Goal: Task Accomplishment & Management: Manage account settings

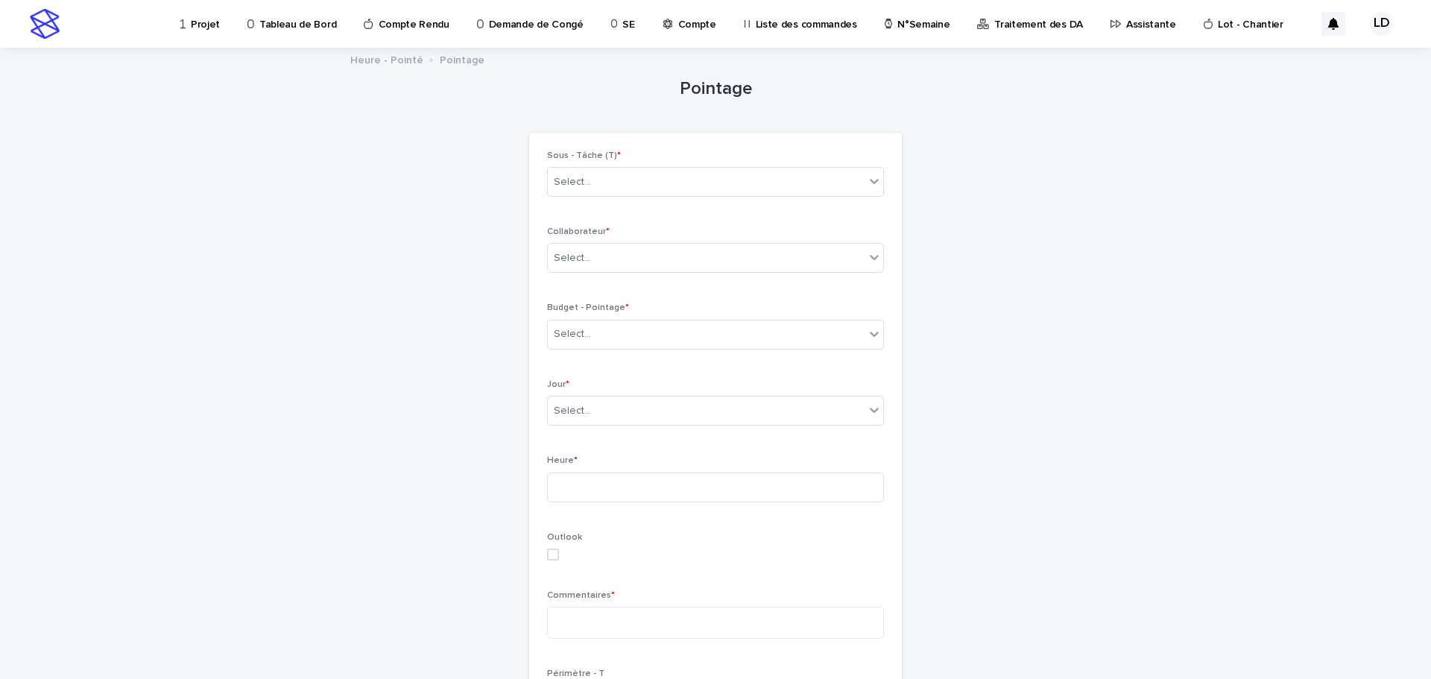
click at [1126, 28] on p "Assistante" at bounding box center [1151, 15] width 50 height 31
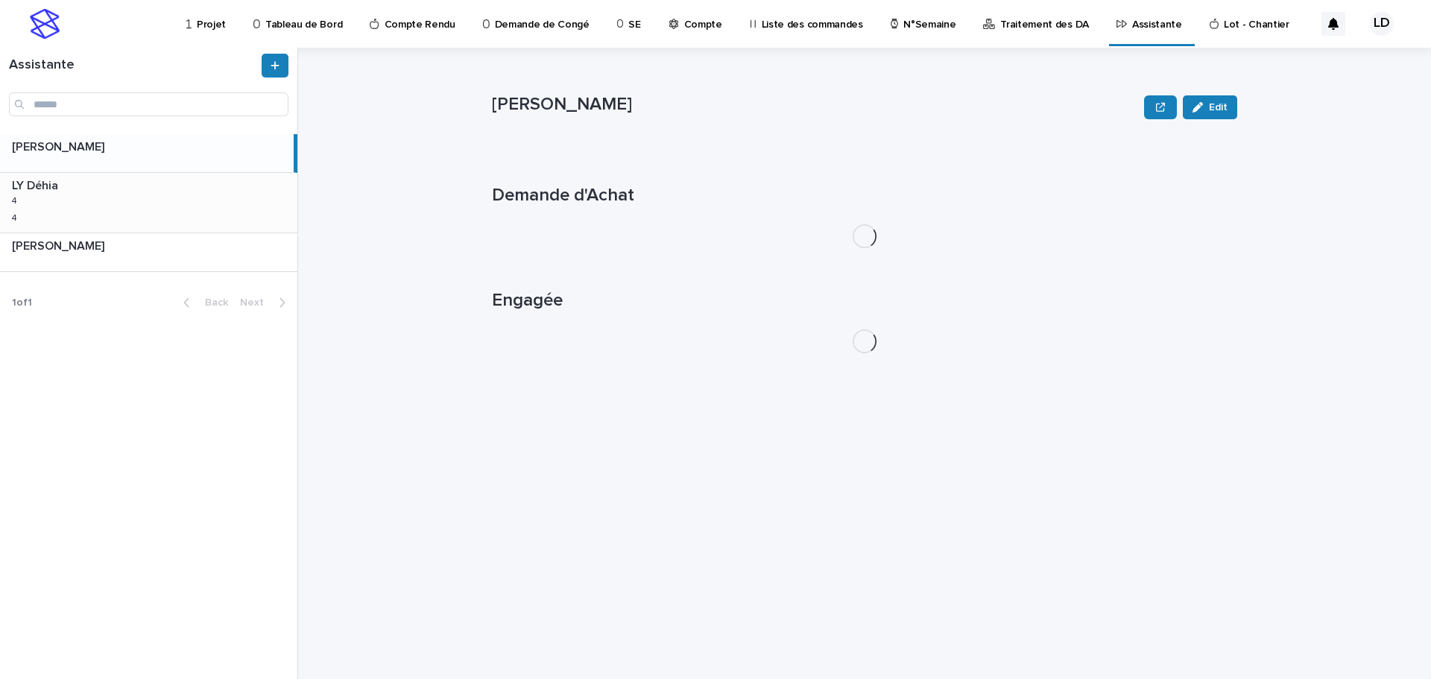
click at [140, 215] on div "LY Déhia LY Déhia 4 4 4 4" at bounding box center [148, 203] width 297 height 60
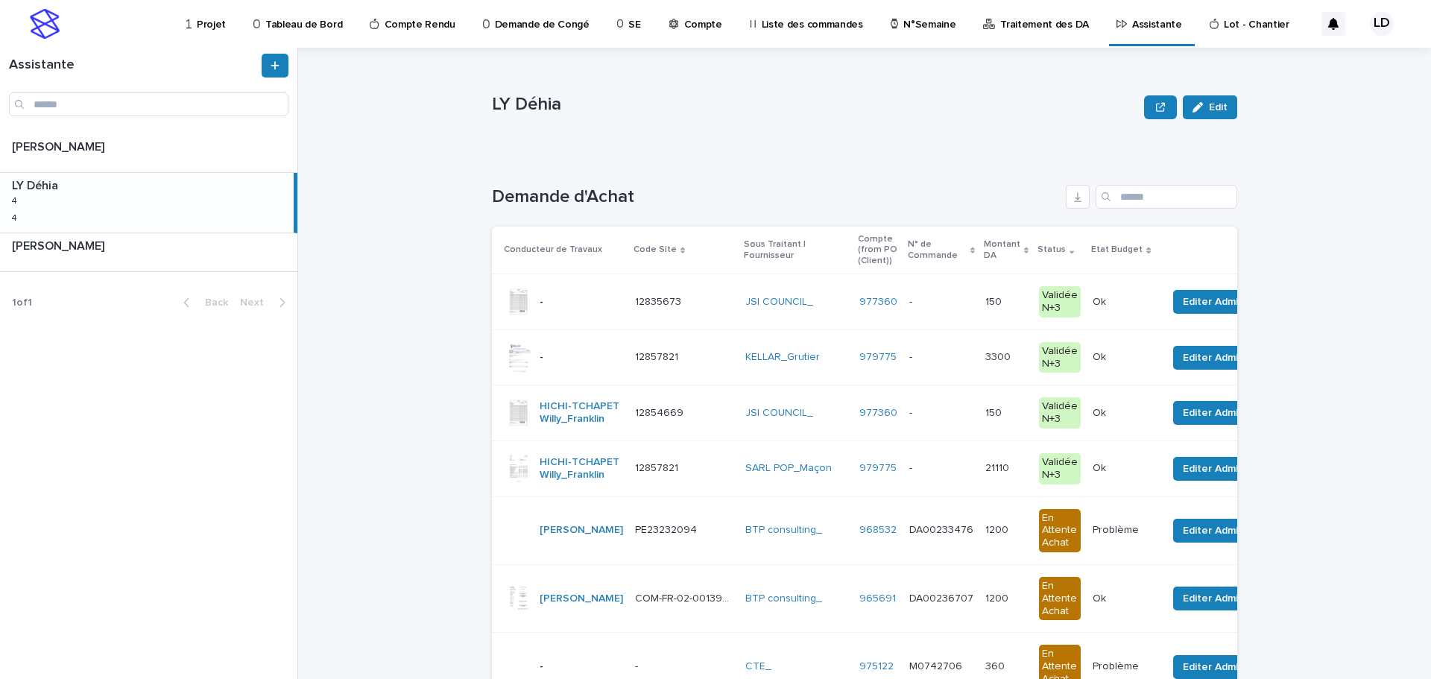
click at [742, 371] on td "KELLAR_Grutier" at bounding box center [797, 358] width 114 height 56
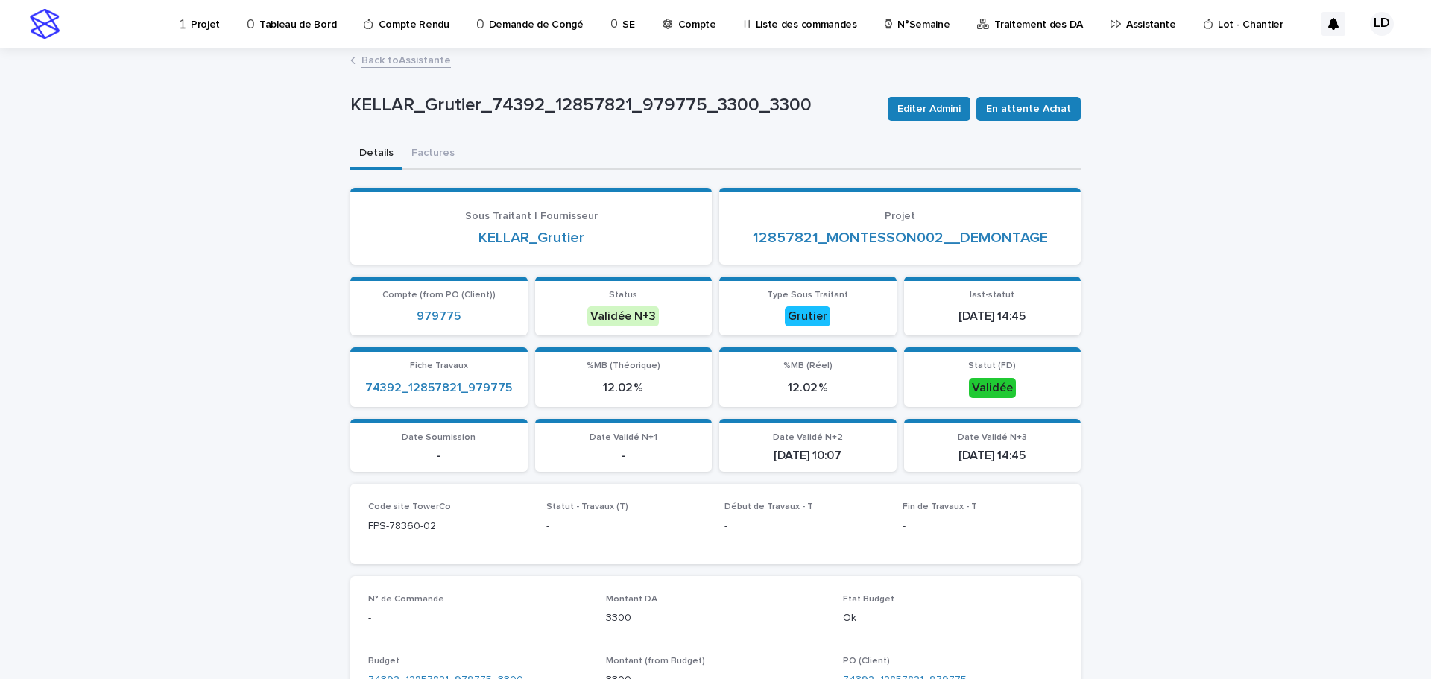
click at [205, 23] on p "Projet" at bounding box center [205, 15] width 29 height 31
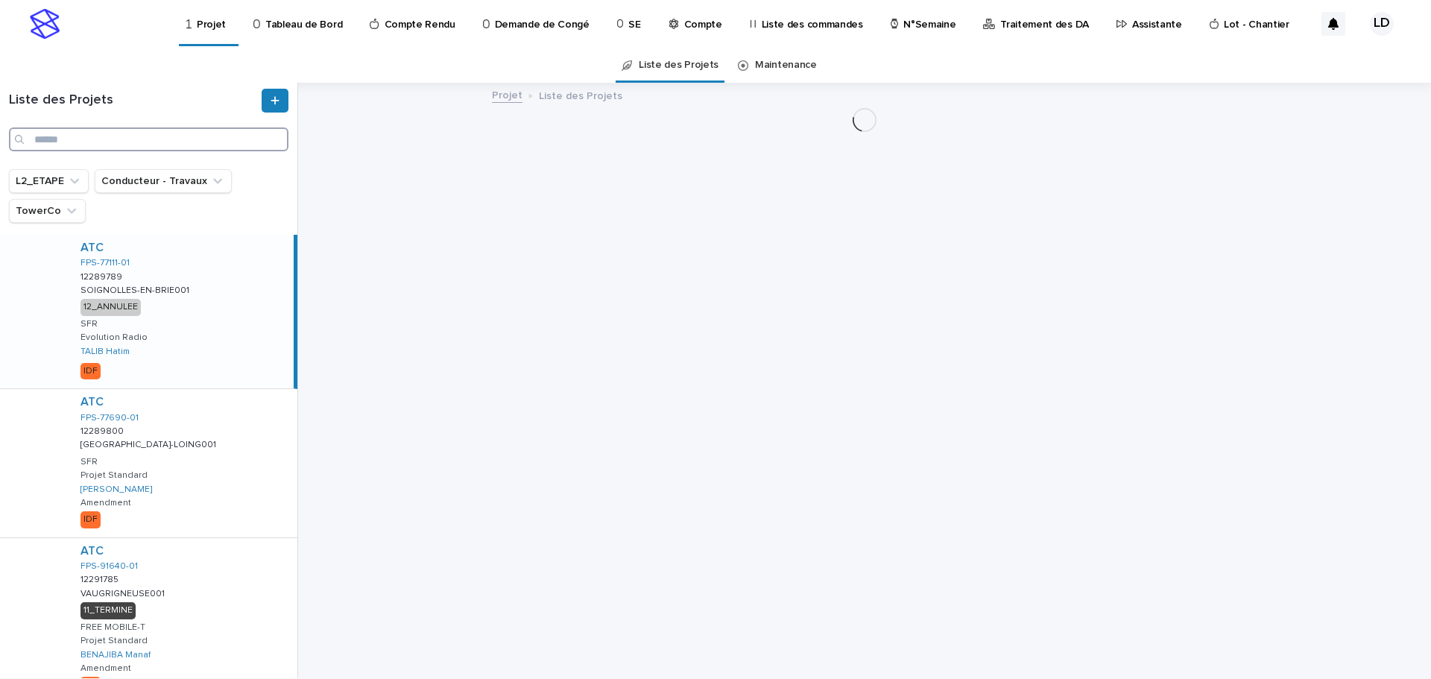
click at [137, 143] on input "Search" at bounding box center [149, 139] width 280 height 24
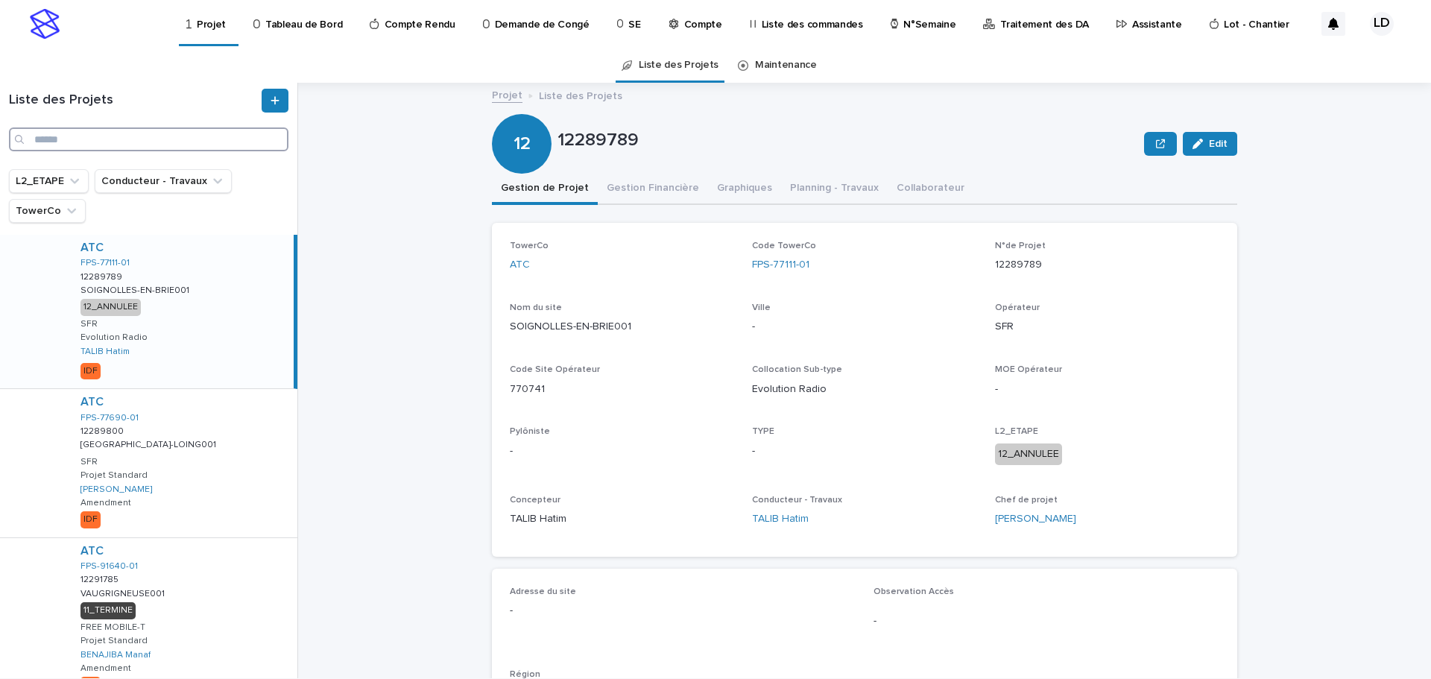
paste input "**********"
click at [56, 145] on input "Search" at bounding box center [149, 139] width 280 height 24
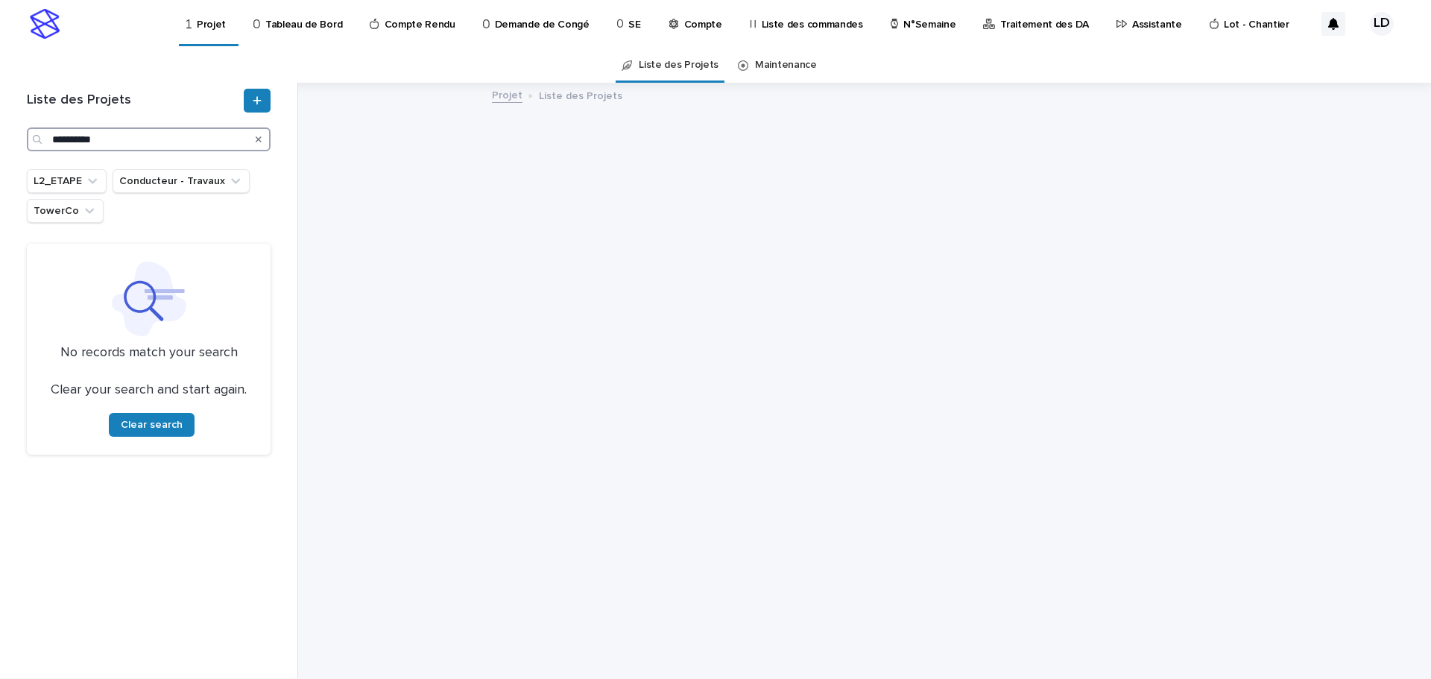
type input "**********"
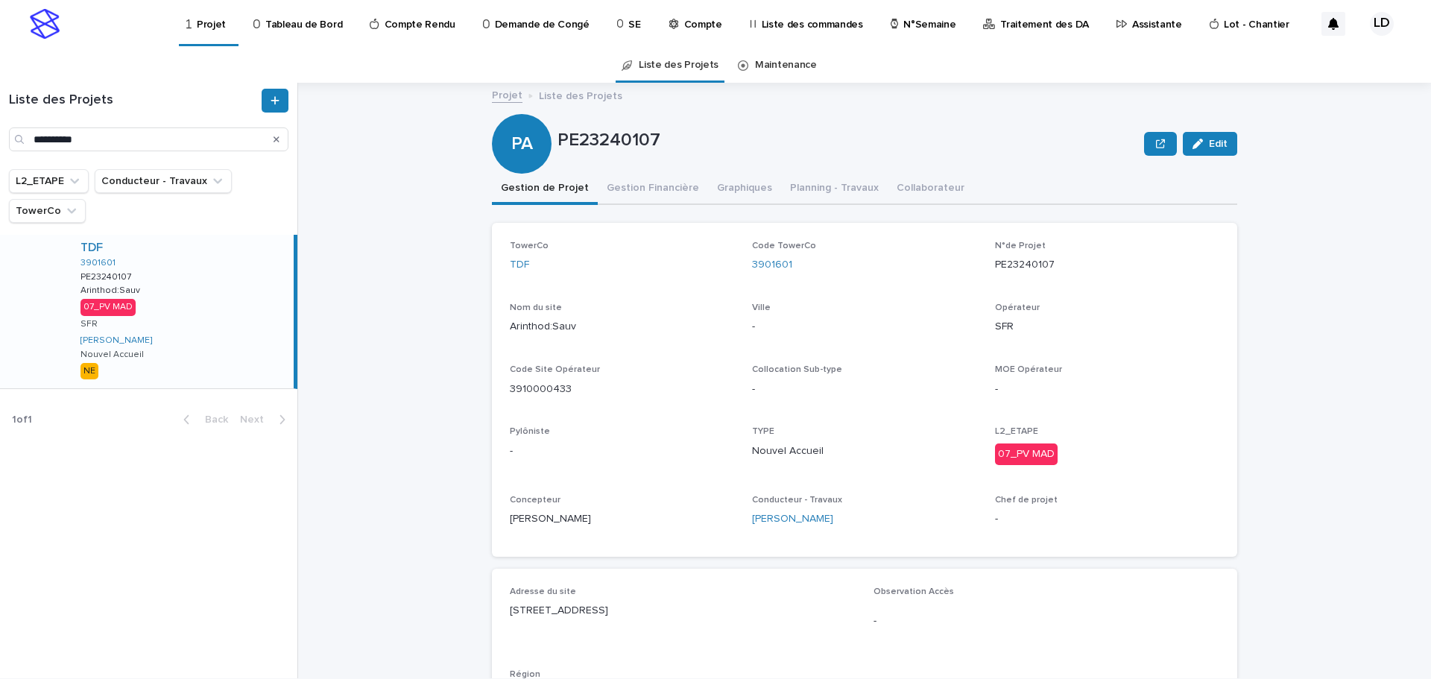
drag, startPoint x: 693, startPoint y: 615, endPoint x: 498, endPoint y: 622, distance: 195.4
click at [498, 622] on div "Adresse du site 23, rue Sauvieux 39240 Arinthod la Ville Observation Accès - Ré…" at bounding box center [864, 653] width 745 height 168
copy p "23, rue Sauvieux 39240 Arinthod la Ville"
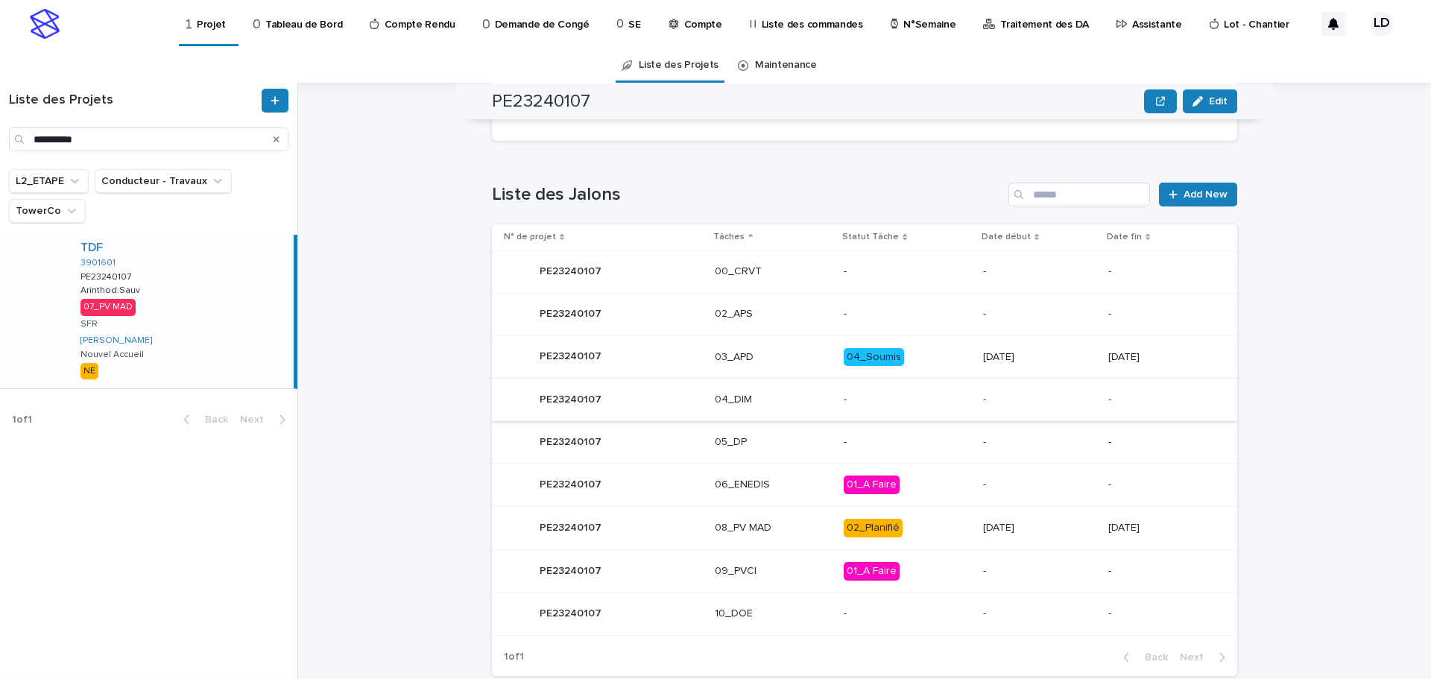
scroll to position [628, 0]
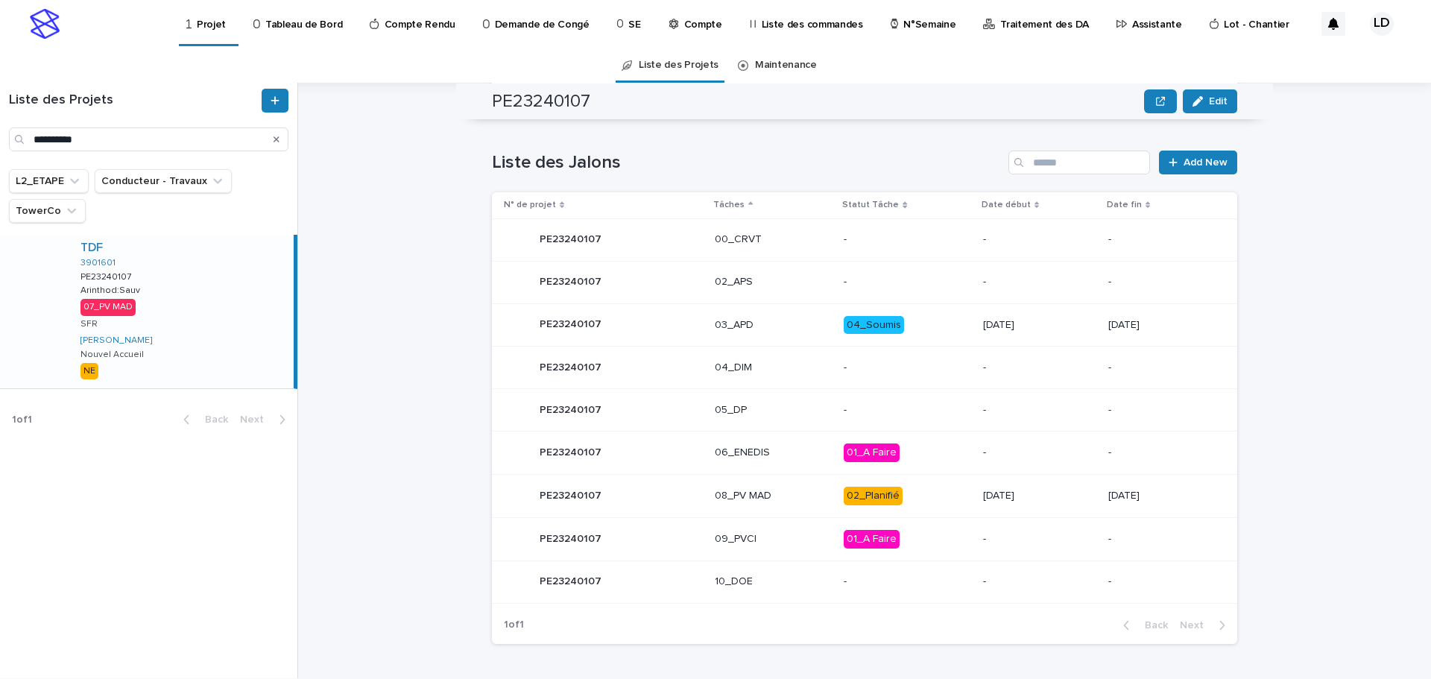
click at [769, 467] on td "06_ENEDIS" at bounding box center [773, 453] width 129 height 43
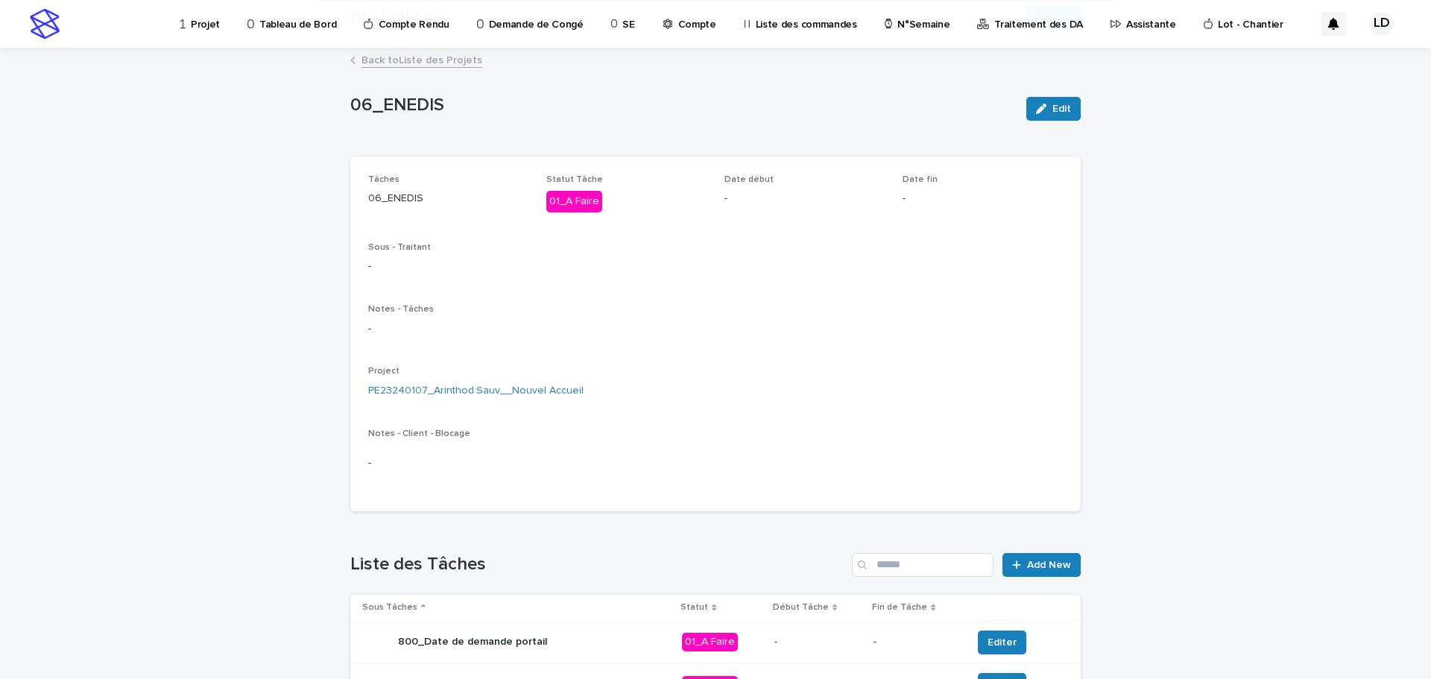
scroll to position [327, 0]
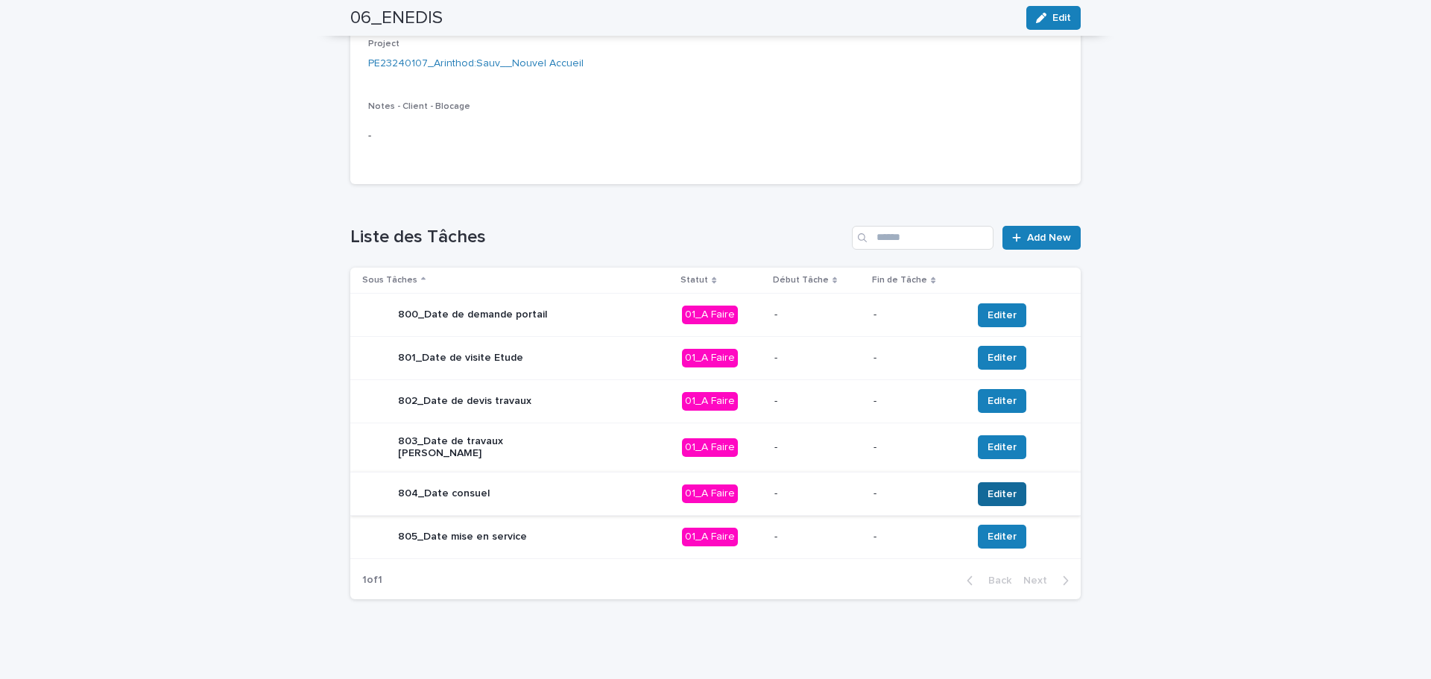
click at [988, 494] on span "Editer" at bounding box center [1002, 494] width 29 height 15
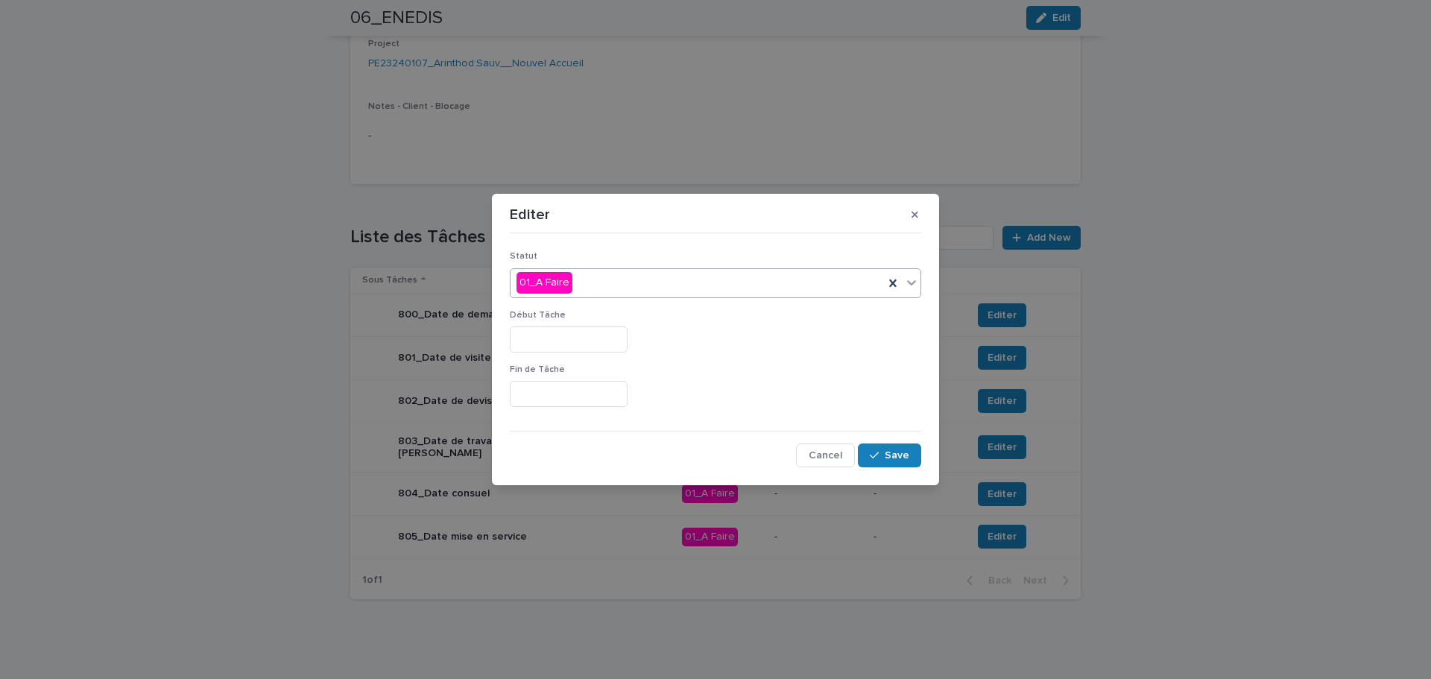
click at [614, 286] on div "01_A Faire" at bounding box center [697, 283] width 373 height 25
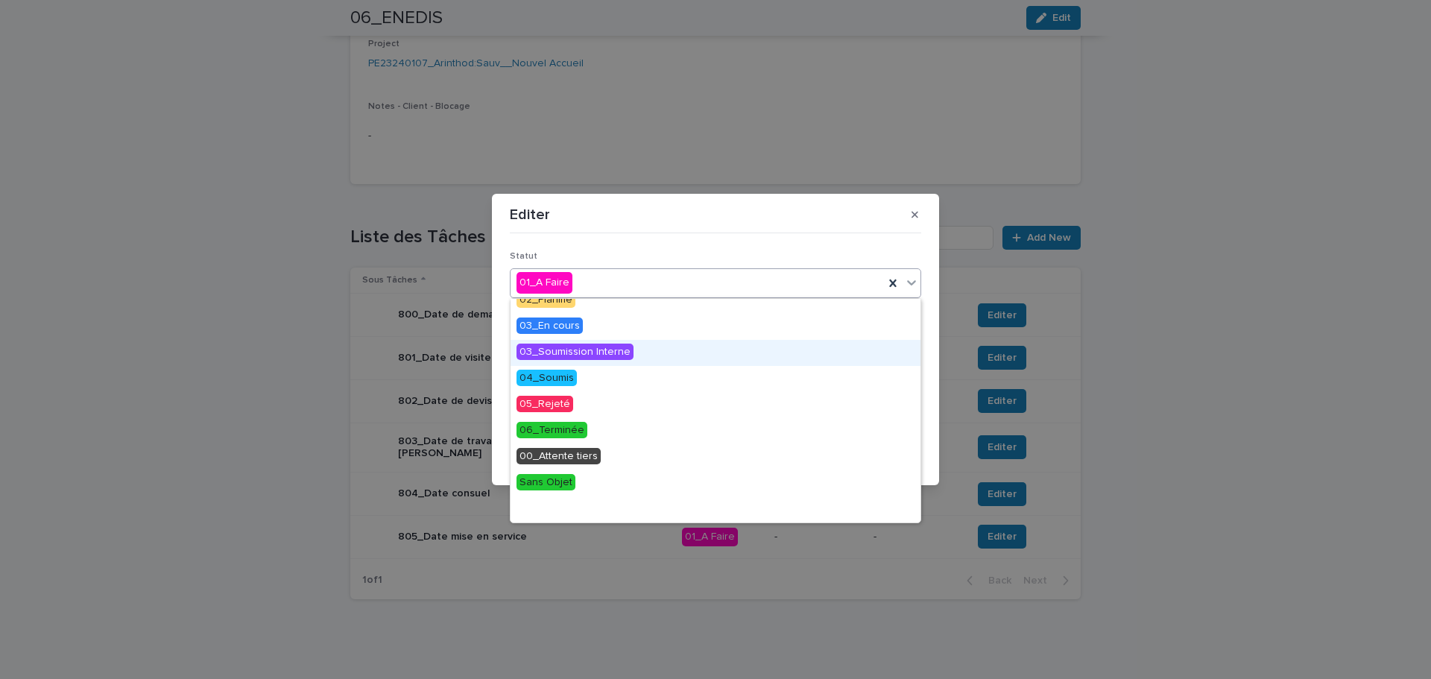
scroll to position [0, 0]
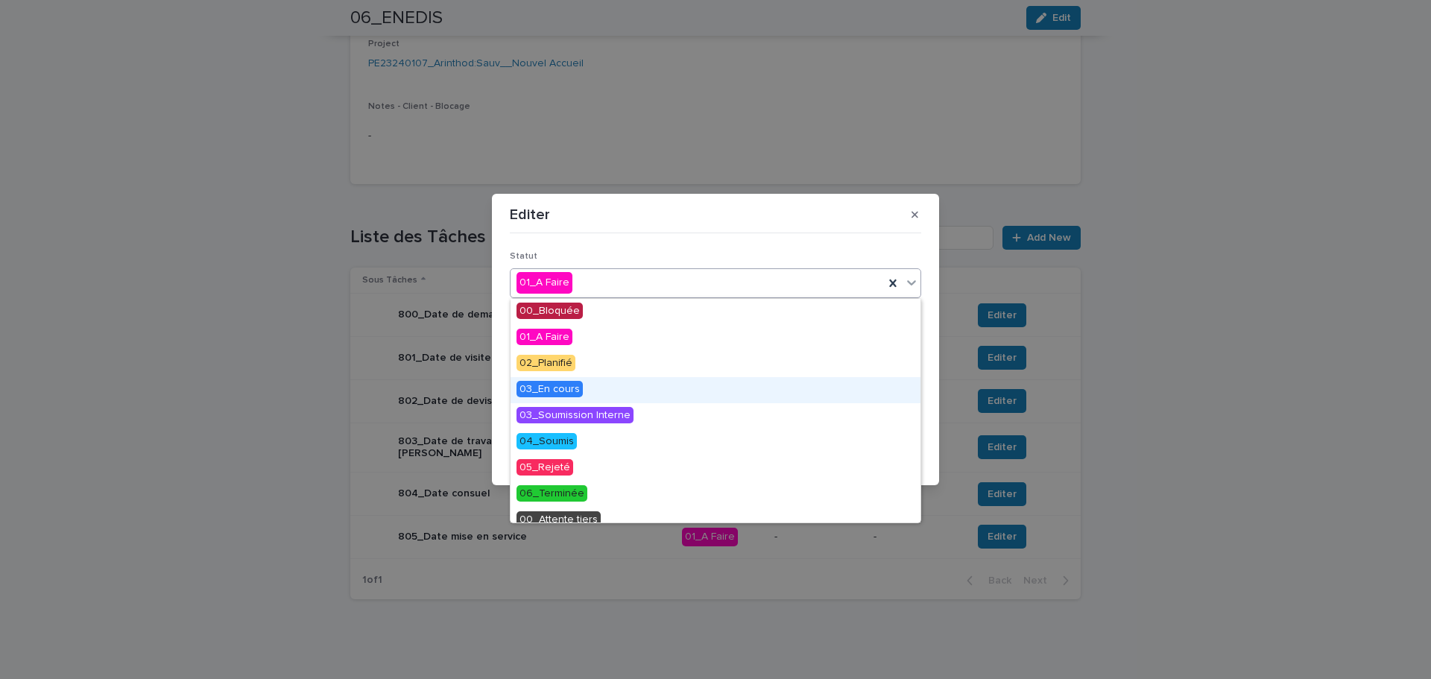
click at [601, 396] on div "03_En cours" at bounding box center [716, 390] width 410 height 26
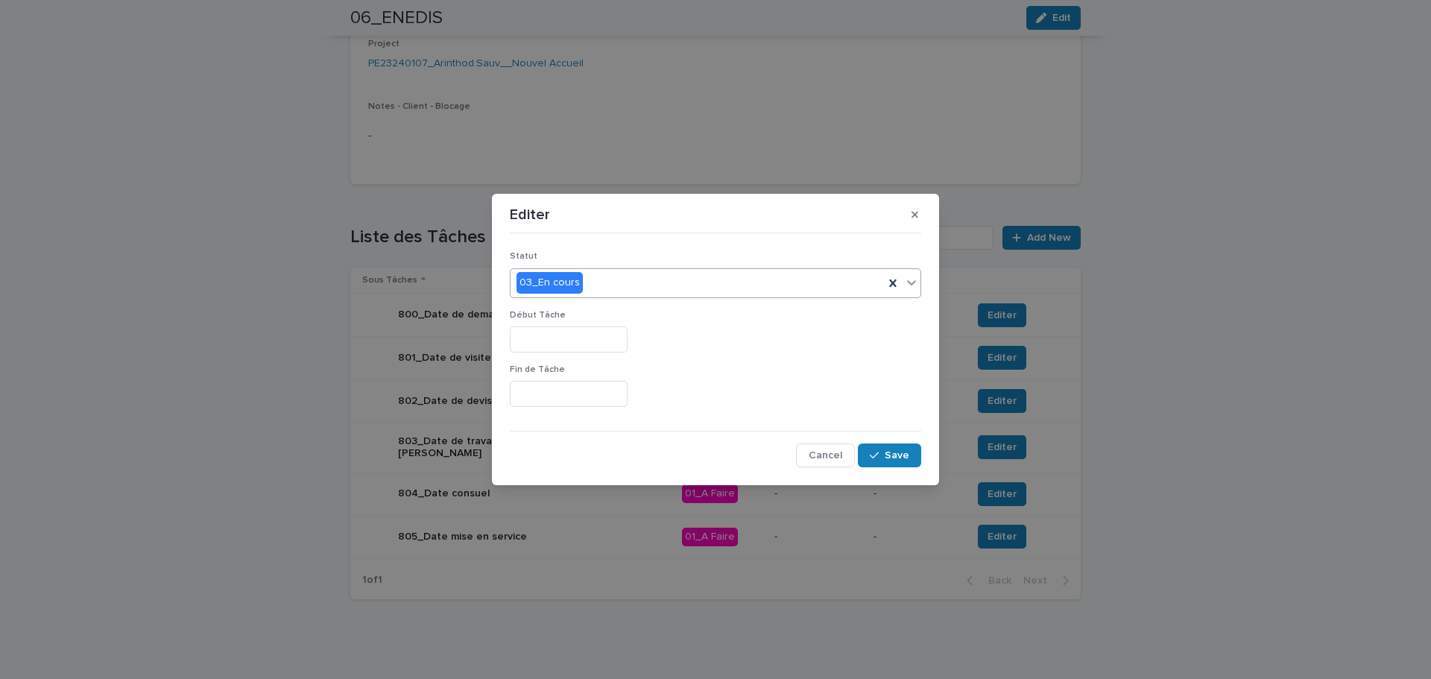
click at [530, 346] on input "text" at bounding box center [569, 340] width 118 height 26
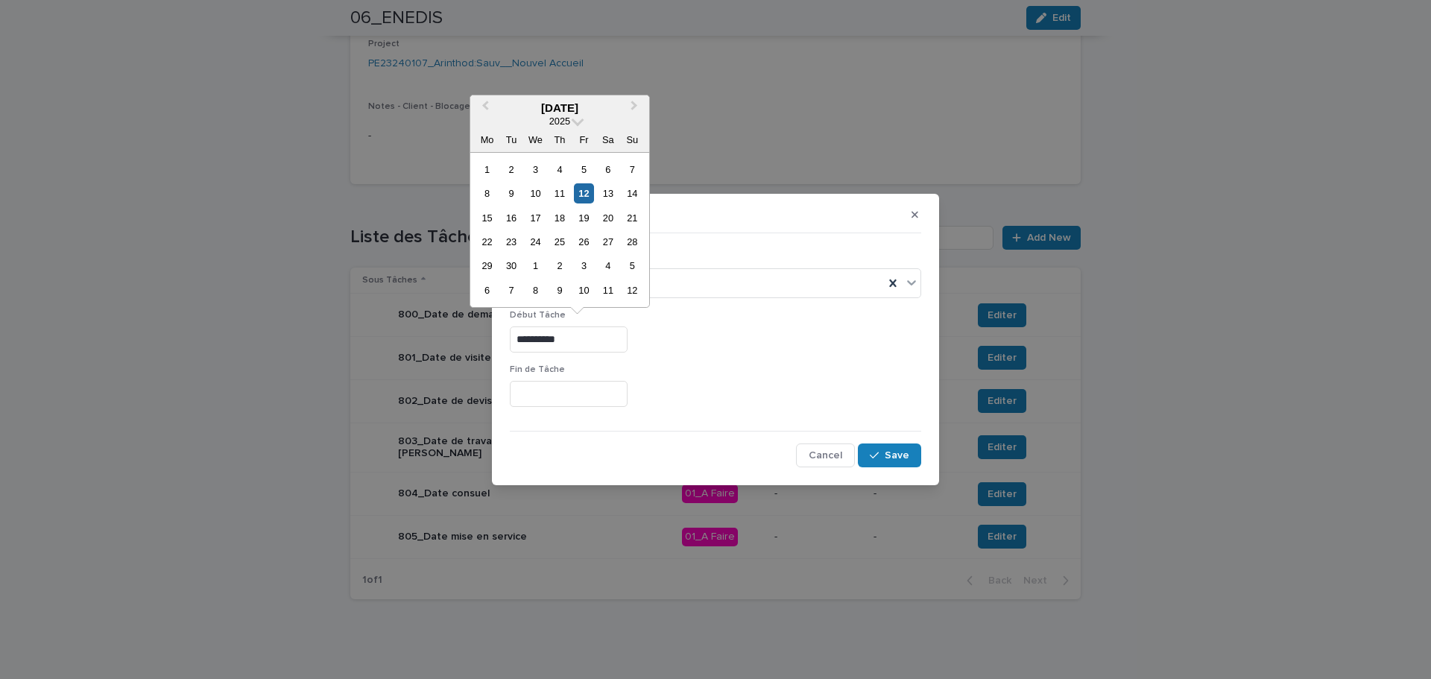
type input "*********"
click at [562, 400] on input "text" at bounding box center [569, 394] width 118 height 26
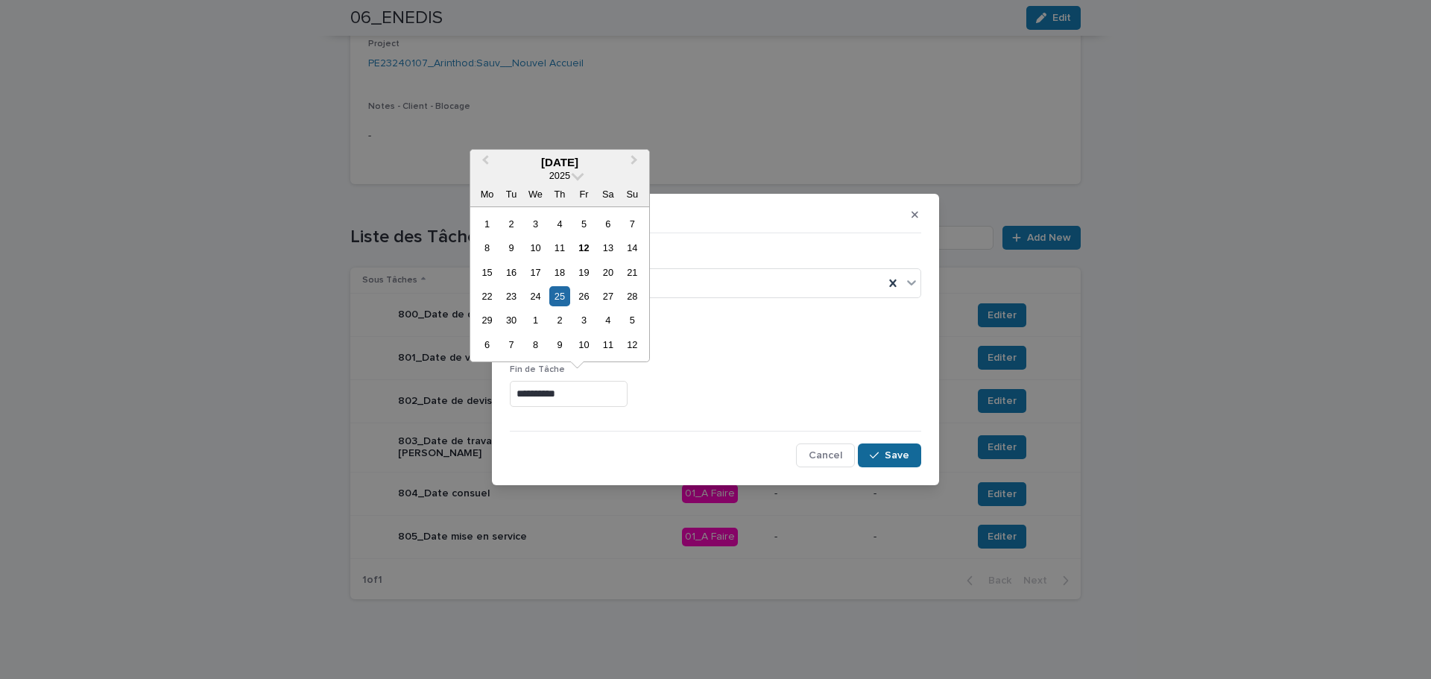
type input "*********"
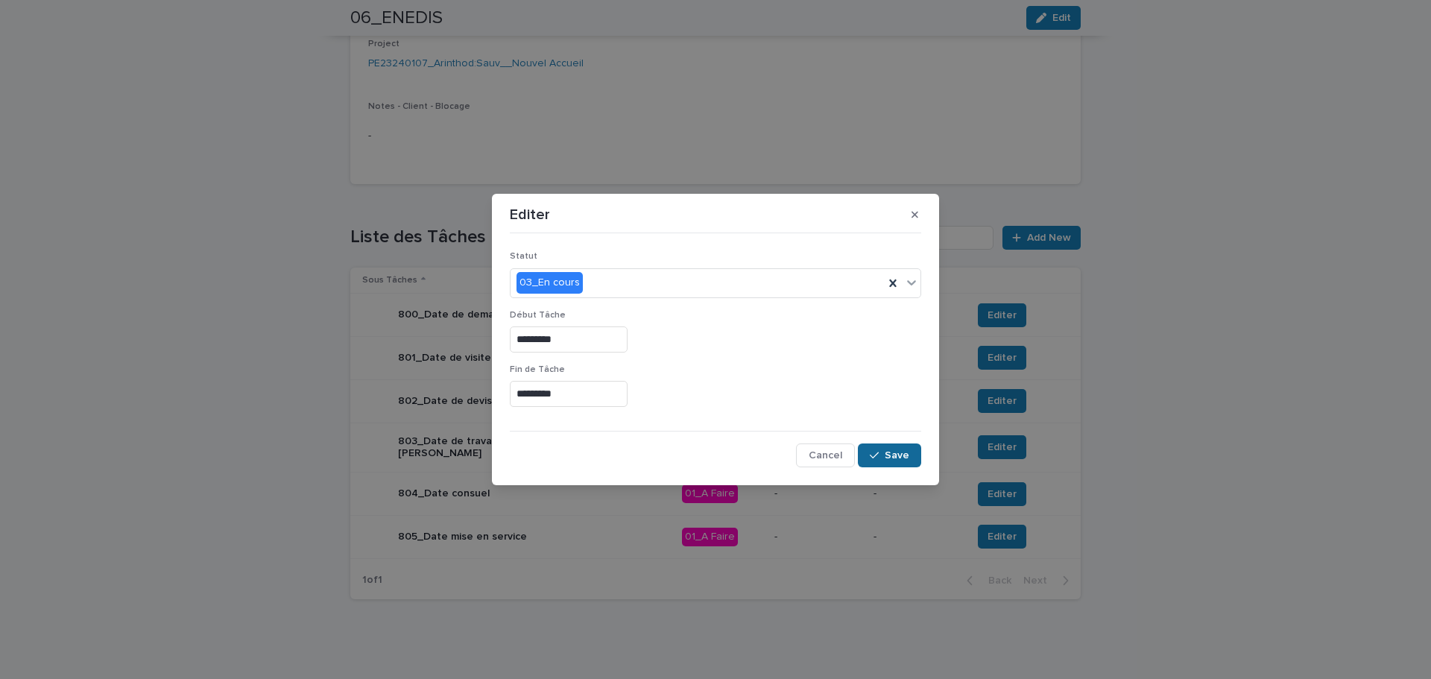
click at [887, 454] on span "Save" at bounding box center [897, 455] width 25 height 10
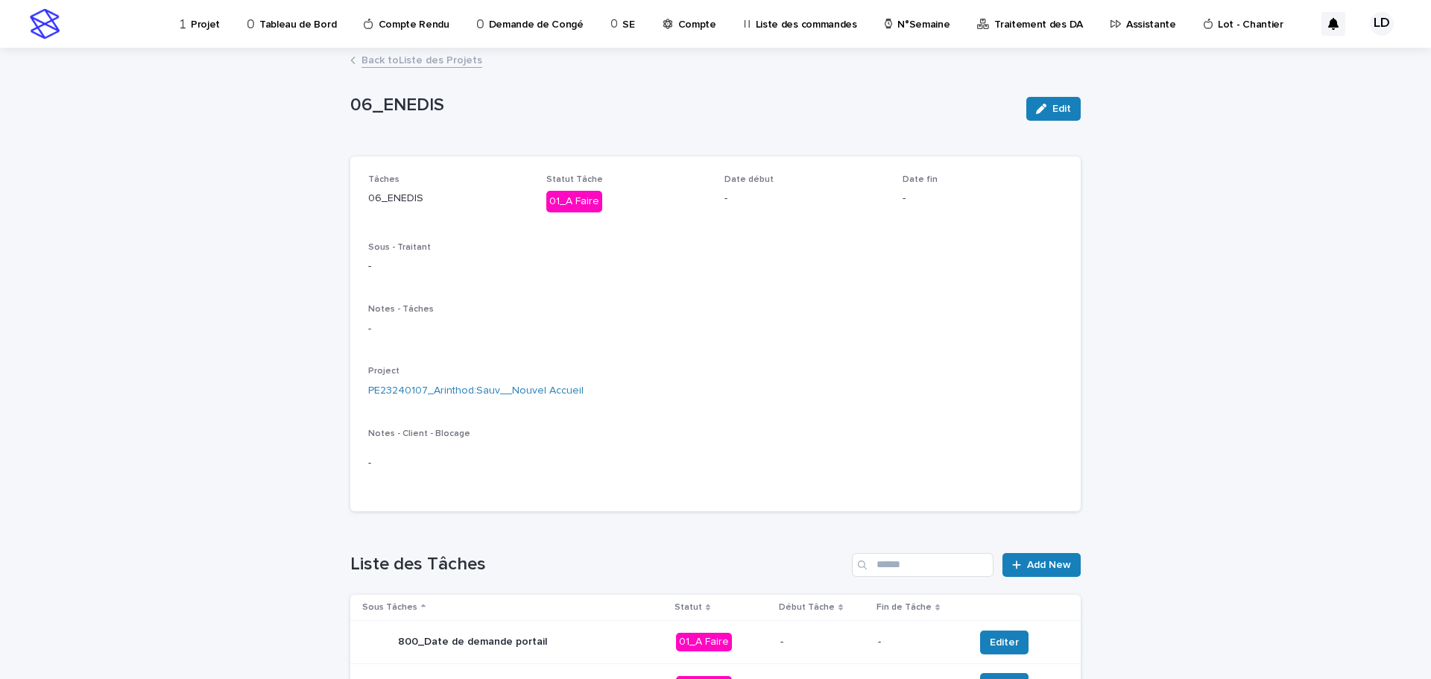
click at [200, 22] on p "Projet" at bounding box center [205, 15] width 29 height 31
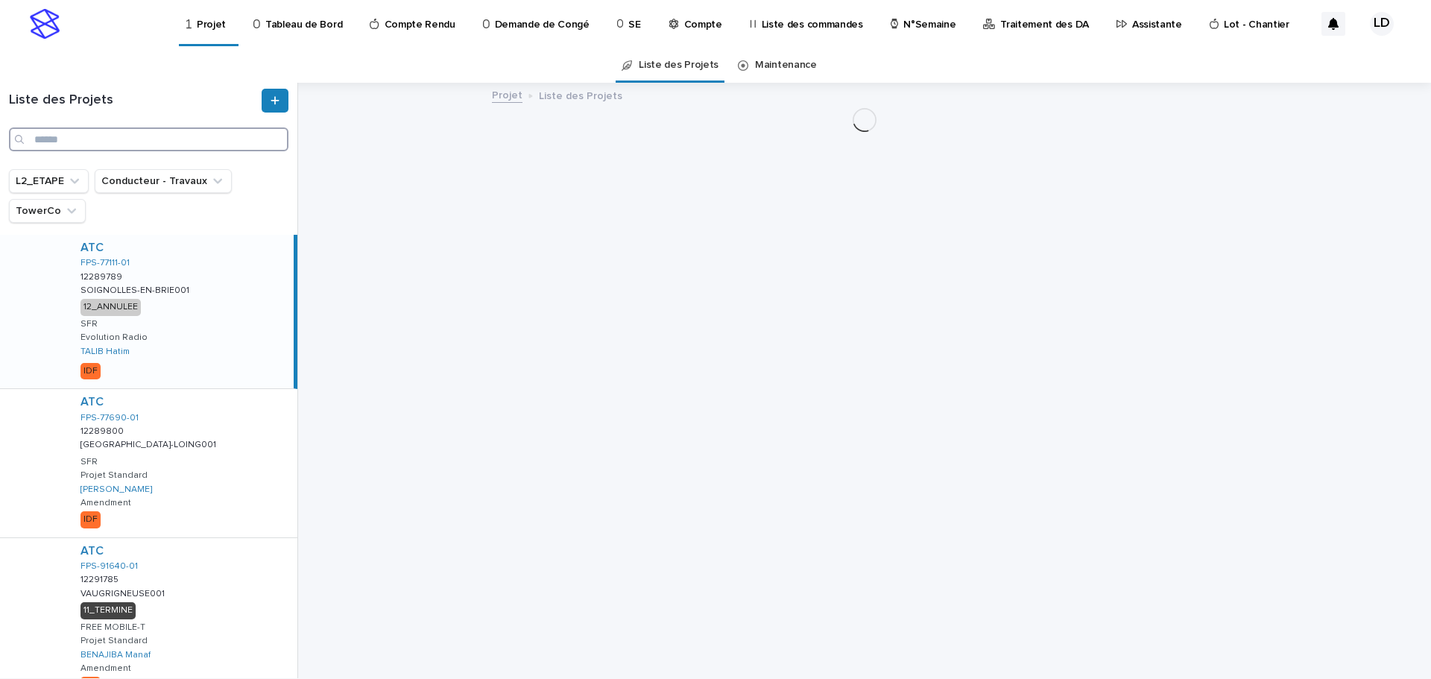
click at [56, 143] on input "Search" at bounding box center [149, 139] width 280 height 24
paste input "**********"
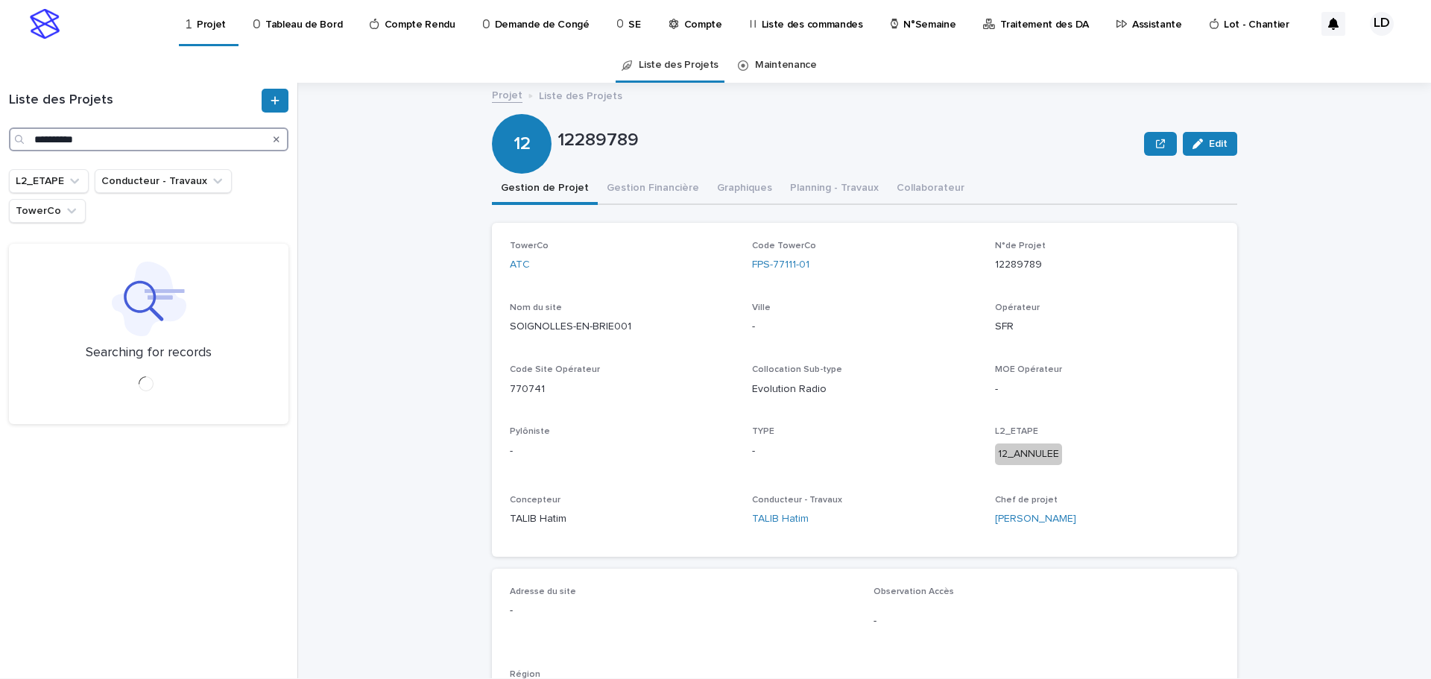
type input "**********"
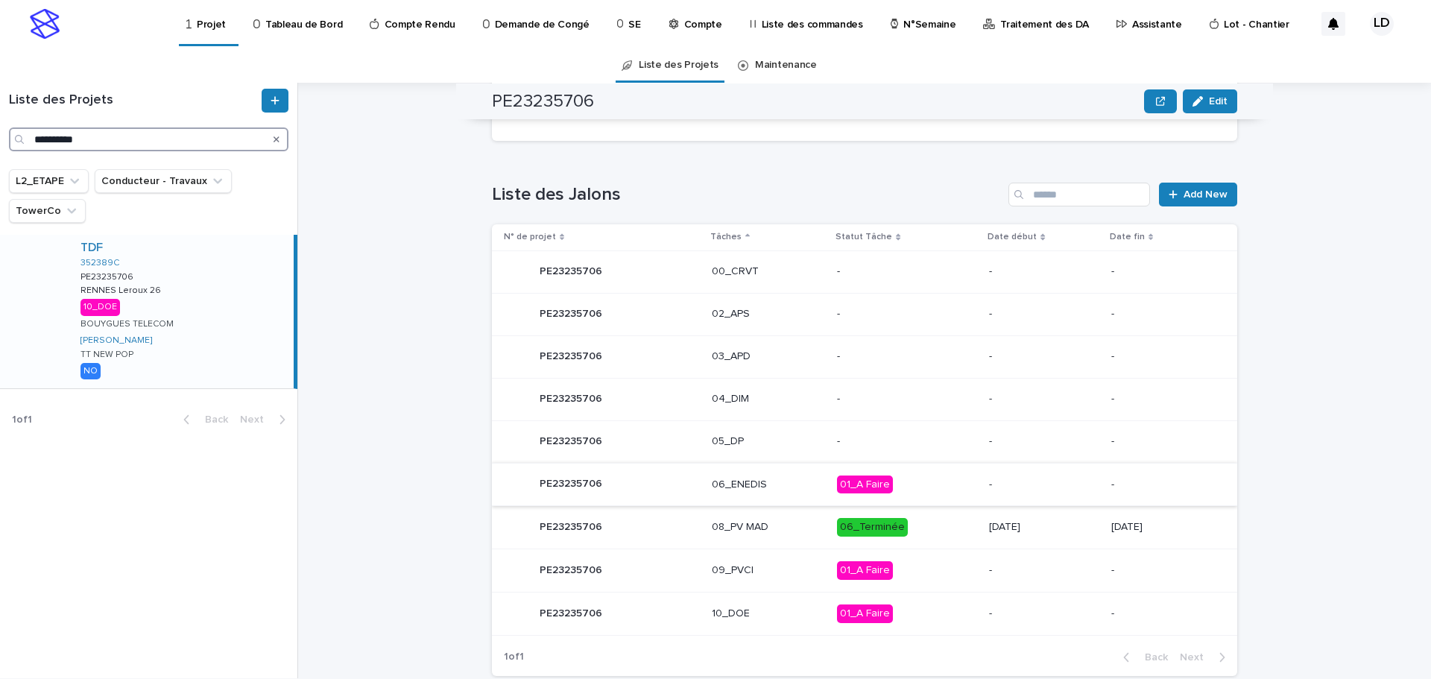
scroll to position [628, 0]
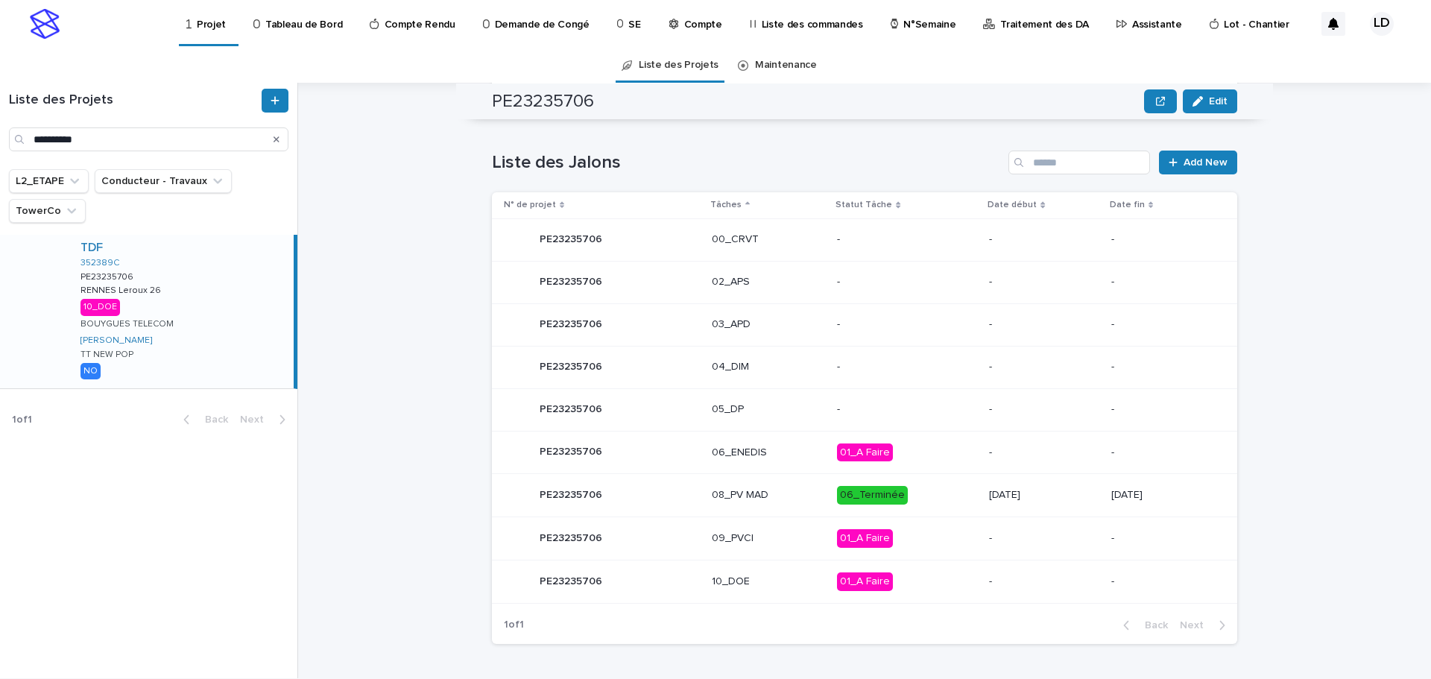
click at [895, 455] on p "01_A Faire" at bounding box center [907, 453] width 140 height 19
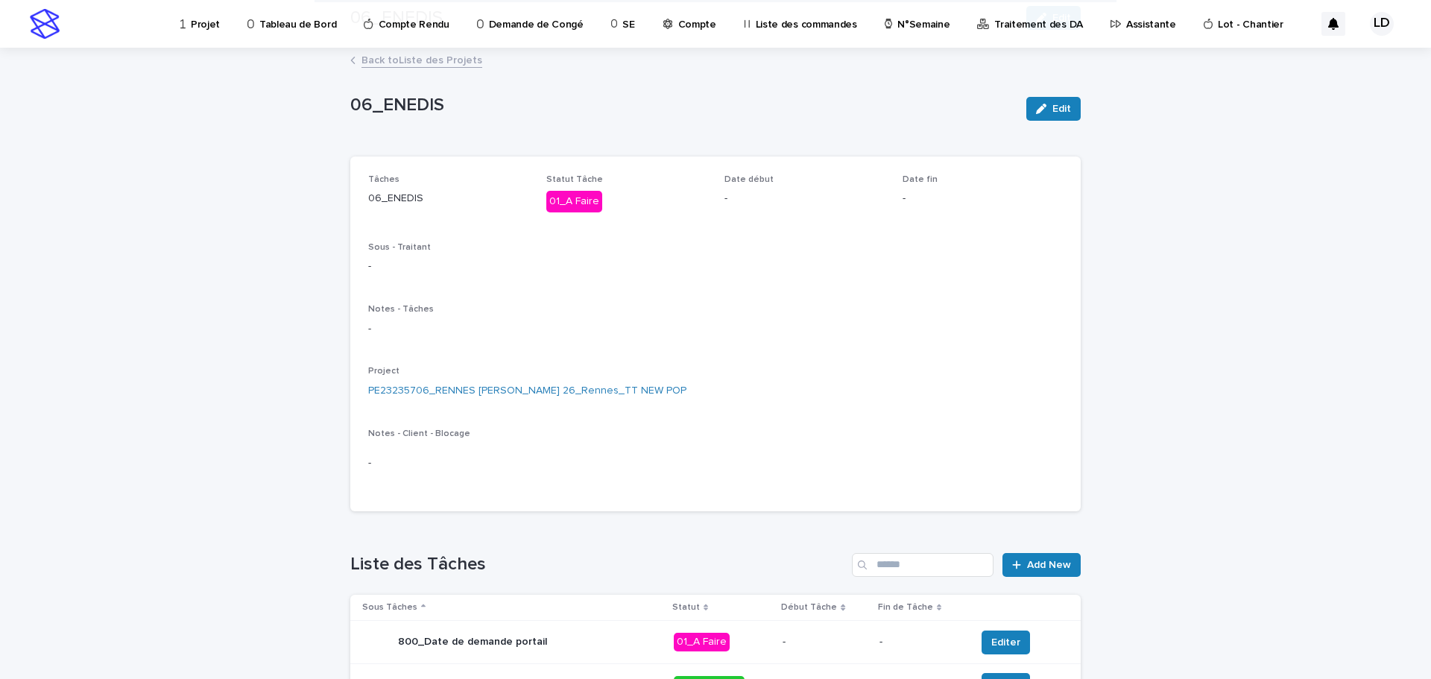
scroll to position [327, 0]
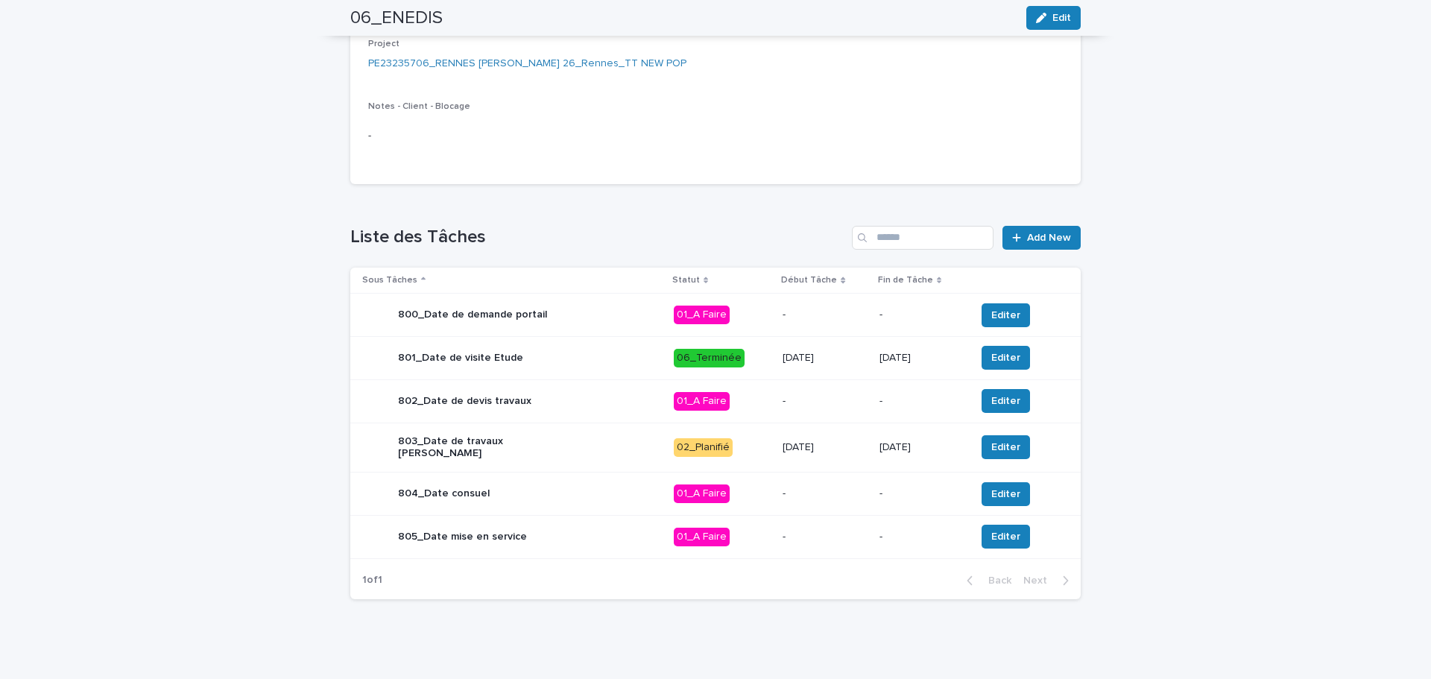
click at [931, 491] on p "-" at bounding box center [922, 494] width 84 height 13
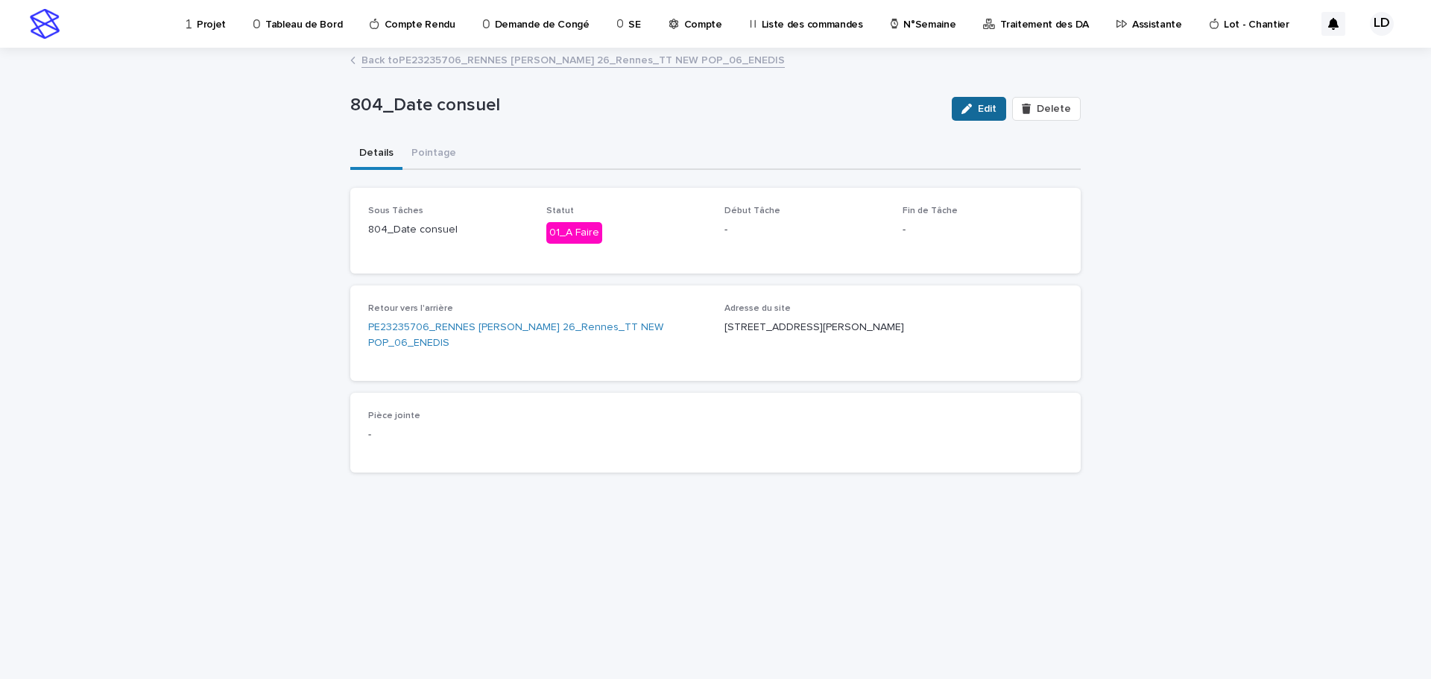
click at [986, 109] on span "Edit" at bounding box center [987, 109] width 19 height 10
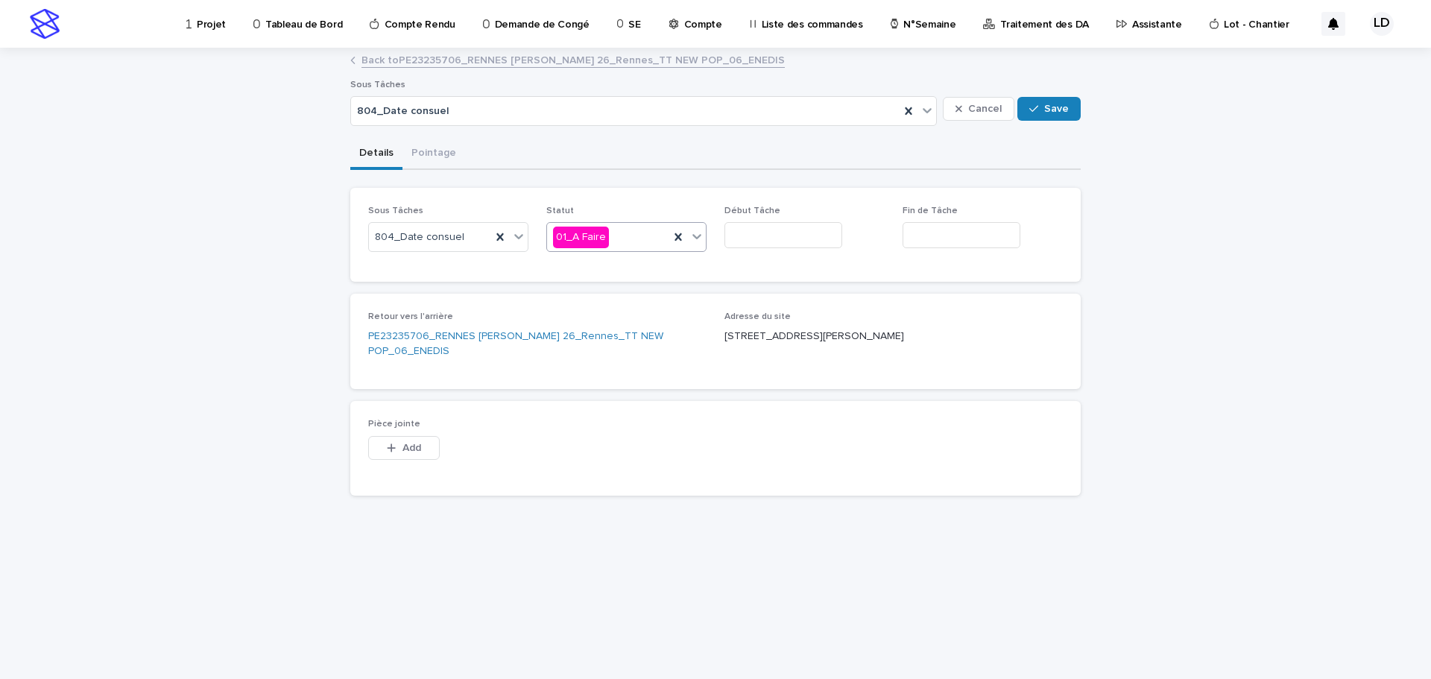
click at [642, 231] on div "01_A Faire" at bounding box center [608, 237] width 122 height 25
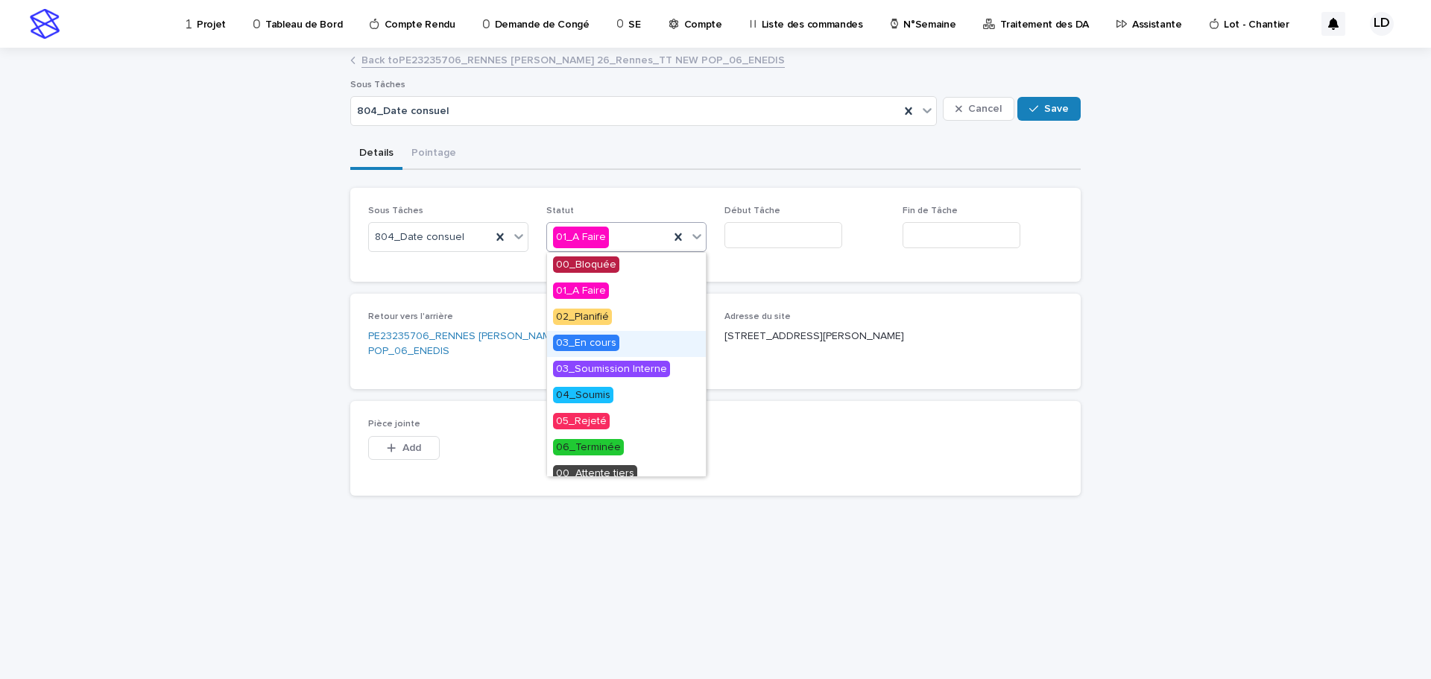
click at [625, 352] on div "03_En cours" at bounding box center [626, 344] width 159 height 26
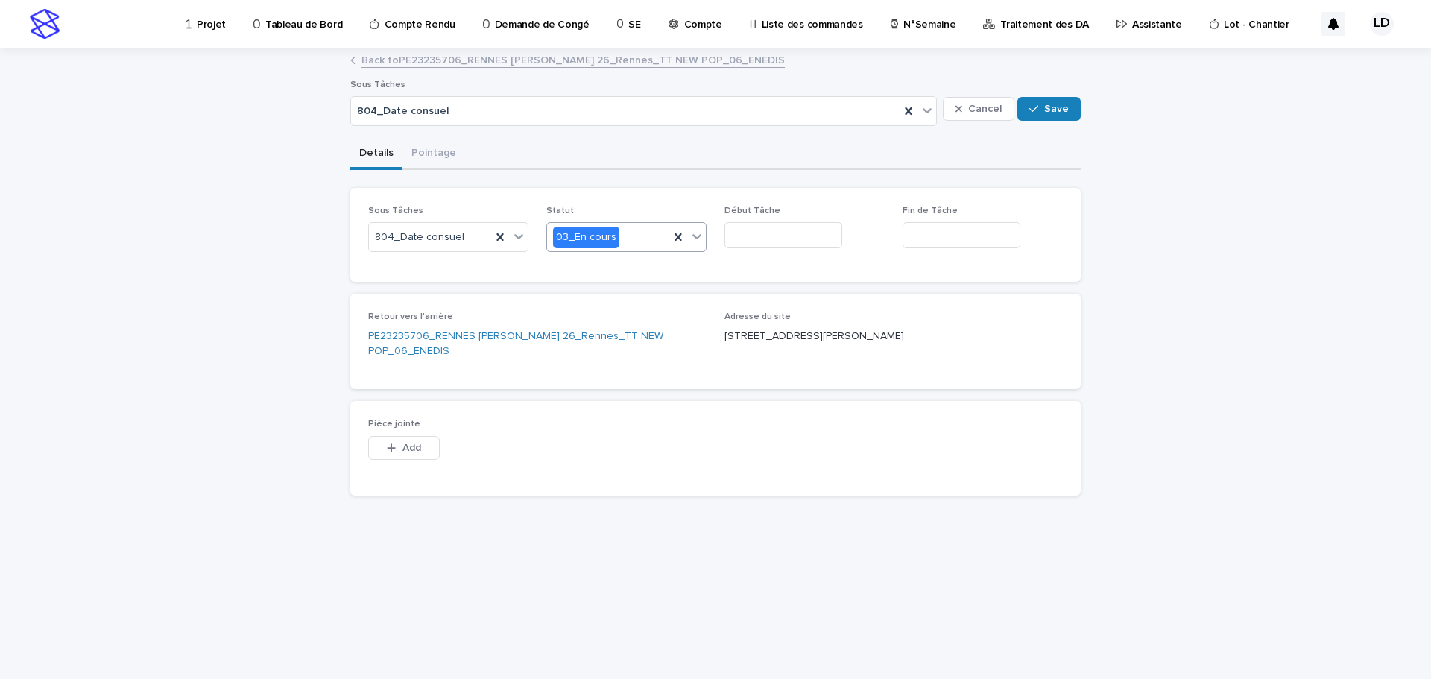
click at [745, 241] on input "text" at bounding box center [784, 235] width 118 height 26
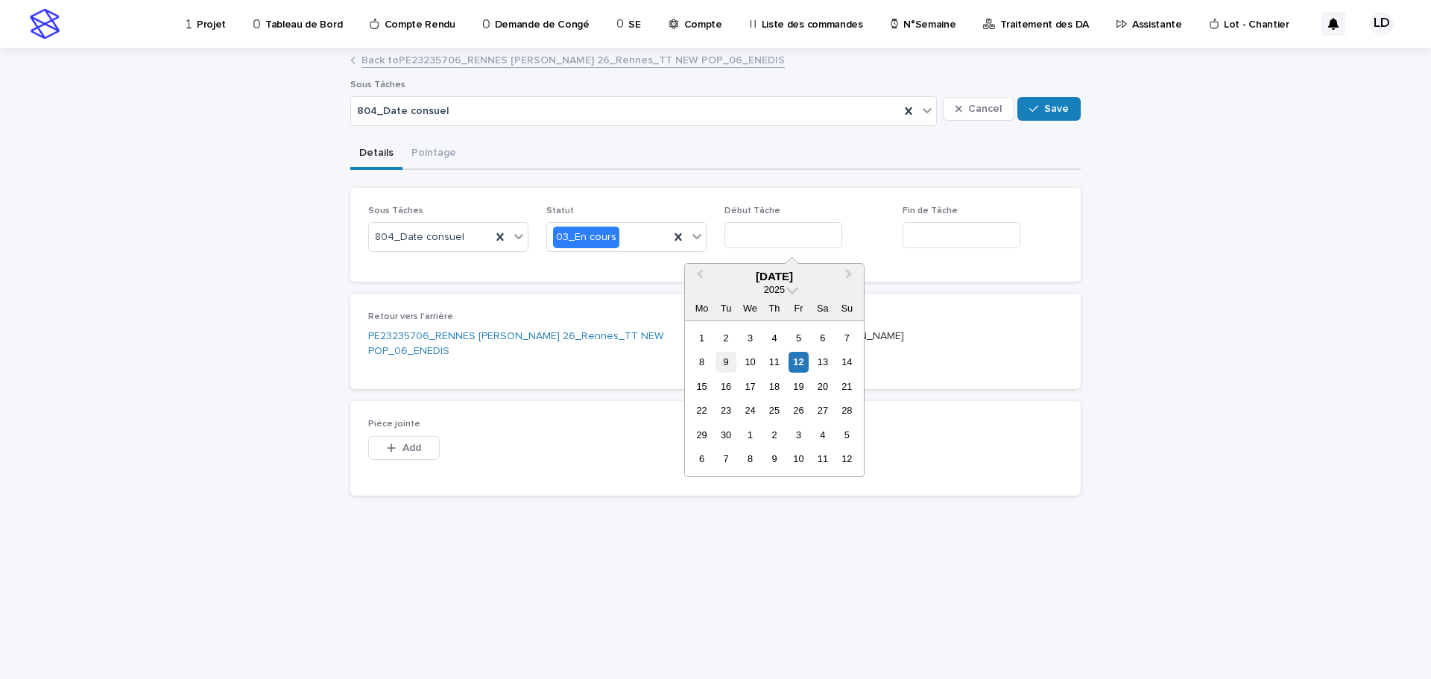
click at [720, 366] on div "9" at bounding box center [726, 362] width 20 height 20
type input "********"
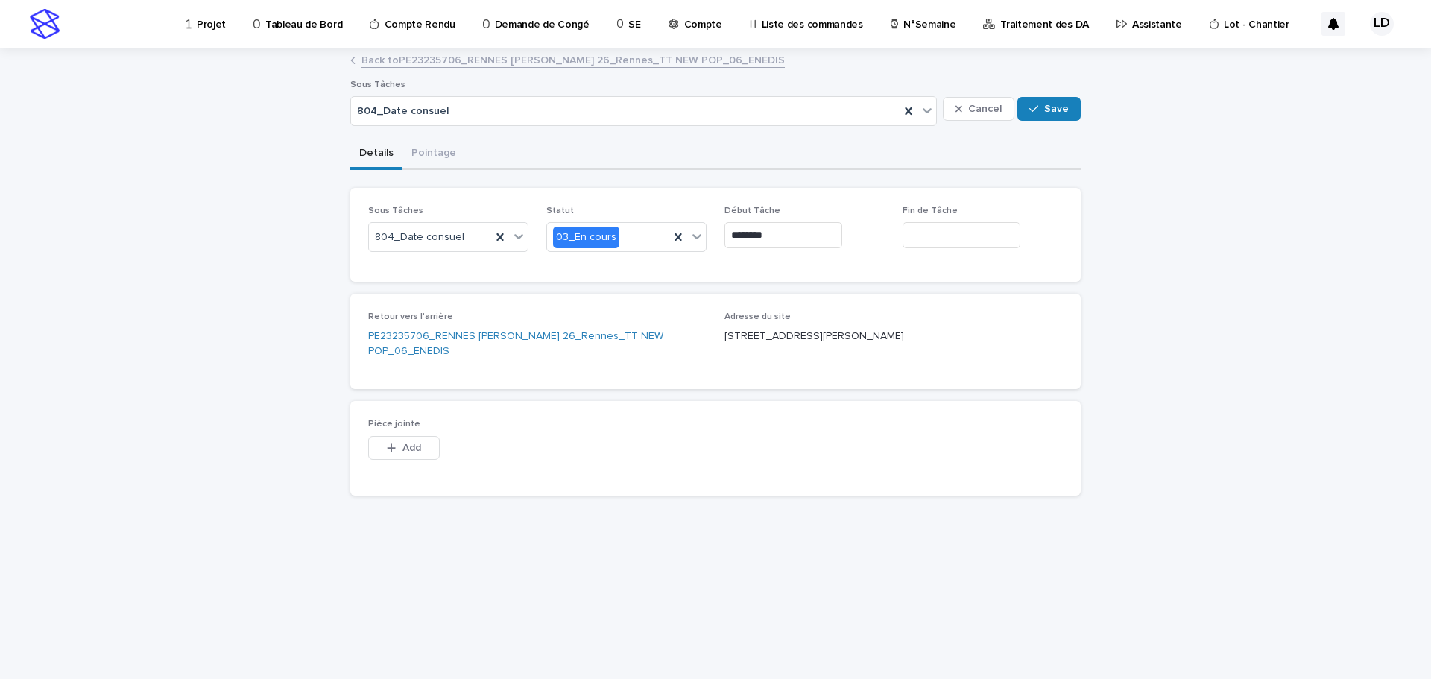
click at [926, 233] on input "text" at bounding box center [962, 235] width 118 height 26
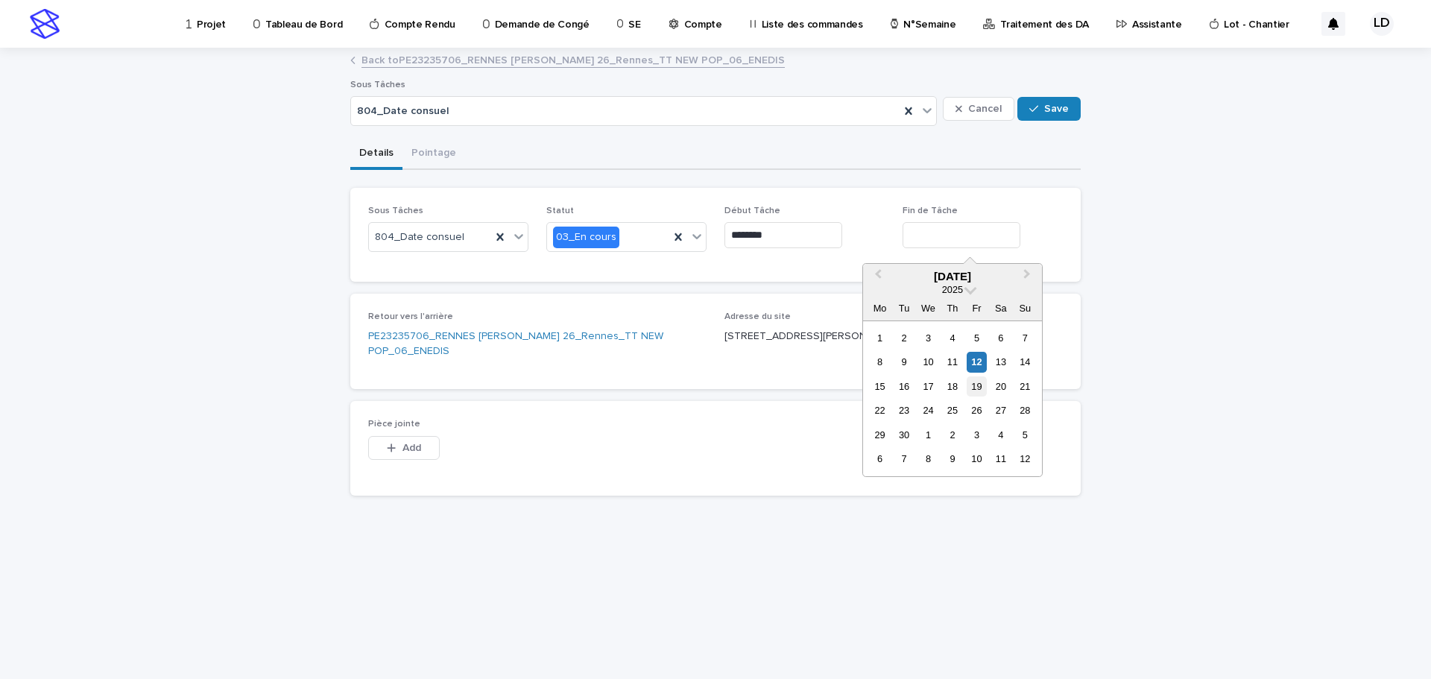
click at [973, 392] on div "19" at bounding box center [977, 386] width 20 height 20
type input "*********"
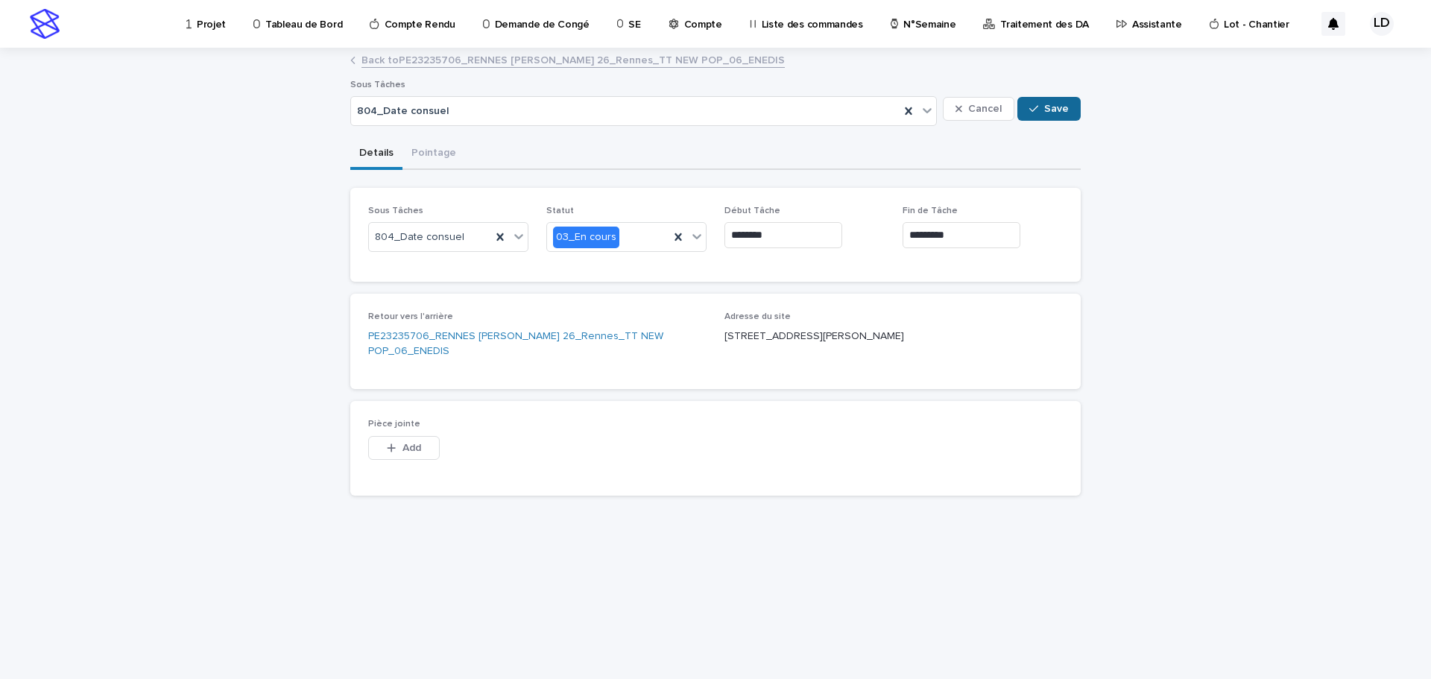
click at [1062, 102] on button "Save" at bounding box center [1049, 109] width 63 height 24
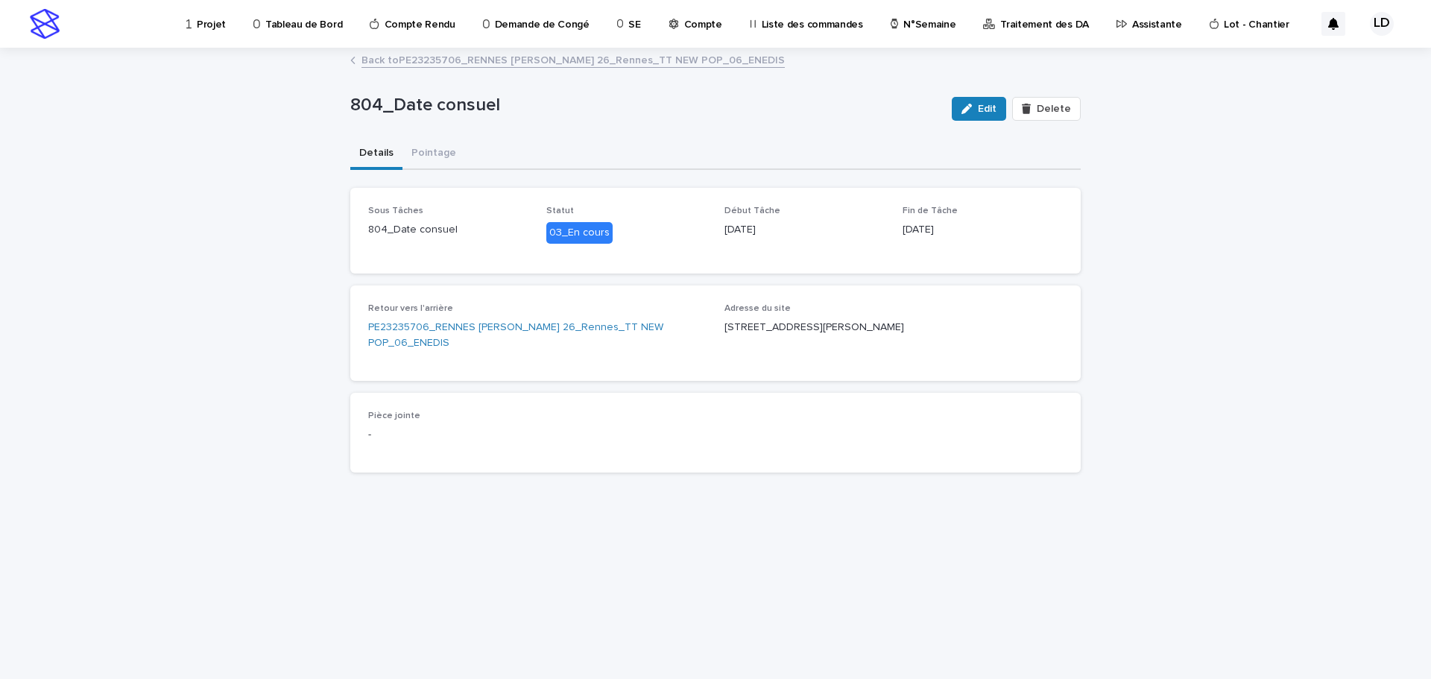
click at [403, 65] on link "Back to PE23235706_RENNES Leroux 26_Rennes_TT NEW POP_06_ENEDIS" at bounding box center [573, 59] width 423 height 17
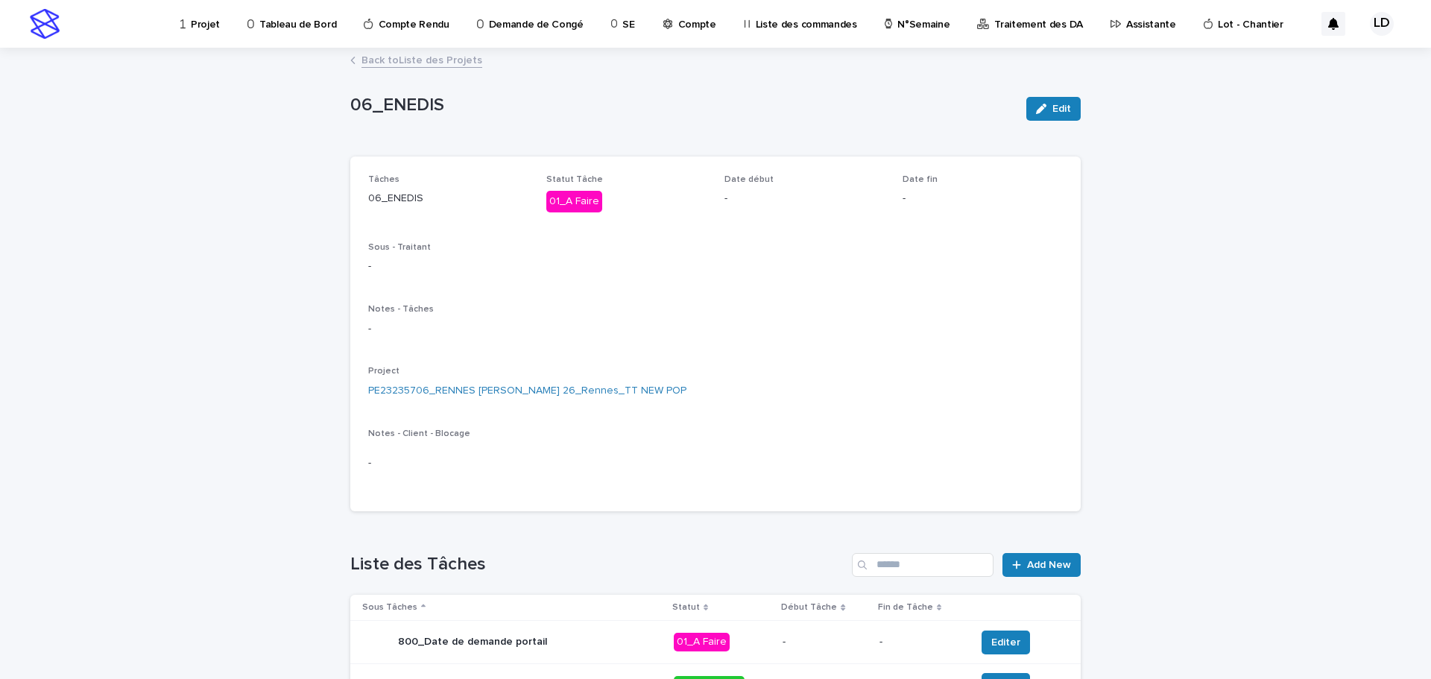
click at [388, 63] on link "Back to Liste des Projets" at bounding box center [422, 59] width 121 height 17
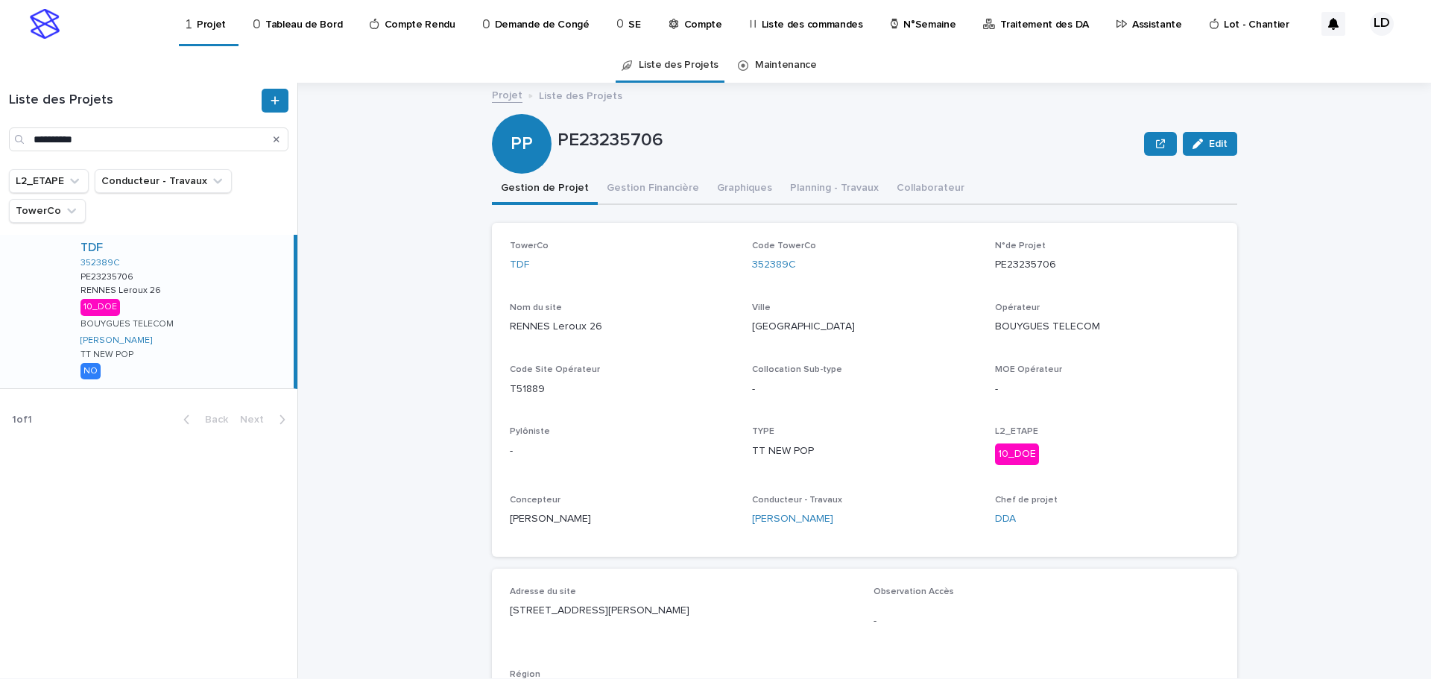
click at [1132, 21] on p "Assistante" at bounding box center [1157, 15] width 50 height 31
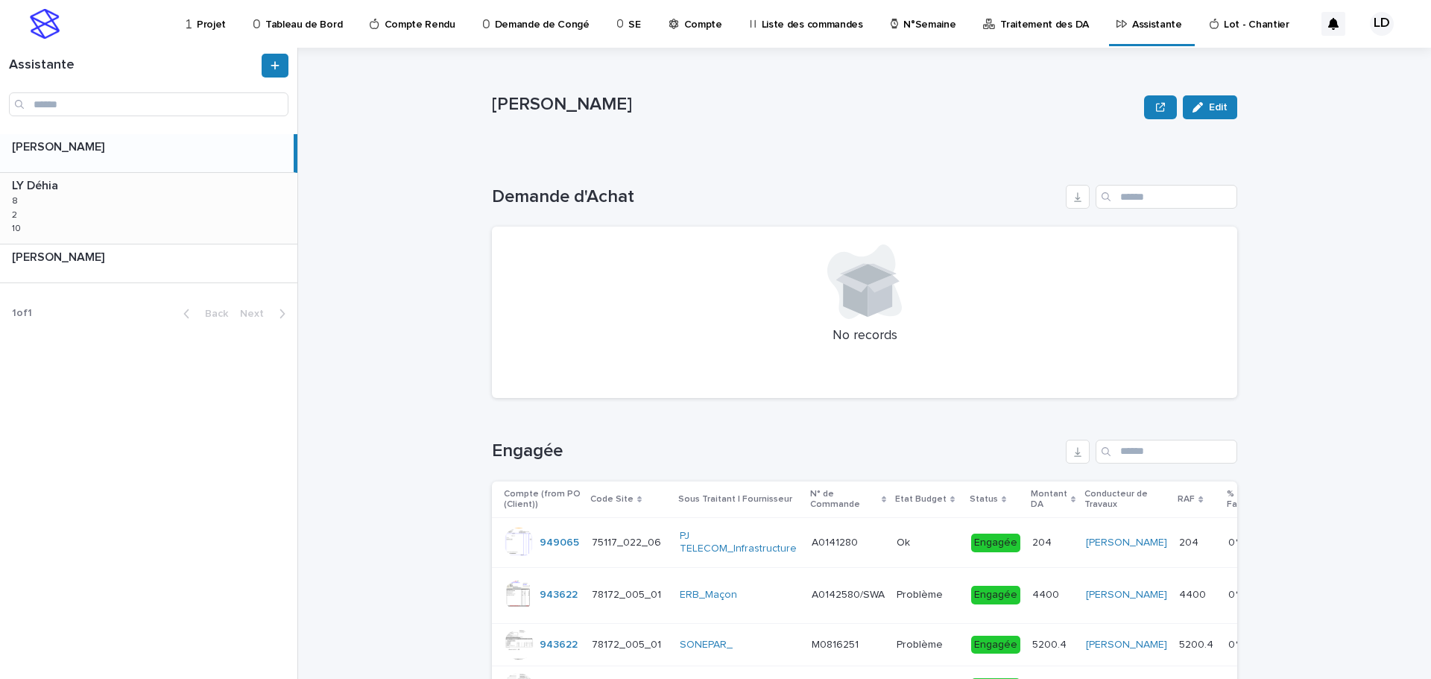
click at [213, 224] on div "LY Déhia LY Déhia 8 8 2 2 10 10" at bounding box center [148, 208] width 297 height 70
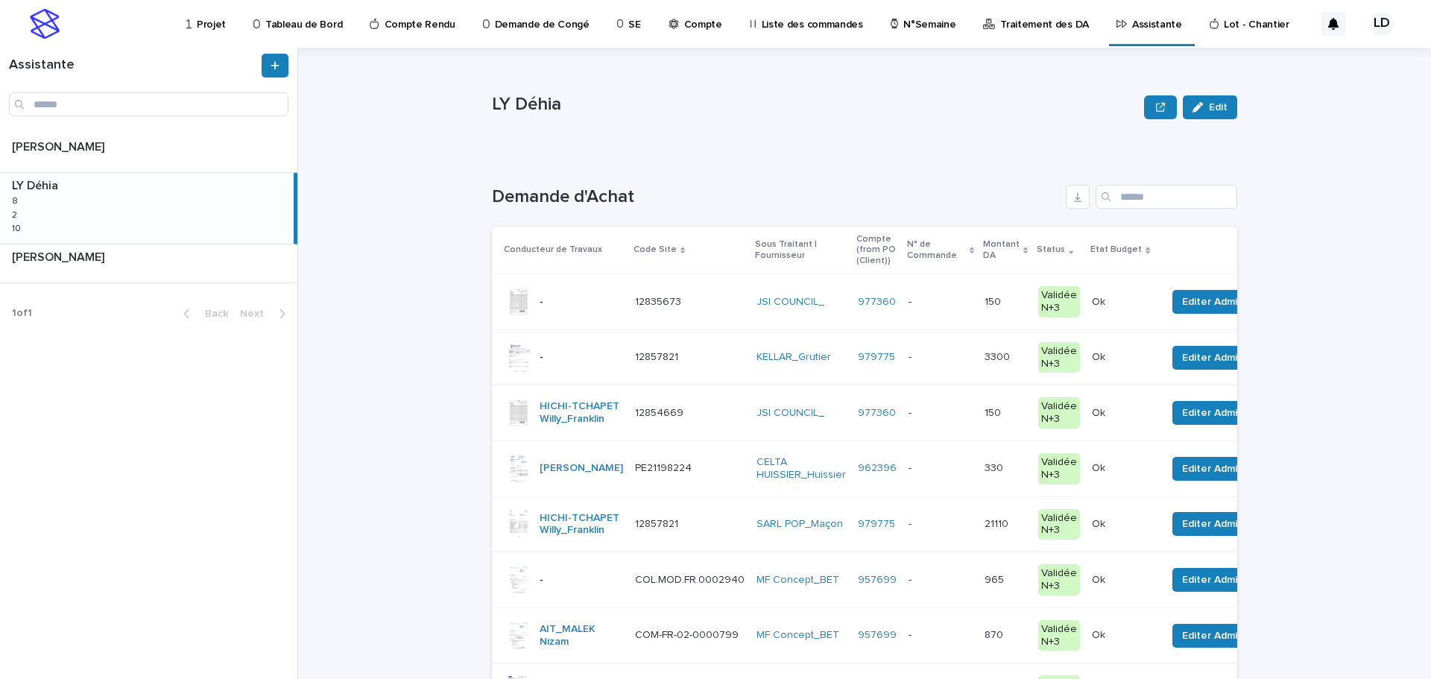
click at [1019, 22] on p "Traitement des DA" at bounding box center [1044, 15] width 89 height 31
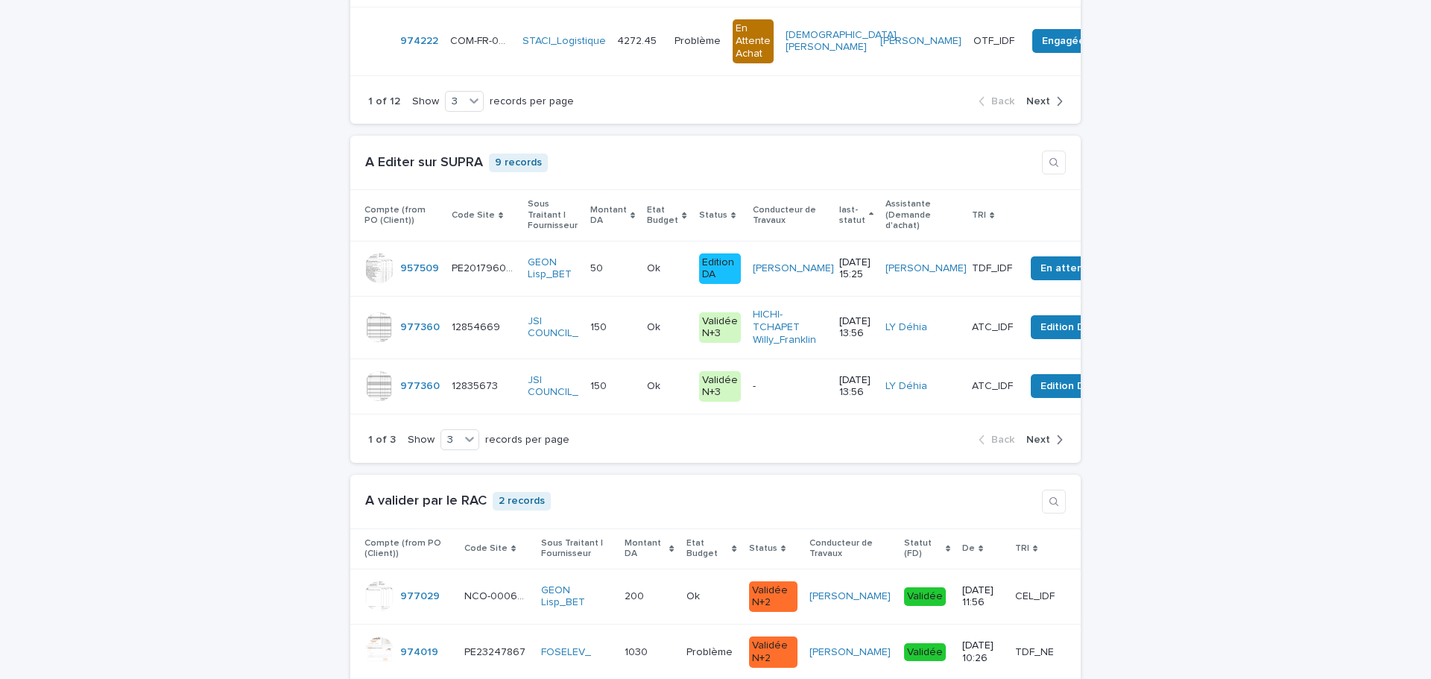
scroll to position [2236, 0]
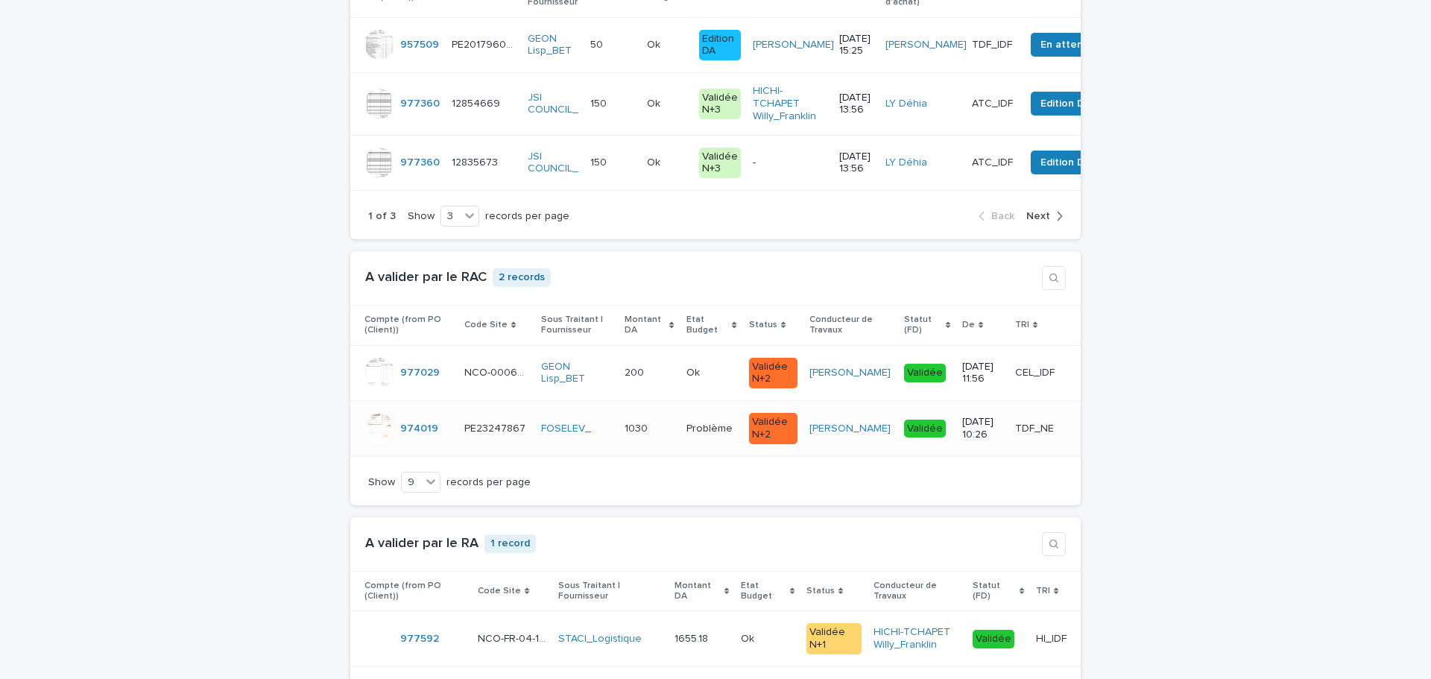
click at [628, 445] on td "1030 1030" at bounding box center [650, 429] width 62 height 56
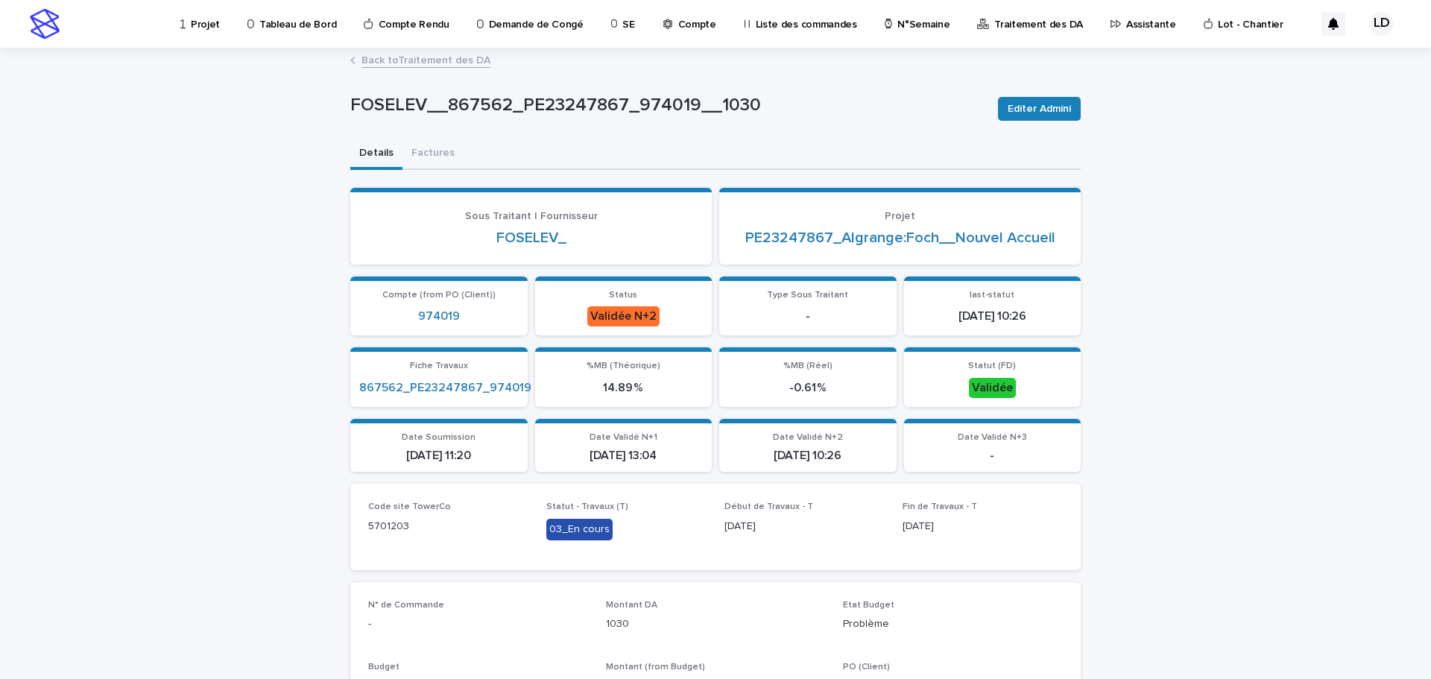
click at [382, 64] on link "Back to Traitement des DA" at bounding box center [426, 59] width 129 height 17
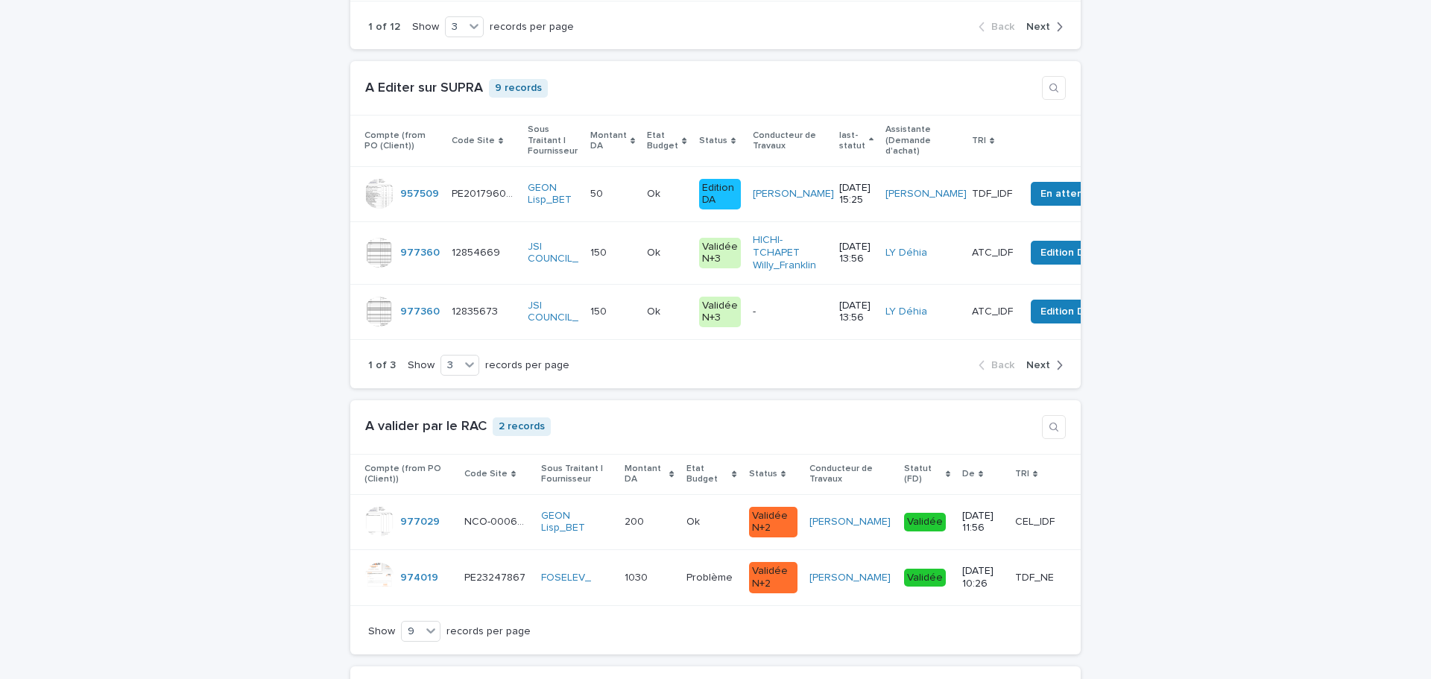
scroll to position [2311, 0]
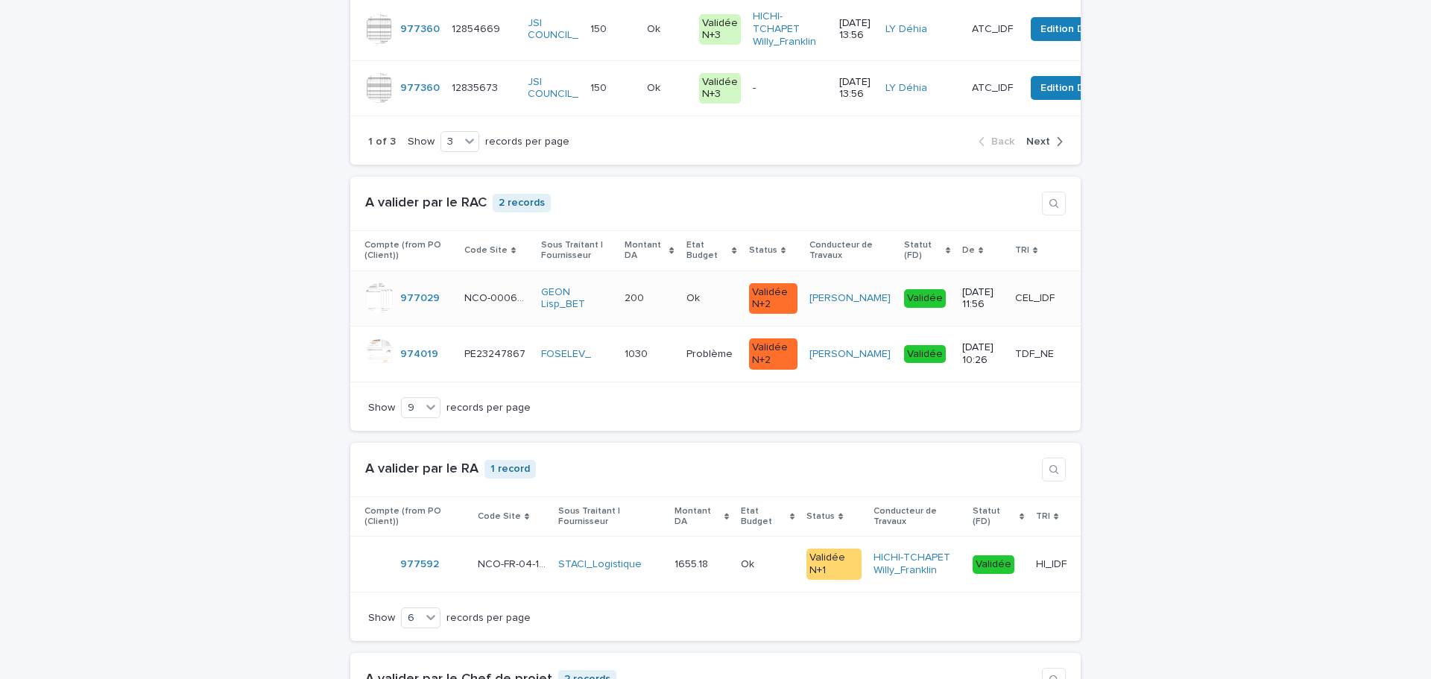
click at [637, 320] on td "200 200" at bounding box center [650, 299] width 62 height 56
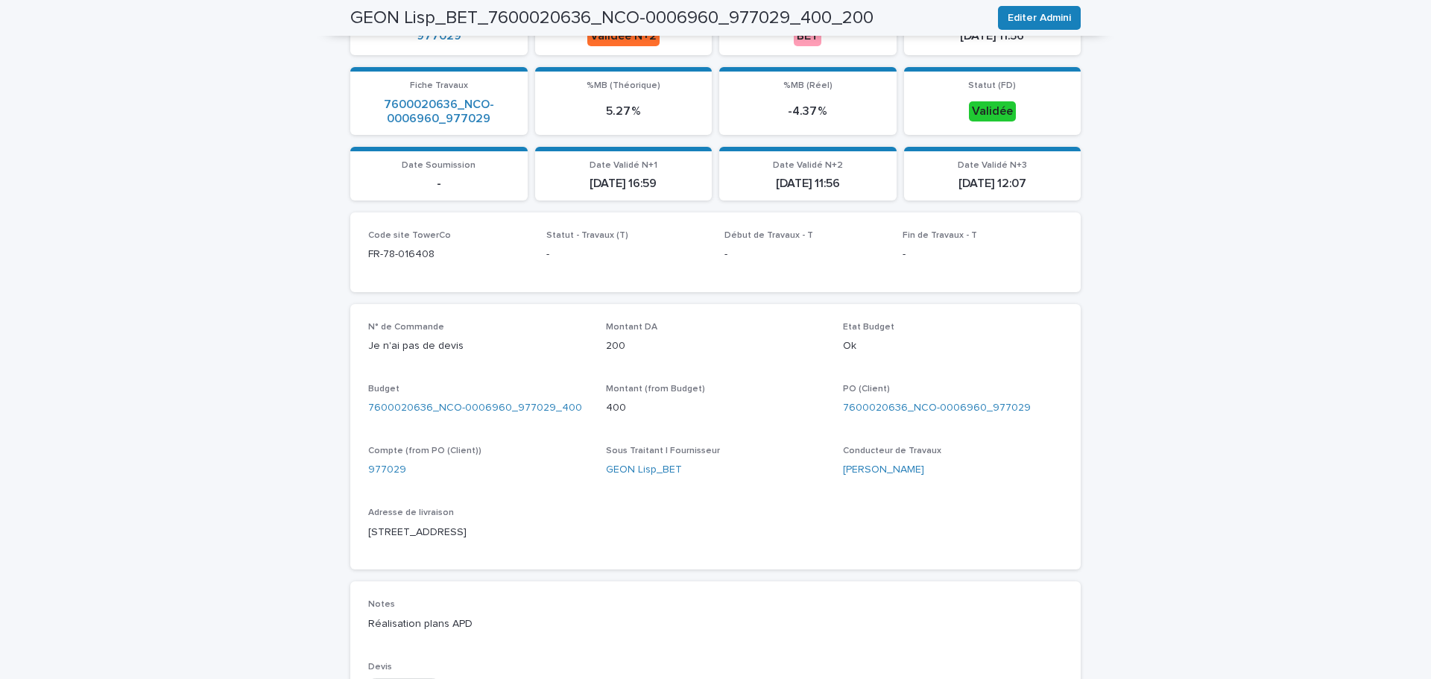
scroll to position [614, 0]
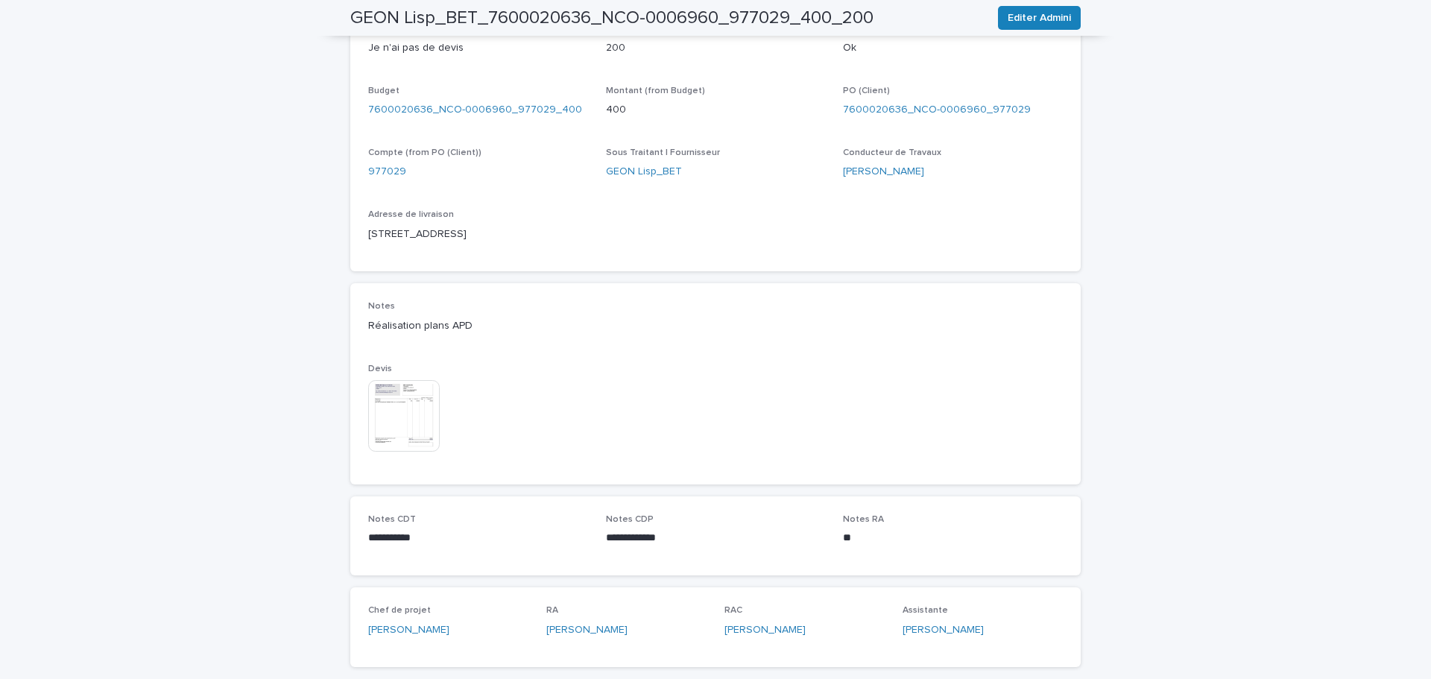
click at [408, 419] on img at bounding box center [404, 416] width 72 height 72
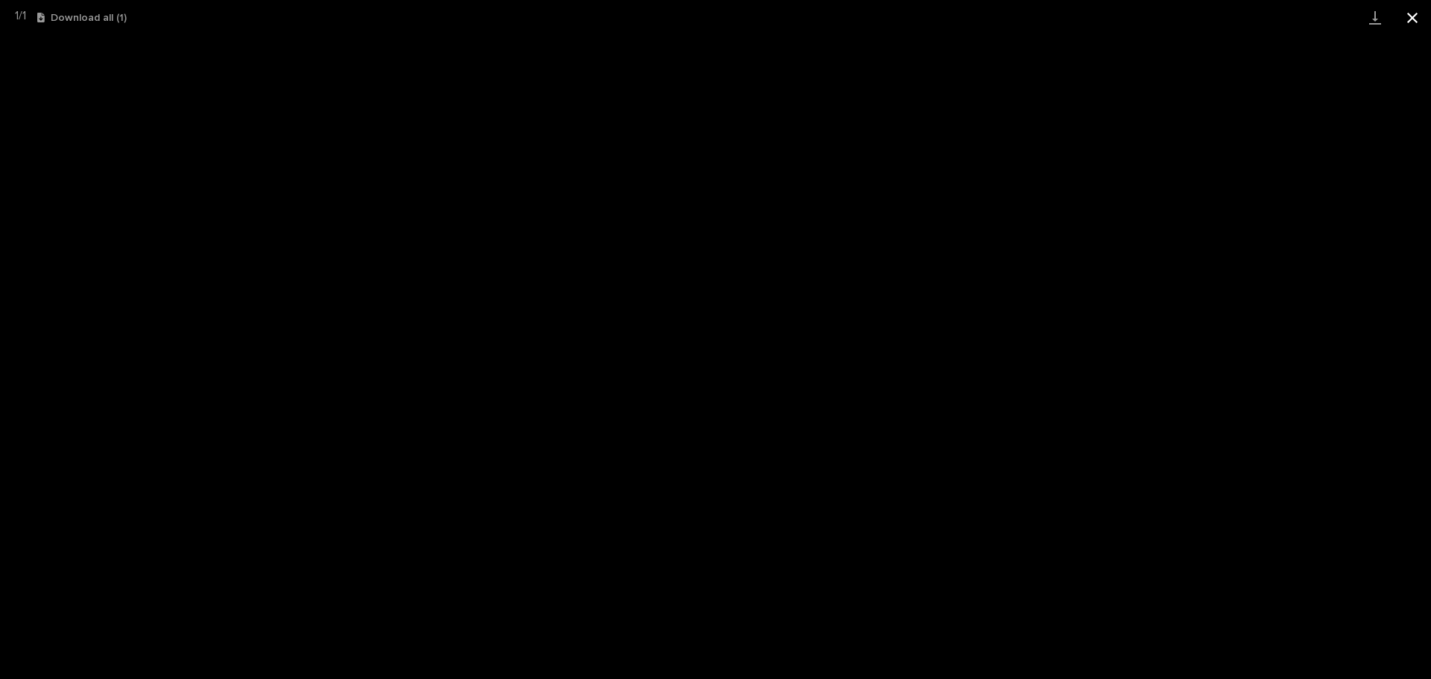
click at [1403, 19] on button "Close gallery" at bounding box center [1412, 17] width 37 height 35
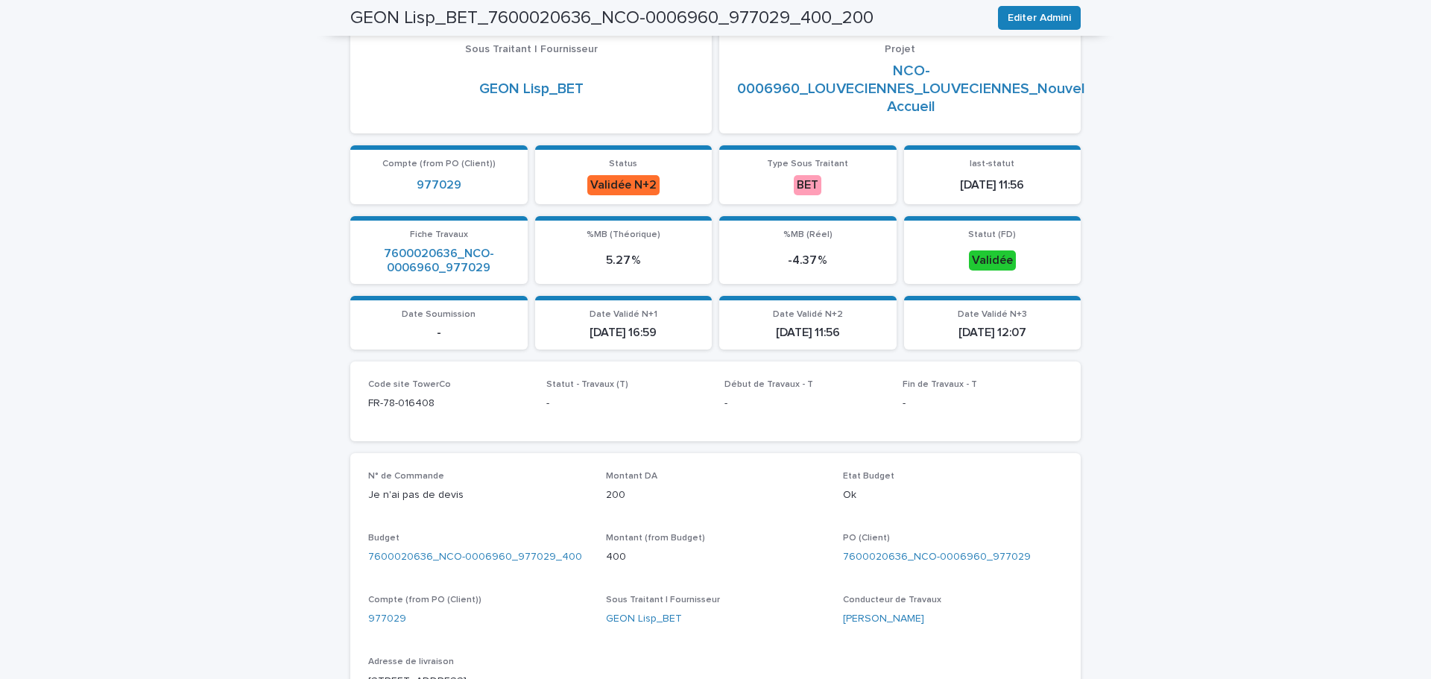
scroll to position [0, 0]
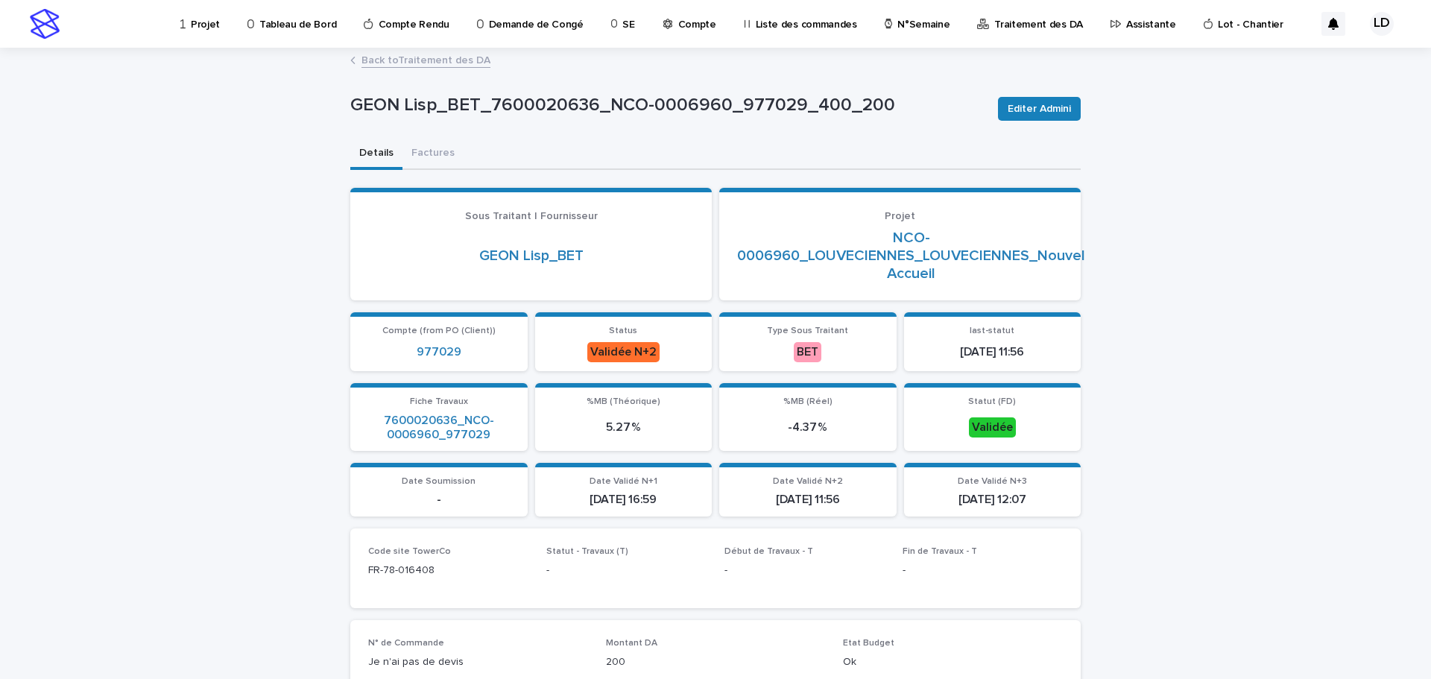
click at [405, 62] on link "Back to Traitement des DA" at bounding box center [426, 59] width 129 height 17
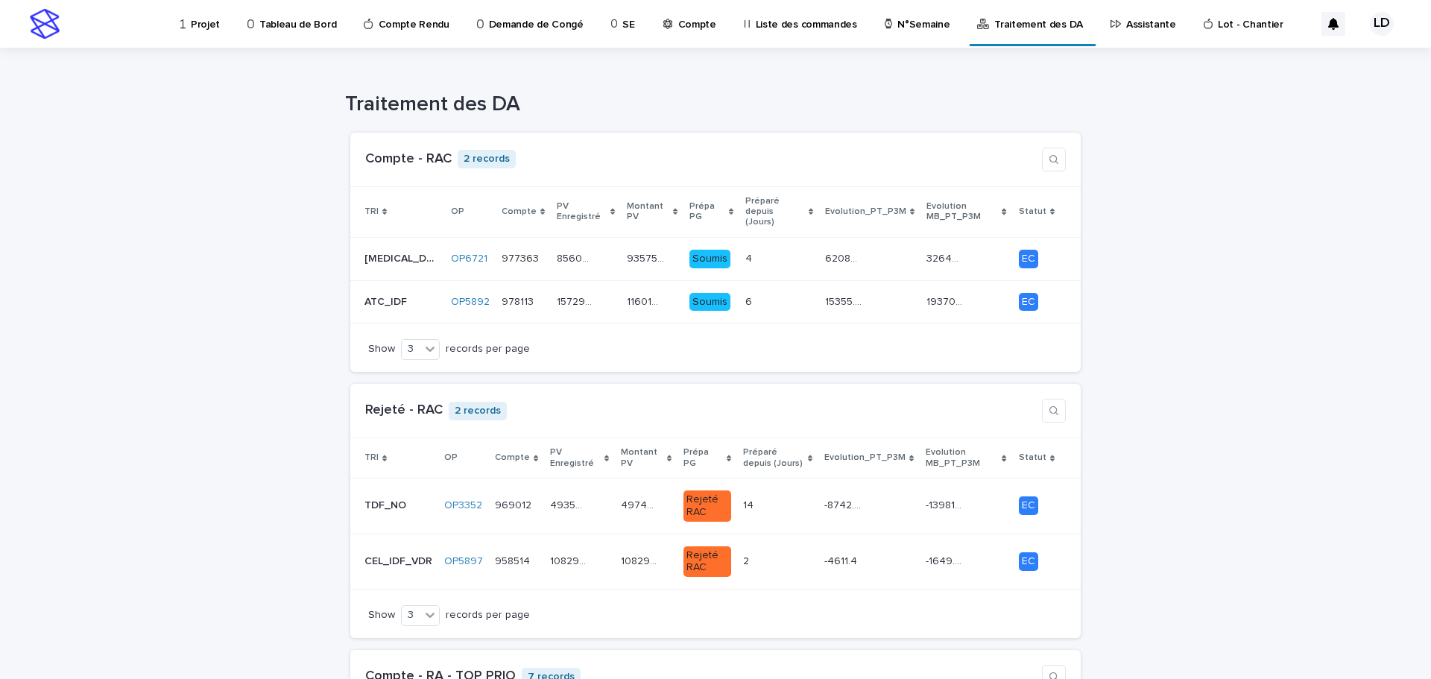
click at [1126, 23] on p "Assistante" at bounding box center [1151, 15] width 50 height 31
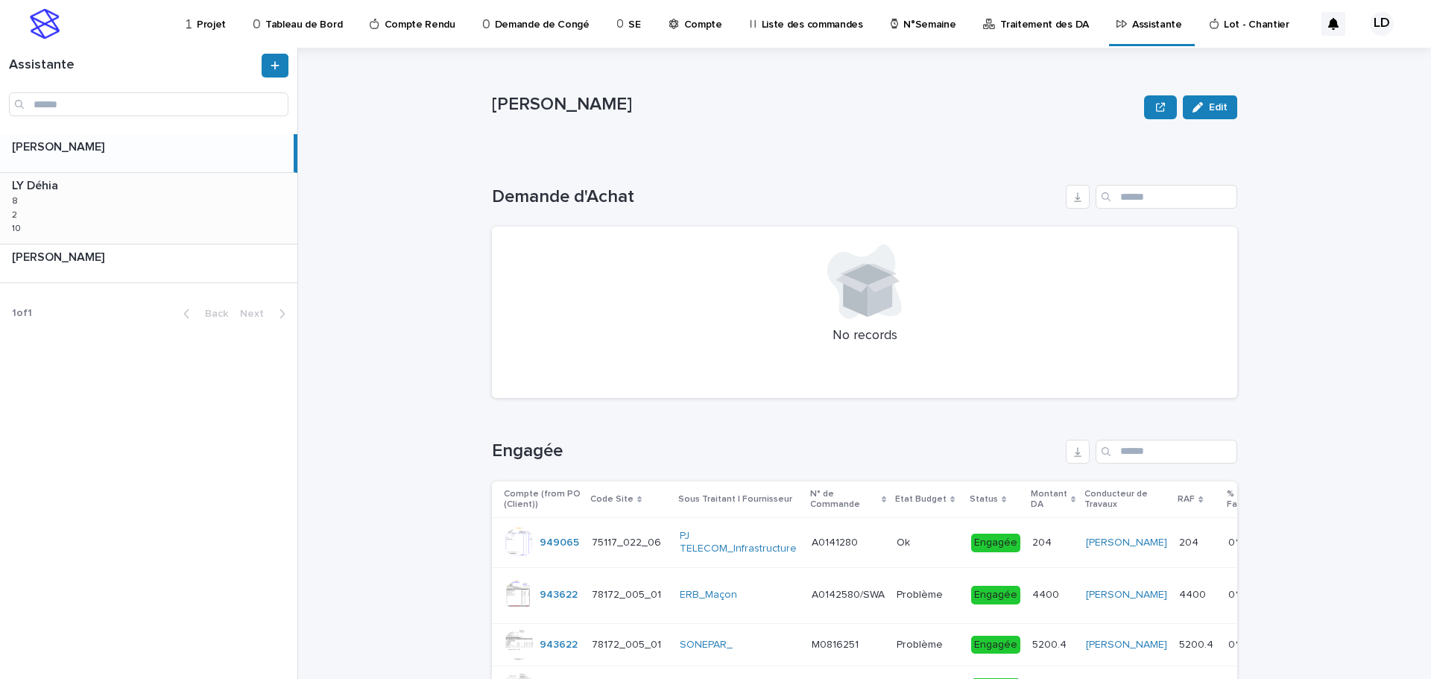
click at [161, 207] on div "LY Déhia LY Déhia 8 8 2 2 10 10" at bounding box center [148, 208] width 297 height 70
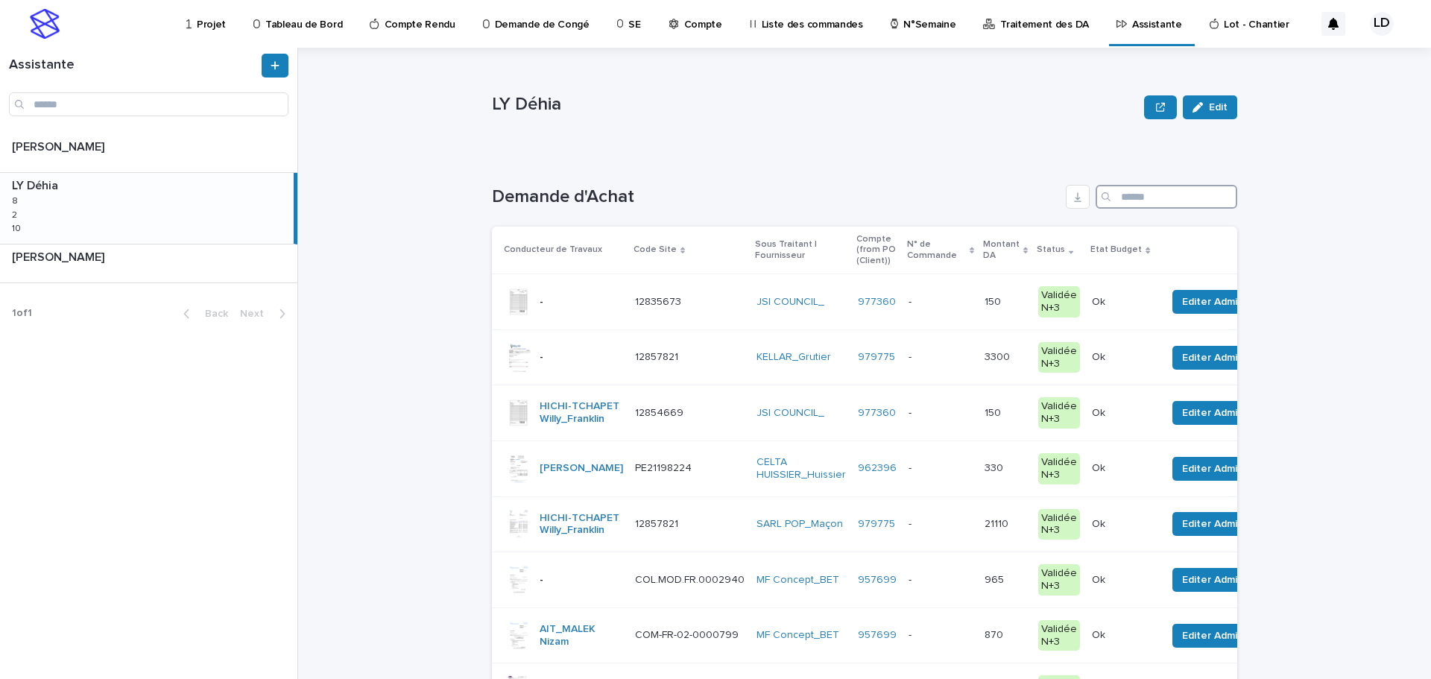
click at [1137, 201] on input "Search" at bounding box center [1167, 197] width 142 height 24
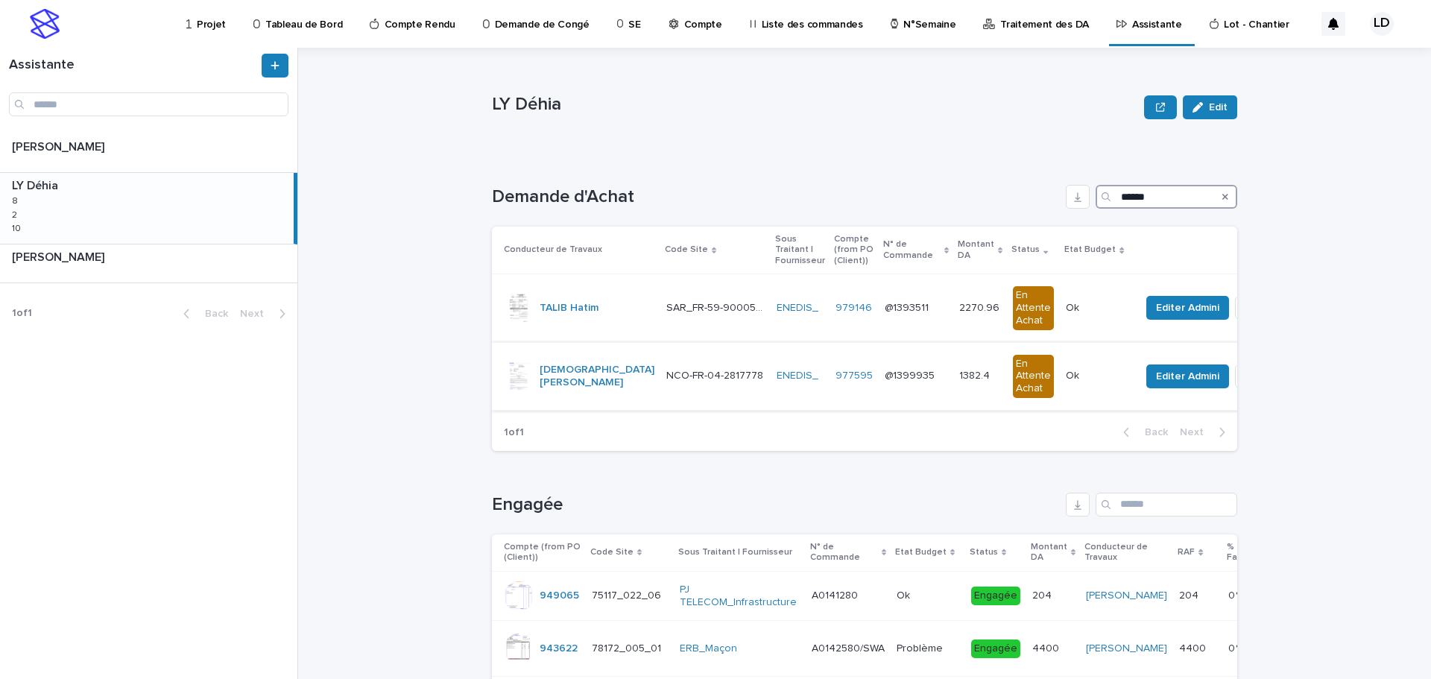
type input "******"
click at [830, 400] on td "977595" at bounding box center [854, 376] width 49 height 68
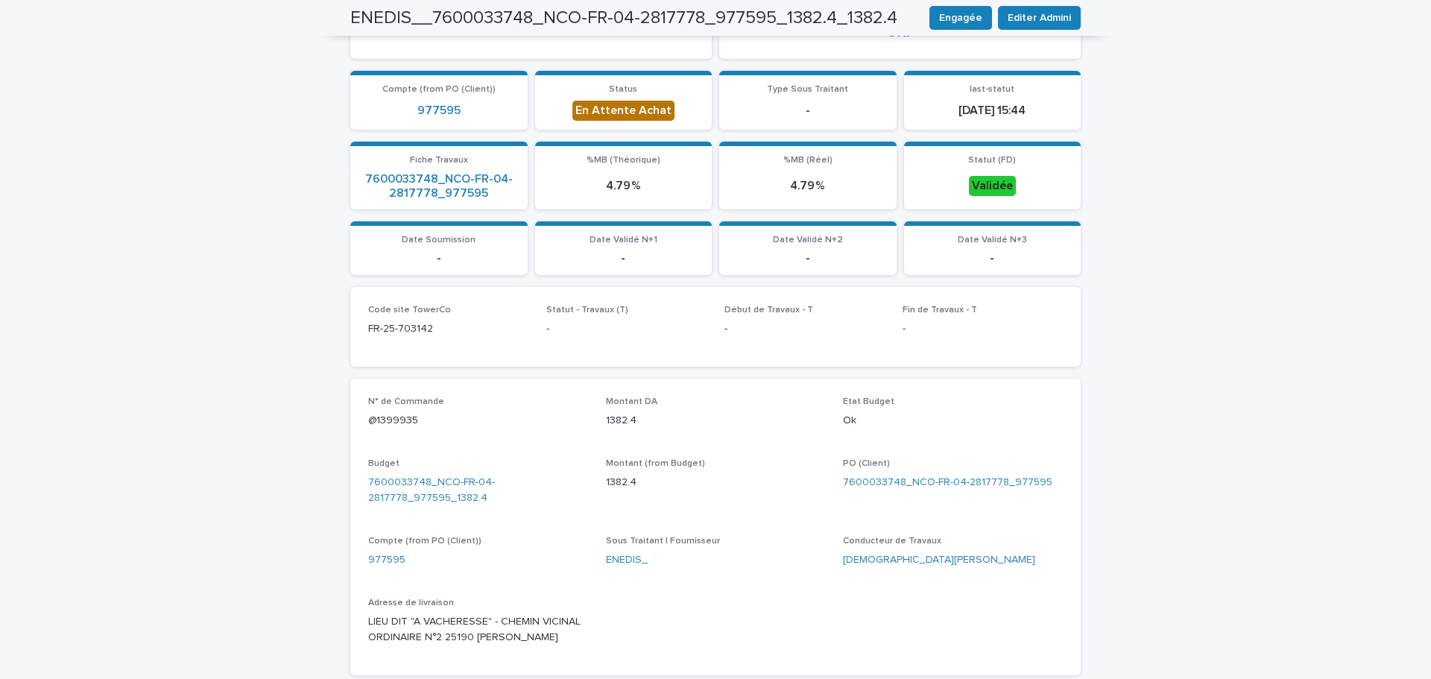
scroll to position [373, 0]
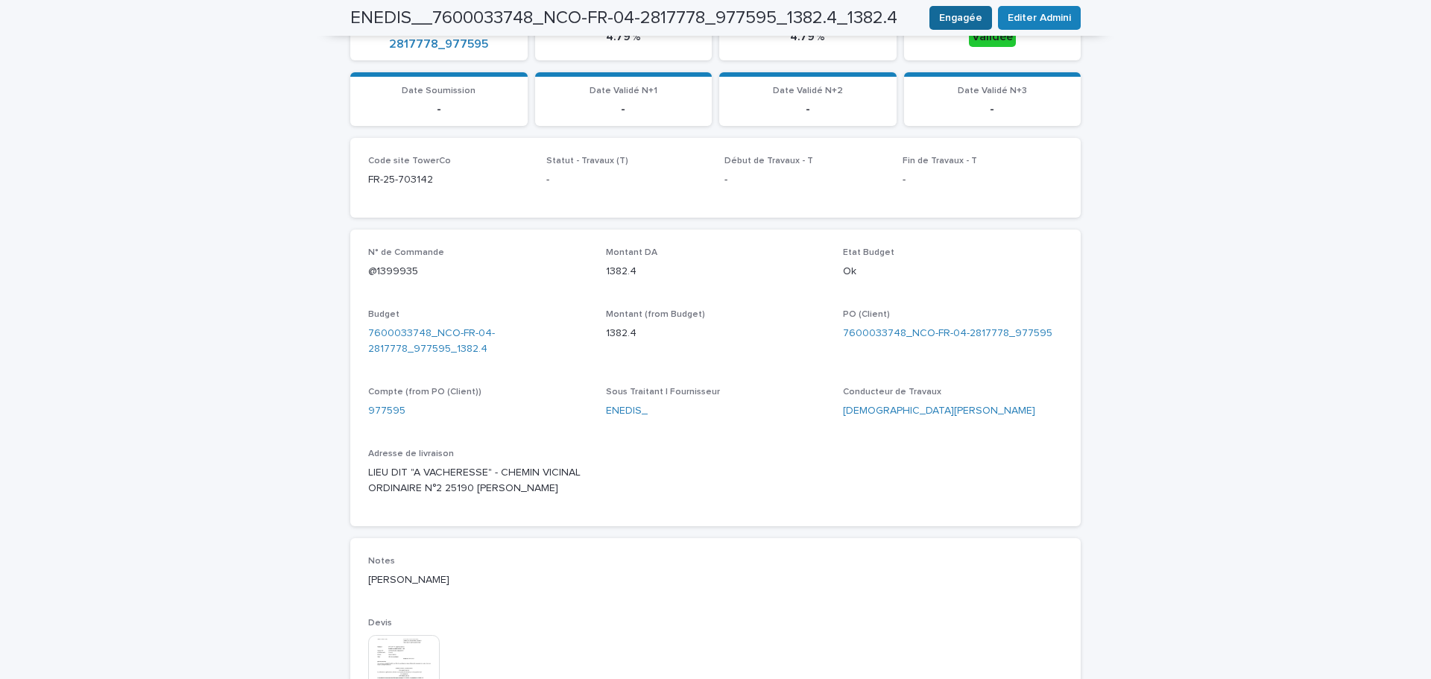
click at [962, 19] on span "Engagée" at bounding box center [960, 17] width 43 height 15
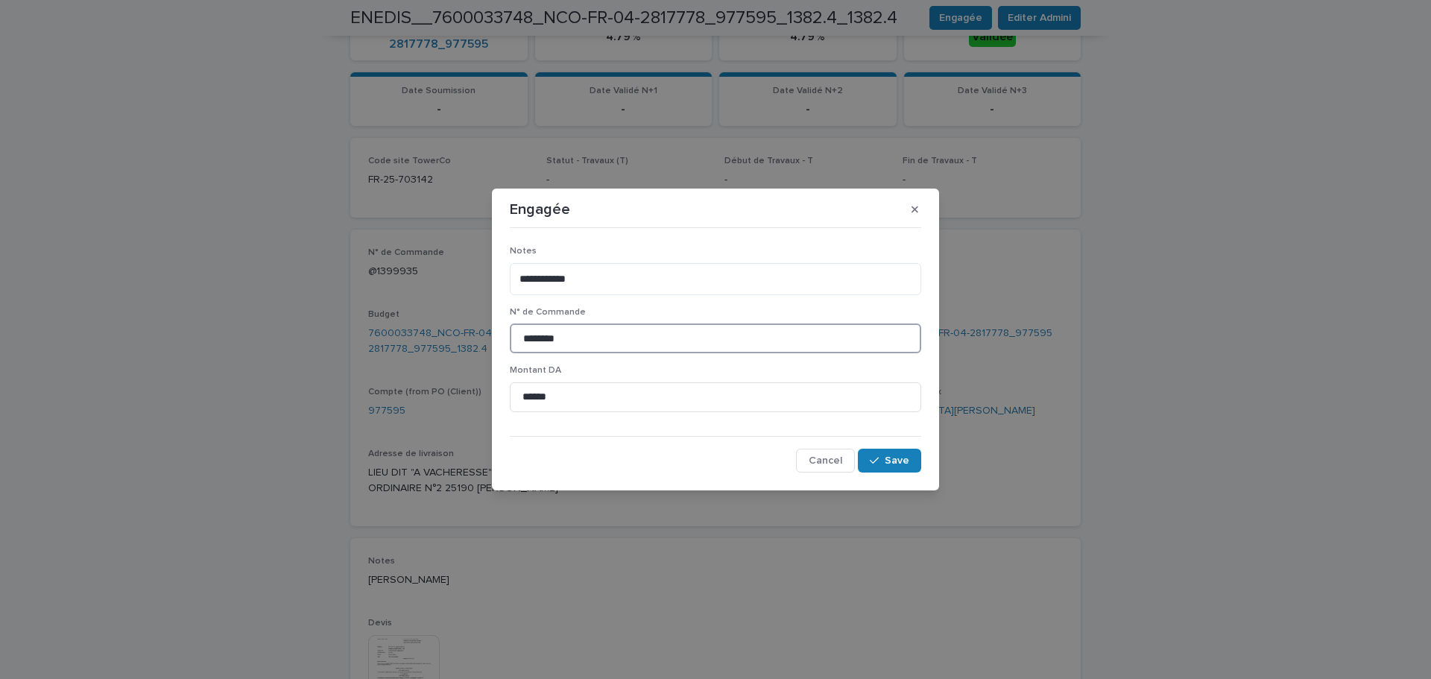
drag, startPoint x: 581, startPoint y: 344, endPoint x: 395, endPoint y: 328, distance: 186.3
click at [396, 329] on div "**********" at bounding box center [715, 339] width 1431 height 679
paste input "*"
type input "*********"
click at [898, 463] on span "Save" at bounding box center [897, 460] width 25 height 10
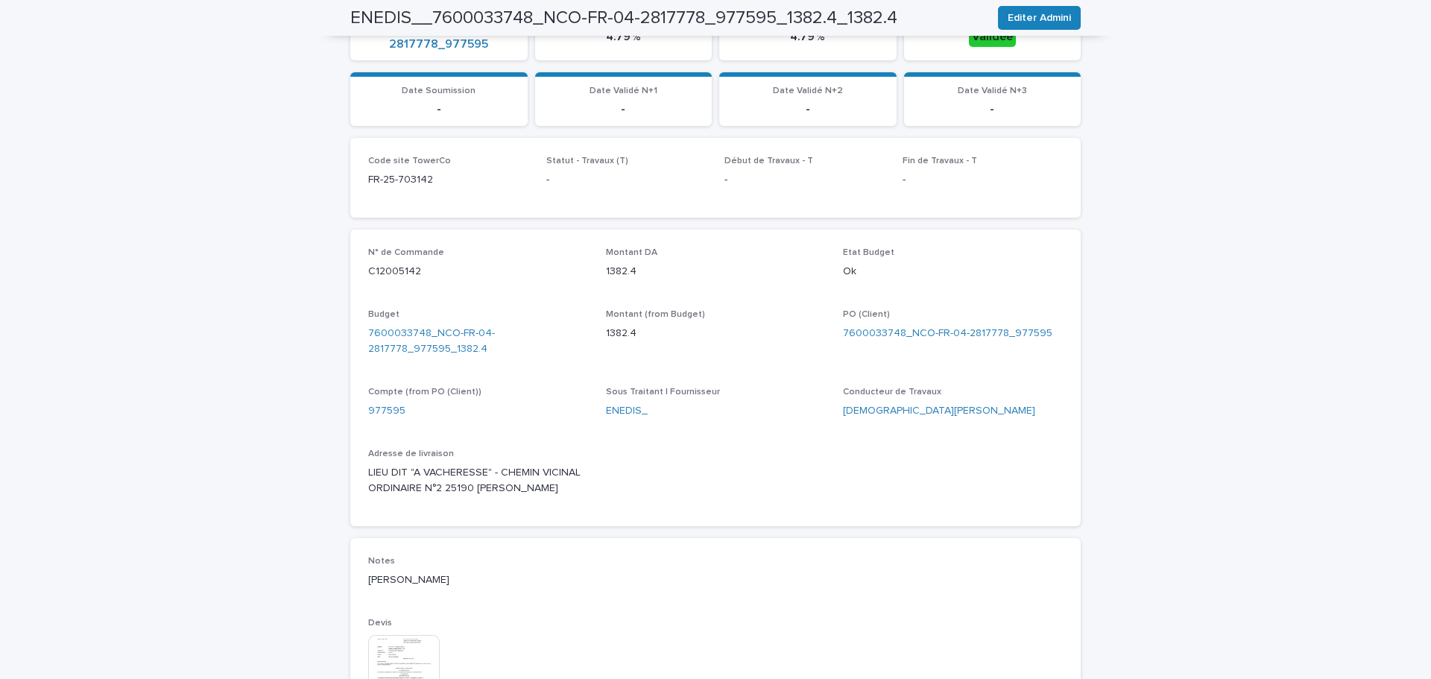
scroll to position [0, 0]
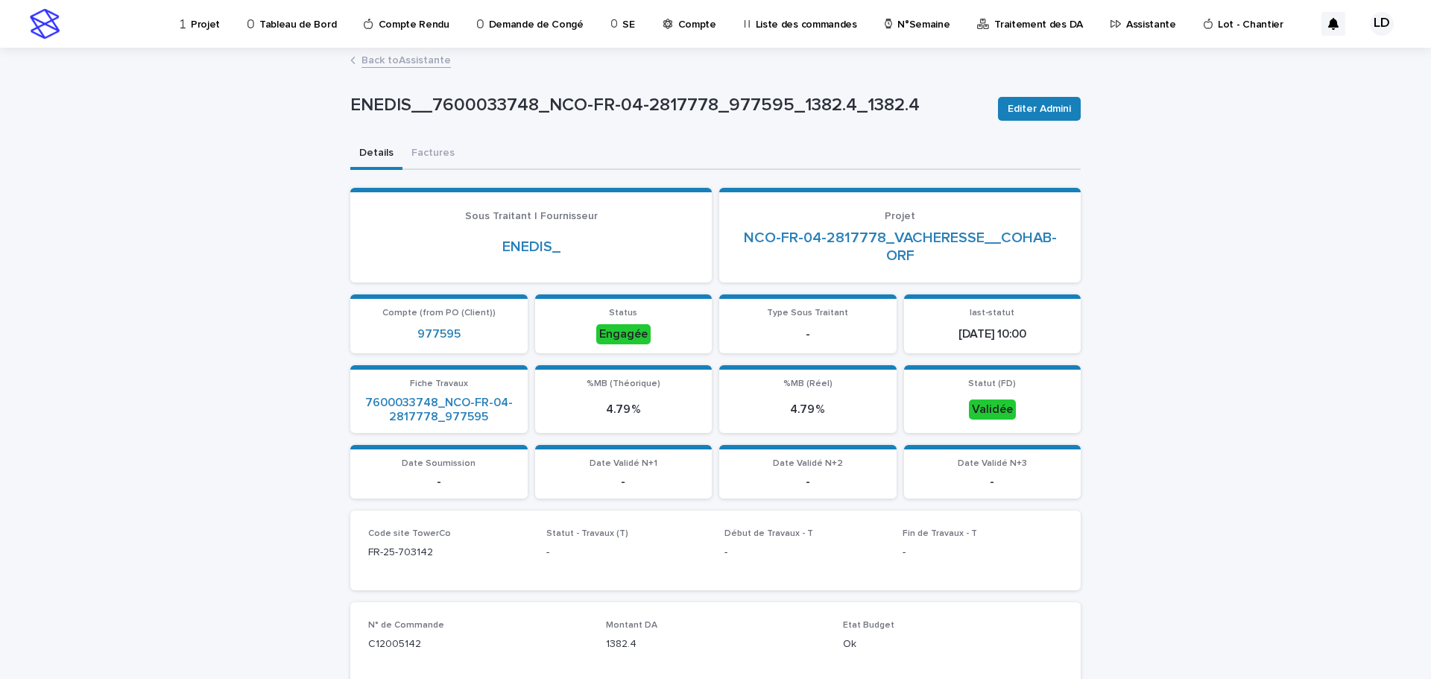
click at [374, 62] on link "Back to Assistante" at bounding box center [406, 59] width 89 height 17
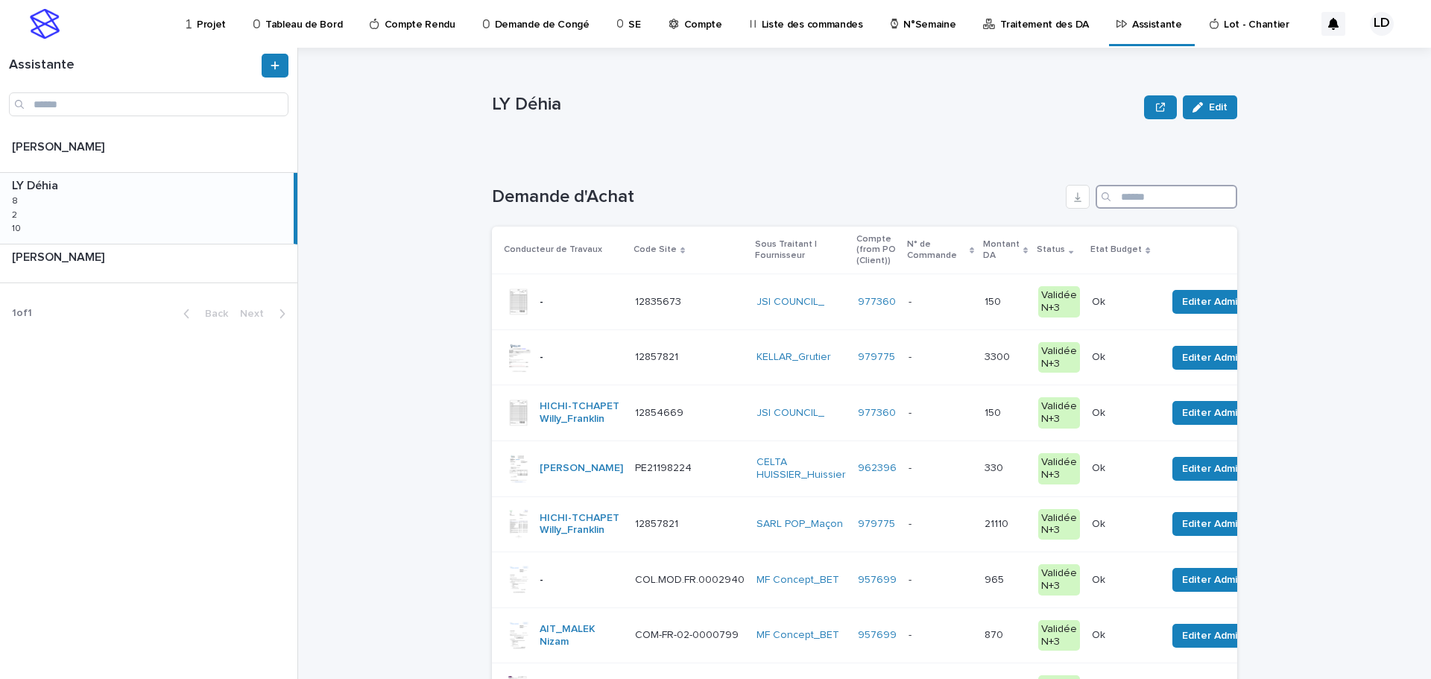
click at [1128, 200] on input "Search" at bounding box center [1167, 197] width 142 height 24
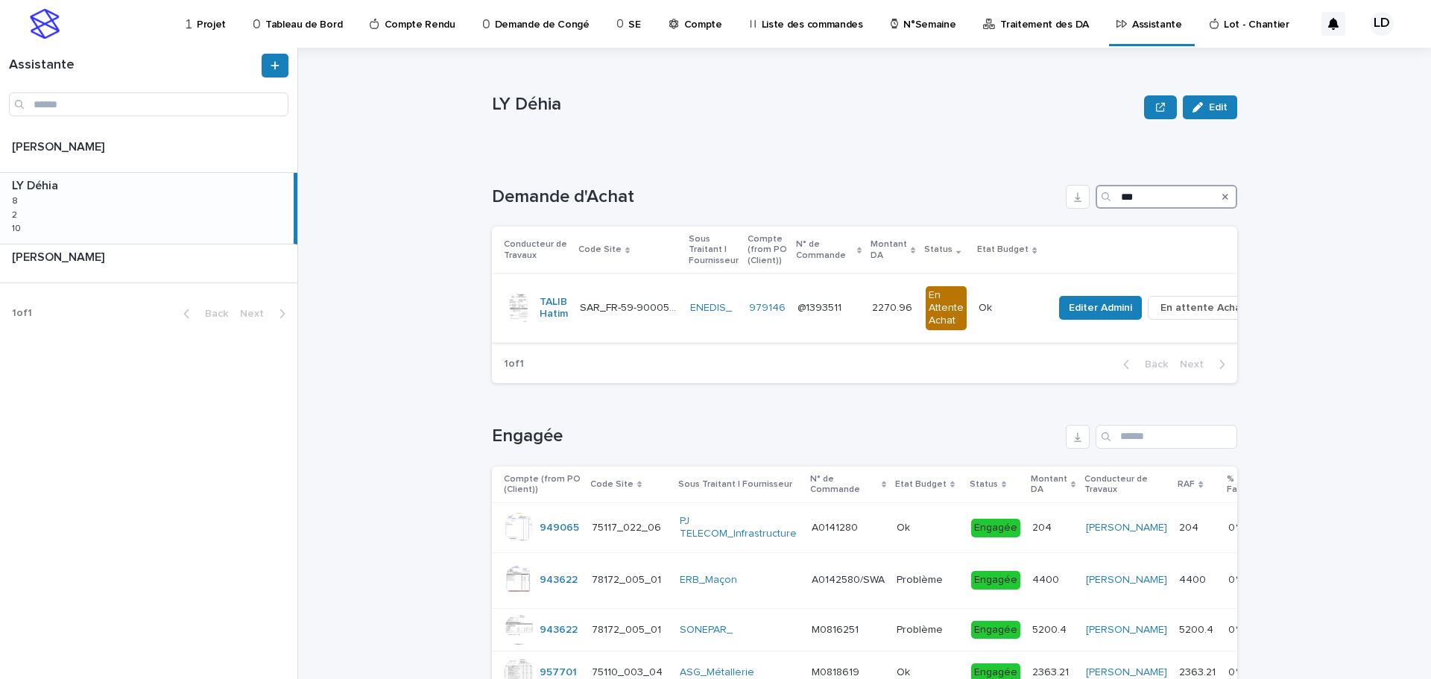
type input "***"
click at [745, 325] on td "979146" at bounding box center [767, 308] width 48 height 68
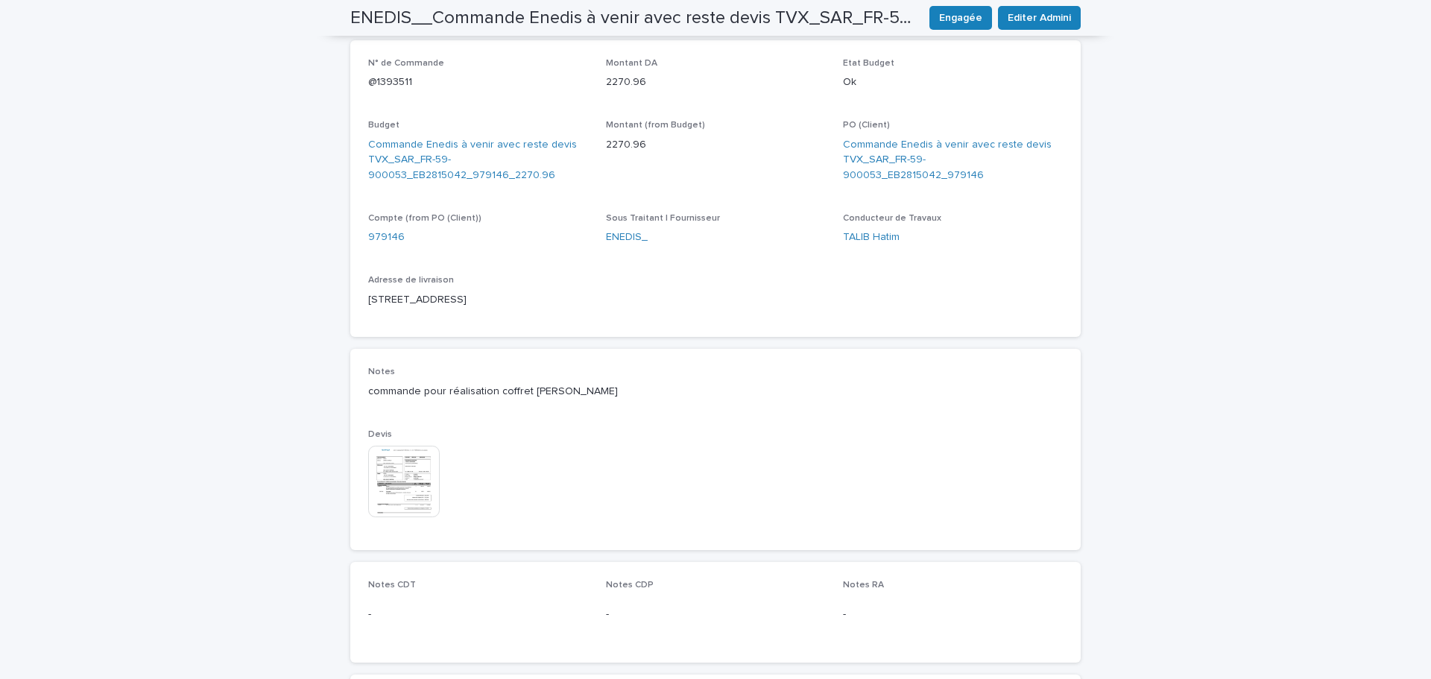
scroll to position [224, 0]
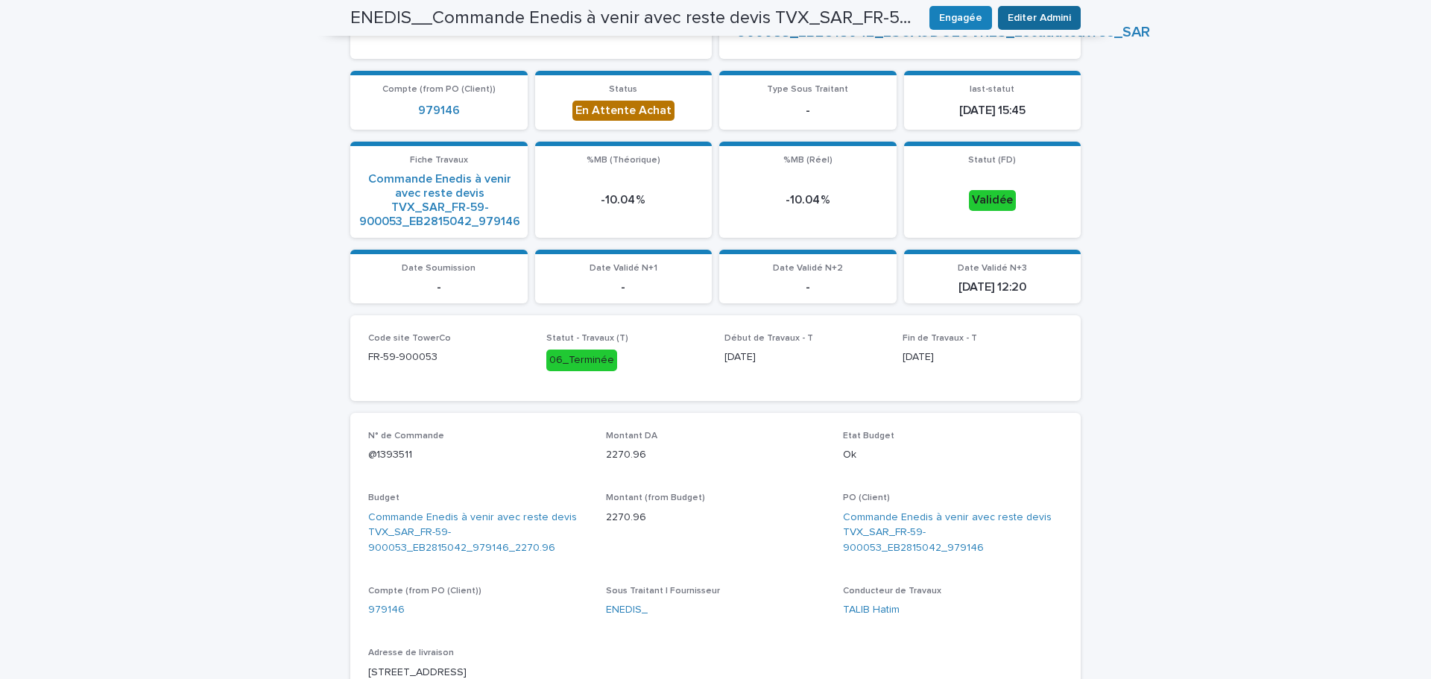
click at [1008, 20] on span "Editer Admini" at bounding box center [1039, 17] width 63 height 15
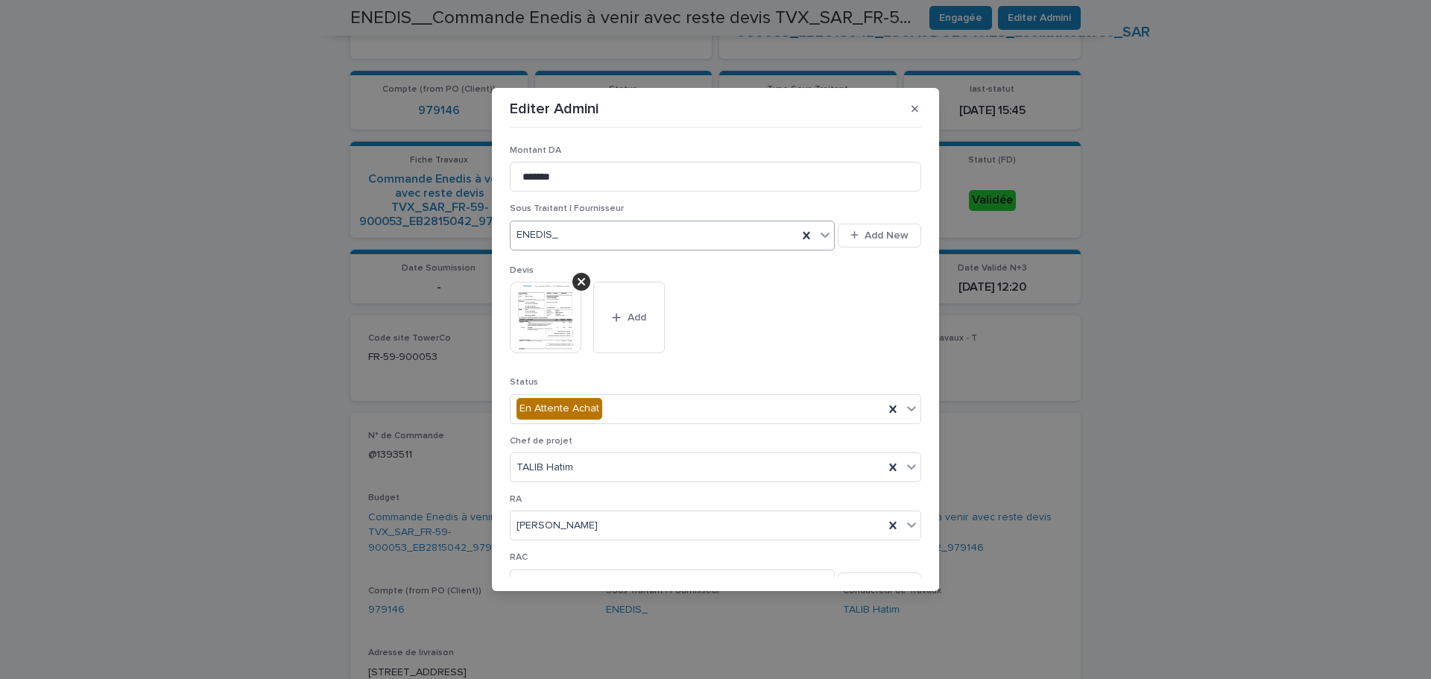
click at [818, 240] on icon at bounding box center [825, 234] width 15 height 15
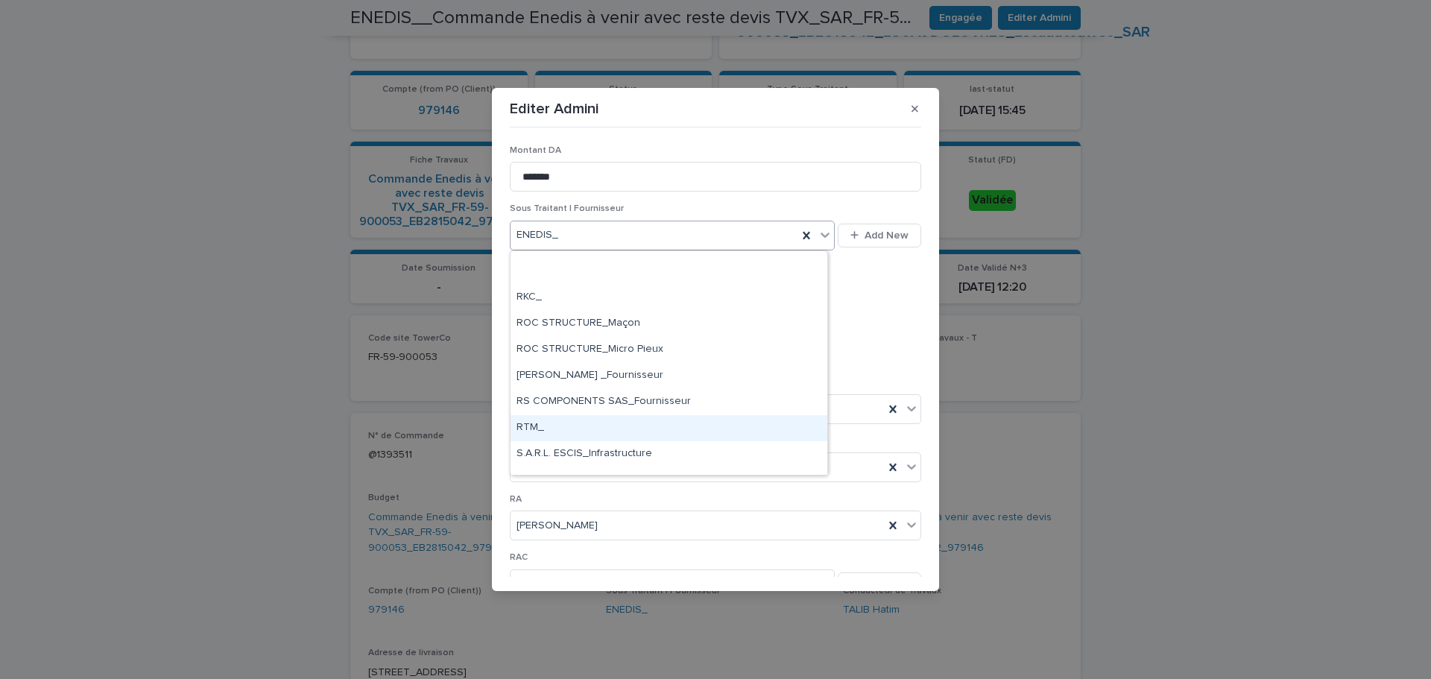
scroll to position [9147, 0]
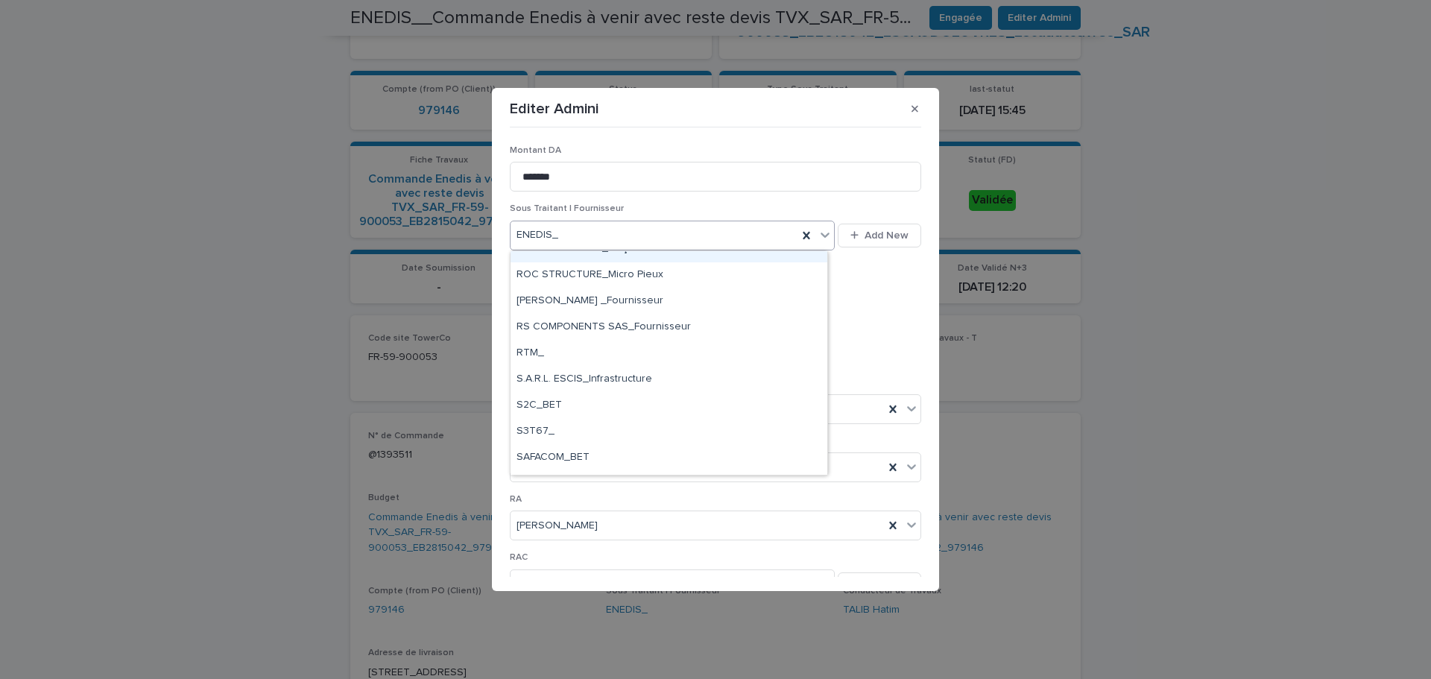
click at [873, 306] on div "This file cannot be opened Download File Add" at bounding box center [716, 323] width 412 height 83
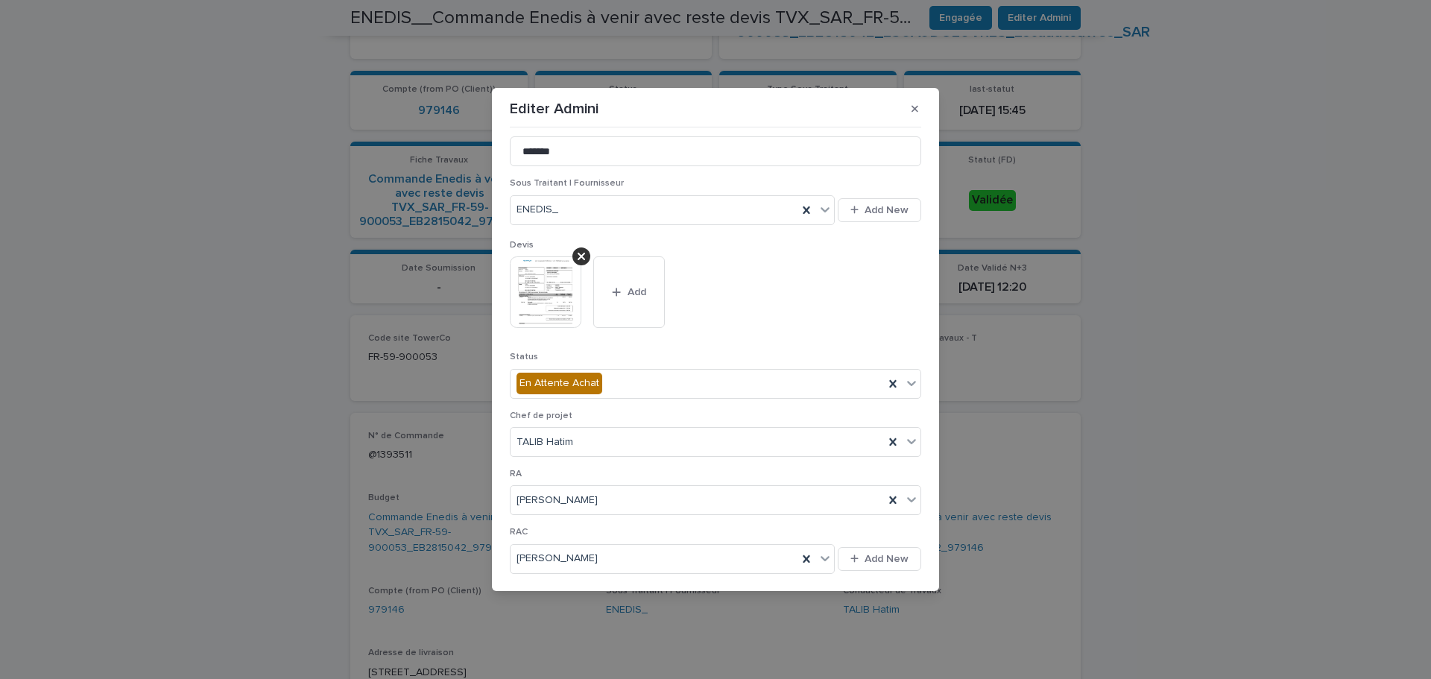
scroll to position [0, 0]
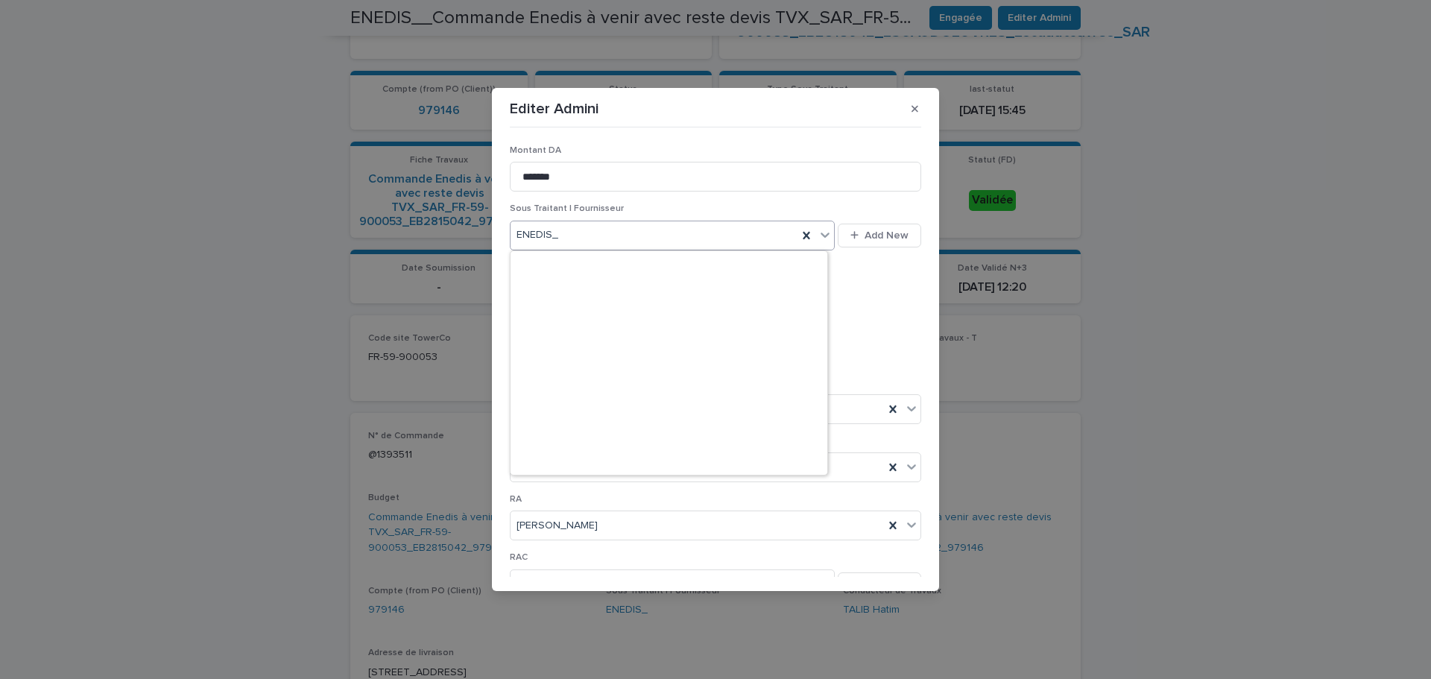
drag, startPoint x: 820, startPoint y: 238, endPoint x: 810, endPoint y: 248, distance: 14.2
click at [820, 238] on icon at bounding box center [825, 234] width 15 height 15
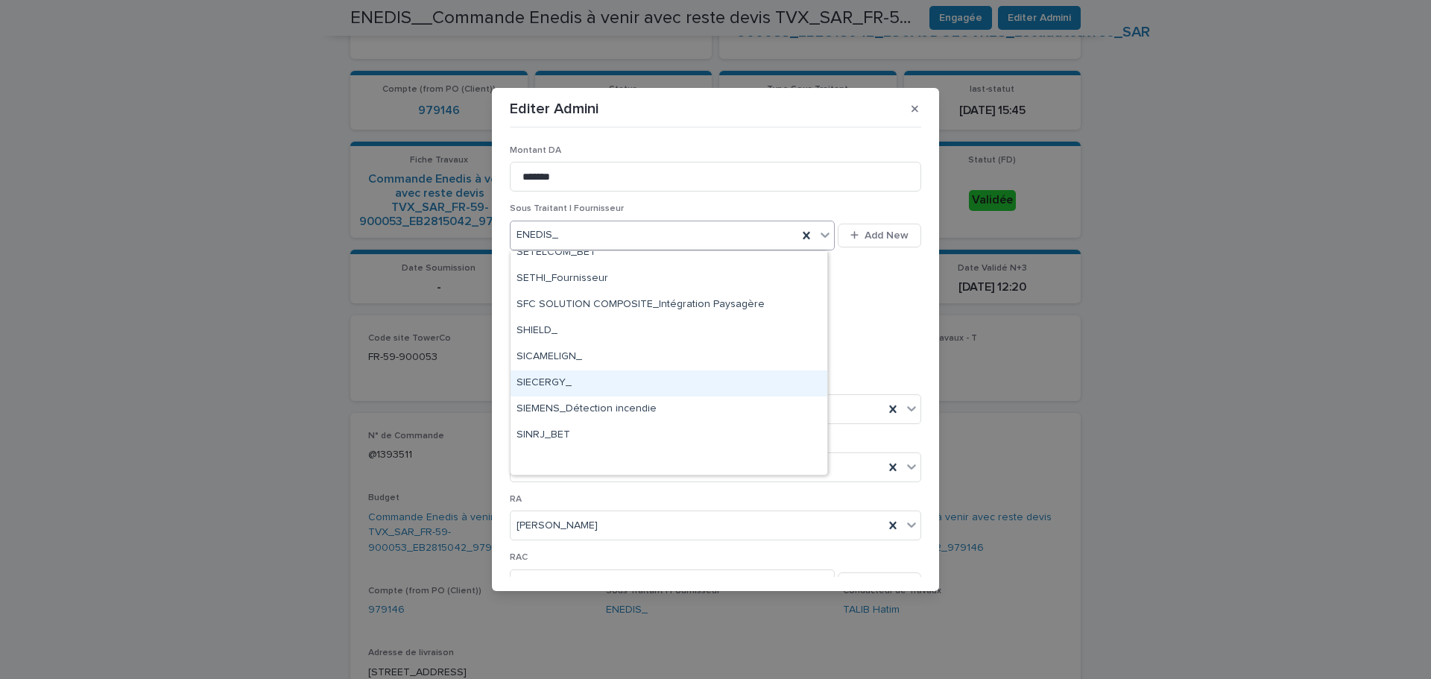
scroll to position [9669, 0]
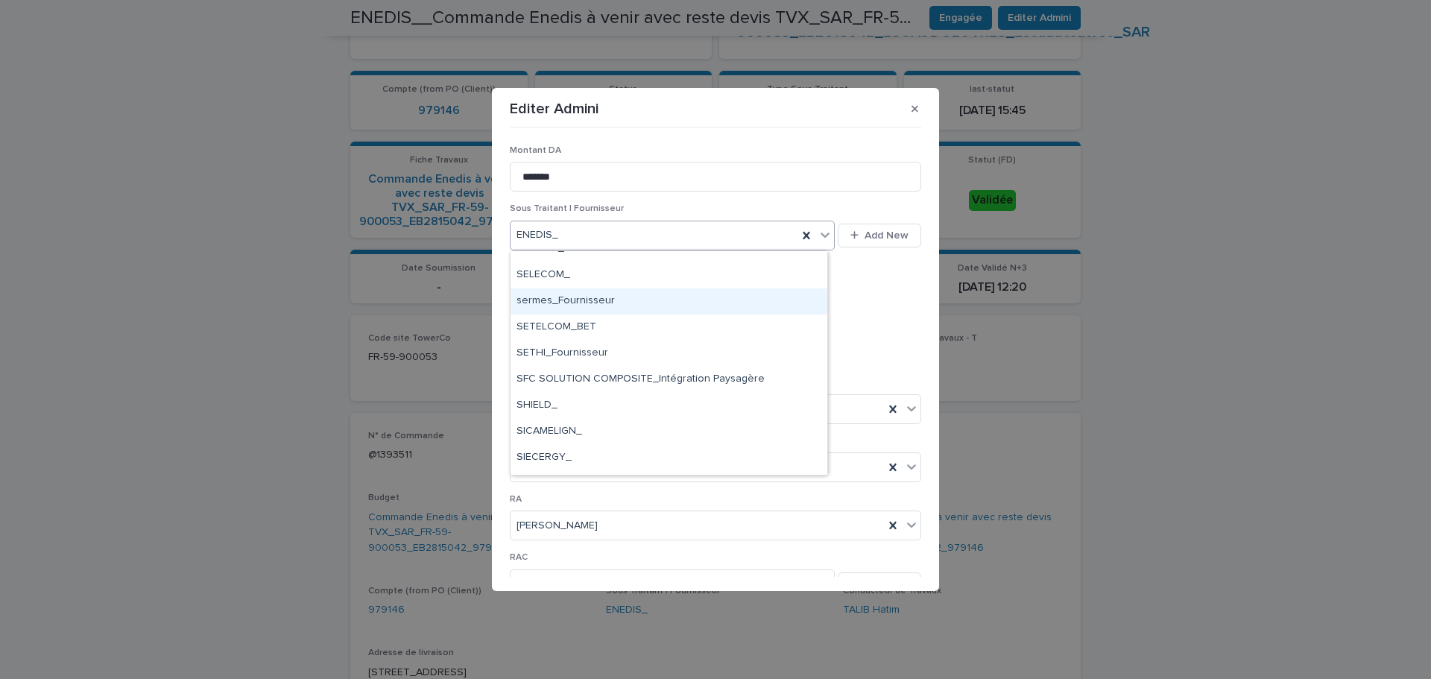
click at [853, 325] on div "This file cannot be opened Download File Add" at bounding box center [716, 323] width 412 height 83
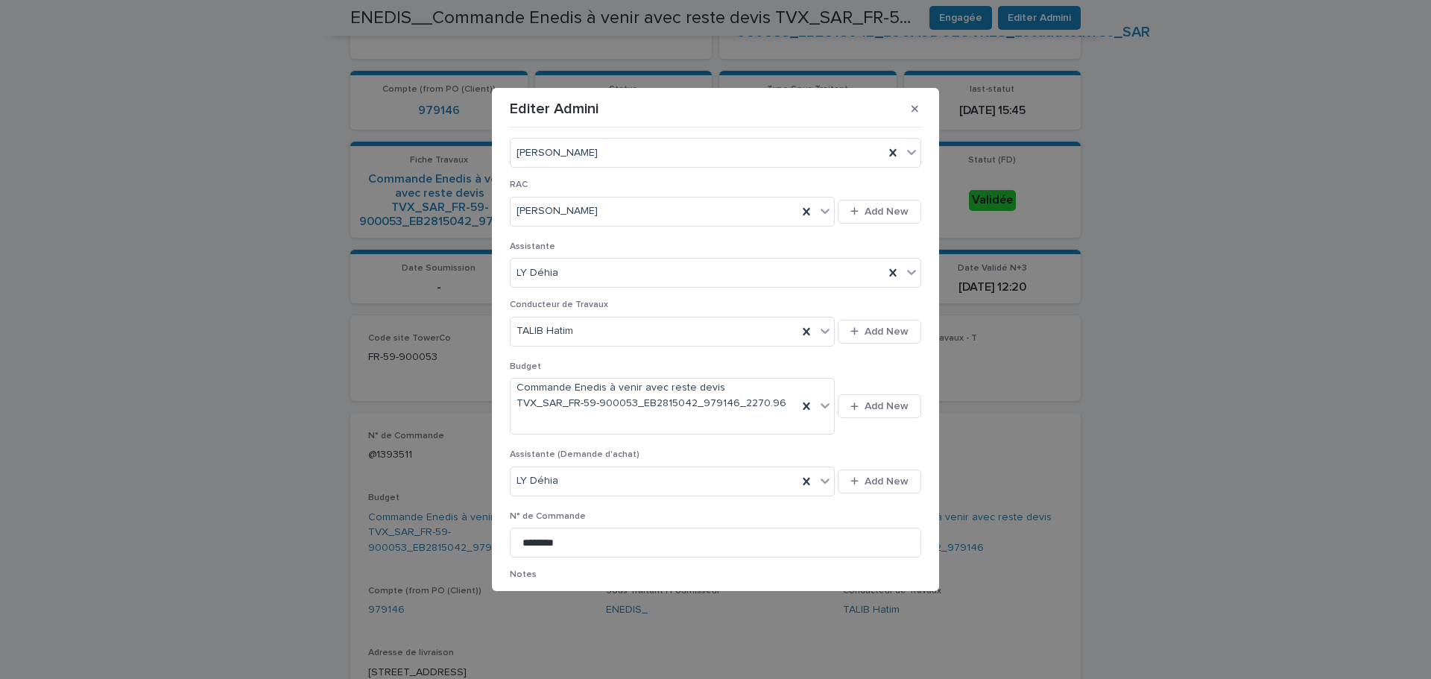
scroll to position [622, 0]
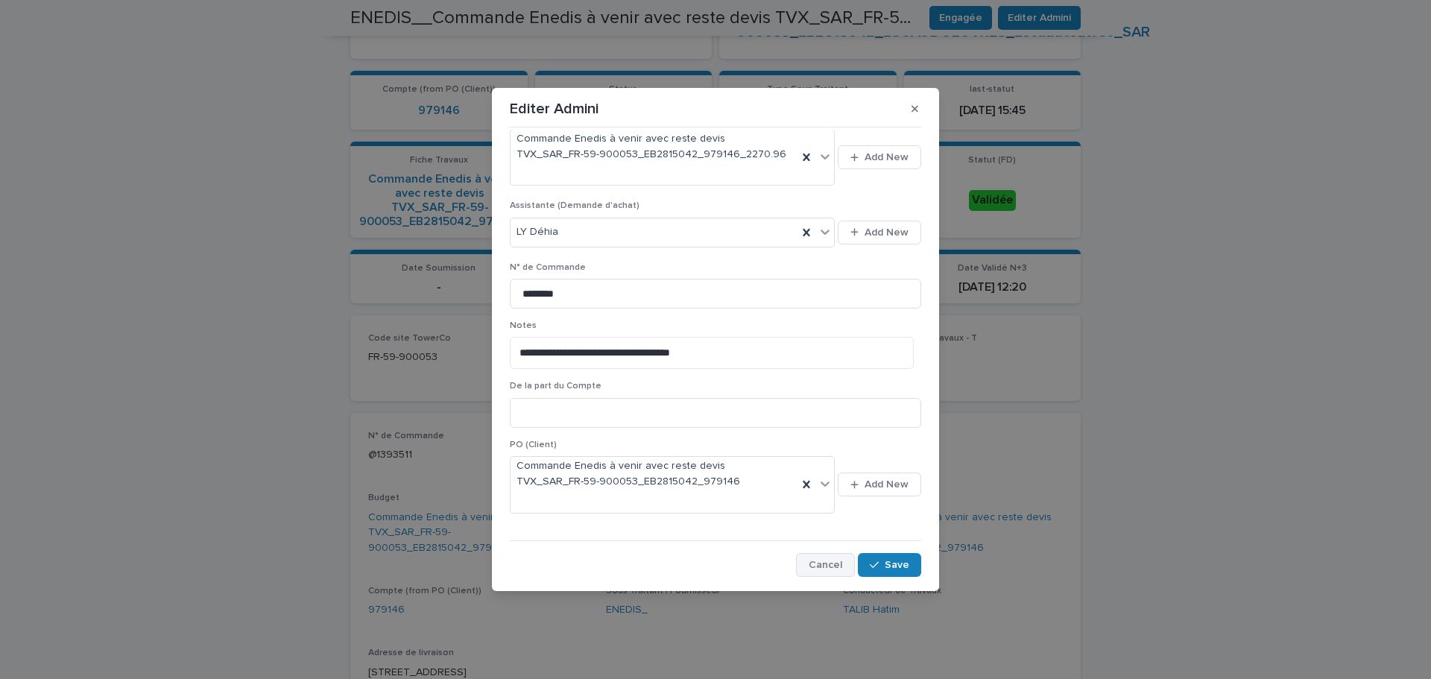
click at [823, 565] on span "Cancel" at bounding box center [826, 565] width 34 height 10
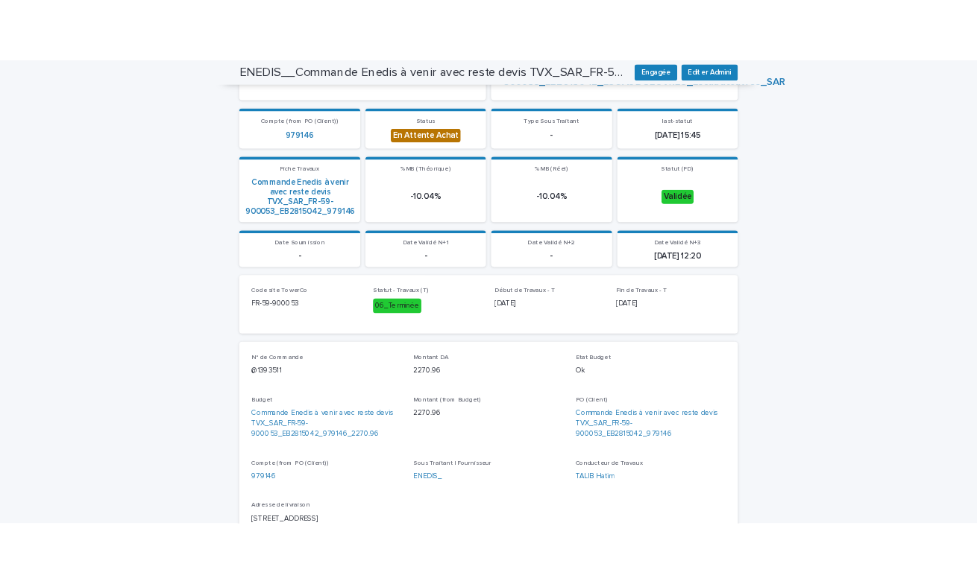
scroll to position [447, 0]
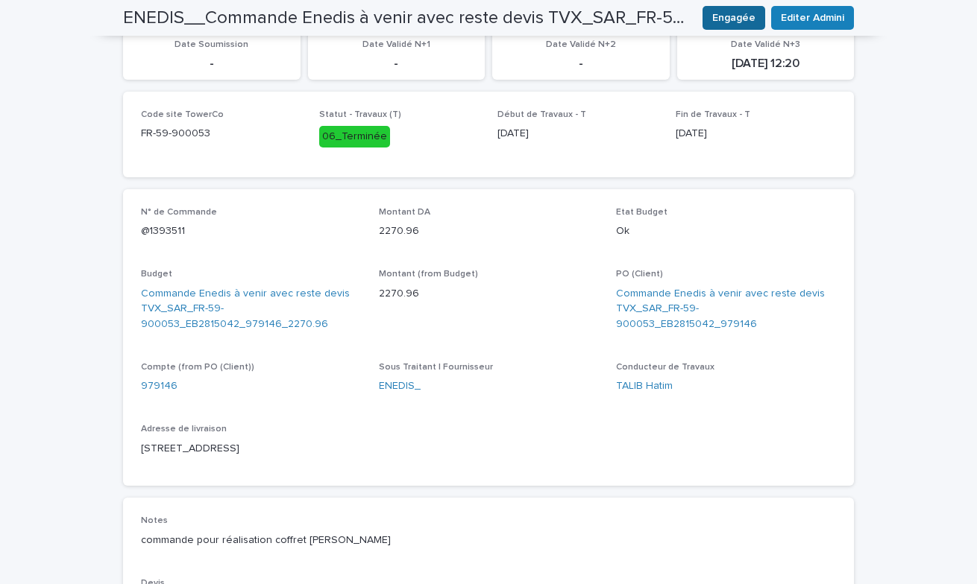
click at [724, 23] on span "Engagée" at bounding box center [733, 17] width 43 height 15
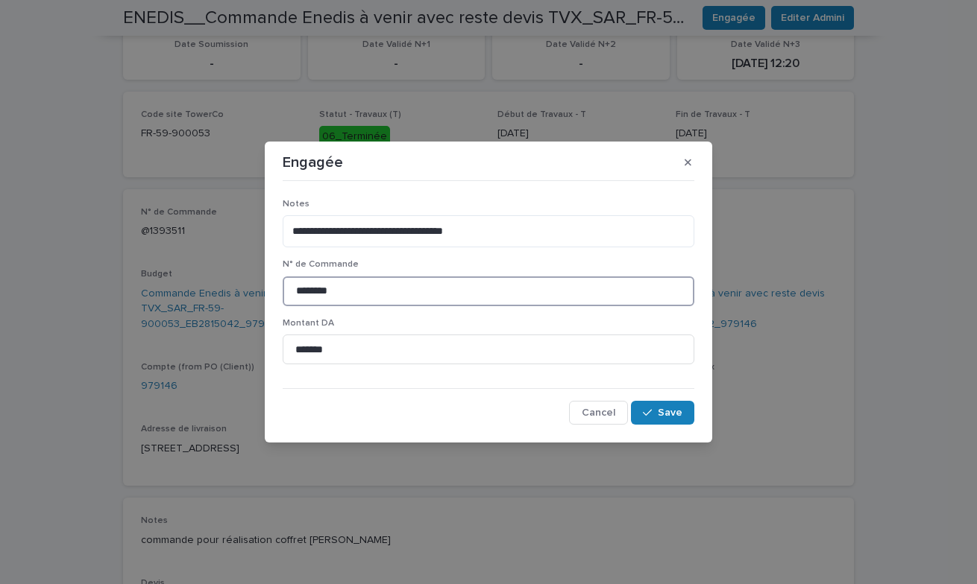
drag, startPoint x: 368, startPoint y: 288, endPoint x: 122, endPoint y: 268, distance: 247.6
click at [122, 268] on div "**********" at bounding box center [488, 292] width 977 height 584
paste input "*"
type input "*********"
click at [675, 412] on span "Save" at bounding box center [670, 413] width 25 height 10
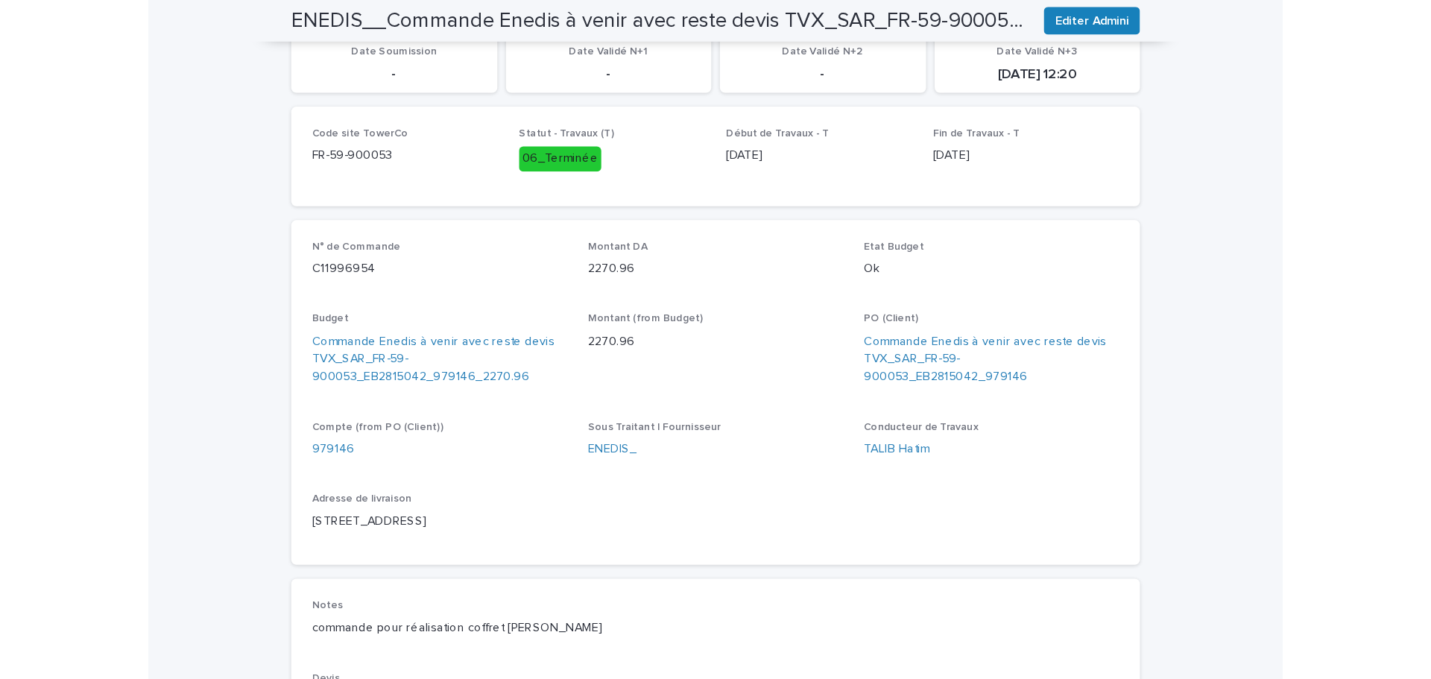
scroll to position [0, 0]
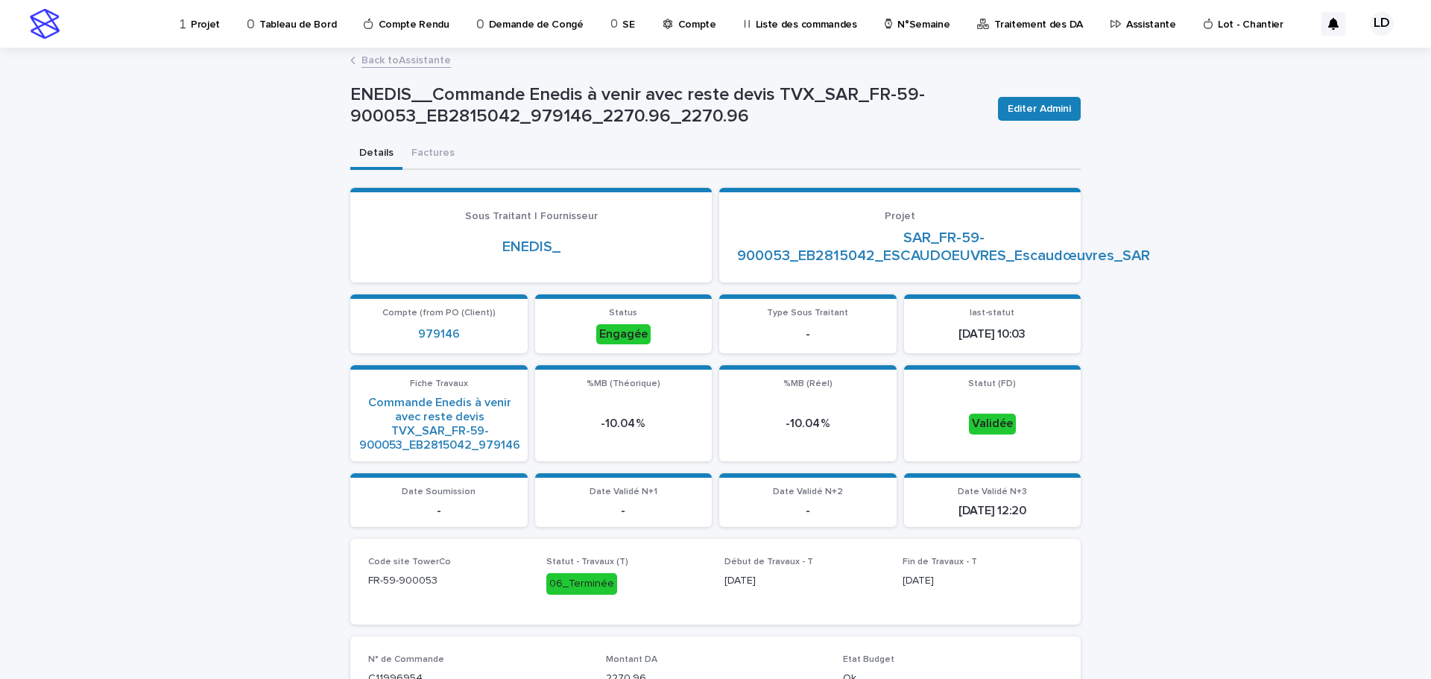
click at [372, 63] on link "Back to Assistante" at bounding box center [406, 59] width 89 height 17
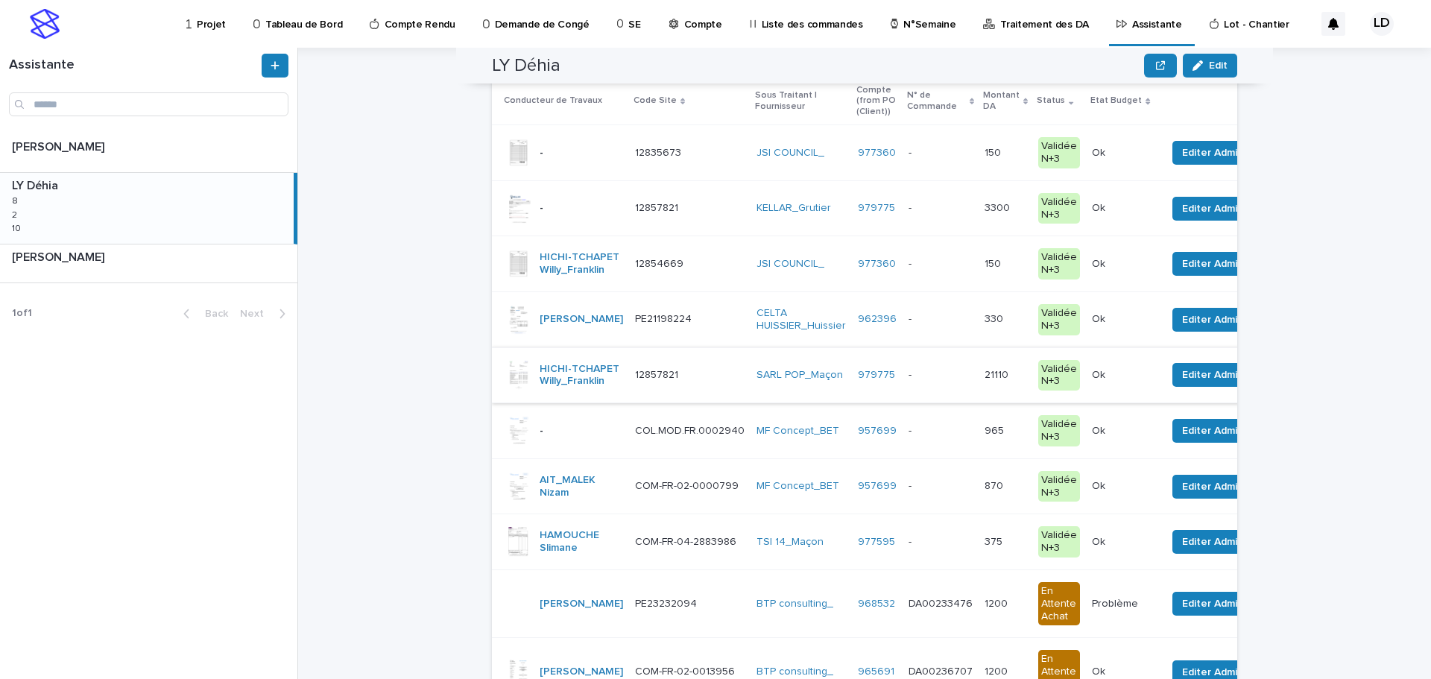
scroll to position [224, 0]
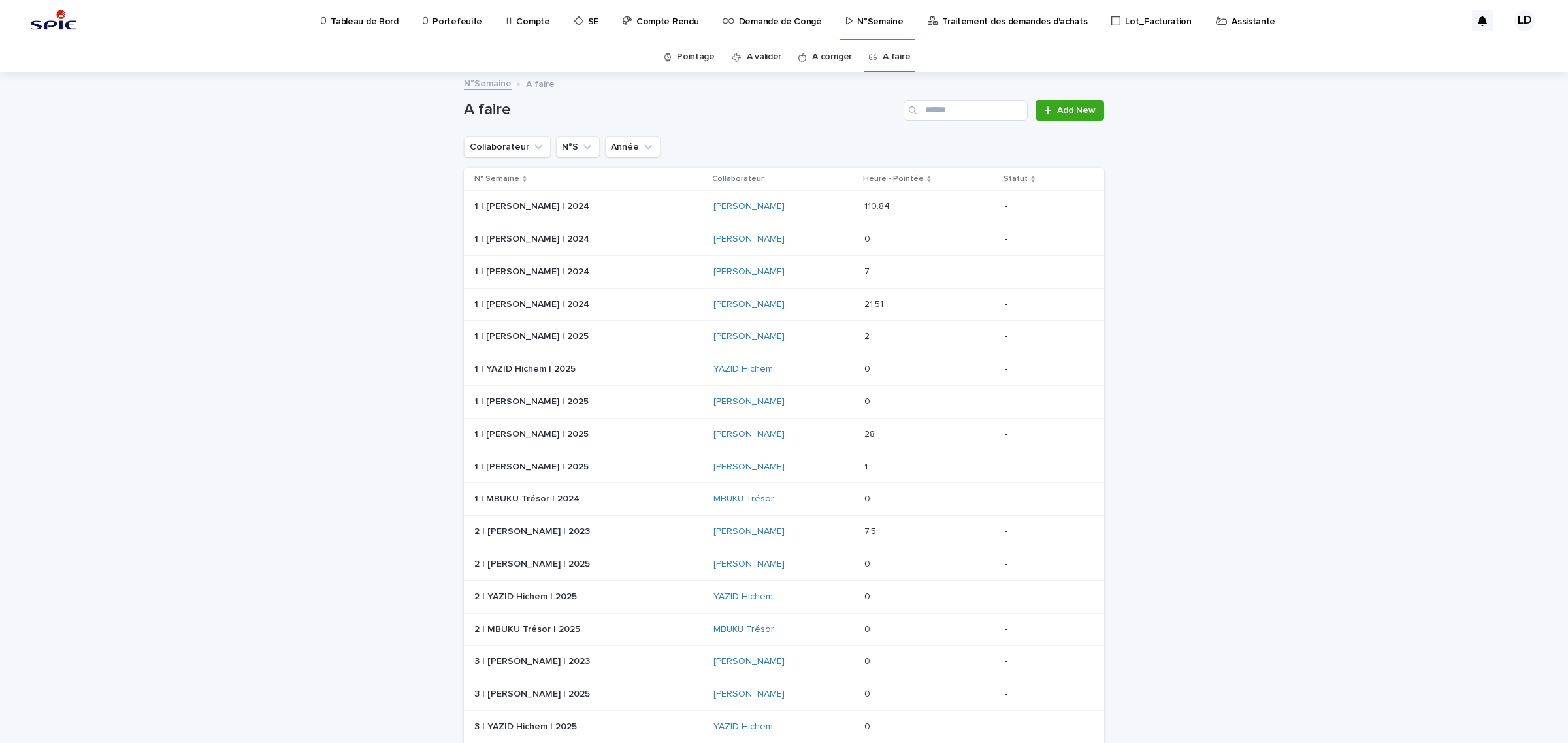
click at [1231, 25] on p "Assistante" at bounding box center [1253, 13] width 44 height 27
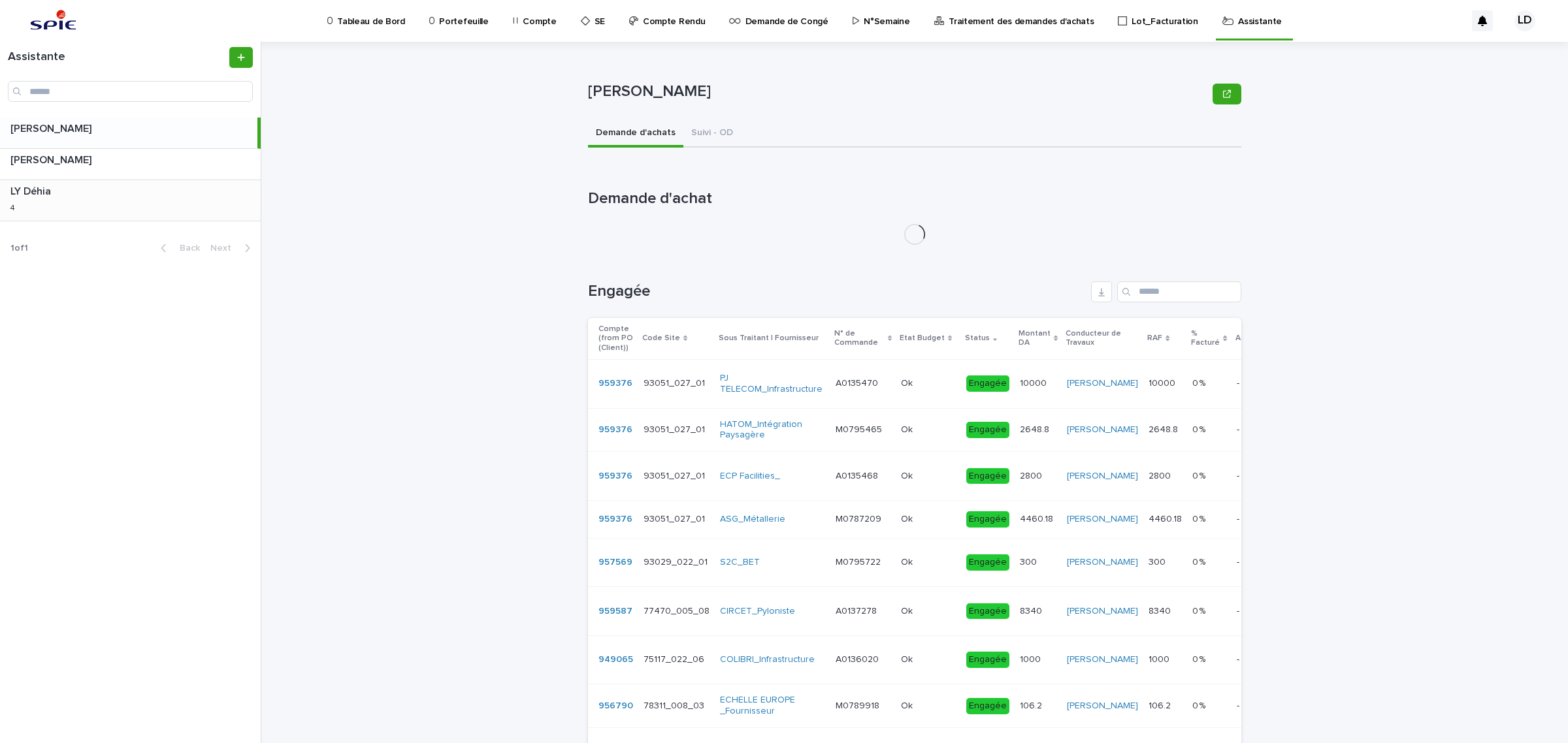
click at [110, 197] on p at bounding box center [133, 192] width 245 height 12
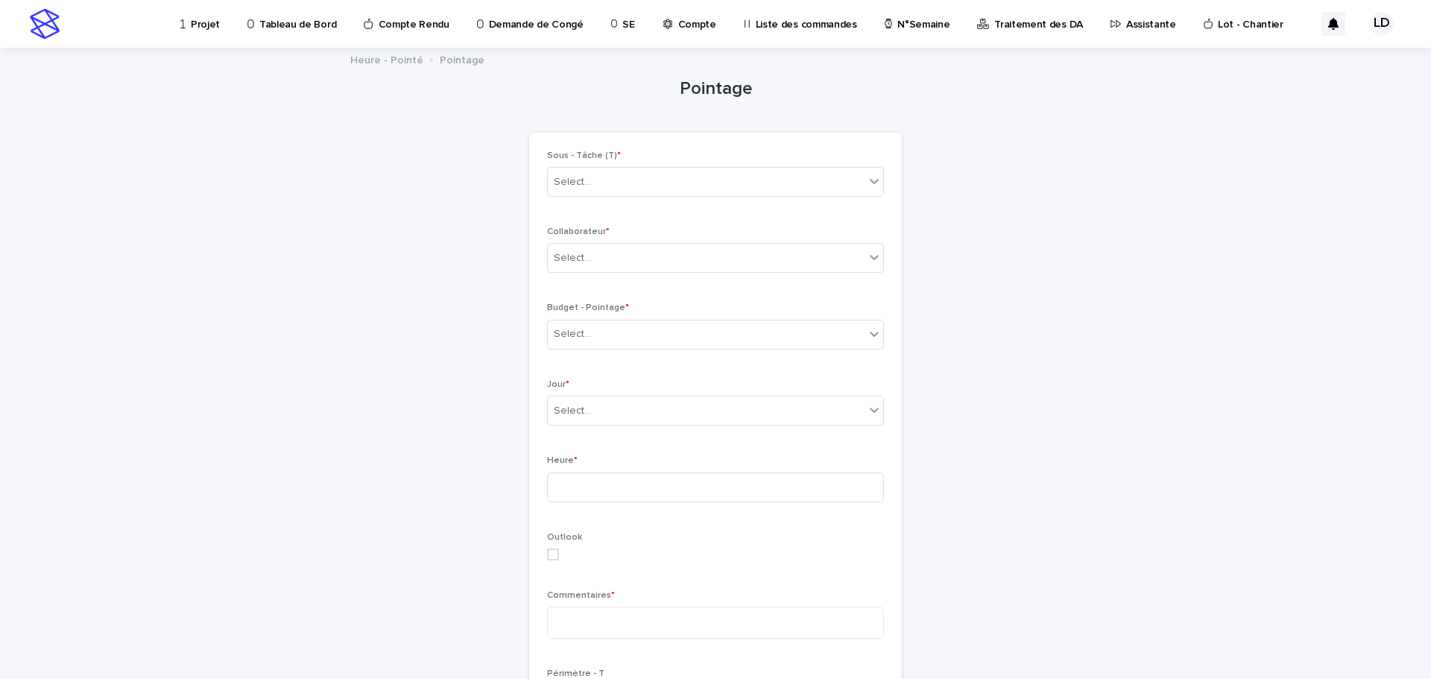
click at [204, 22] on p "Projet" at bounding box center [205, 15] width 29 height 31
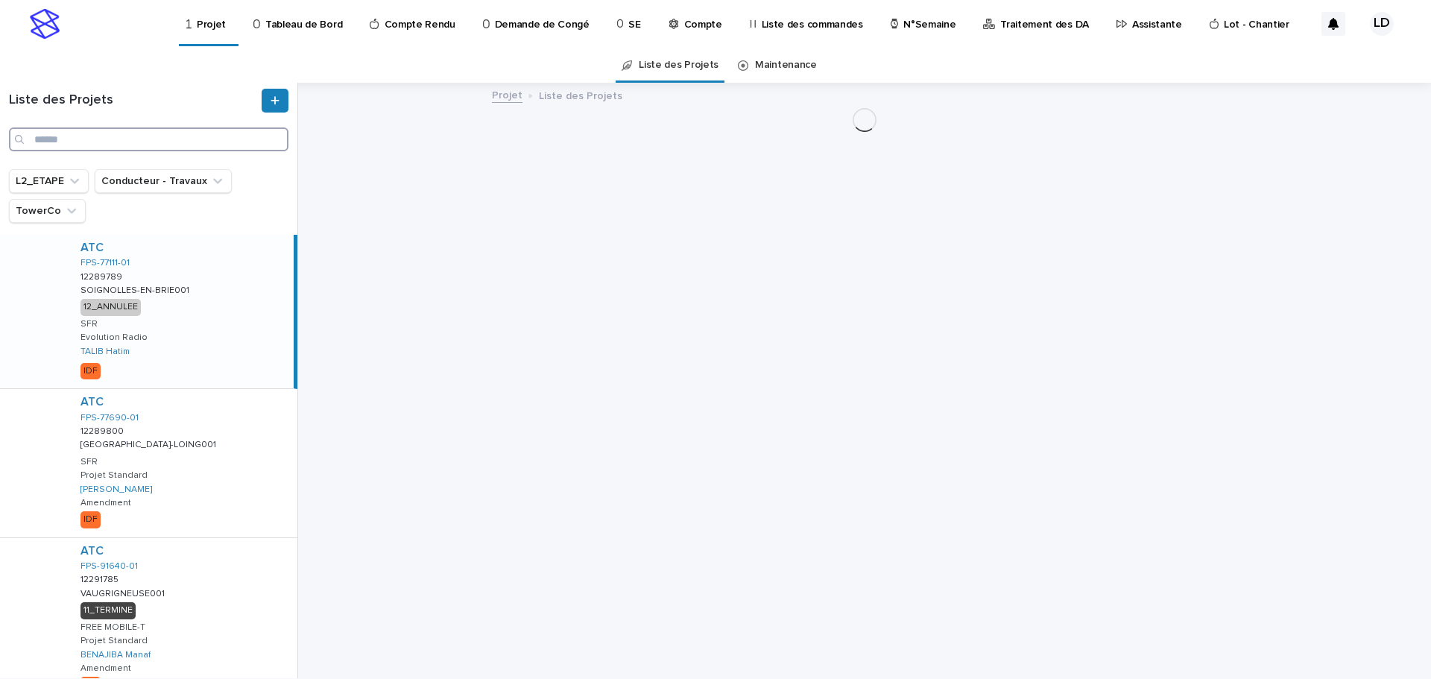
click at [71, 138] on input "Search" at bounding box center [149, 139] width 280 height 24
paste input "*********"
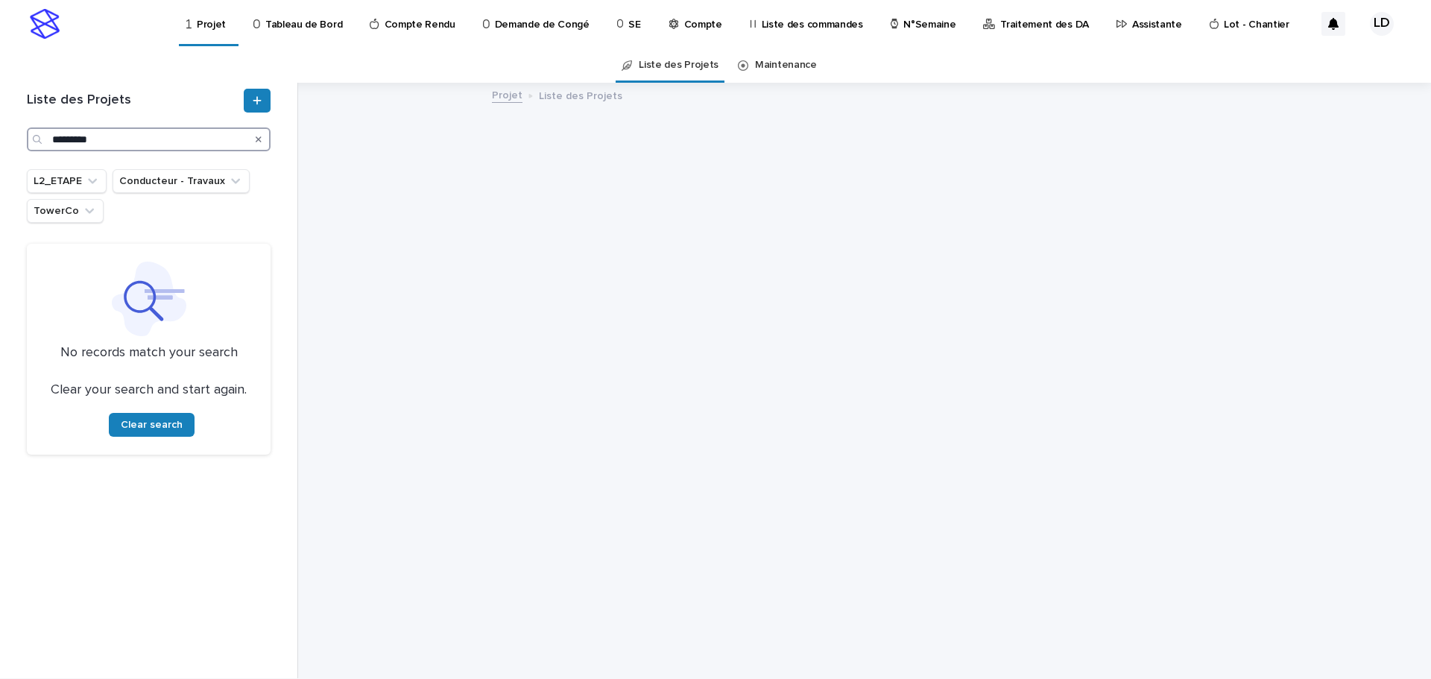
click at [53, 142] on input "*********" at bounding box center [149, 139] width 244 height 24
drag, startPoint x: 148, startPoint y: 136, endPoint x: 122, endPoint y: 136, distance: 26.1
click at [147, 136] on input "*********" at bounding box center [149, 139] width 244 height 24
drag, startPoint x: 122, startPoint y: 136, endPoint x: -54, endPoint y: 133, distance: 175.2
click at [0, 133] on html "Projet Tableau de Bord Compte Rendu Demande de Congé SE Compte Liste des comman…" at bounding box center [715, 339] width 1431 height 679
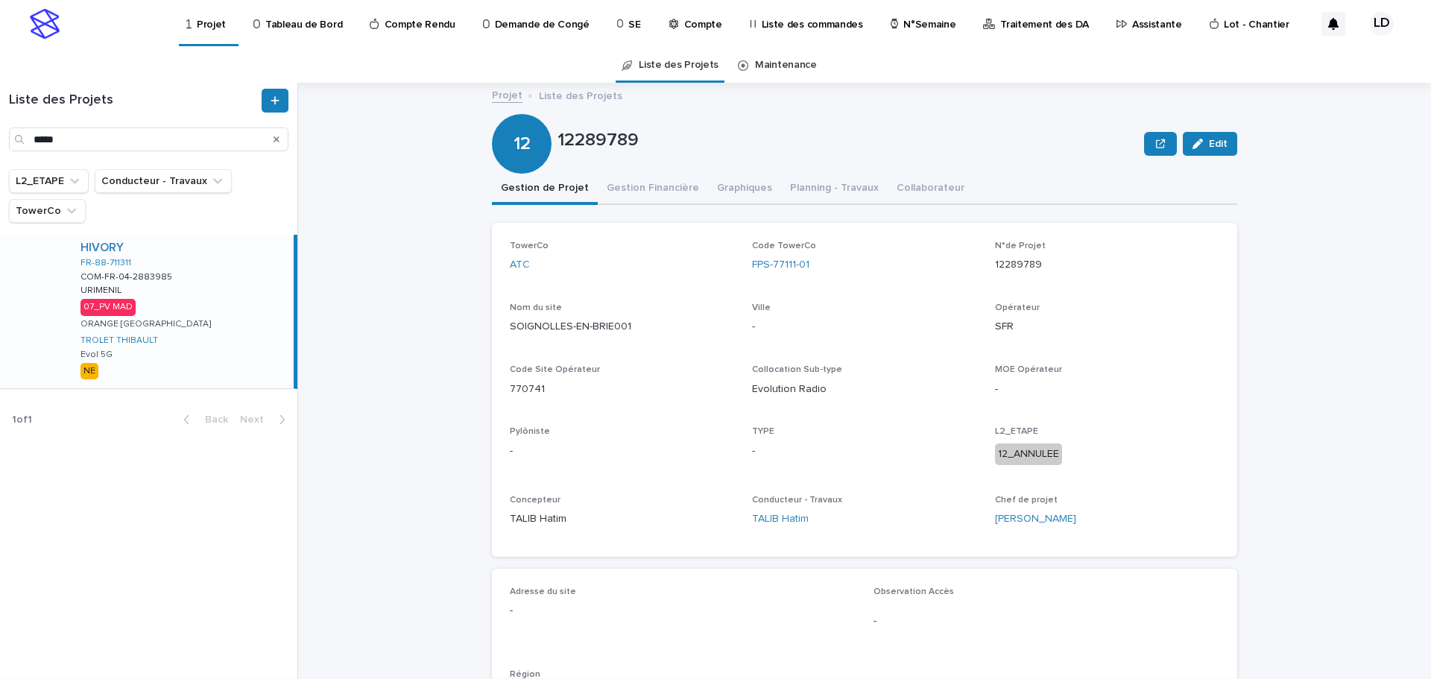
click at [199, 306] on div "HIVORY FR-88-711311 COM-FR-04-2883985 COM-FR-04-2883985 URIMENIL URIMENIL 07_PV…" at bounding box center [181, 312] width 225 height 154
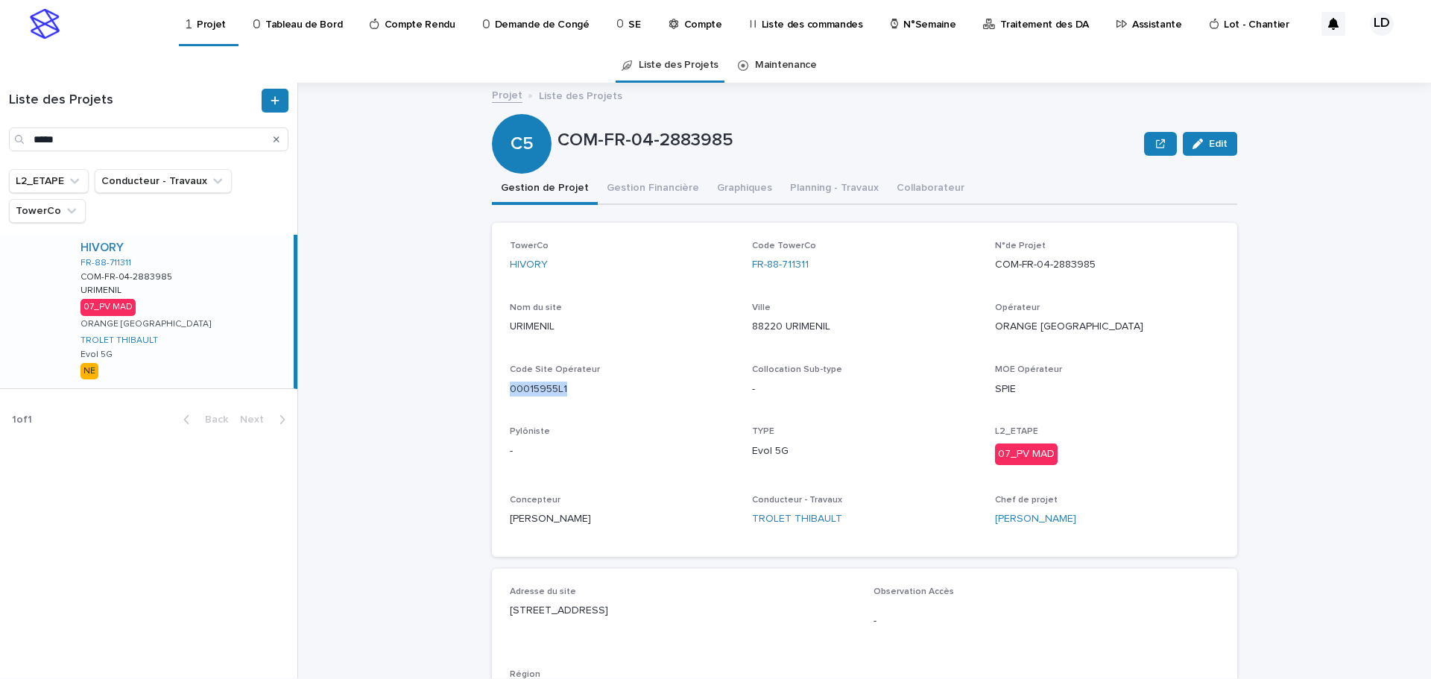
drag, startPoint x: 561, startPoint y: 394, endPoint x: 503, endPoint y: 393, distance: 58.2
click at [503, 393] on div "TowerCo HIVORY Code TowerCo FR-88-711311 N°de Projet COM-FR-04-2883985 Nom du s…" at bounding box center [864, 390] width 745 height 334
copy p "00015955L1"
drag, startPoint x: 549, startPoint y: 327, endPoint x: 494, endPoint y: 329, distance: 56.0
click at [494, 329] on div "TowerCo HIVORY Code TowerCo FR-88-711311 N°de Projet COM-FR-04-2883985 Nom du s…" at bounding box center [864, 390] width 745 height 334
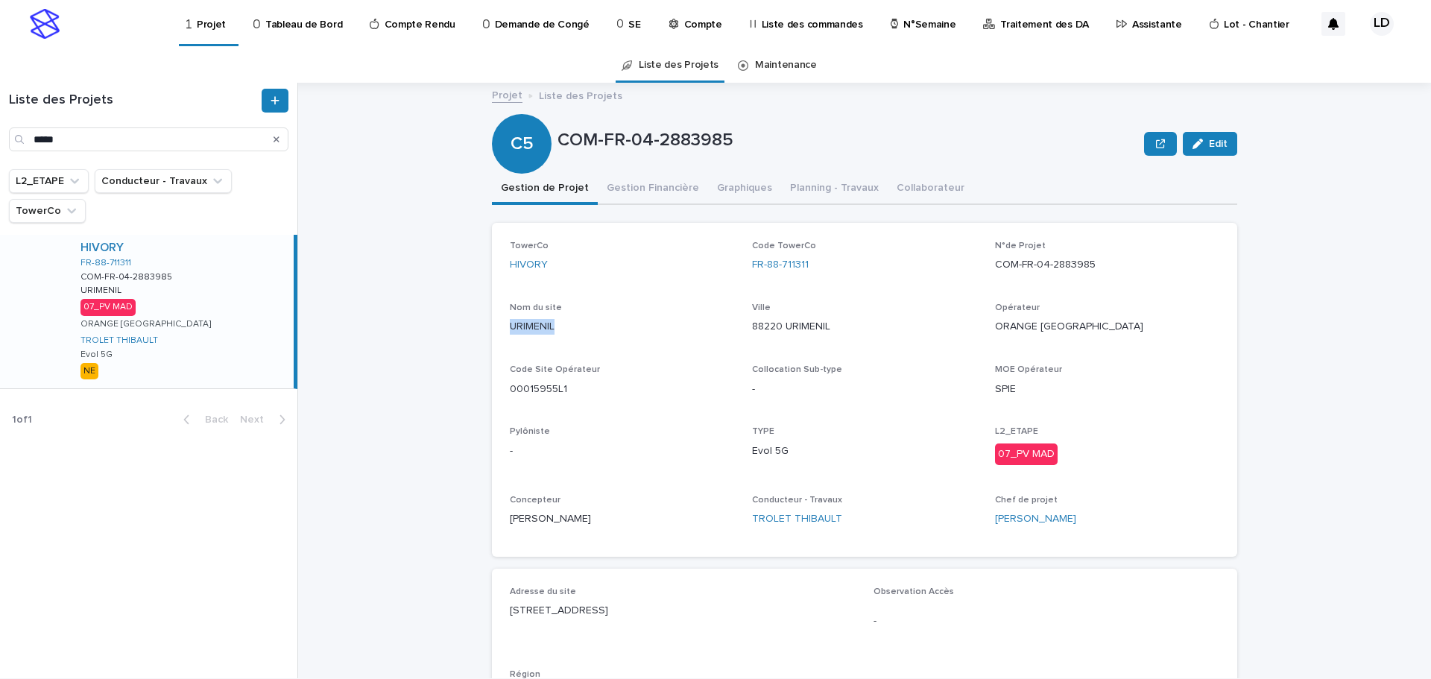
copy p "URIMENIL"
drag, startPoint x: 672, startPoint y: 610, endPoint x: 494, endPoint y: 611, distance: 178.2
click at [494, 611] on div "Adresse du site 11 route de Sauce 88220 URIMENIL Observation Accès - Région NE" at bounding box center [864, 653] width 745 height 168
copy p "11 route de Sauce 88220 URIMENIL"
click at [827, 260] on div "FR-88-711311" at bounding box center [864, 265] width 224 height 16
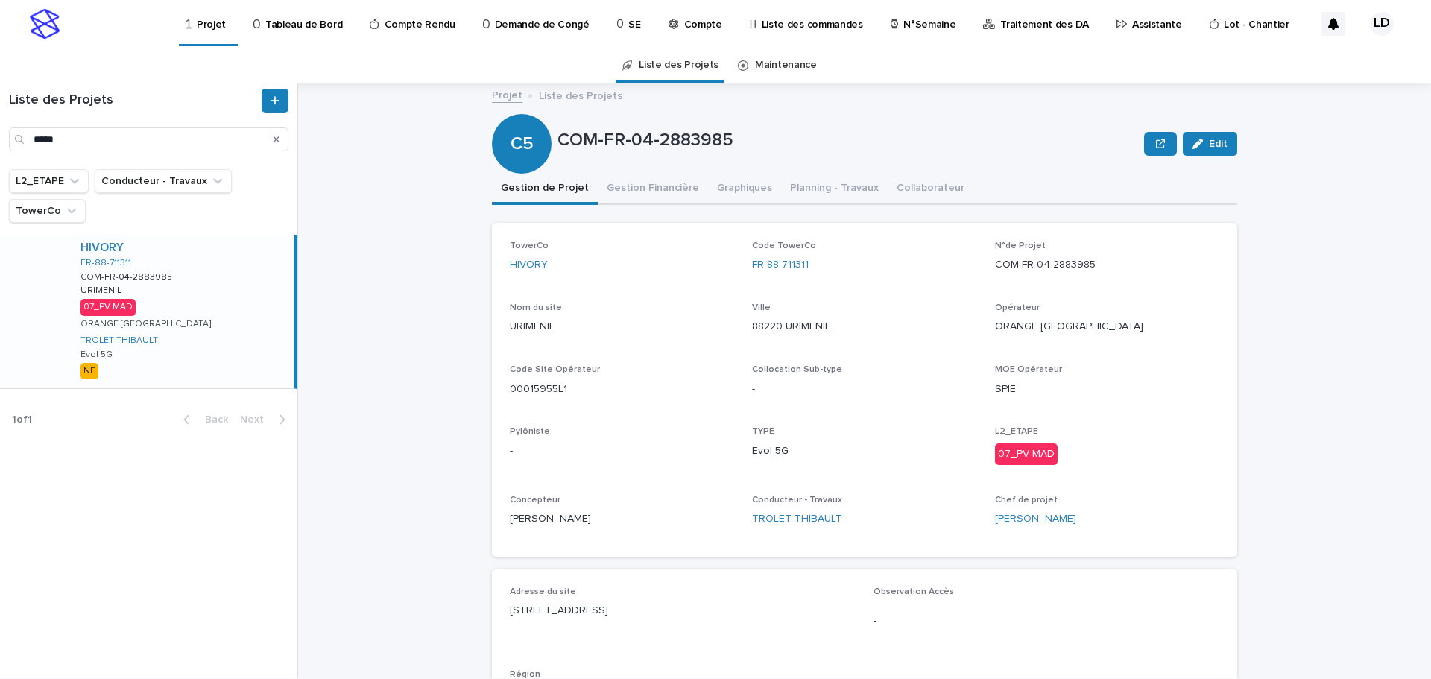
click at [813, 261] on div "FR-88-711311" at bounding box center [864, 265] width 224 height 16
click at [806, 262] on div "FR-88-711311" at bounding box center [864, 265] width 224 height 16
click at [805, 262] on div "FR-88-711311" at bounding box center [864, 265] width 224 height 16
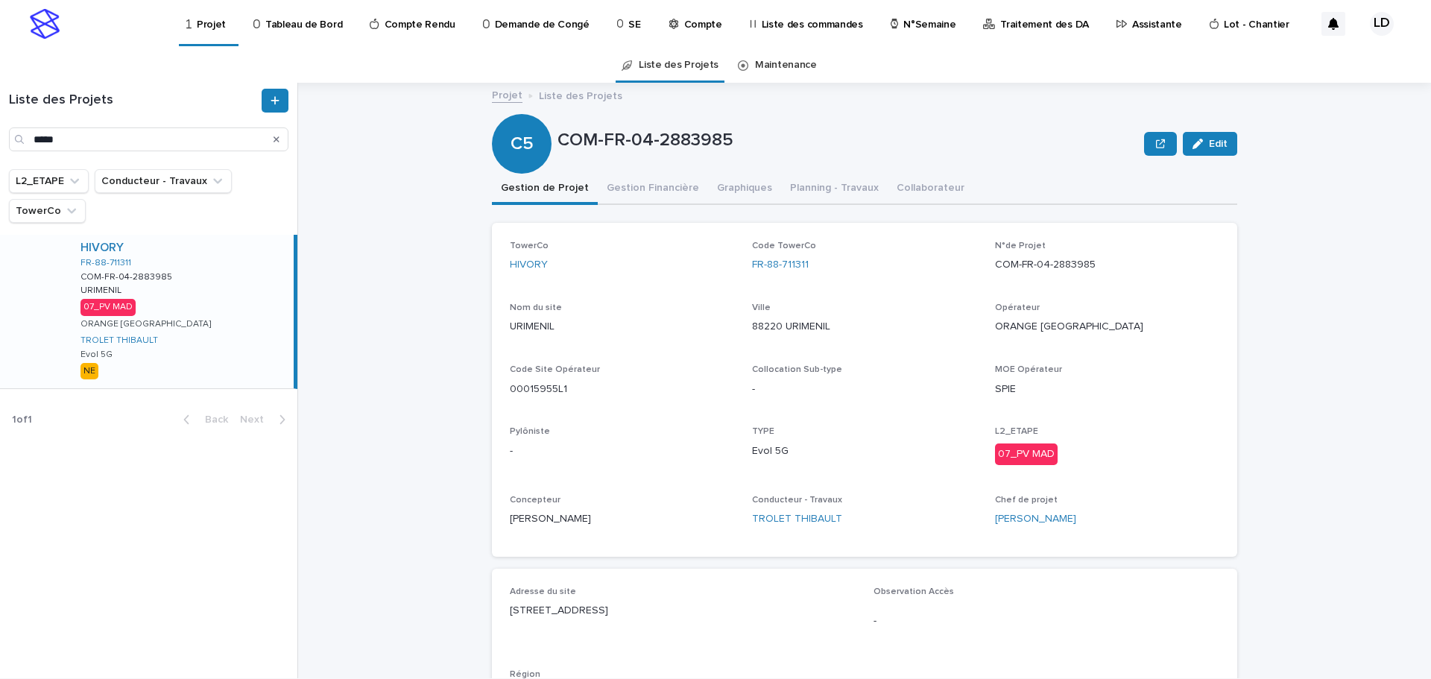
click at [1076, 290] on div "TowerCo HIVORY Code TowerCo FR-88-711311 N°de Projet COM-FR-04-2883985 Nom du s…" at bounding box center [865, 390] width 710 height 298
click at [1092, 268] on p "COM-FR-04-2883985" at bounding box center [1107, 265] width 224 height 16
click at [1091, 261] on p "COM-FR-04-2883985" at bounding box center [1107, 265] width 224 height 16
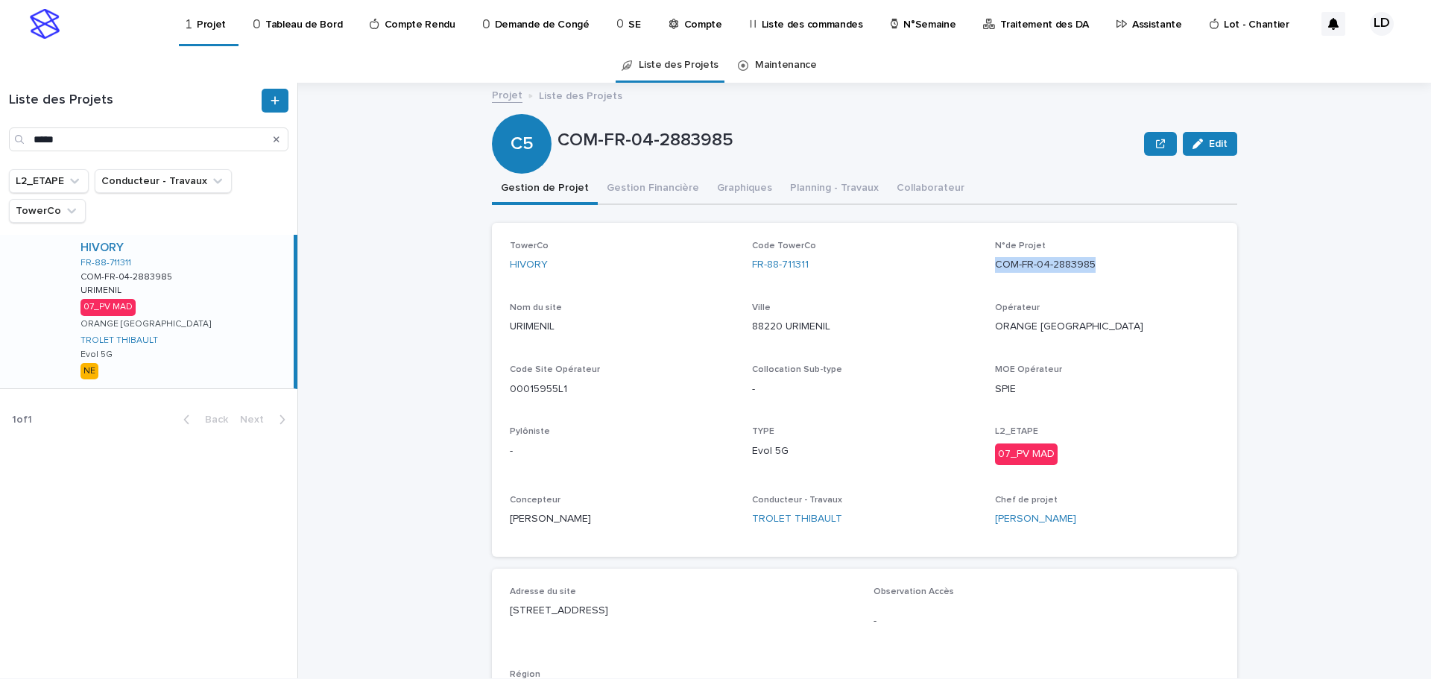
click at [1091, 261] on p "COM-FR-04-2883985" at bounding box center [1107, 265] width 224 height 16
drag, startPoint x: 592, startPoint y: 388, endPoint x: 569, endPoint y: 390, distance: 23.2
click at [590, 388] on p "00015955L1" at bounding box center [622, 390] width 224 height 16
click at [567, 390] on p "00015955L1" at bounding box center [622, 390] width 224 height 16
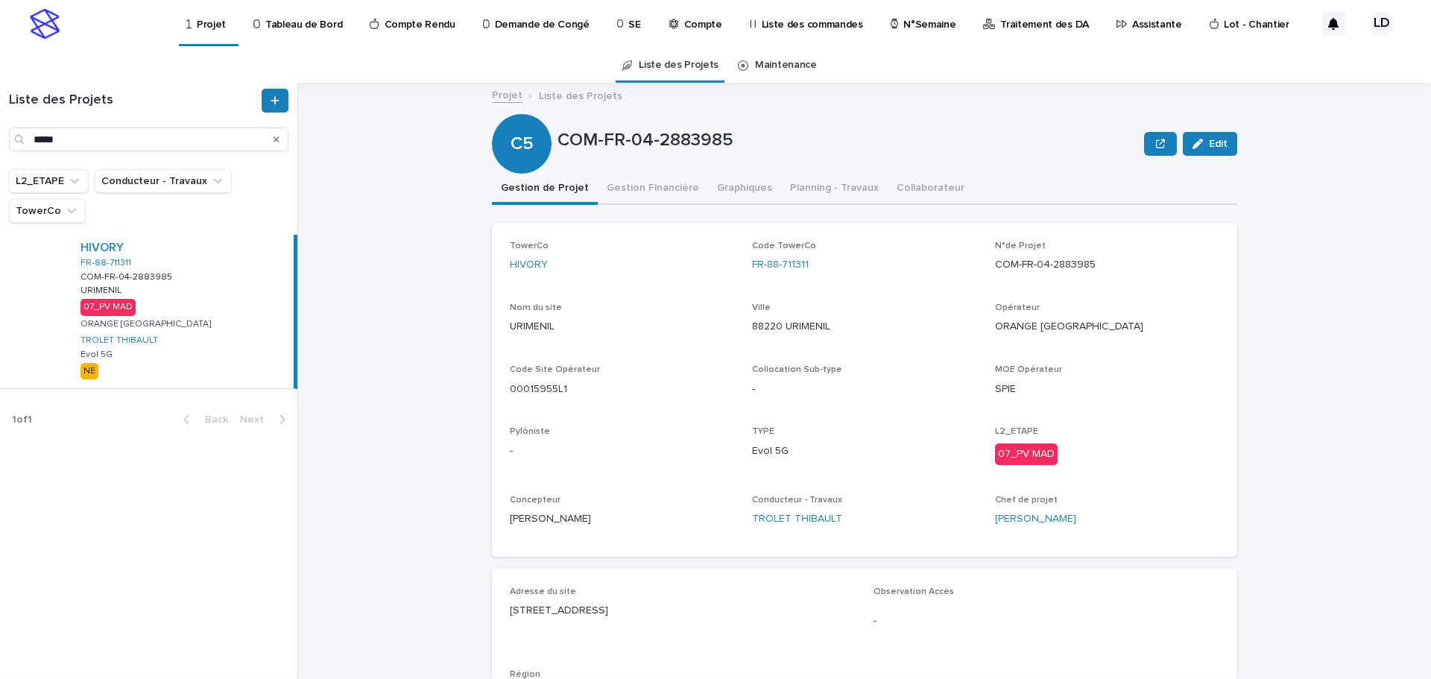
click at [559, 388] on p "00015955L1" at bounding box center [622, 390] width 224 height 16
click at [556, 388] on p "00015955L1" at bounding box center [622, 390] width 224 height 16
click at [555, 388] on p "00015955L1" at bounding box center [622, 390] width 224 height 16
copy p "00015955L1"
click at [151, 133] on input "*****" at bounding box center [149, 139] width 280 height 24
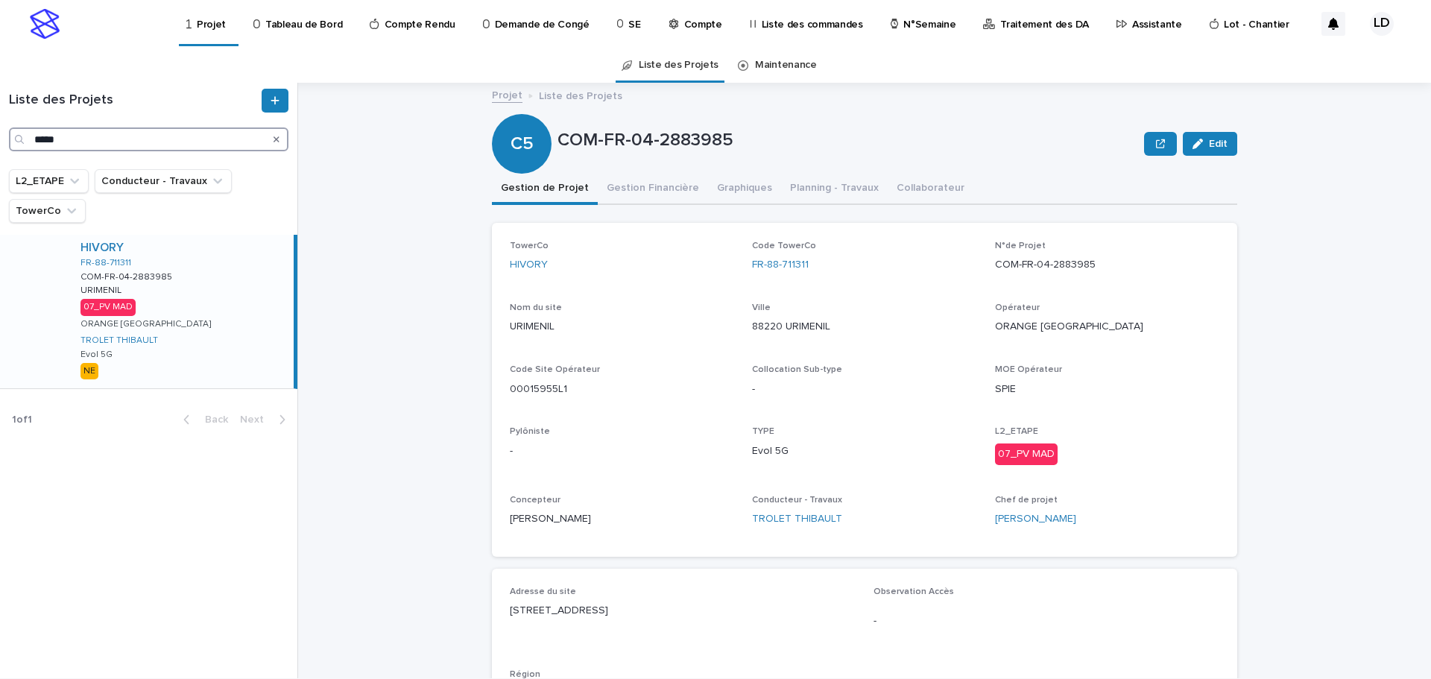
drag, startPoint x: 31, startPoint y: 126, endPoint x: 0, endPoint y: 115, distance: 33.2
click at [0, 115] on div "Liste des Projets *****" at bounding box center [148, 120] width 297 height 63
paste input "**********"
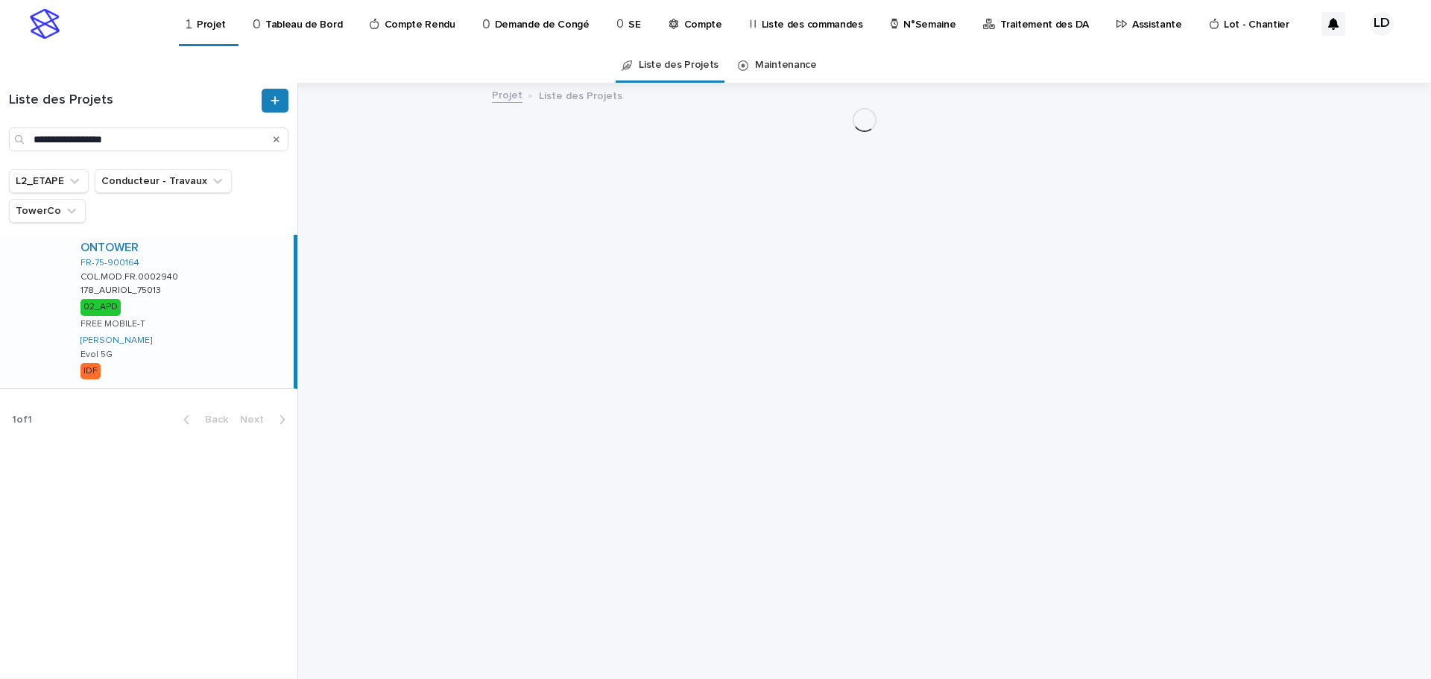
click at [212, 325] on div "ONTOWER FR-75-900164 COL.MOD.FR.0002940 COL.MOD.FR.0002940 178_AURIOL_75013 178…" at bounding box center [181, 312] width 225 height 154
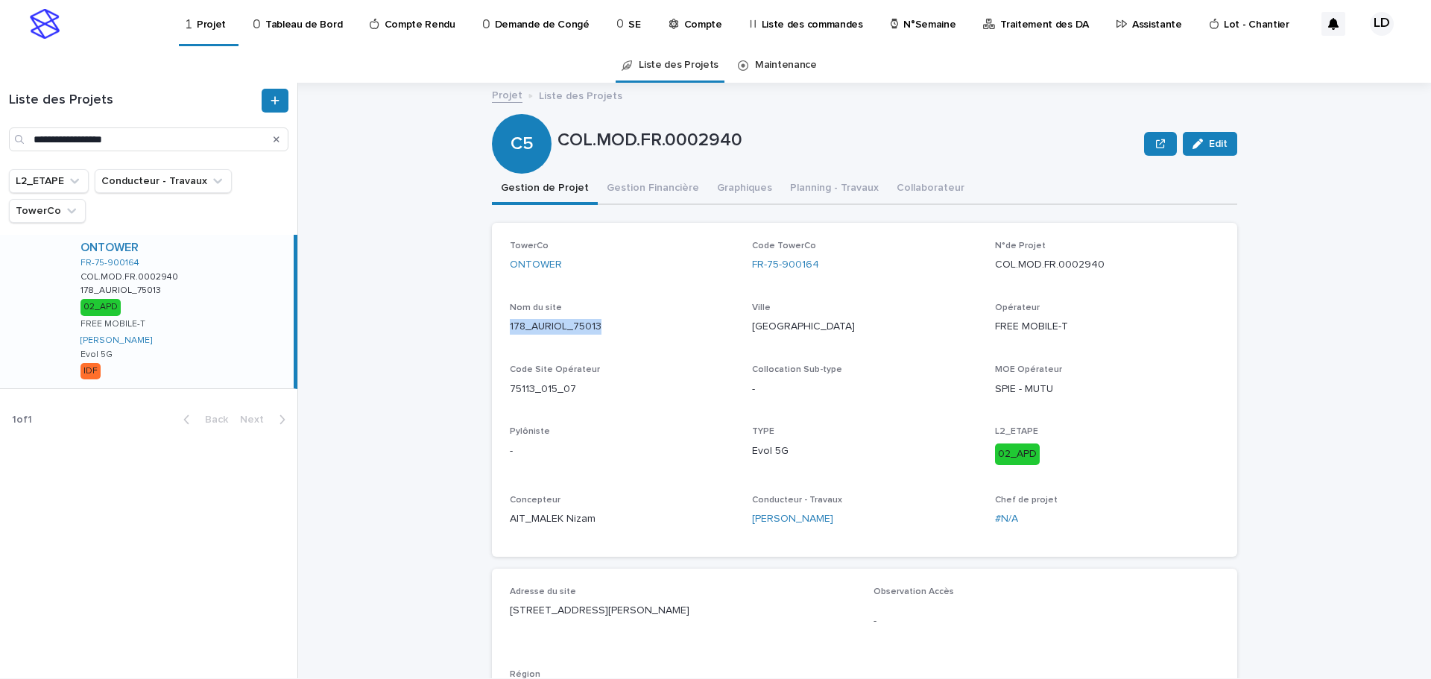
drag, startPoint x: 610, startPoint y: 327, endPoint x: 502, endPoint y: 335, distance: 107.7
click at [502, 335] on div "TowerCo ONTOWER Code TowerCo FR-75-900164 N°de Projet COL.MOD.FR.0002940 Nom du…" at bounding box center [864, 390] width 745 height 334
copy p "178_AURIOL_75013"
drag, startPoint x: 731, startPoint y: 611, endPoint x: 501, endPoint y: 600, distance: 229.8
click at [501, 600] on div "Adresse du site 178 BOULEVARD VINCENT AURIOL, 75013 PARIS Observation Accès - R…" at bounding box center [864, 653] width 745 height 168
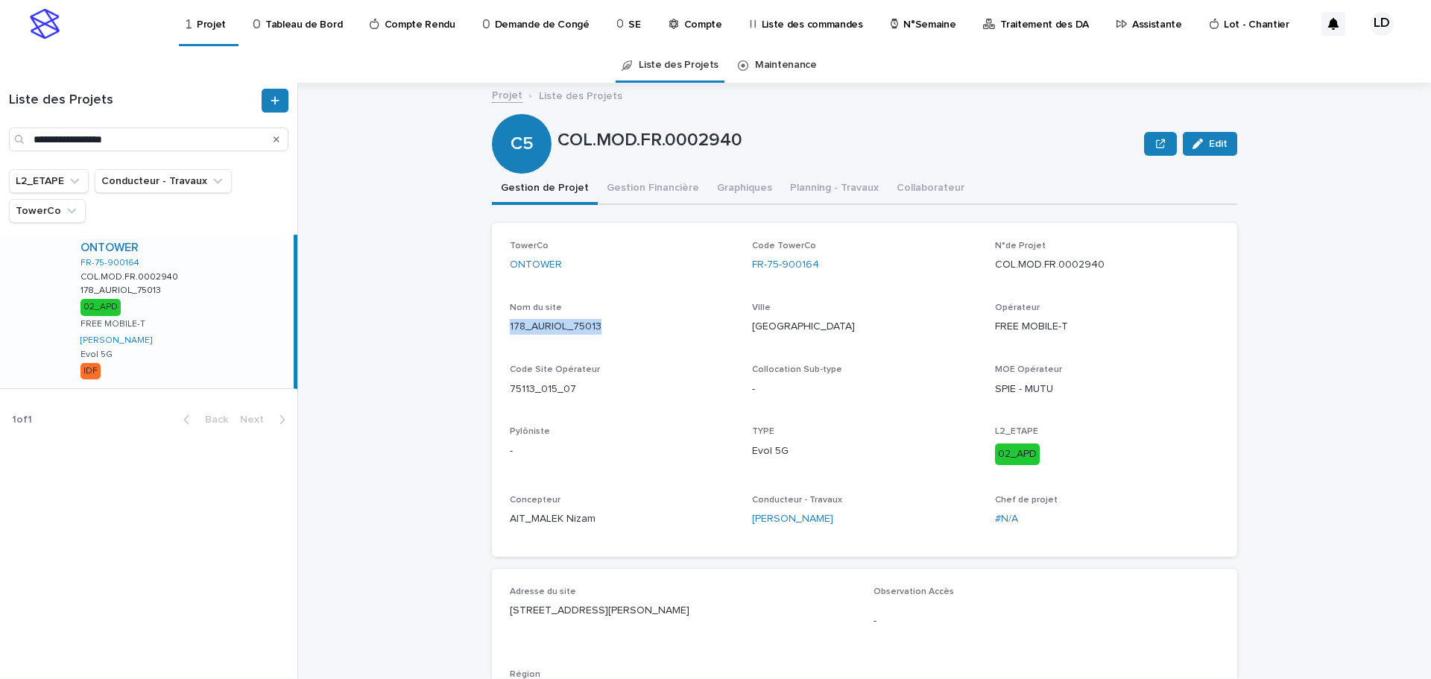
copy p "178 BOULEVARD VINCENT AURIOL, 75013 PARIS"
click at [748, 614] on p "178 BOULEVARD VINCENT AURIOL, 75013 PARIS" at bounding box center [683, 611] width 346 height 16
drag, startPoint x: 730, startPoint y: 605, endPoint x: 501, endPoint y: 612, distance: 229.0
click at [501, 612] on div "Adresse du site 178 BOULEVARD VINCENT AURIOL, 75013 PARIS Observation Accès - R…" at bounding box center [864, 653] width 745 height 168
copy p "178 BOULEVARD VINCENT AURIOL, 75013 PARIS"
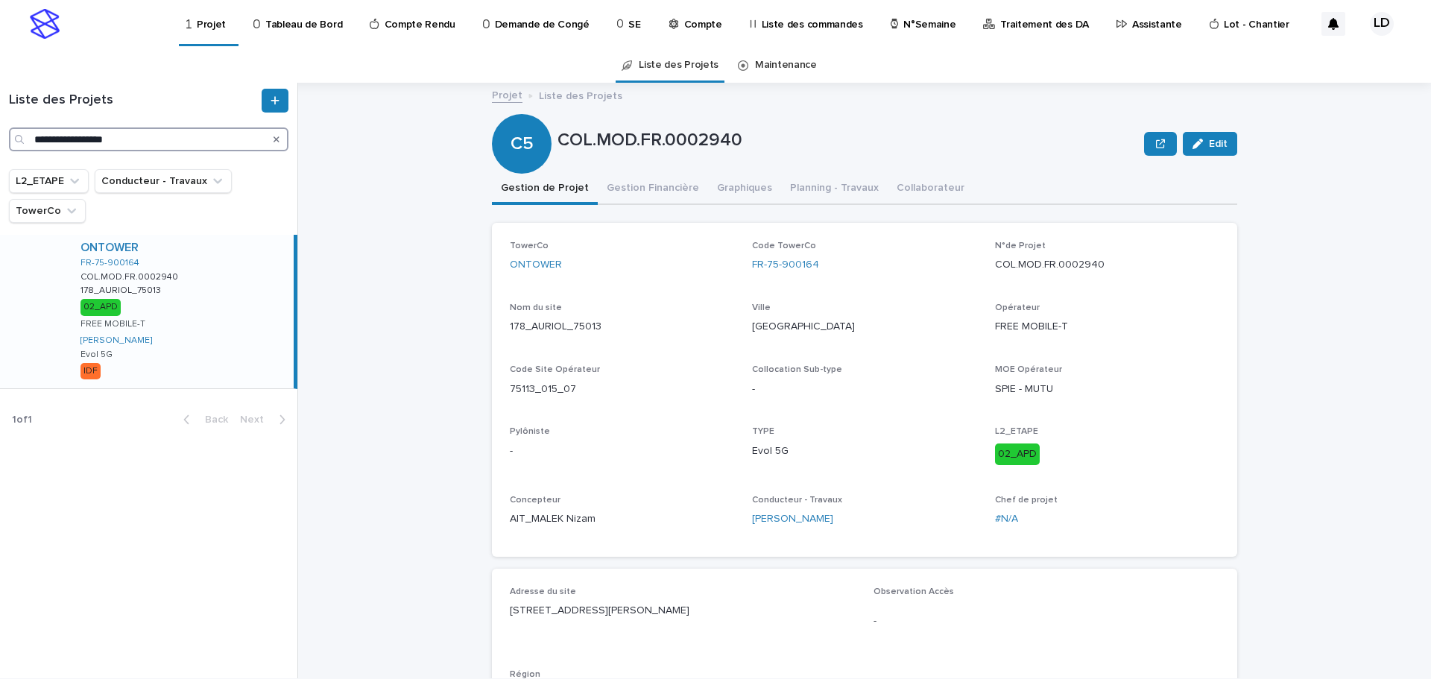
drag, startPoint x: 146, startPoint y: 138, endPoint x: 0, endPoint y: 116, distance: 147.7
click at [0, 116] on div "**********" at bounding box center [148, 120] width 297 height 63
paste input "******"
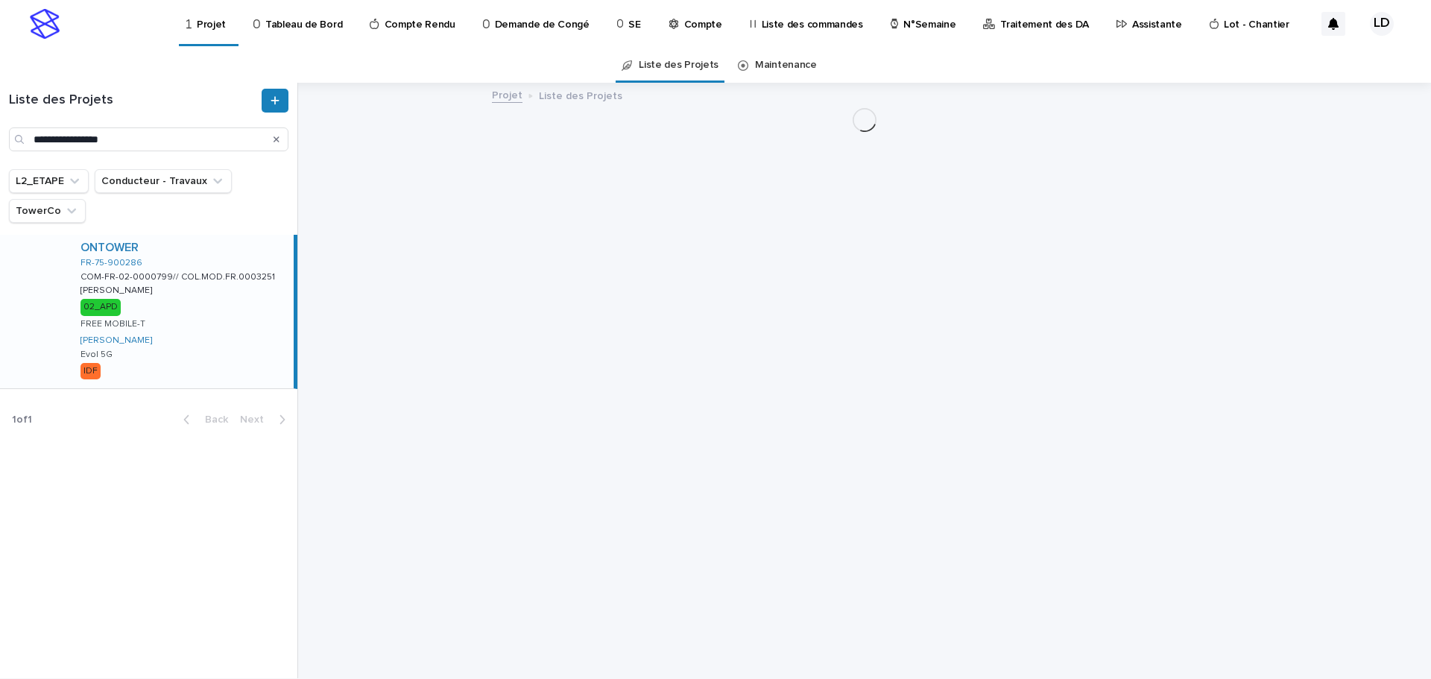
click at [204, 334] on div "ONTOWER FR-75-900286 COM-FR-02-0000799// COL.MOD.FR.0003251 COM-FR-02-0000799//…" at bounding box center [181, 312] width 225 height 154
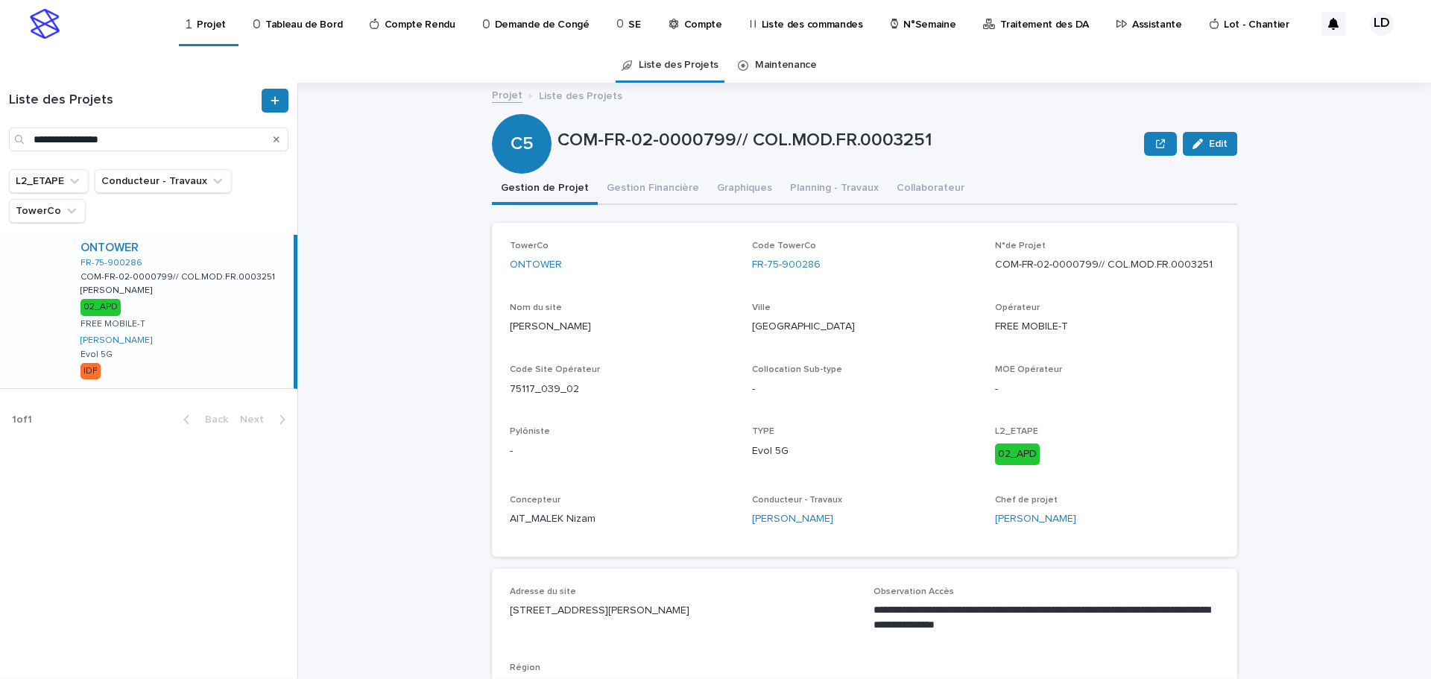
drag, startPoint x: 611, startPoint y: 331, endPoint x: 499, endPoint y: 325, distance: 112.7
click at [499, 325] on div "TowerCo ONTOWER Code TowerCo FR-75-900286 N°de Projet COM-FR-02-0000799// COL.M…" at bounding box center [864, 390] width 745 height 334
copy p "GEORGES BERGER"
drag, startPoint x: 713, startPoint y: 611, endPoint x: 494, endPoint y: 611, distance: 219.2
click at [494, 611] on div "**********" at bounding box center [864, 650] width 745 height 162
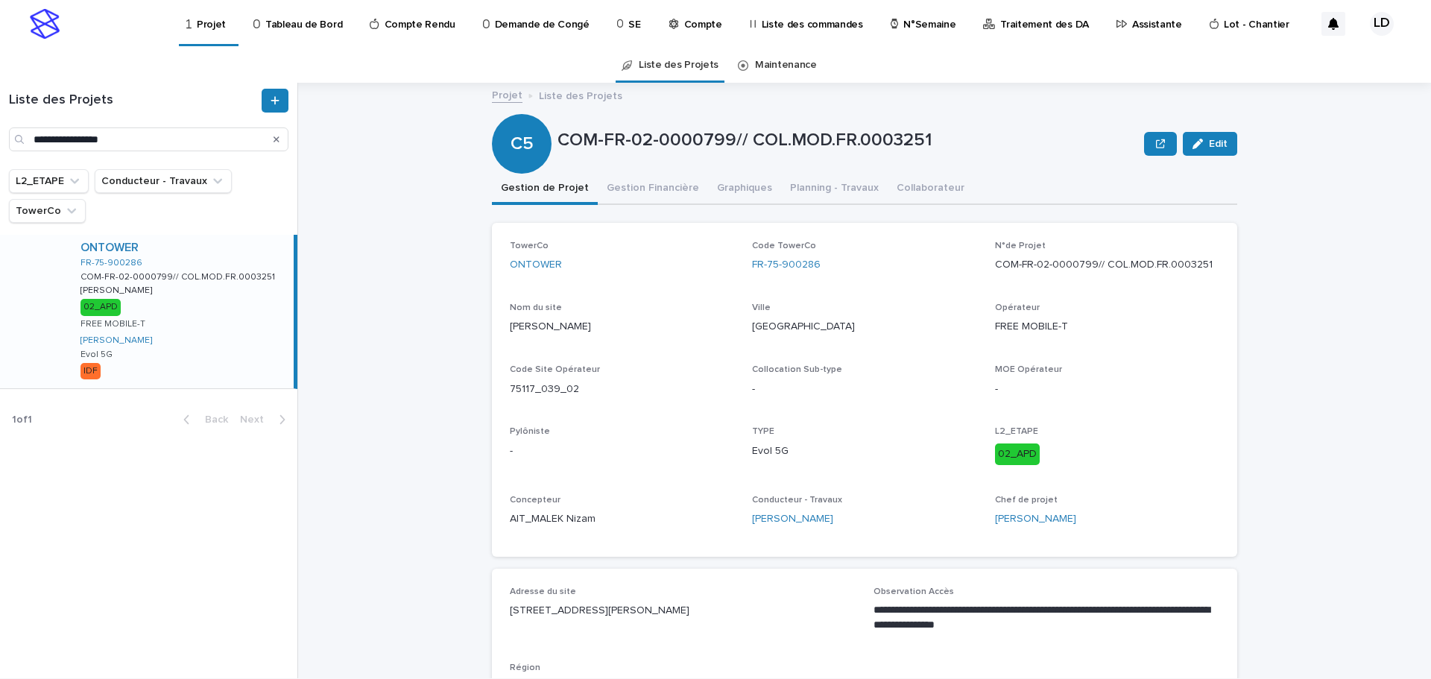
copy p "5-7 RUE GEORGES BERGER, 75017 PARIS"
drag, startPoint x: 1213, startPoint y: 264, endPoint x: 989, endPoint y: 265, distance: 223.6
click at [995, 265] on p "COM-FR-02-0000799// COL.MOD.FR.0003251" at bounding box center [1107, 265] width 224 height 16
copy p "COM-FR-02-0000799// COL.MOD.FR.0003251"
drag, startPoint x: 155, startPoint y: 135, endPoint x: 0, endPoint y: 144, distance: 155.3
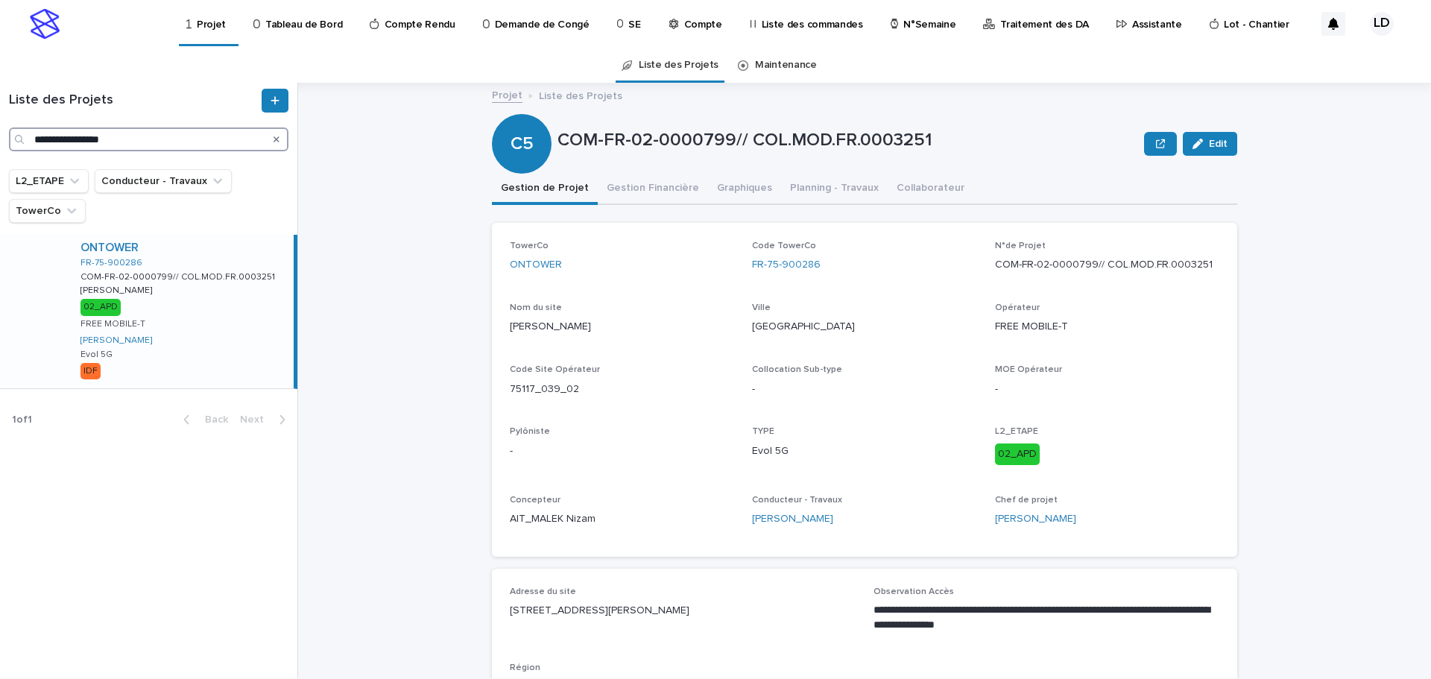
click at [0, 144] on div "**********" at bounding box center [148, 120] width 297 height 63
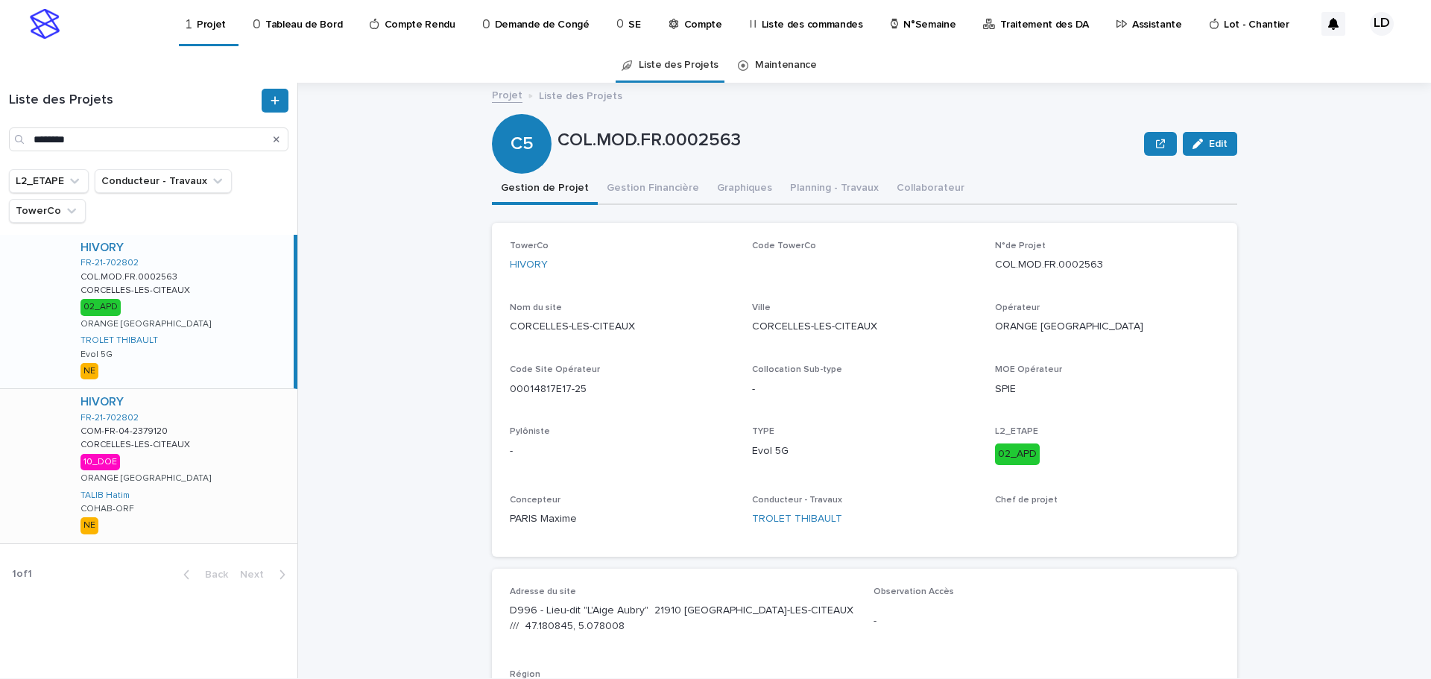
click at [211, 439] on div "HIVORY FR-21-702802 COM-FR-04-2379120 COM-FR-04-2379120 CORCELLES-LES-CITEAUX C…" at bounding box center [183, 466] width 229 height 154
click at [215, 338] on div "HIVORY FR-21-702802 COL.MOD.FR.0002563 COL.MOD.FR.0002563 CORCELLES-LES-CITEAUX…" at bounding box center [183, 312] width 229 height 154
click at [220, 458] on div "HIVORY FR-21-702802 COM-FR-04-2379120 COM-FR-04-2379120 CORCELLES-LES-CITEAUX C…" at bounding box center [183, 466] width 229 height 154
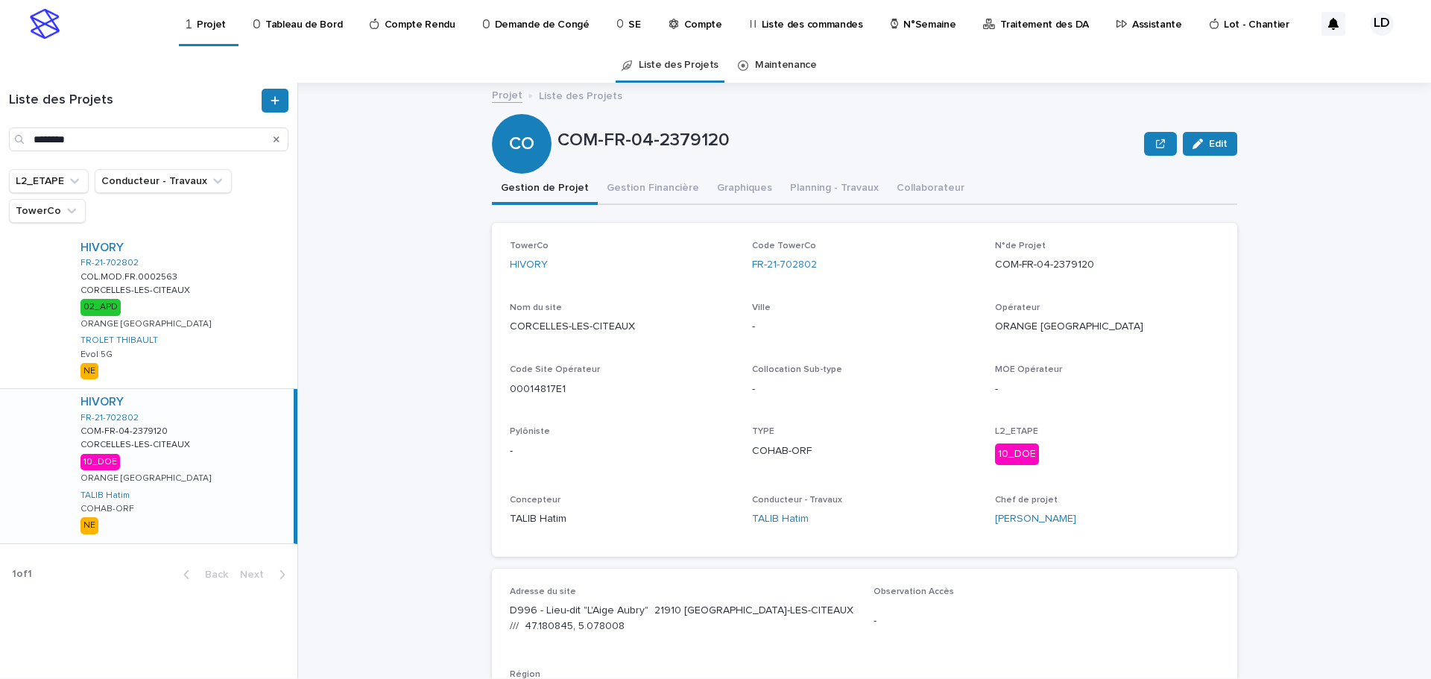
scroll to position [298, 0]
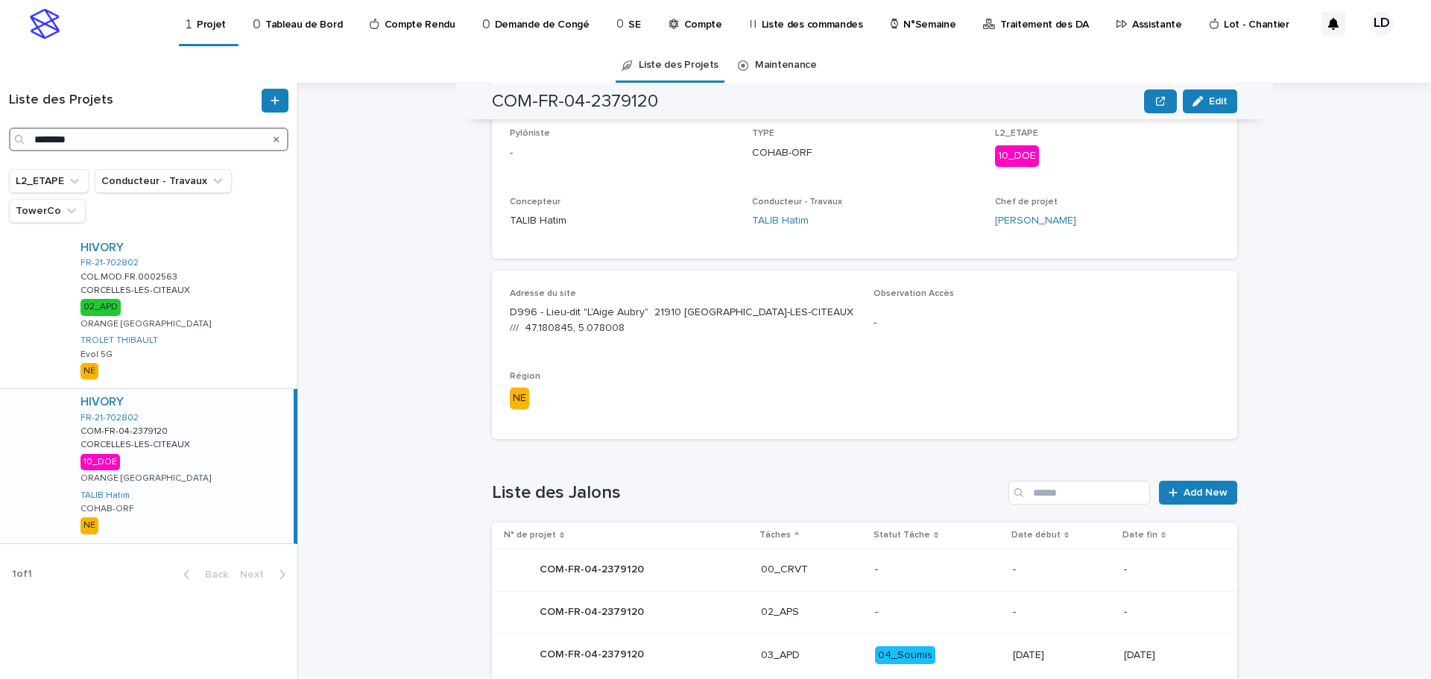
drag, startPoint x: 98, startPoint y: 142, endPoint x: 0, endPoint y: 113, distance: 102.1
click at [0, 113] on div "Liste des Projets ********" at bounding box center [148, 120] width 297 height 63
paste input "****"
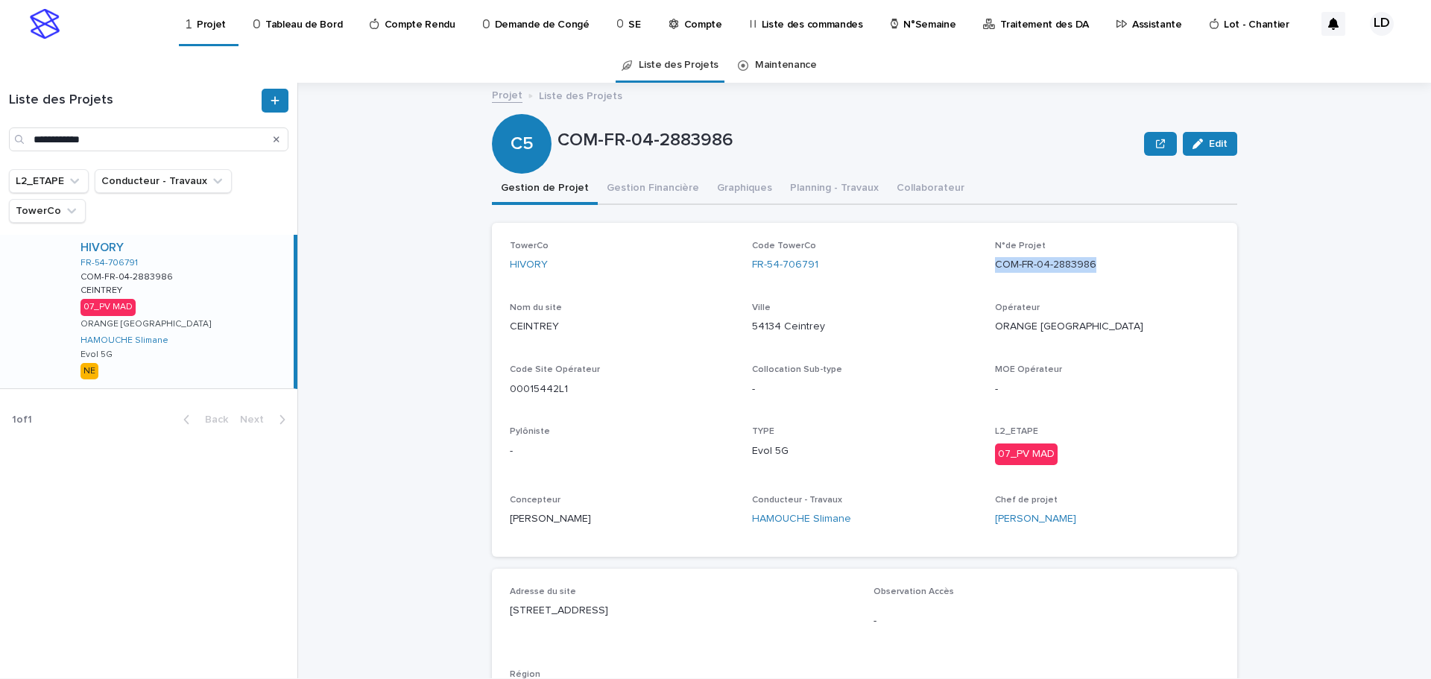
drag, startPoint x: 1097, startPoint y: 266, endPoint x: 991, endPoint y: 275, distance: 106.2
click at [995, 275] on div "N°de Projet COM-FR-04-2883986" at bounding box center [1107, 263] width 224 height 44
drag, startPoint x: 555, startPoint y: 329, endPoint x: 500, endPoint y: 334, distance: 54.7
click at [500, 334] on div "TowerCo HIVORY Code TowerCo FR-54-706791 N°de Projet COM-FR-04-2883986 Nom du s…" at bounding box center [864, 390] width 745 height 334
click at [601, 298] on div "TowerCo HIVORY Code TowerCo FR-54-706791 N°de Projet COM-FR-04-2883986 Nom du s…" at bounding box center [865, 390] width 710 height 298
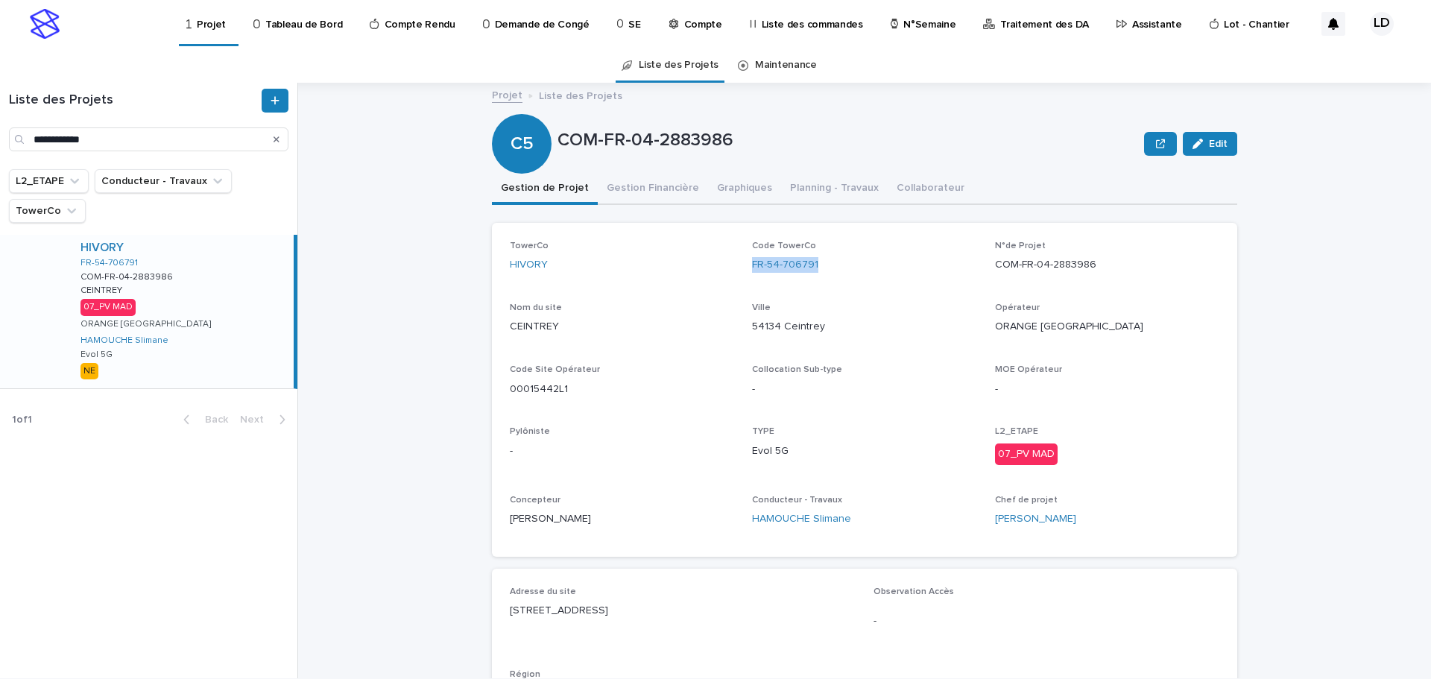
drag, startPoint x: 821, startPoint y: 265, endPoint x: 742, endPoint y: 271, distance: 78.5
click at [742, 271] on div "TowerCo HIVORY Code TowerCo FR-54-706791 N°de Projet COM-FR-04-2883986 Nom du s…" at bounding box center [865, 390] width 710 height 298
drag, startPoint x: 1107, startPoint y: 268, endPoint x: 976, endPoint y: 276, distance: 131.4
click at [976, 276] on div "TowerCo HIVORY Code TowerCo FR-54-706791 N°de Projet COM-FR-04-2883986 Nom du s…" at bounding box center [865, 390] width 710 height 298
click at [1094, 294] on div "TowerCo HIVORY Code TowerCo FR-54-706791 N°de Projet COM-FR-04-2883986 Nom du s…" at bounding box center [865, 390] width 710 height 298
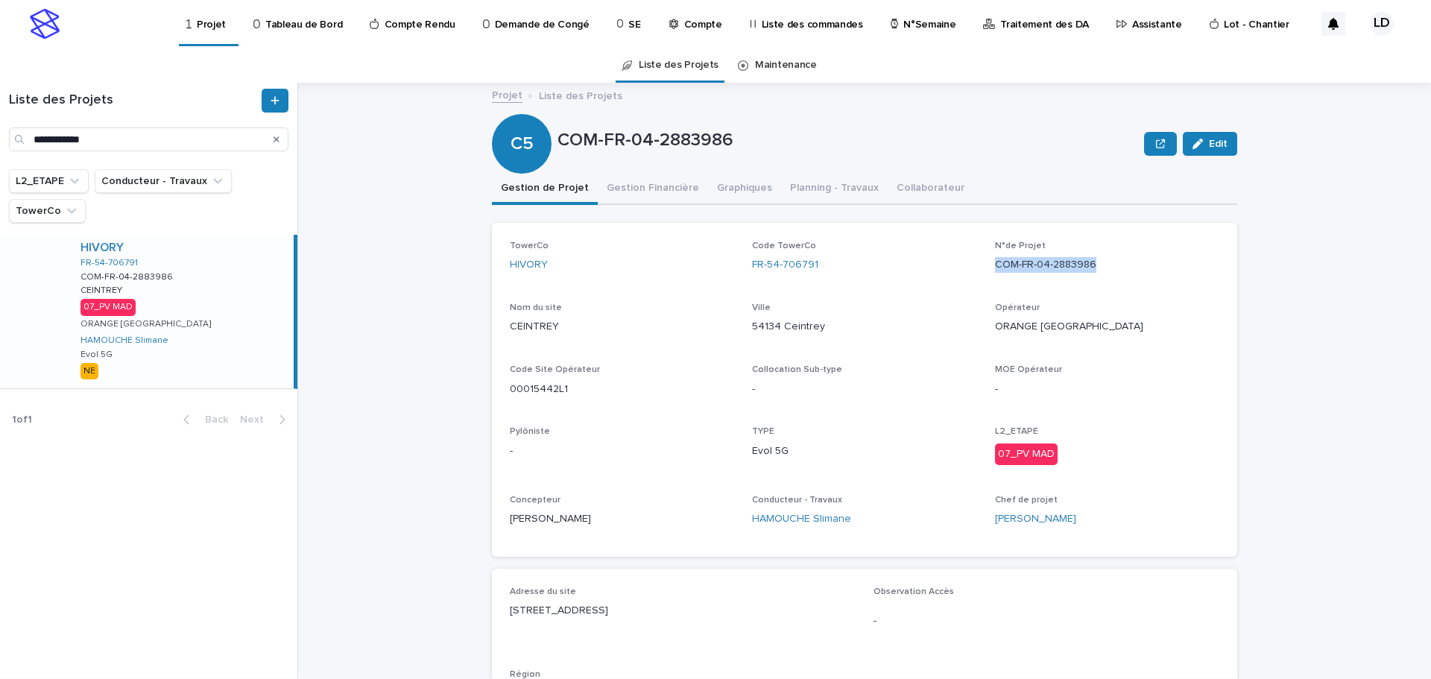
drag, startPoint x: 1097, startPoint y: 268, endPoint x: 986, endPoint y: 276, distance: 112.1
click at [986, 276] on div "TowerCo HIVORY Code TowerCo FR-54-706791 N°de Projet COM-FR-04-2883986 Nom du s…" at bounding box center [865, 390] width 710 height 298
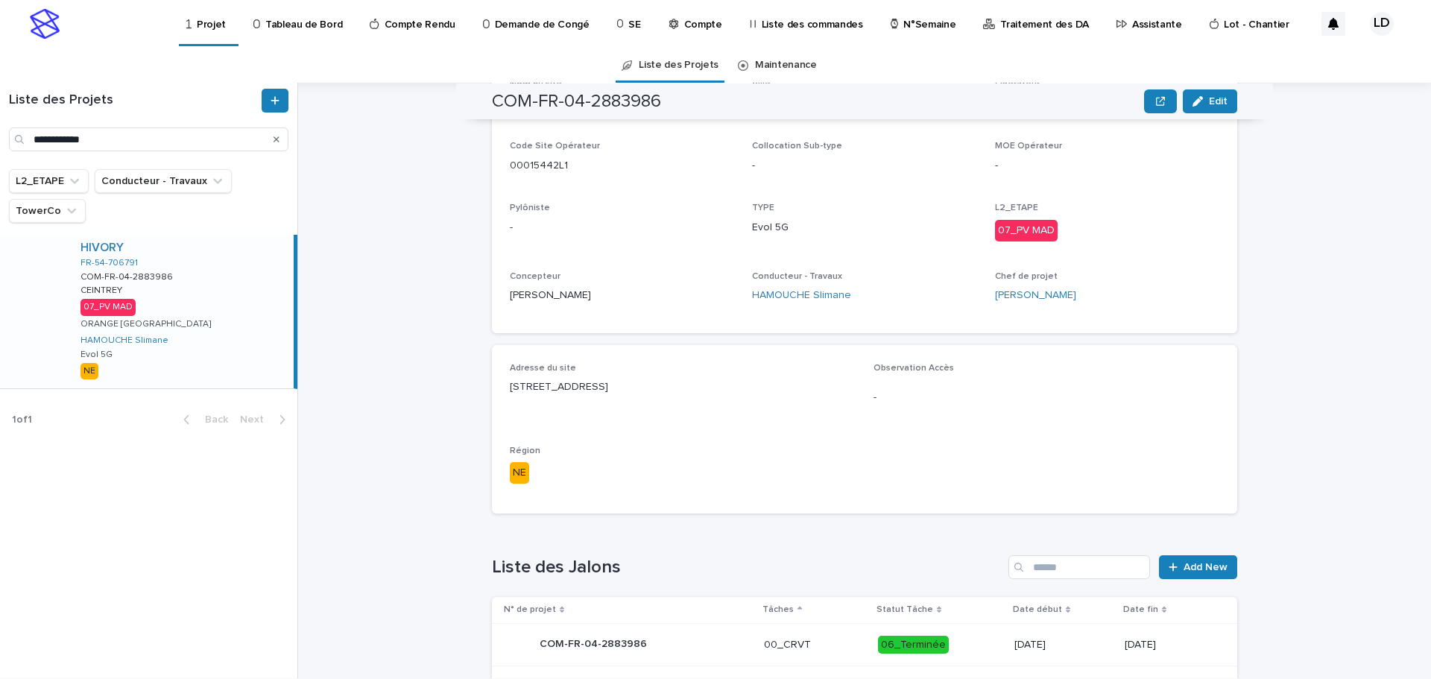
drag, startPoint x: 648, startPoint y: 386, endPoint x: 497, endPoint y: 386, distance: 150.6
click at [497, 386] on div "Adresse du site 2 Rte d'Autrey, 54134 Ceintrey Observation Accès - Région NE" at bounding box center [864, 429] width 745 height 168
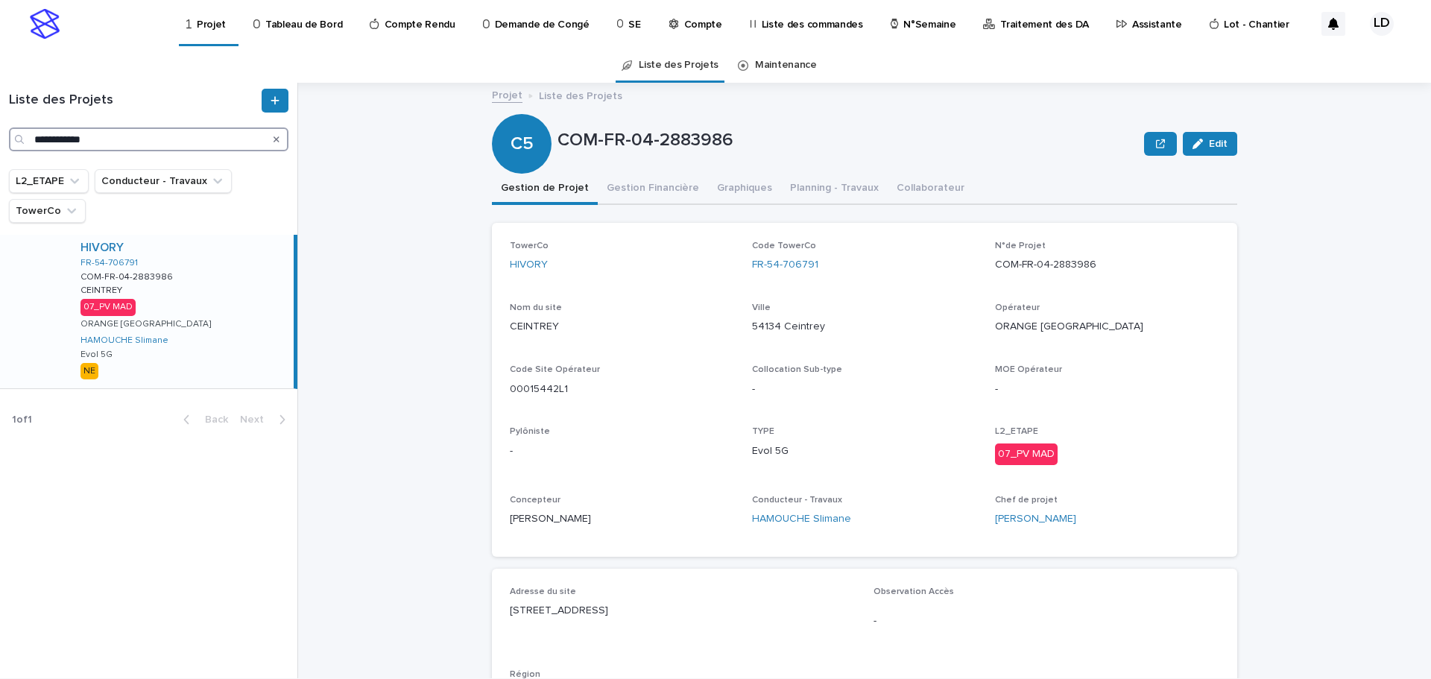
drag, startPoint x: 100, startPoint y: 136, endPoint x: 0, endPoint y: 136, distance: 99.9
click at [0, 136] on div "**********" at bounding box center [148, 120] width 297 height 63
paste input "**"
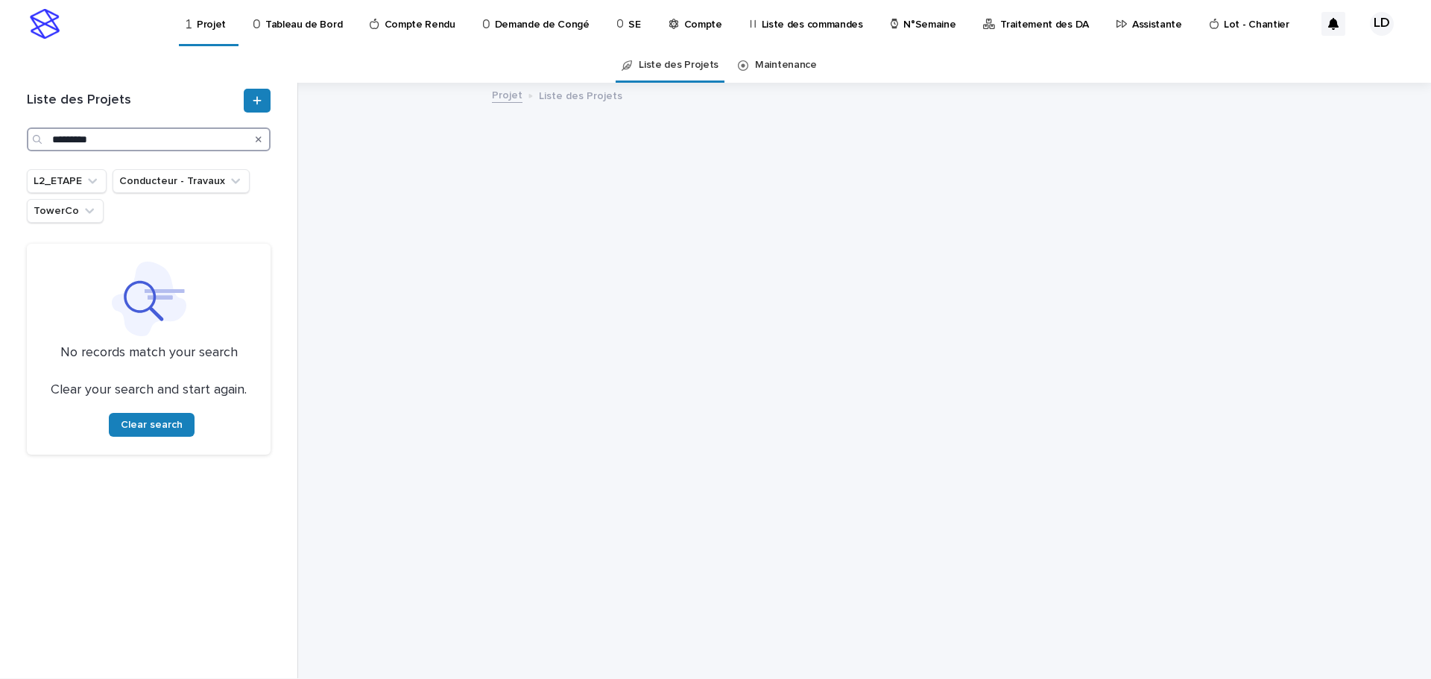
click at [54, 139] on input "*********" at bounding box center [149, 139] width 244 height 24
click at [63, 138] on input "*********" at bounding box center [149, 139] width 244 height 24
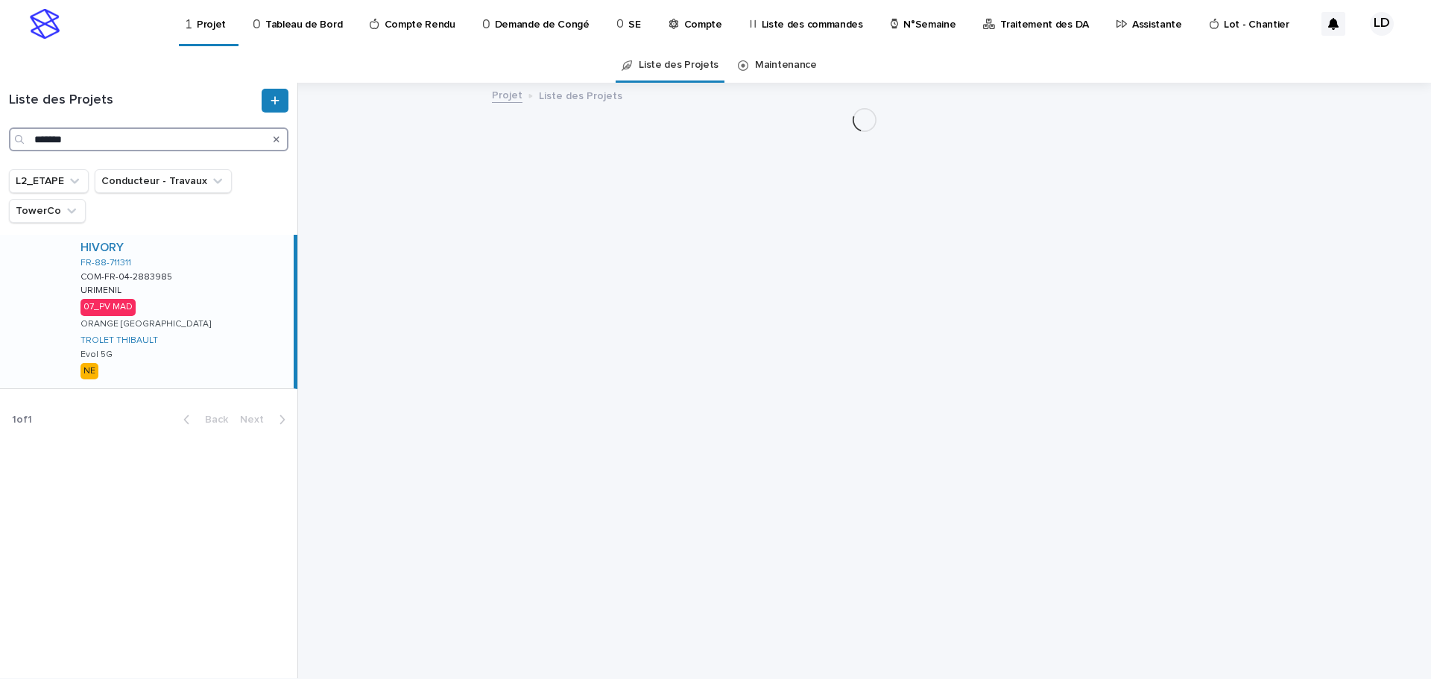
type input "*******"
click at [222, 306] on div "HIVORY FR-88-711311 COM-FR-04-2883985 COM-FR-04-2883985 URIMENIL URIMENIL 07_PV…" at bounding box center [181, 312] width 225 height 154
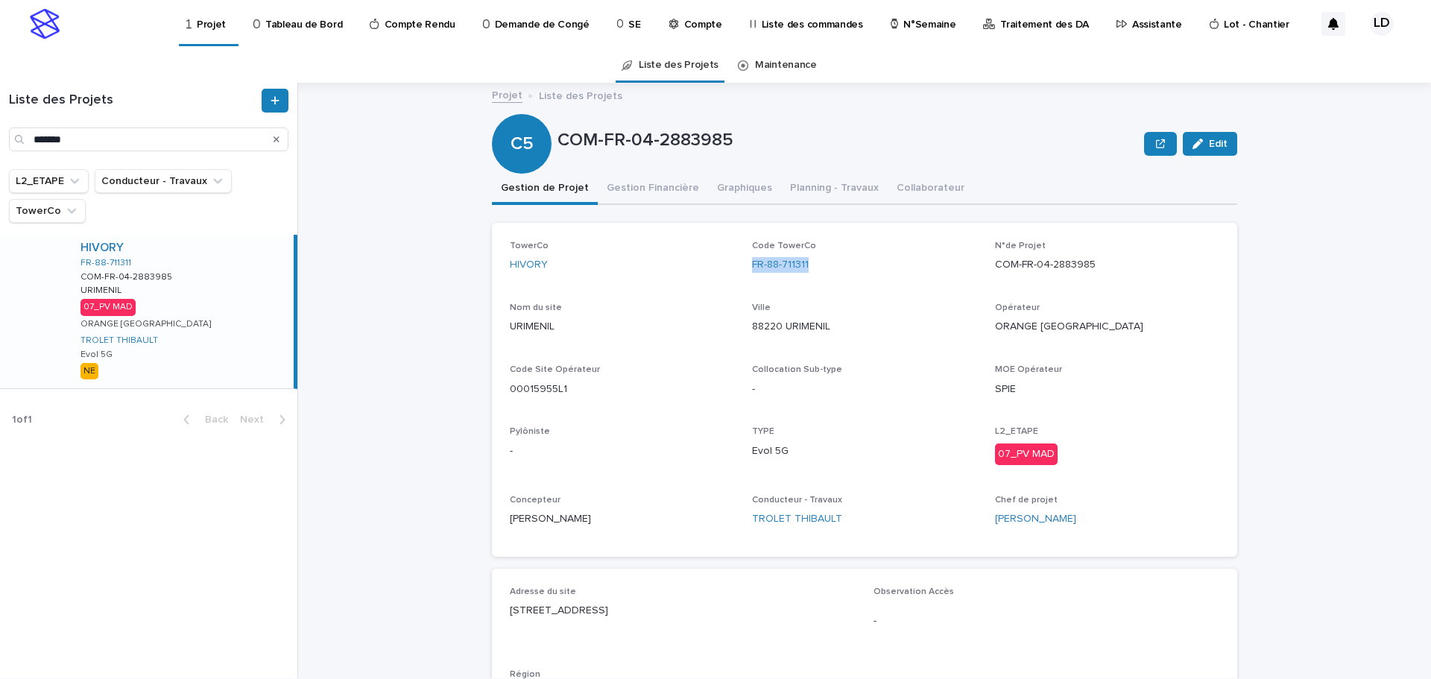
drag, startPoint x: 822, startPoint y: 273, endPoint x: 740, endPoint y: 262, distance: 82.7
click at [740, 262] on div "TowerCo HIVORY Code TowerCo FR-88-711311 N°de Projet COM-FR-04-2883985 Nom du s…" at bounding box center [865, 390] width 710 height 298
click at [1091, 283] on div "N°de Projet COM-FR-04-2883985" at bounding box center [1107, 263] width 224 height 44
click at [1096, 262] on p "COM-FR-04-2883985" at bounding box center [1107, 265] width 224 height 16
click at [1090, 262] on p "COM-FR-04-2883985" at bounding box center [1107, 265] width 224 height 16
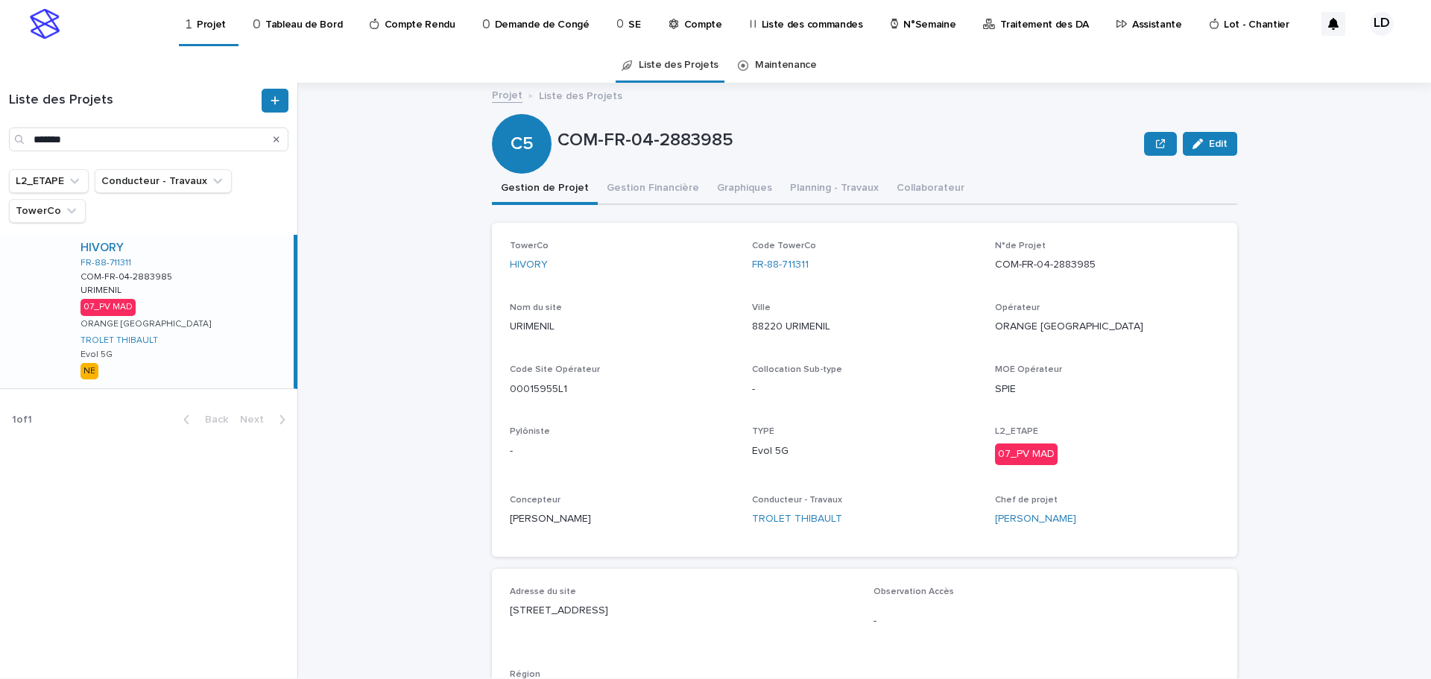
click at [1090, 262] on p "COM-FR-04-2883985" at bounding box center [1107, 265] width 224 height 16
click at [1085, 262] on p "COM-FR-04-2883985" at bounding box center [1107, 265] width 224 height 16
drag, startPoint x: 575, startPoint y: 393, endPoint x: 501, endPoint y: 392, distance: 73.8
click at [501, 392] on div "TowerCo HIVORY Code TowerCo FR-88-711311 N°de Projet COM-FR-04-2883985 Nom du s…" at bounding box center [864, 390] width 745 height 334
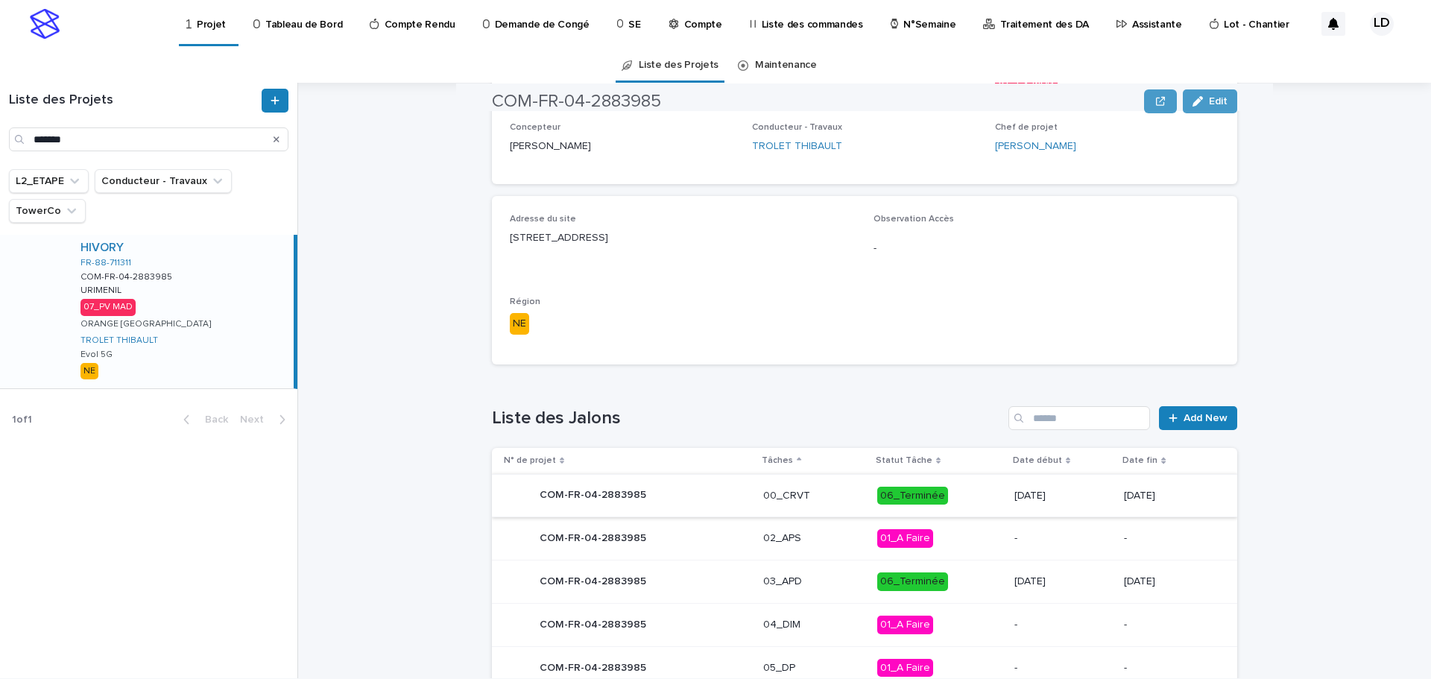
scroll to position [596, 0]
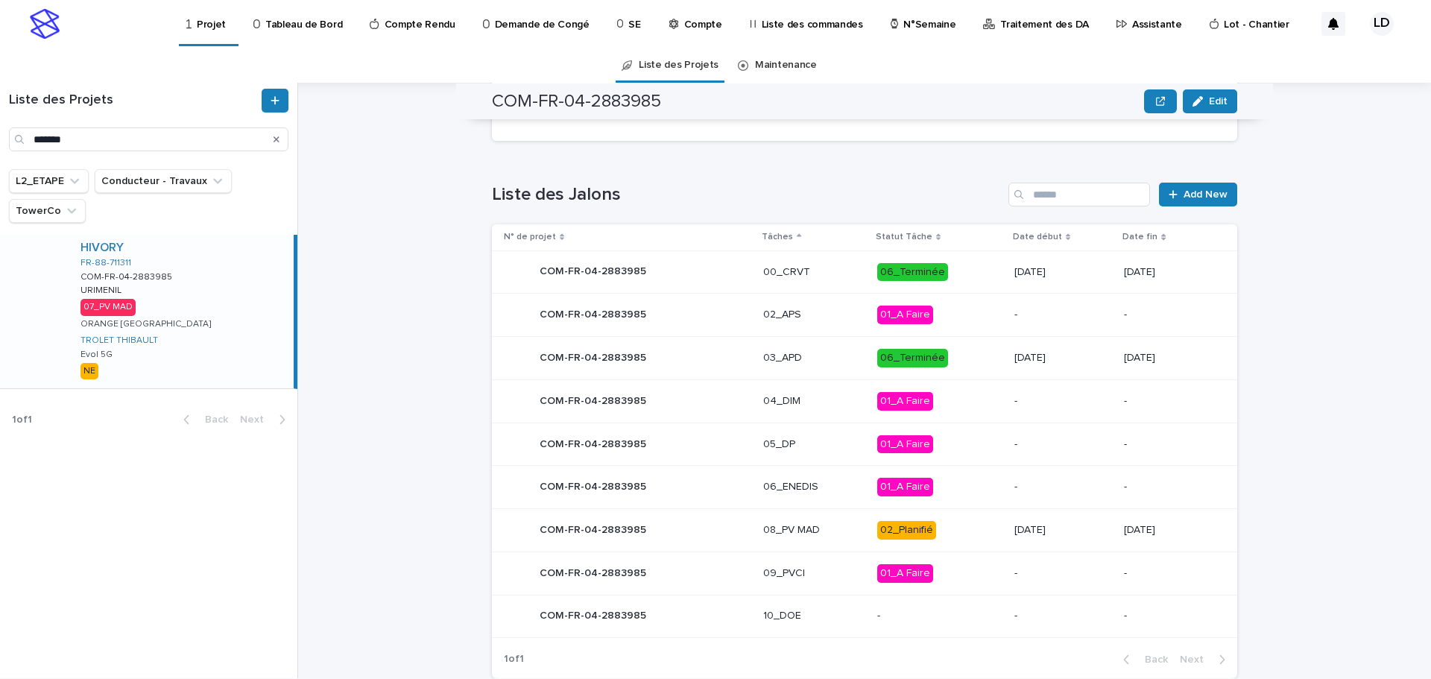
click at [822, 546] on td "08_PV MAD" at bounding box center [813, 530] width 113 height 43
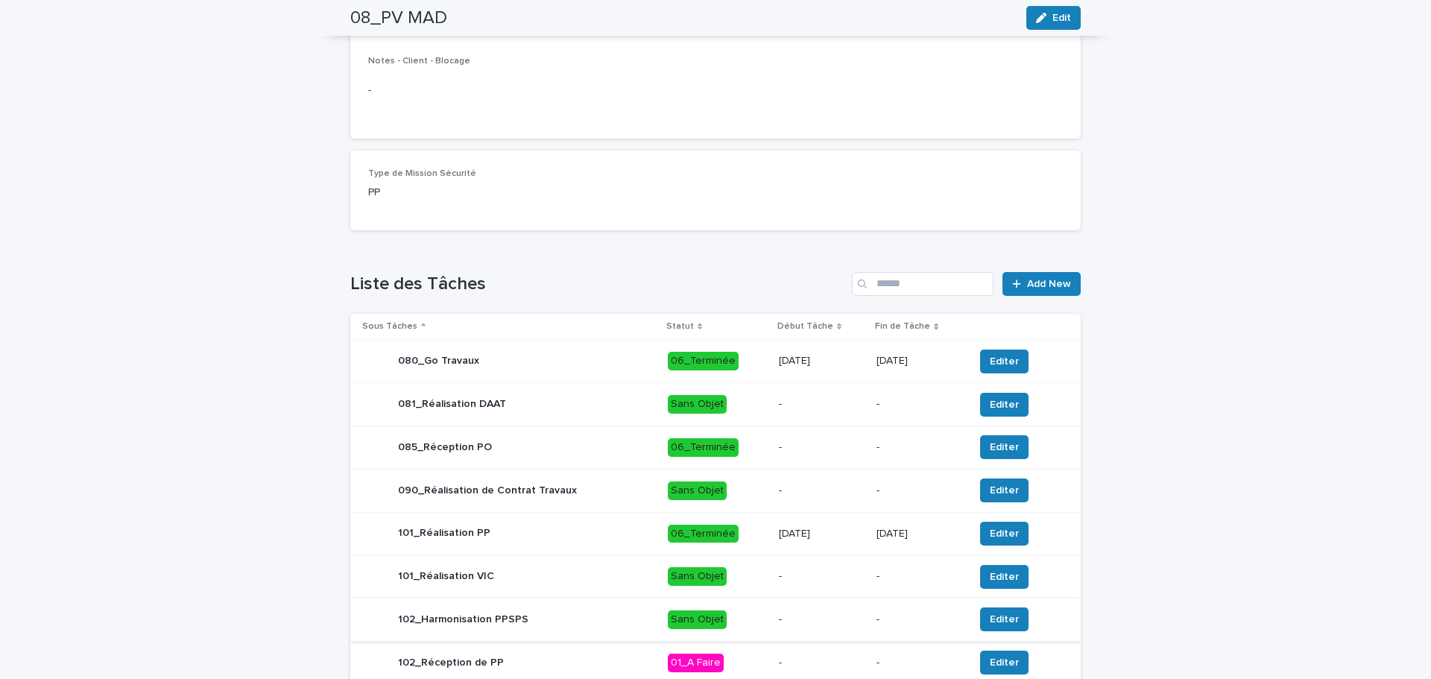
scroll to position [591, 0]
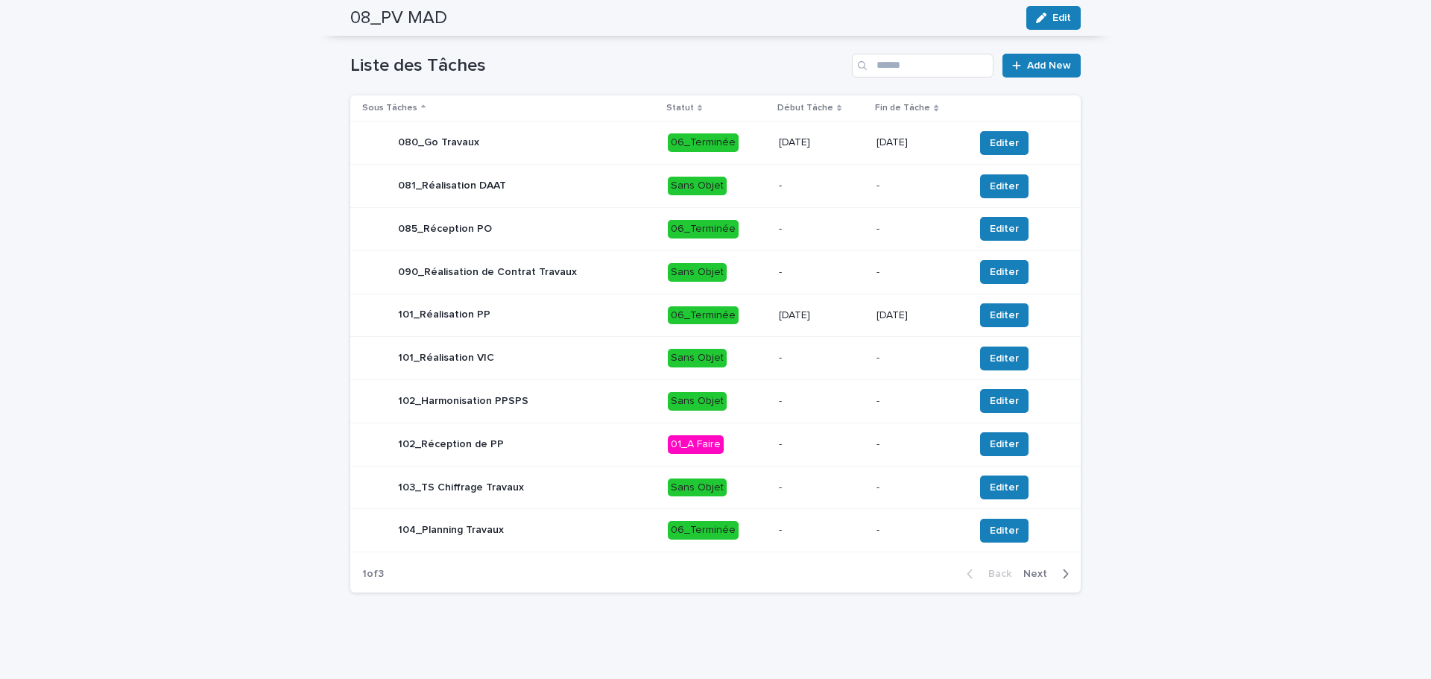
click at [1037, 571] on span "Next" at bounding box center [1040, 574] width 33 height 10
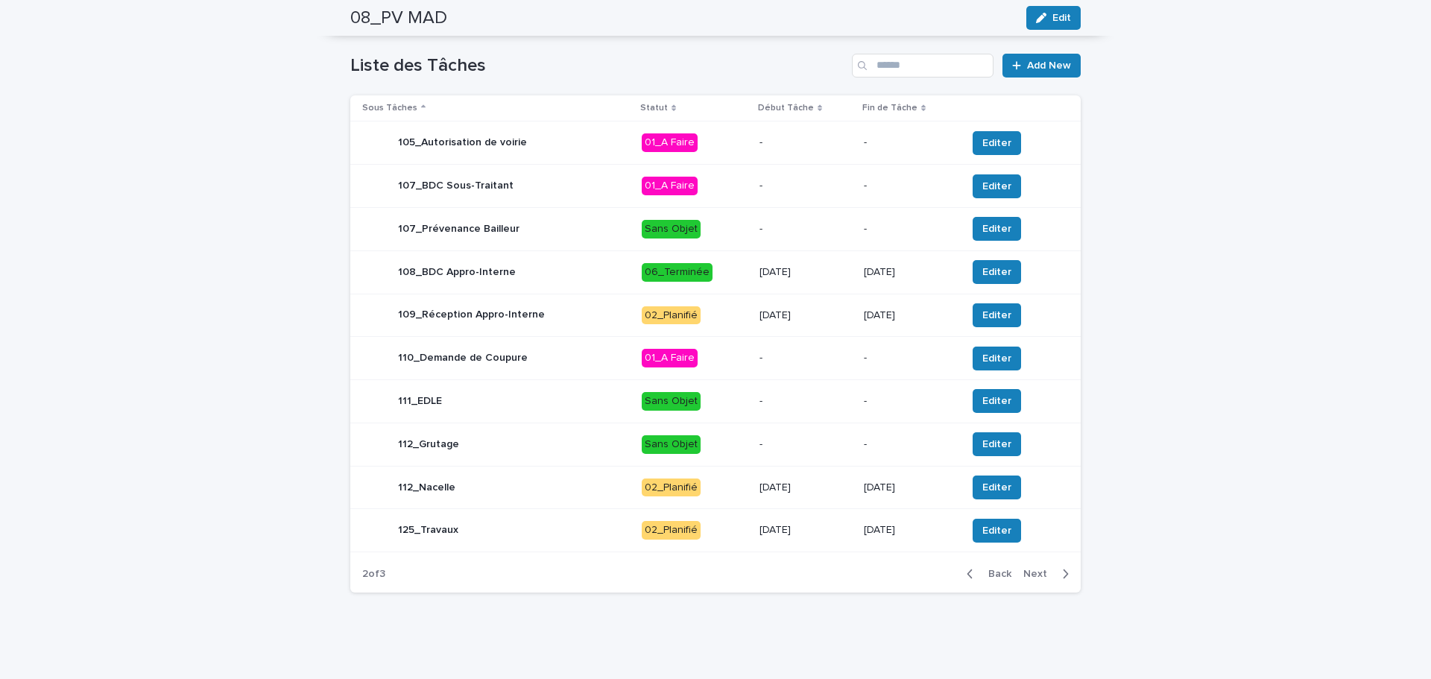
click at [1032, 571] on span "Next" at bounding box center [1040, 574] width 33 height 10
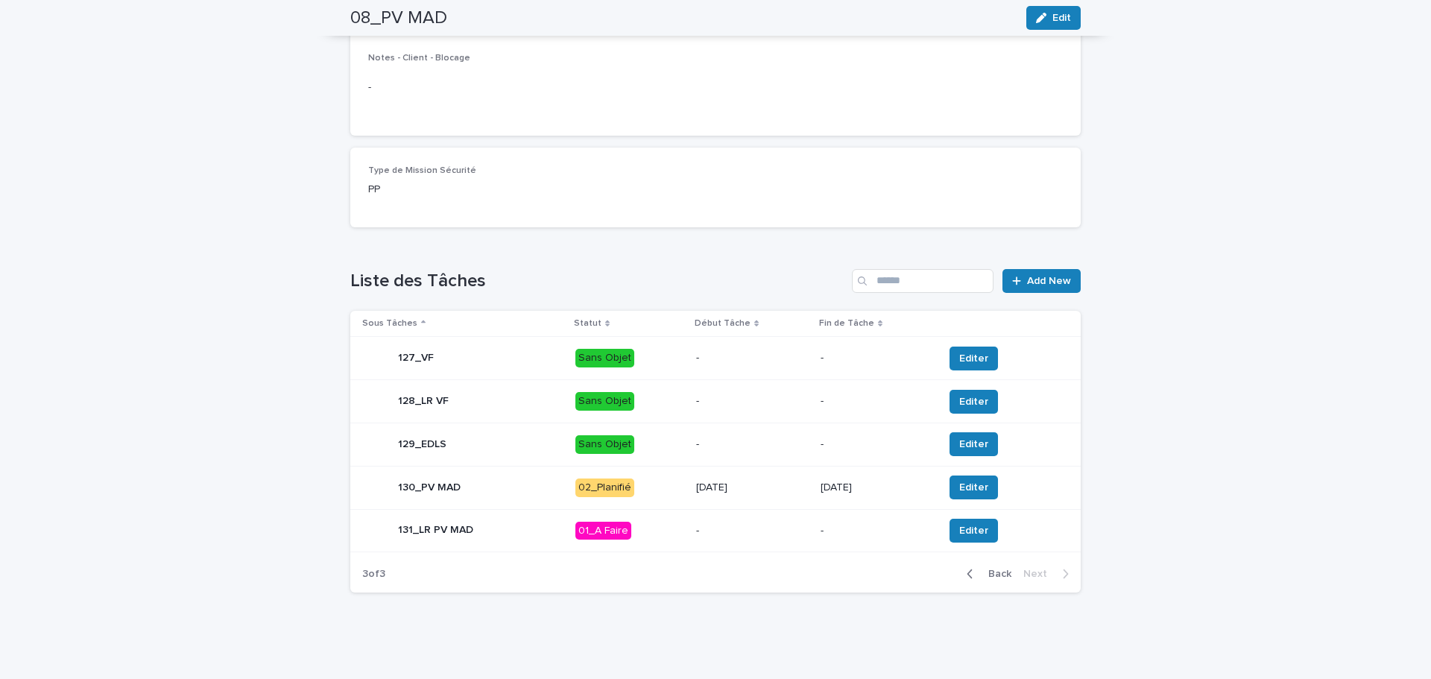
scroll to position [0, 0]
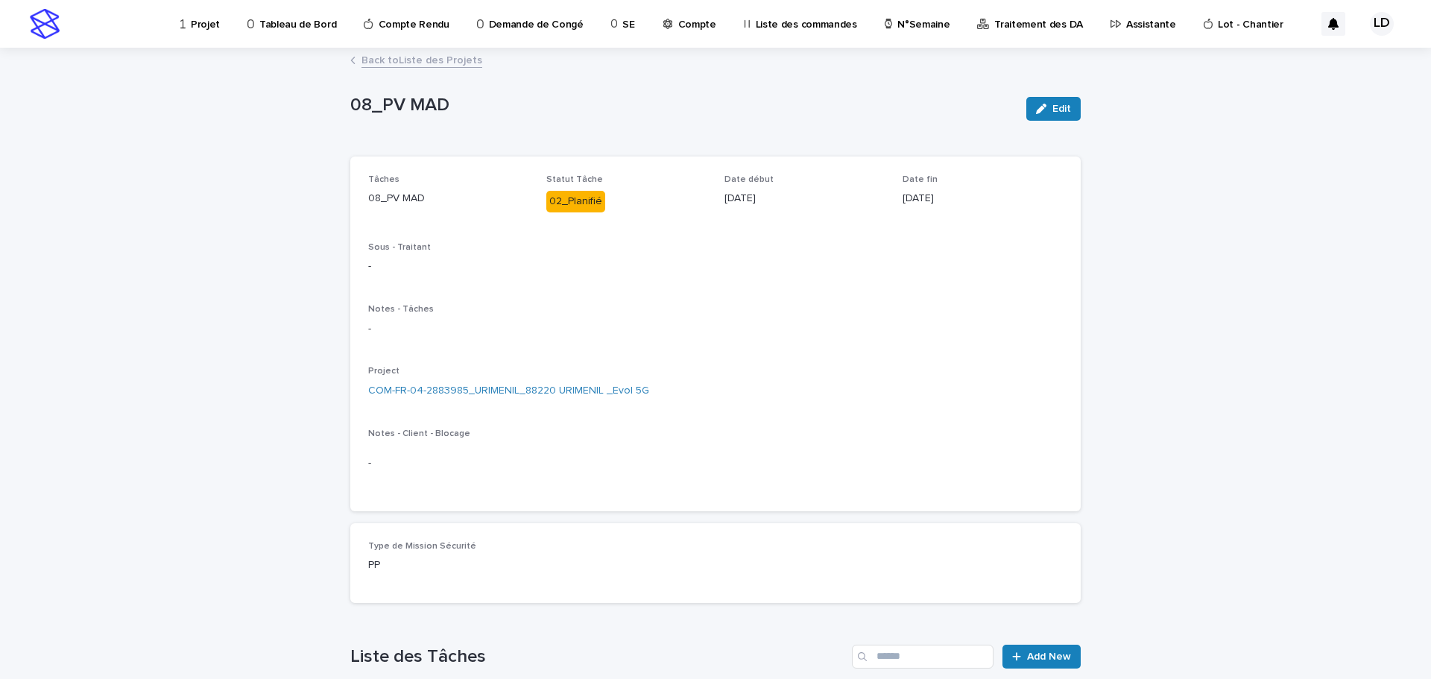
click at [449, 58] on link "Back to Liste des Projets" at bounding box center [422, 59] width 121 height 17
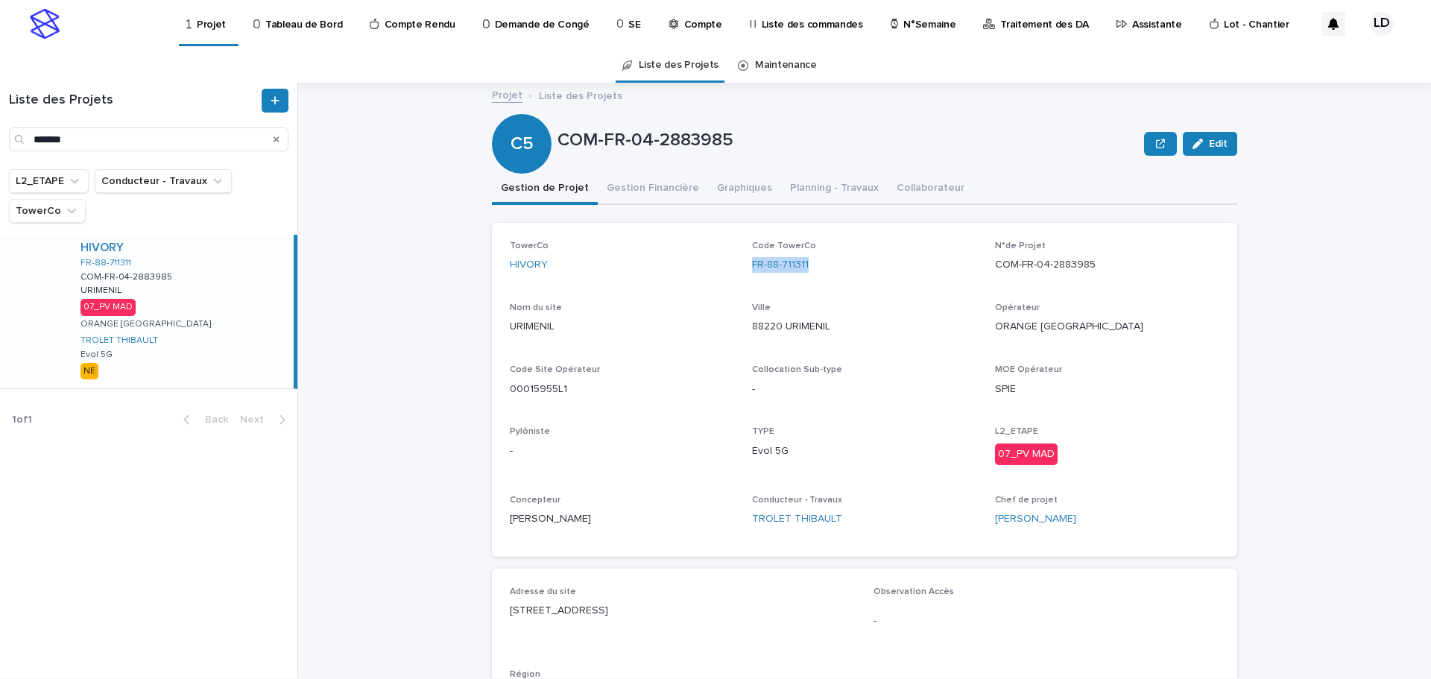
drag, startPoint x: 808, startPoint y: 268, endPoint x: 742, endPoint y: 272, distance: 66.5
click at [742, 272] on div "TowerCo HIVORY Code TowerCo FR-88-711311 N°de Projet COM-FR-04-2883985 Nom du s…" at bounding box center [865, 390] width 710 height 298
click at [795, 278] on div "Code TowerCo FR-88-711311" at bounding box center [864, 263] width 224 height 44
drag, startPoint x: 806, startPoint y: 262, endPoint x: 744, endPoint y: 268, distance: 62.2
click at [744, 268] on div "TowerCo HIVORY Code TowerCo FR-88-711311 N°de Projet COM-FR-04-2883985 Nom du s…" at bounding box center [865, 390] width 710 height 298
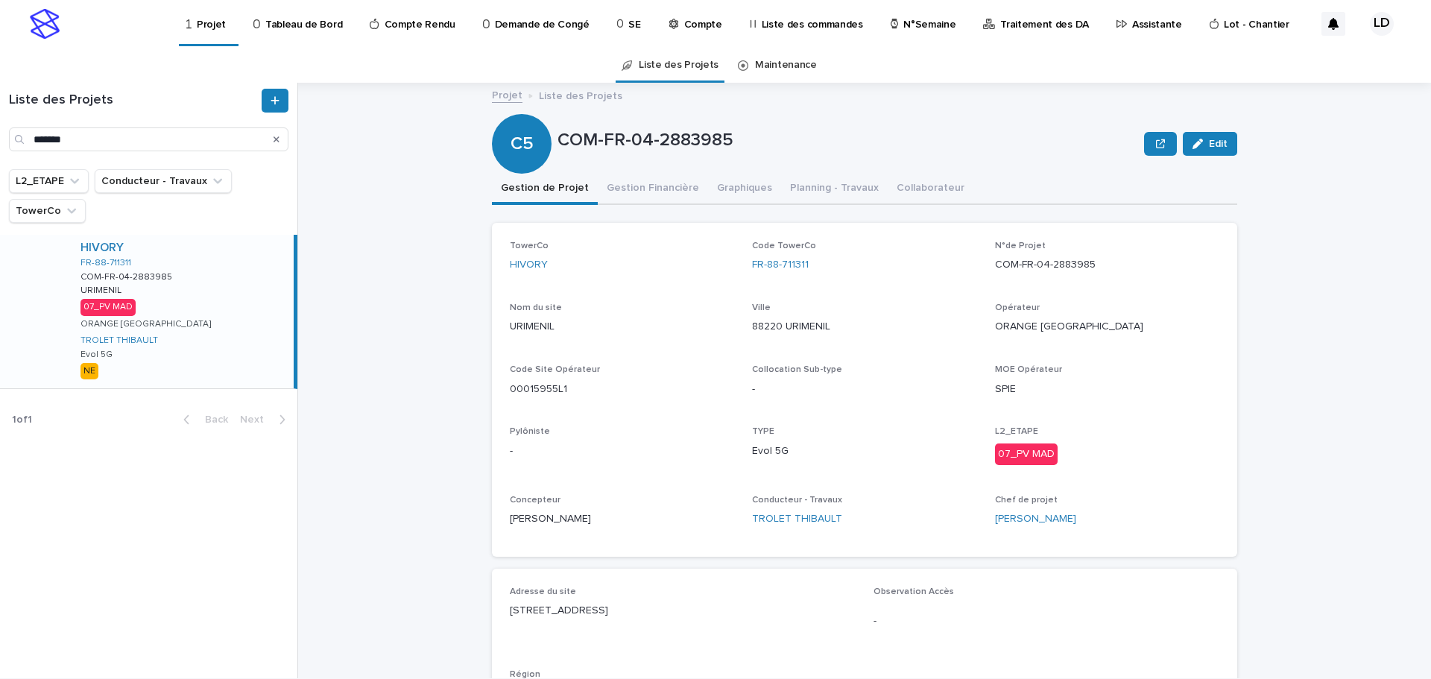
click at [1064, 293] on div "TowerCo HIVORY Code TowerCo FR-88-711311 N°de Projet COM-FR-04-2883985 Nom du s…" at bounding box center [865, 390] width 710 height 298
drag, startPoint x: 1094, startPoint y: 265, endPoint x: 988, endPoint y: 271, distance: 106.0
click at [988, 271] on div "TowerCo HIVORY Code TowerCo FR-88-711311 N°de Projet COM-FR-04-2883985 Nom du s…" at bounding box center [865, 390] width 710 height 298
click at [1119, 283] on div "N°de Projet COM-FR-04-2883985" at bounding box center [1107, 263] width 224 height 44
drag, startPoint x: 1091, startPoint y: 262, endPoint x: 990, endPoint y: 274, distance: 101.3
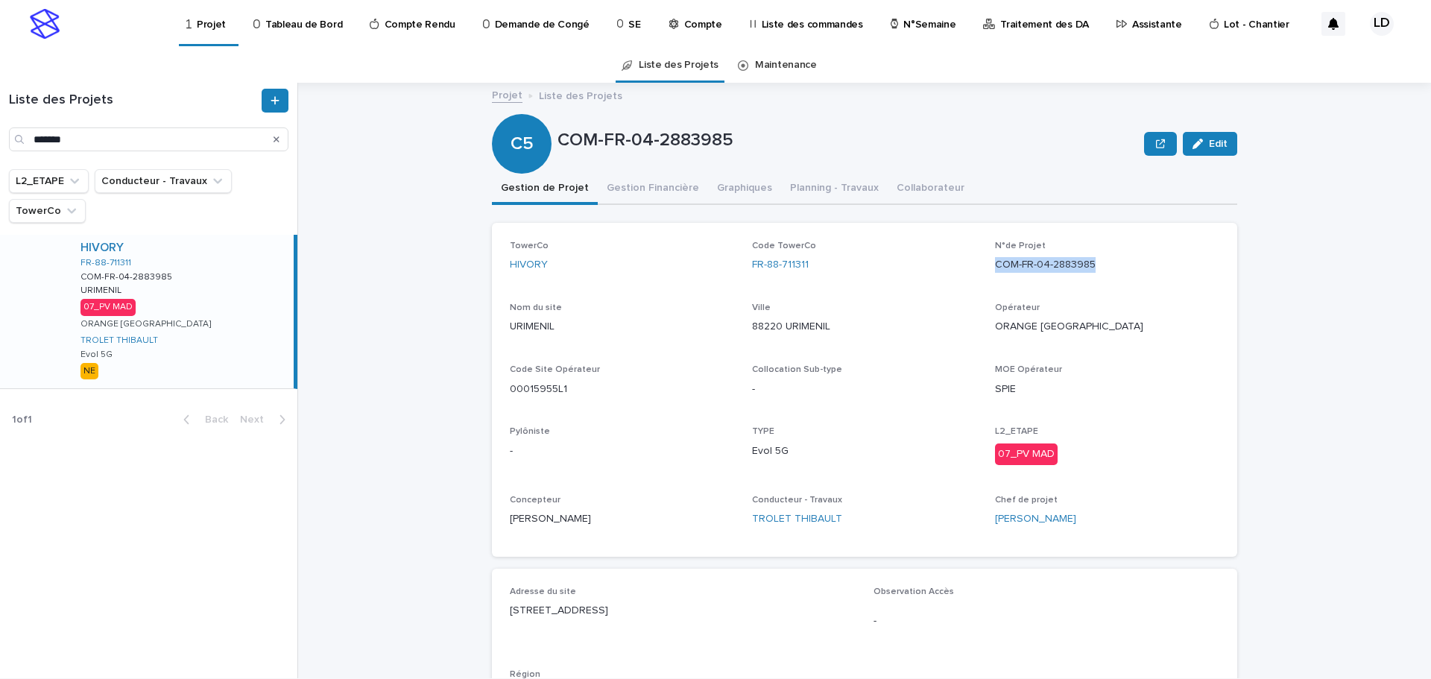
click at [995, 274] on div "N°de Projet COM-FR-04-2883985" at bounding box center [1107, 263] width 224 height 44
drag, startPoint x: 570, startPoint y: 388, endPoint x: 499, endPoint y: 392, distance: 70.9
click at [499, 392] on div "TowerCo HIVORY Code TowerCo FR-88-711311 N°de Projet COM-FR-04-2883985 Nom du s…" at bounding box center [864, 390] width 745 height 334
click at [565, 399] on div "Code Site Opérateur 00015955L1" at bounding box center [622, 387] width 224 height 44
drag, startPoint x: 562, startPoint y: 391, endPoint x: 502, endPoint y: 400, distance: 60.3
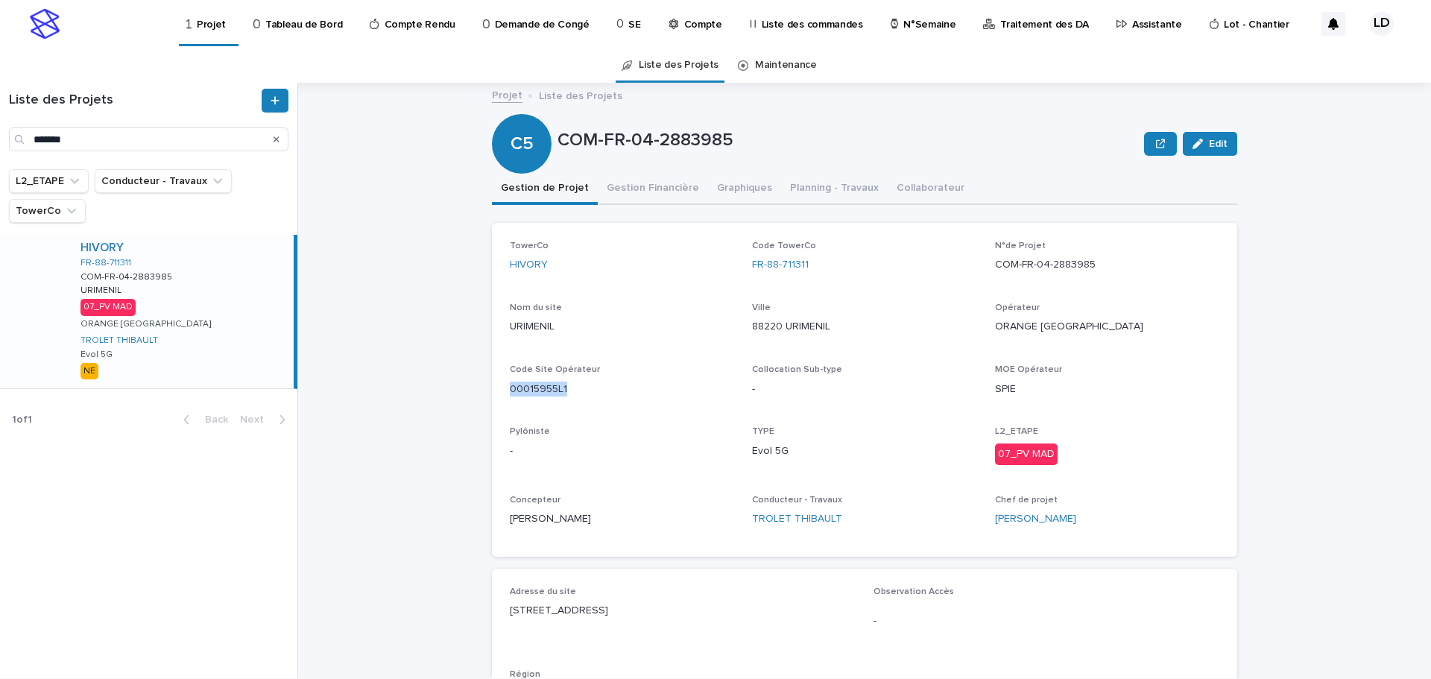
click at [502, 400] on div "TowerCo HIVORY Code TowerCo FR-88-711311 N°de Projet COM-FR-04-2883985 Nom du s…" at bounding box center [864, 390] width 745 height 334
drag, startPoint x: 1094, startPoint y: 262, endPoint x: 986, endPoint y: 263, distance: 108.8
click at [986, 263] on div "TowerCo HIVORY Code TowerCo FR-88-711311 N°de Projet COM-FR-04-2883985 Nom du s…" at bounding box center [865, 390] width 710 height 298
drag, startPoint x: 583, startPoint y: 391, endPoint x: 494, endPoint y: 389, distance: 88.7
click at [494, 389] on div "TowerCo HIVORY Code TowerCo FR-88-711311 N°de Projet COM-FR-04-2883985 Nom du s…" at bounding box center [864, 390] width 745 height 334
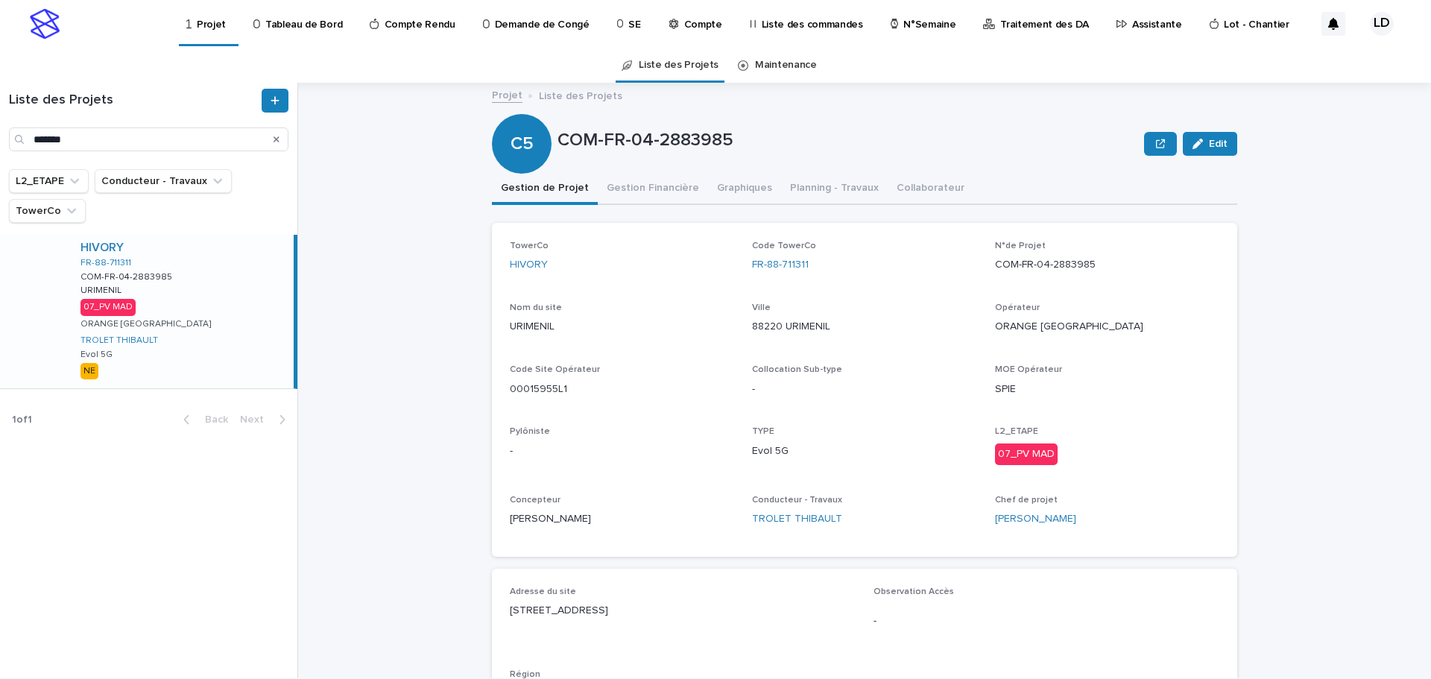
click at [799, 284] on div "Code TowerCo FR-88-711311" at bounding box center [864, 263] width 224 height 44
drag, startPoint x: 810, startPoint y: 265, endPoint x: 737, endPoint y: 268, distance: 72.3
click at [737, 268] on div "TowerCo HIVORY Code TowerCo FR-88-711311 N°de Projet COM-FR-04-2883985 Nom du s…" at bounding box center [865, 390] width 710 height 298
click at [813, 286] on div "TowerCo HIVORY Code TowerCo FR-88-711311 N°de Projet COM-FR-04-2883985 Nom du s…" at bounding box center [865, 390] width 710 height 298
drag, startPoint x: 813, startPoint y: 266, endPoint x: 745, endPoint y: 268, distance: 68.6
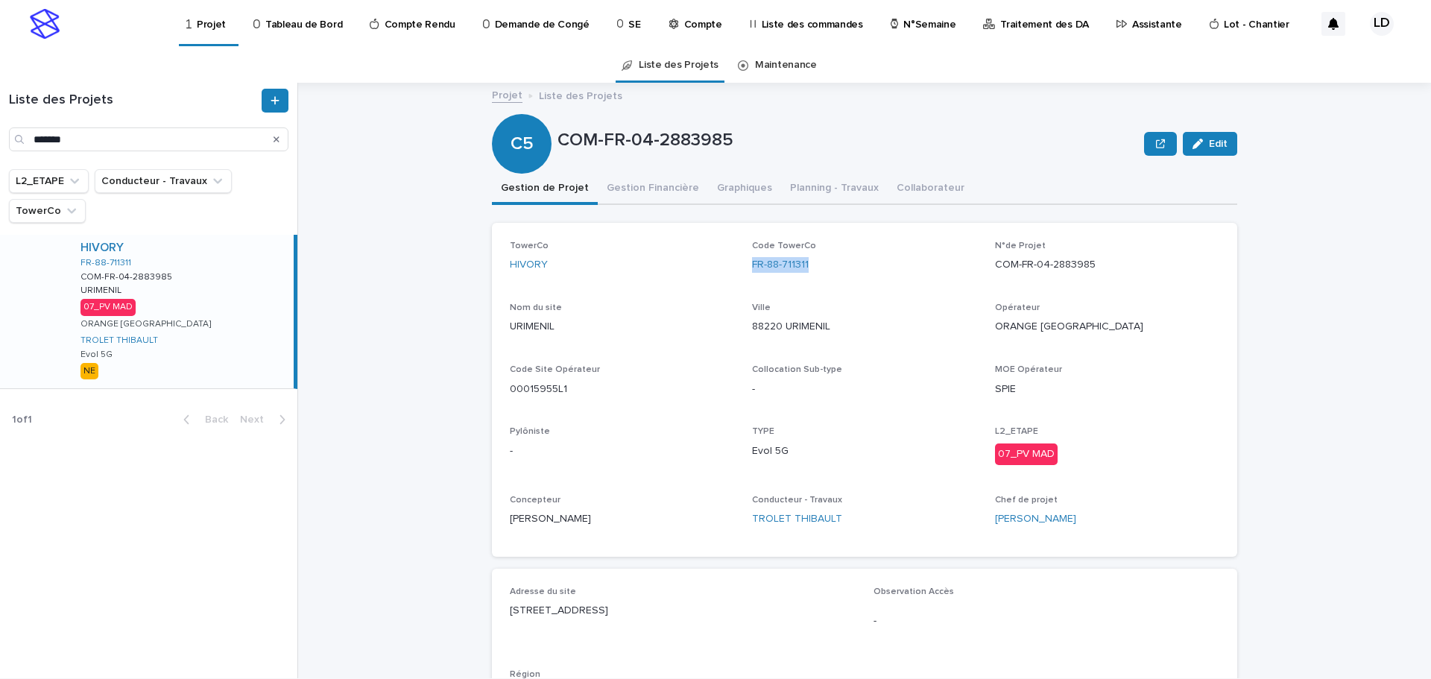
click at [745, 268] on div "TowerCo HIVORY Code TowerCo FR-88-711311 N°de Projet COM-FR-04-2883985 Nom du s…" at bounding box center [865, 390] width 710 height 298
click at [1091, 277] on div "N°de Projet COM-FR-04-2883985" at bounding box center [1107, 263] width 224 height 44
click at [1092, 267] on p "COM-FR-04-2883985" at bounding box center [1107, 265] width 224 height 16
click at [1092, 262] on p "COM-FR-04-2883985" at bounding box center [1107, 265] width 224 height 16
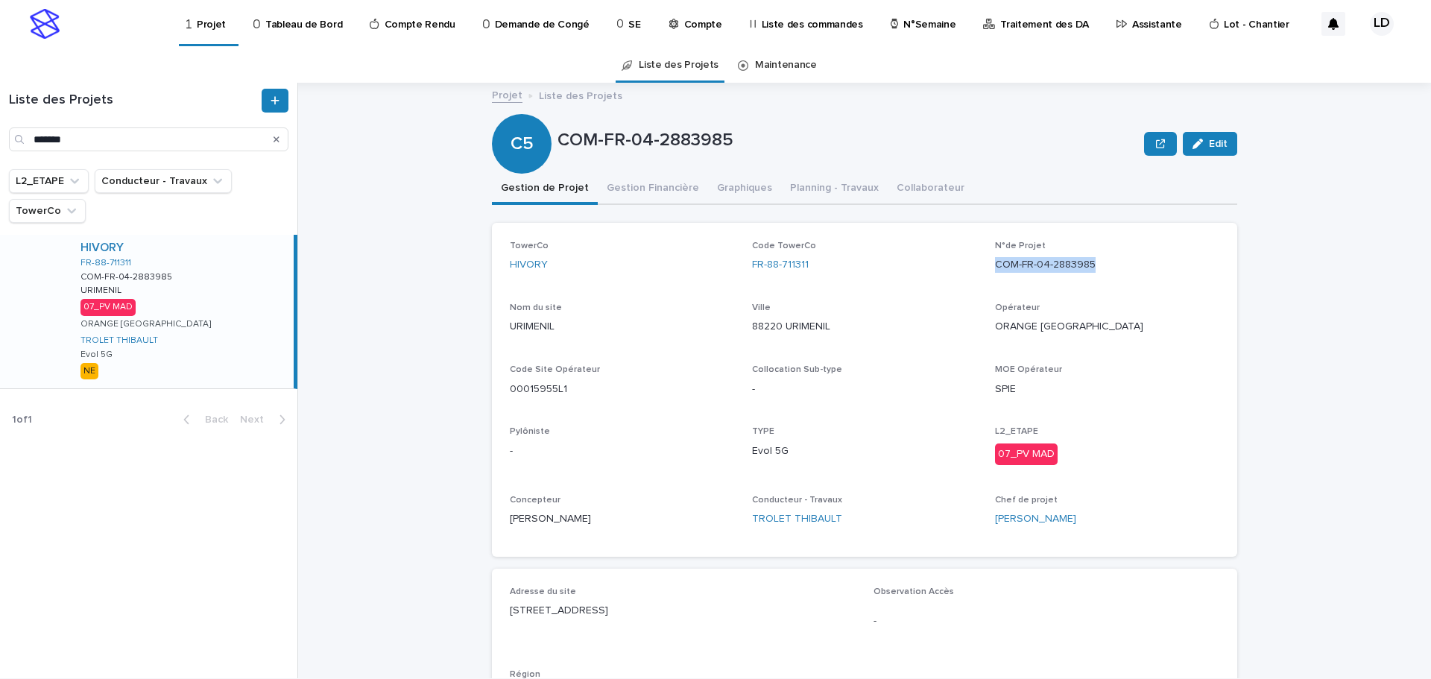
click at [1092, 261] on p "COM-FR-04-2883985" at bounding box center [1107, 265] width 224 height 16
drag, startPoint x: 572, startPoint y: 391, endPoint x: 488, endPoint y: 388, distance: 83.5
click at [492, 388] on div "TowerCo HIVORY Code TowerCo FR-88-711311 N°de Projet COM-FR-04-2883985 Nom du s…" at bounding box center [864, 390] width 745 height 334
drag, startPoint x: 810, startPoint y: 269, endPoint x: 740, endPoint y: 265, distance: 69.5
click at [740, 265] on div "TowerCo HIVORY Code TowerCo FR-88-711311 N°de Projet COM-FR-04-2883985 Nom du s…" at bounding box center [865, 390] width 710 height 298
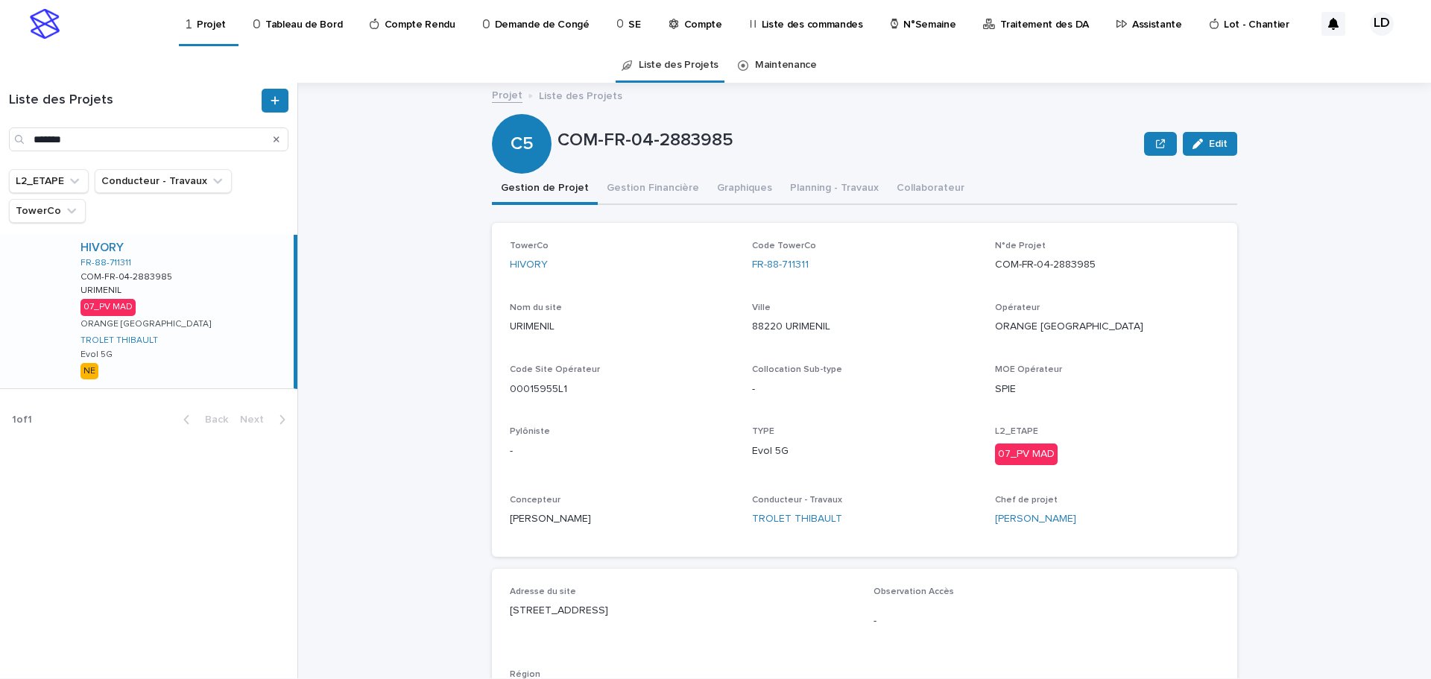
click at [649, 618] on p "11 route de Sauce 88220 URIMENIL" at bounding box center [683, 611] width 346 height 16
drag, startPoint x: 667, startPoint y: 611, endPoint x: 494, endPoint y: 614, distance: 173.7
click at [494, 614] on div "Adresse du site 11 route de Sauce 88220 URIMENIL Observation Accès - Région NE" at bounding box center [864, 653] width 745 height 168
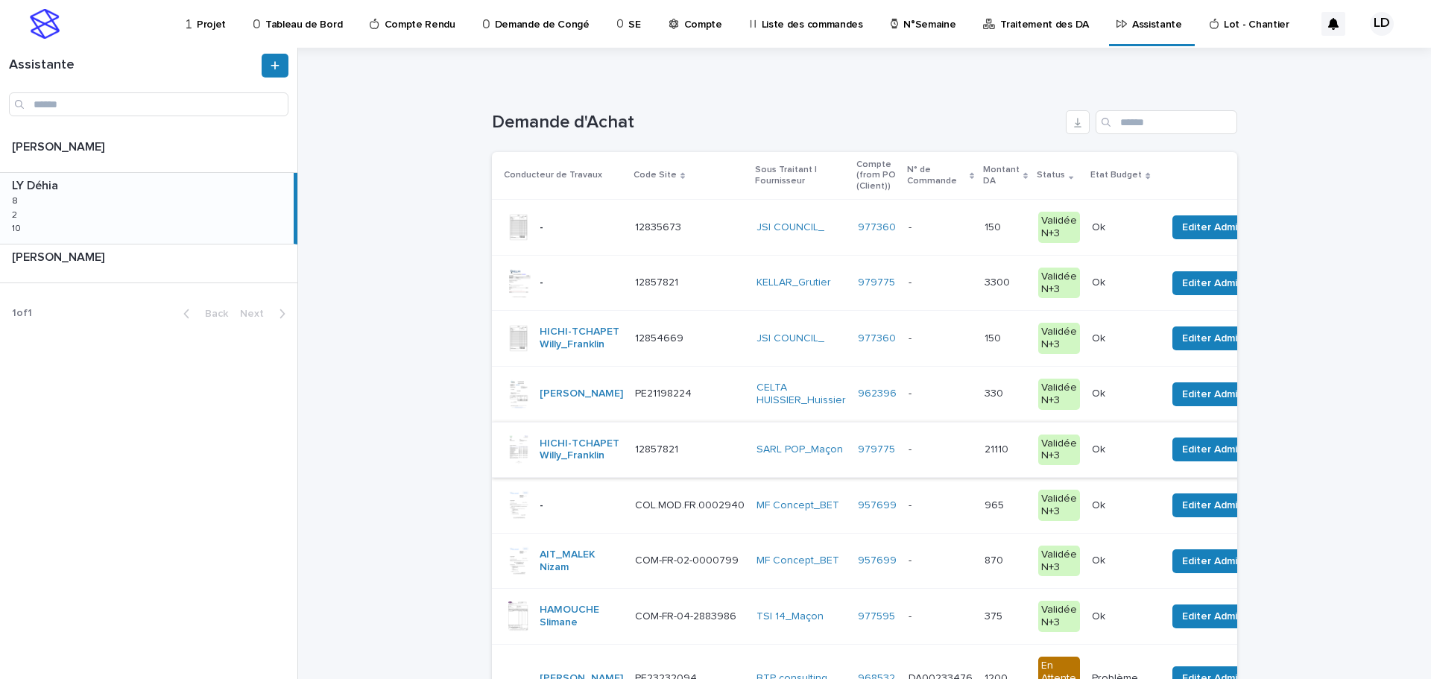
scroll to position [149, 0]
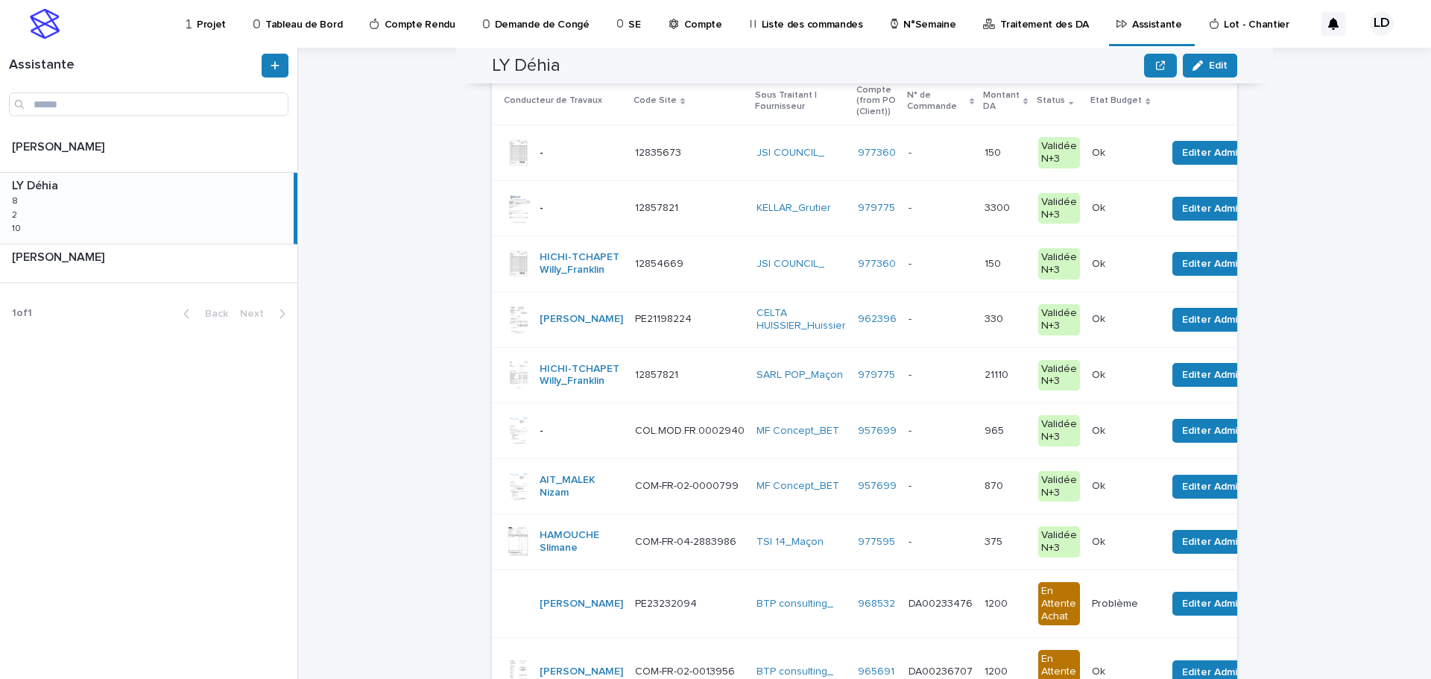
click at [903, 459] on td "- -" at bounding box center [941, 431] width 76 height 56
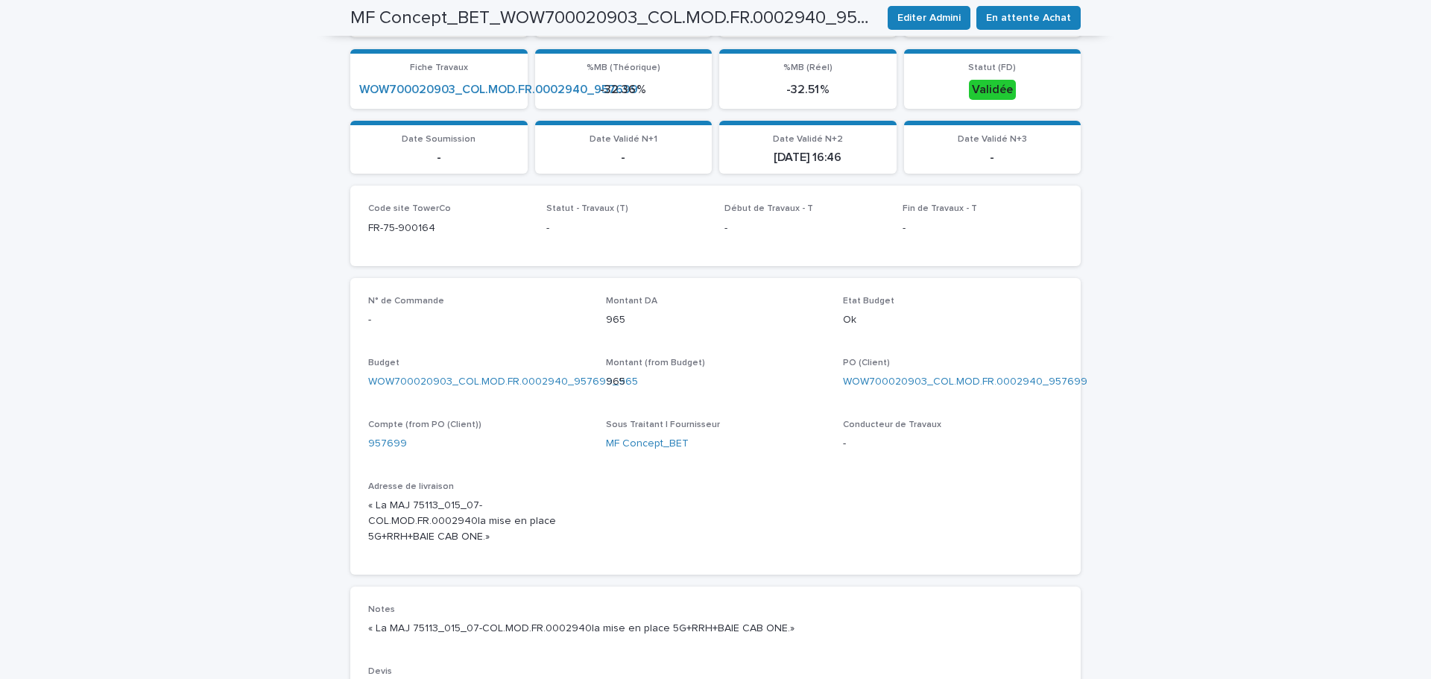
scroll to position [522, 0]
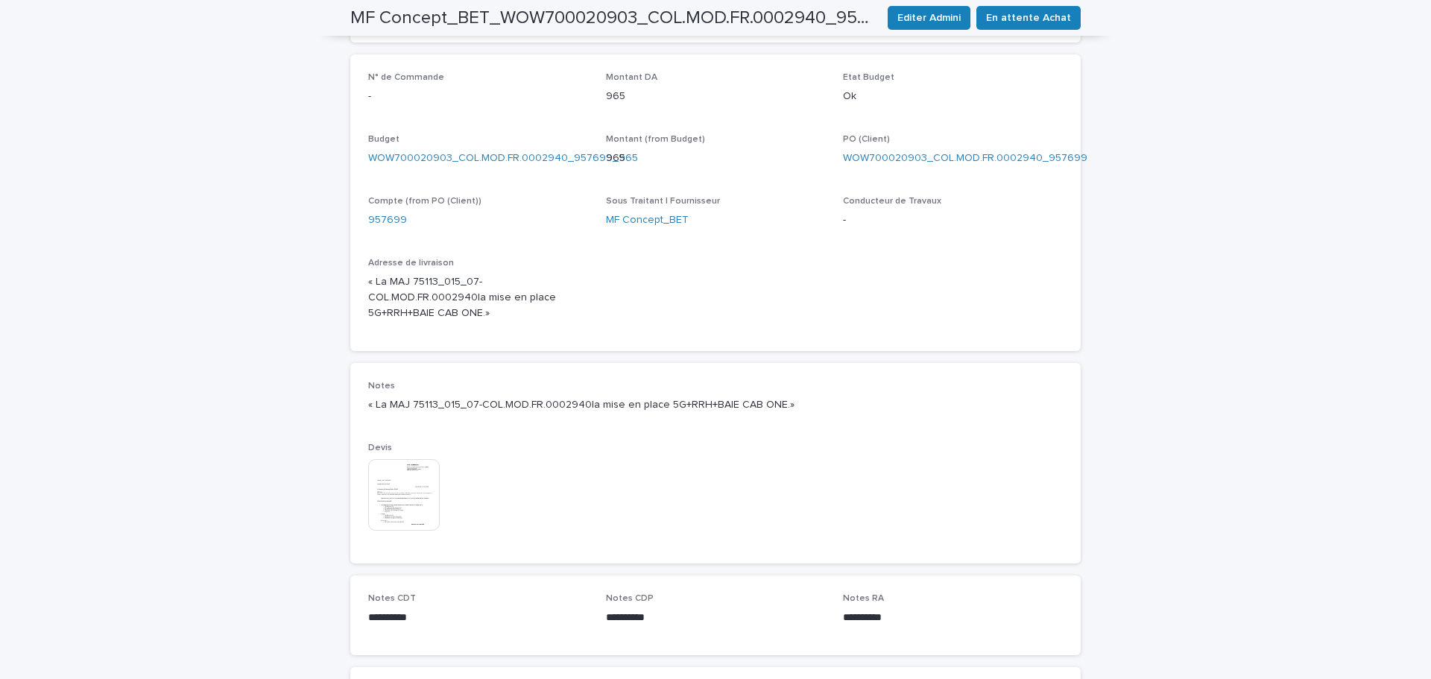
click at [401, 473] on img at bounding box center [404, 495] width 72 height 72
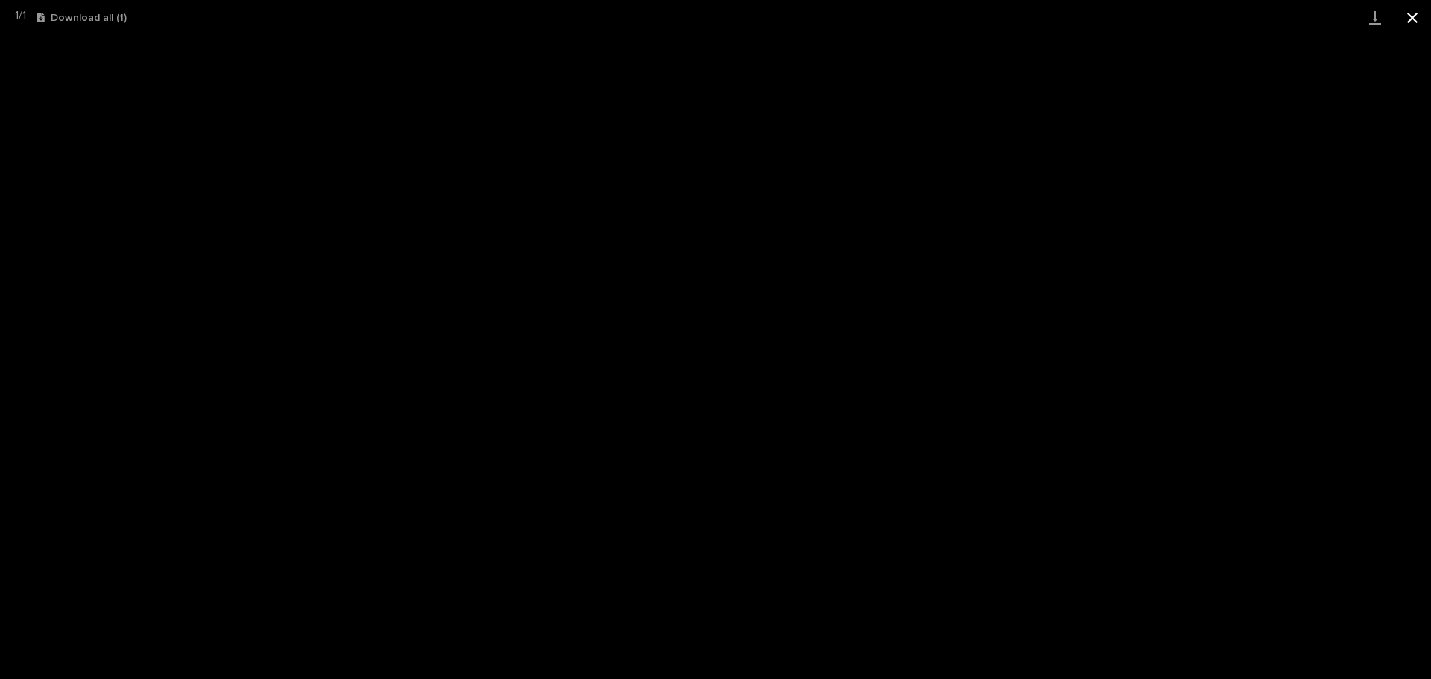
click at [1413, 22] on button "Close gallery" at bounding box center [1412, 17] width 37 height 35
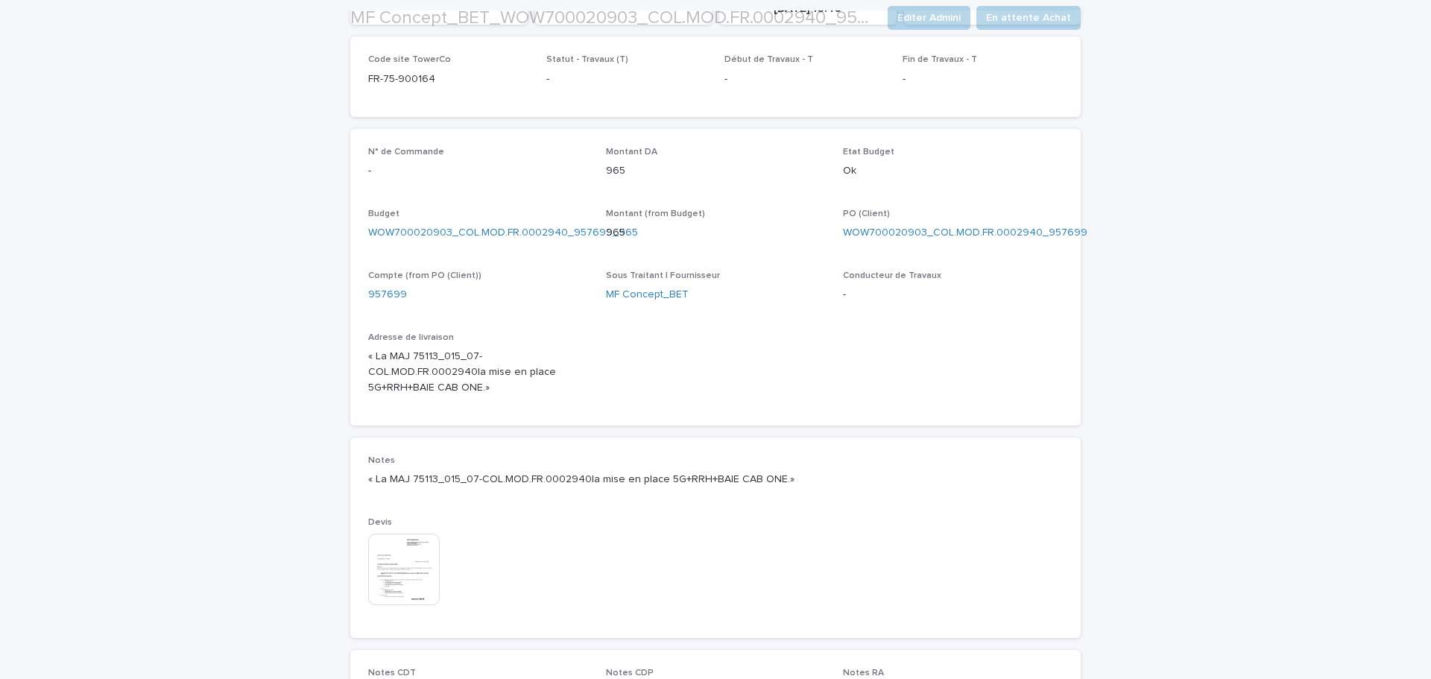
scroll to position [676, 0]
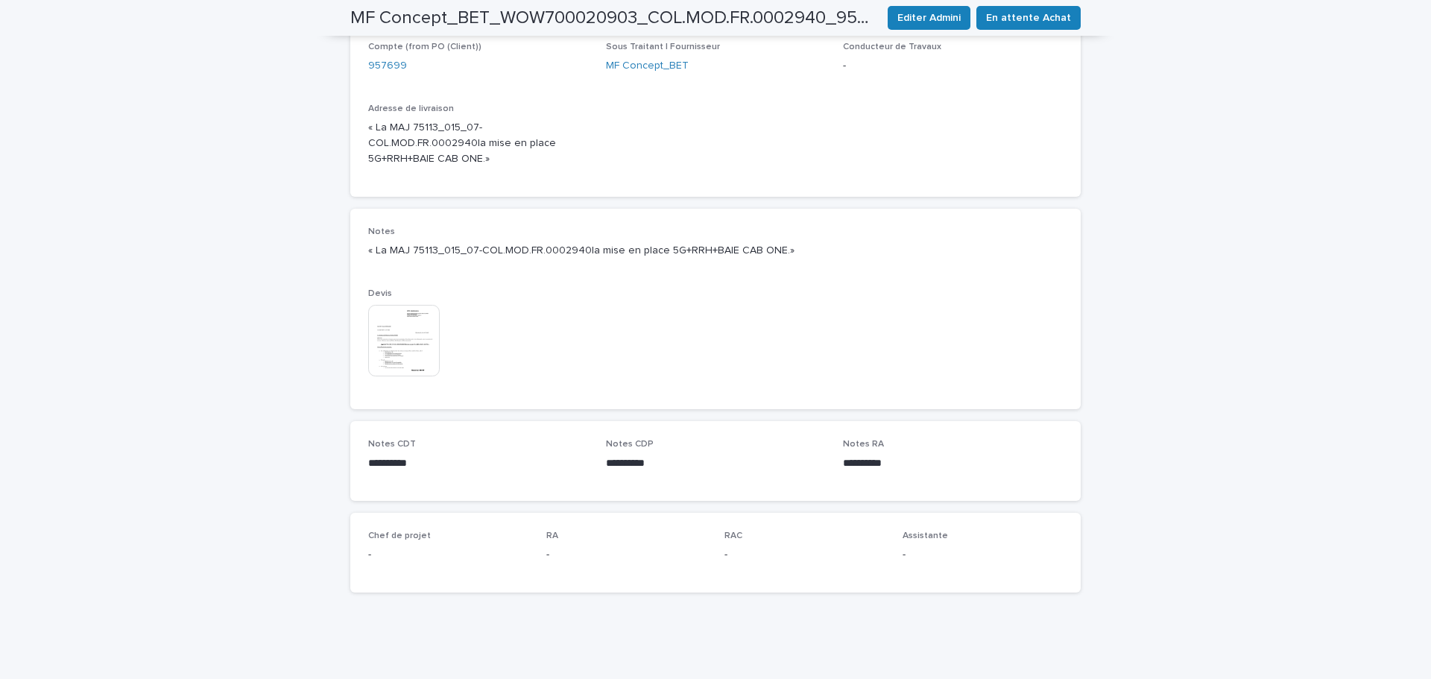
click at [384, 327] on img at bounding box center [404, 341] width 72 height 72
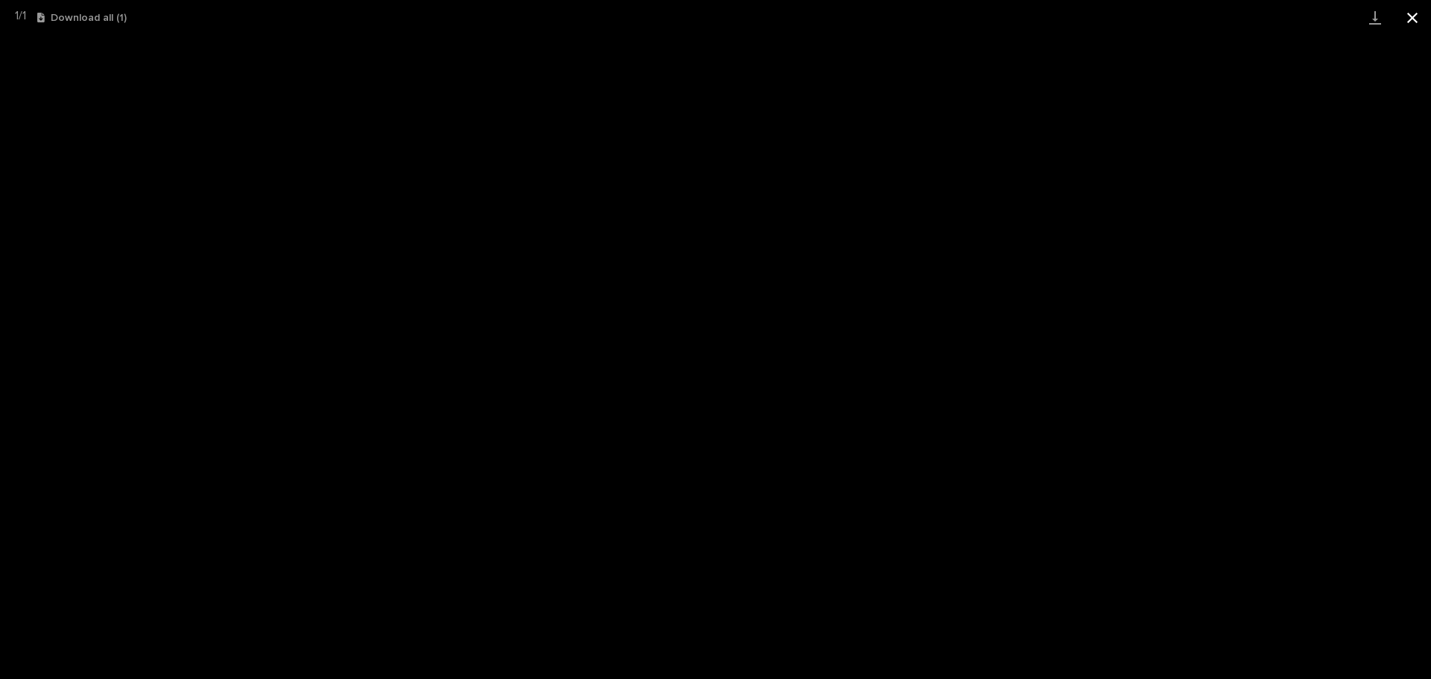
click at [1404, 18] on button "Close gallery" at bounding box center [1412, 17] width 37 height 35
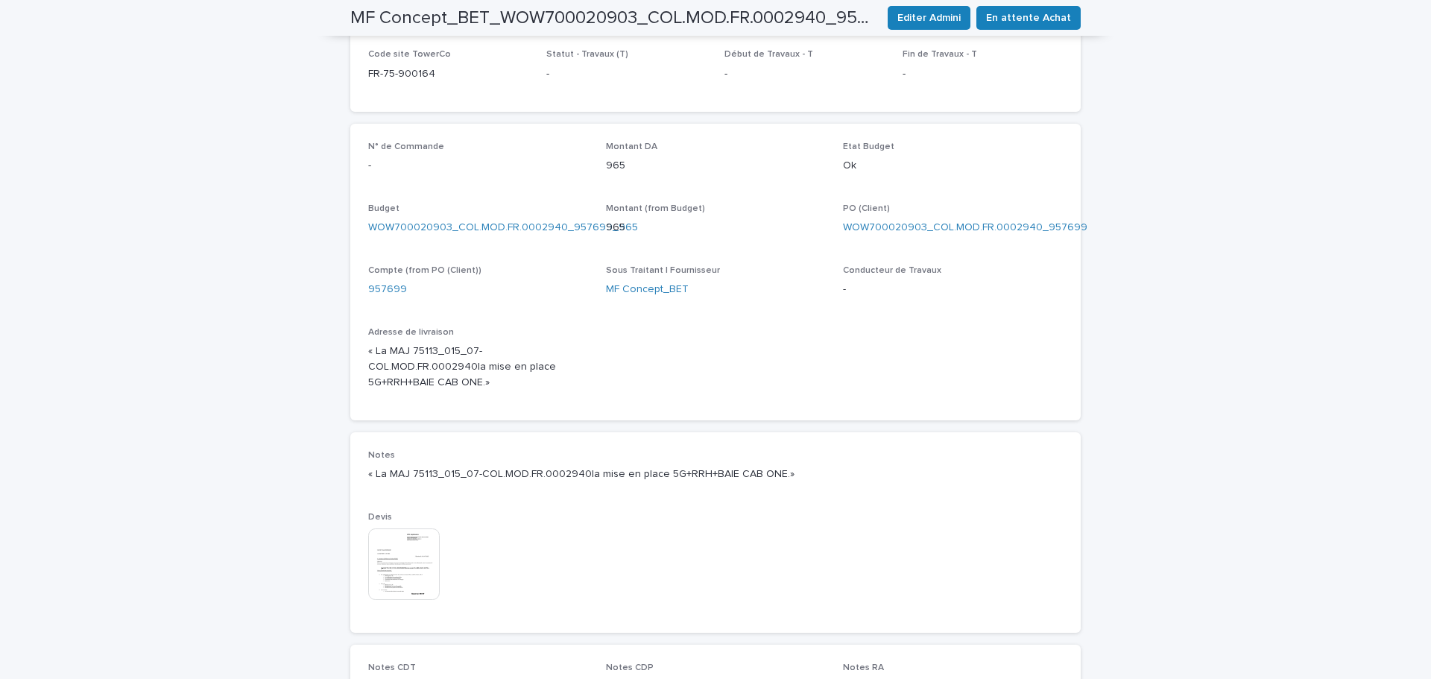
scroll to position [154, 0]
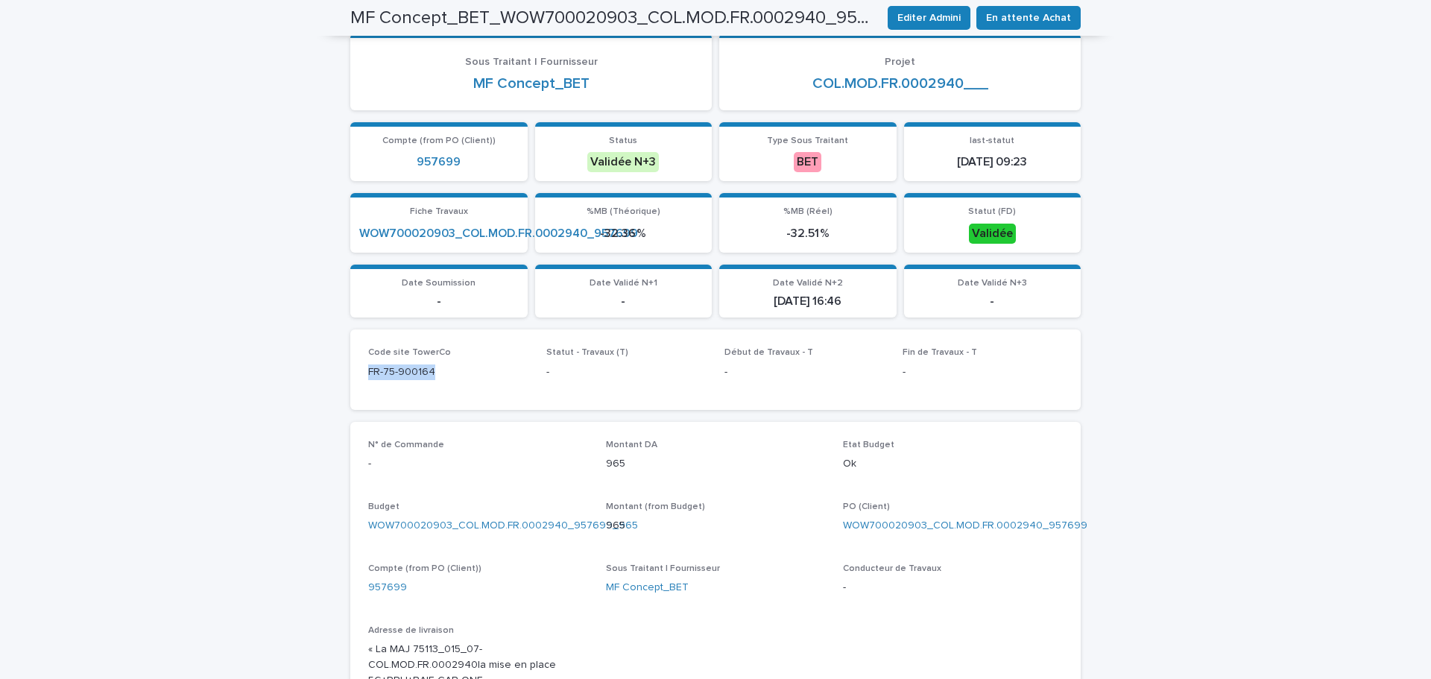
drag, startPoint x: 399, startPoint y: 373, endPoint x: 342, endPoint y: 377, distance: 56.8
click at [343, 377] on div "Loading... Saving… Loading... Saving… MF Concept_BET_WOW700020903_COL.MOD.FR.00…" at bounding box center [715, 529] width 745 height 1269
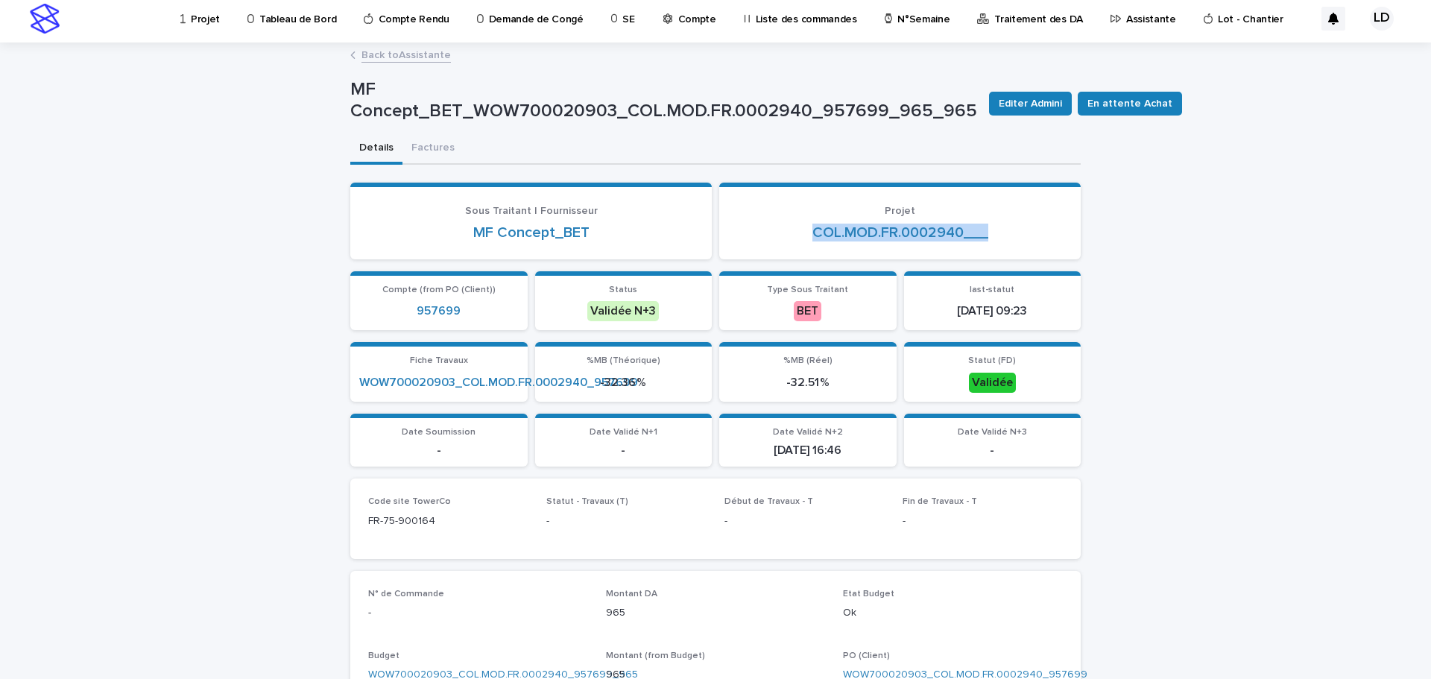
drag, startPoint x: 1004, startPoint y: 225, endPoint x: 796, endPoint y: 227, distance: 208.0
click at [796, 227] on div "COL.MOD.FR.0002940___" at bounding box center [900, 233] width 326 height 18
copy link "COL.MOD.FR.0002940___"
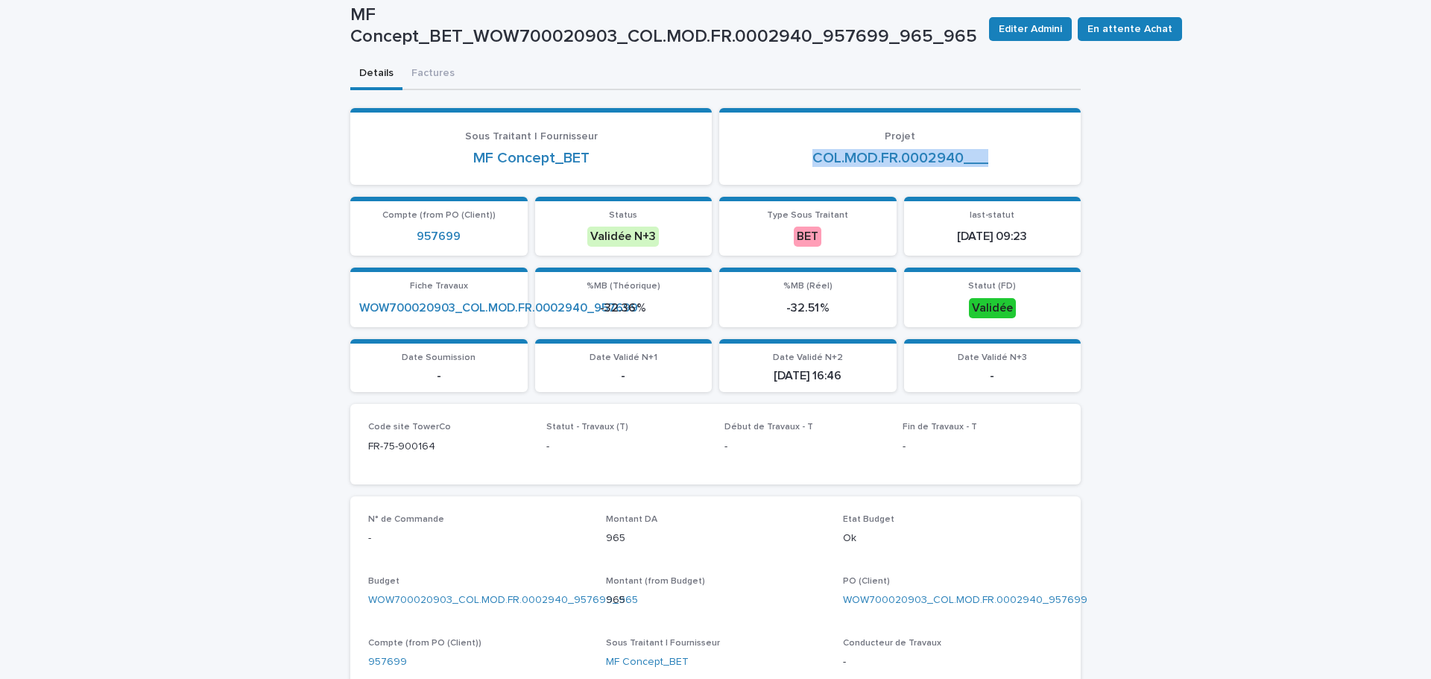
scroll to position [0, 0]
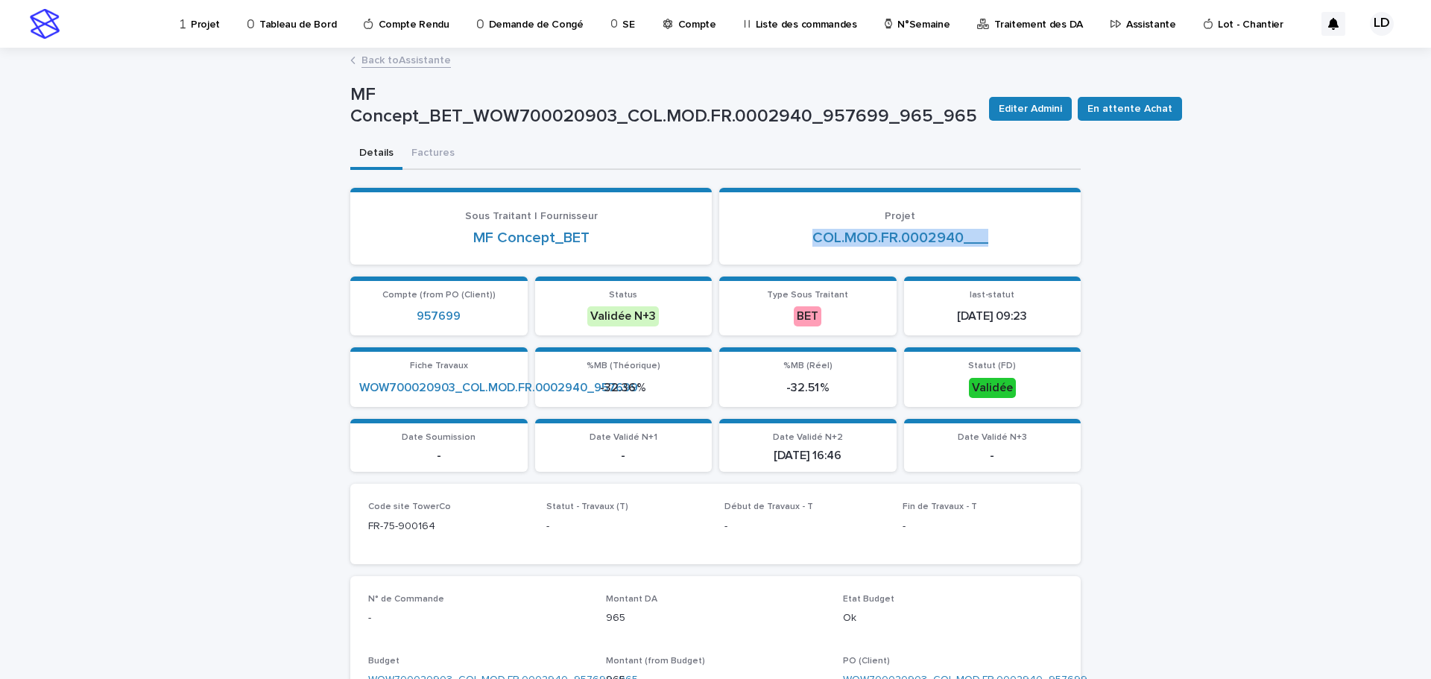
click at [1126, 25] on p "Assistante" at bounding box center [1151, 15] width 50 height 31
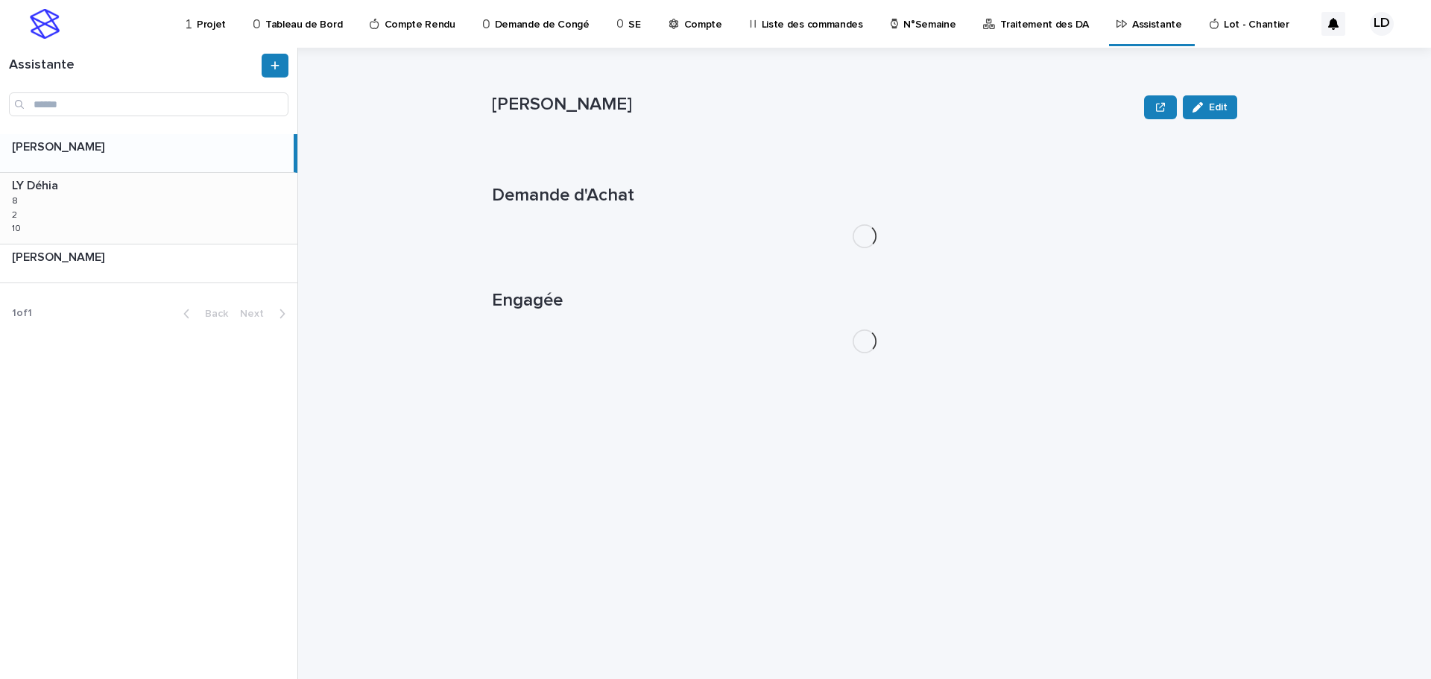
click at [214, 224] on div "LY Déhia LY Déhia 8 8 2 2 10 10" at bounding box center [148, 208] width 297 height 70
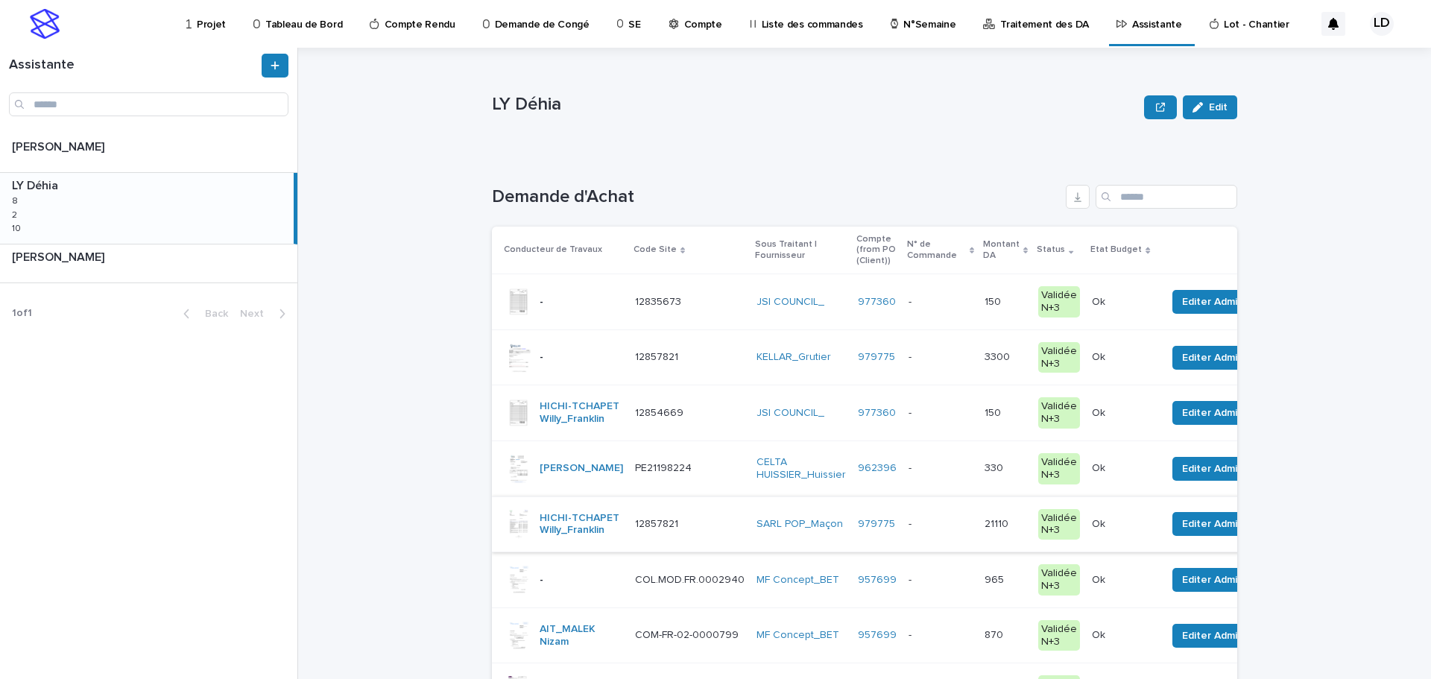
scroll to position [75, 0]
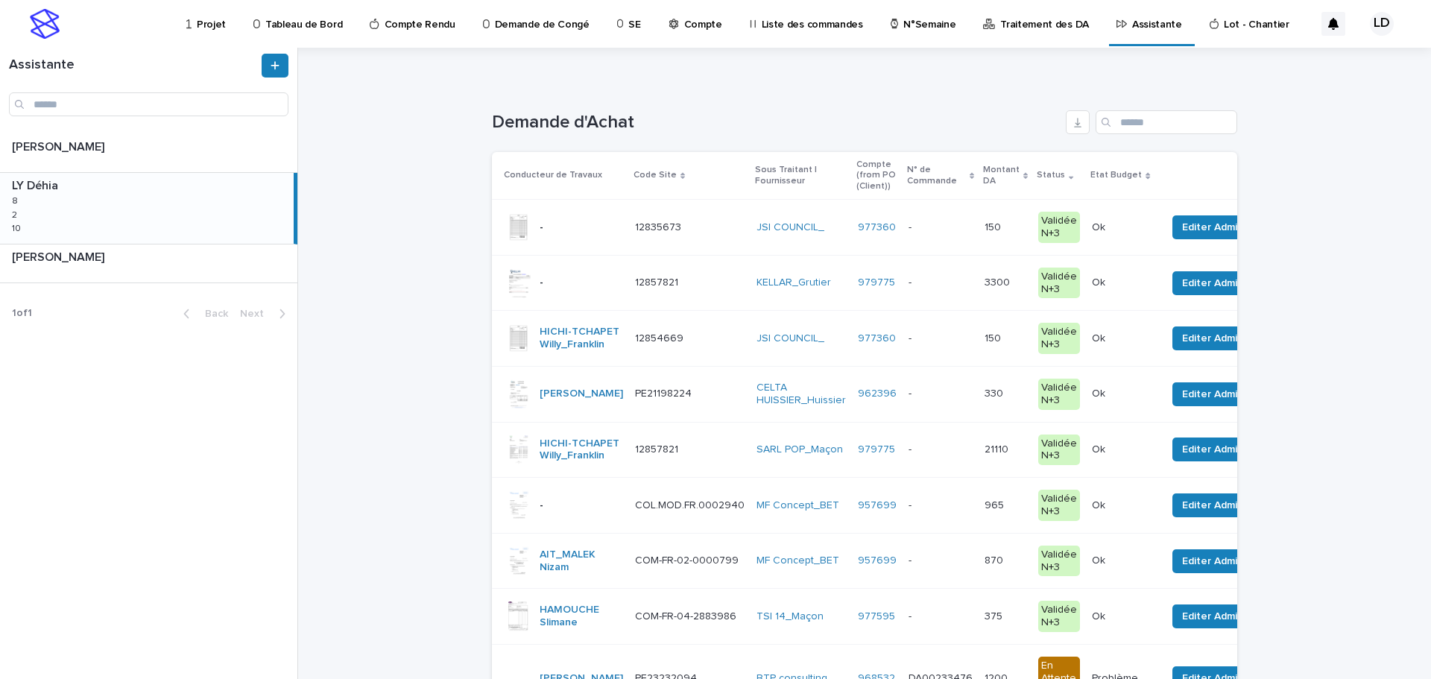
click at [701, 589] on td "COM-FR-02-0000799 COM-FR-02-0000799" at bounding box center [690, 561] width 122 height 56
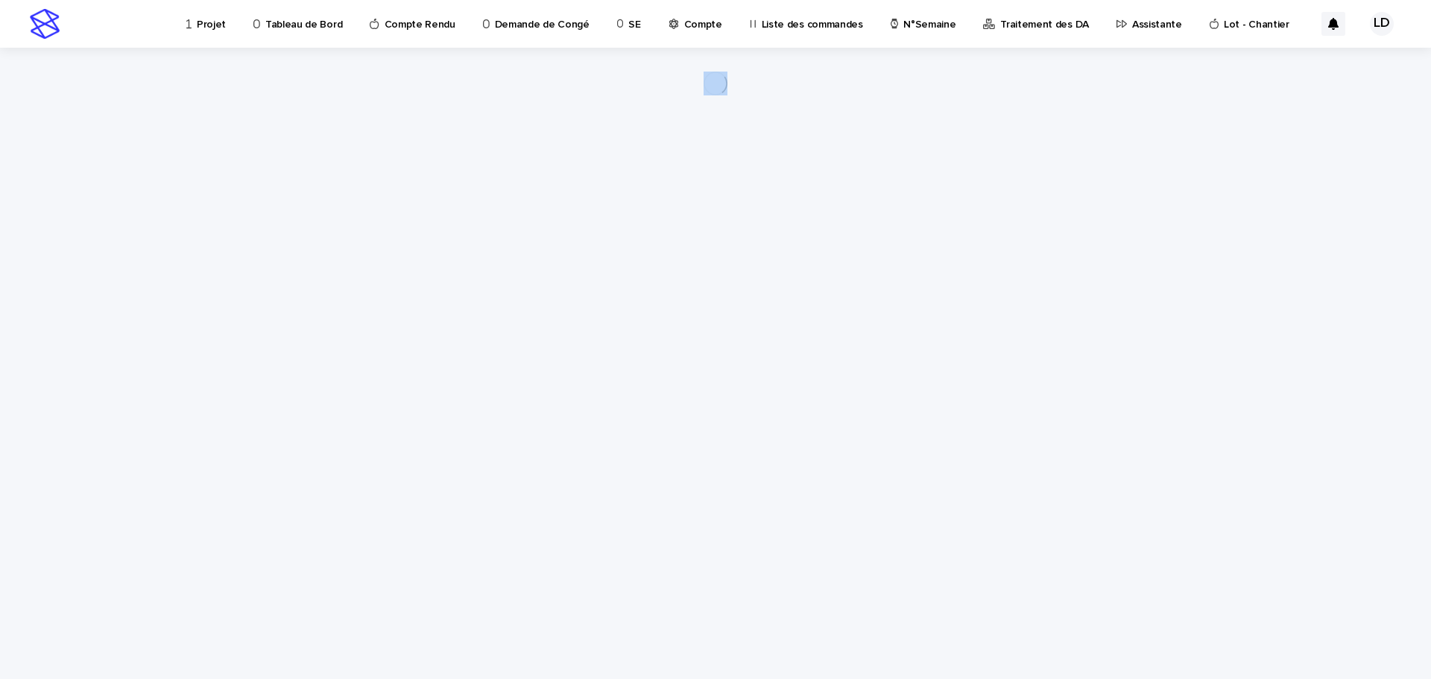
click at [701, 593] on div "Loading... Saving… Loading... Saving…" at bounding box center [715, 345] width 745 height 594
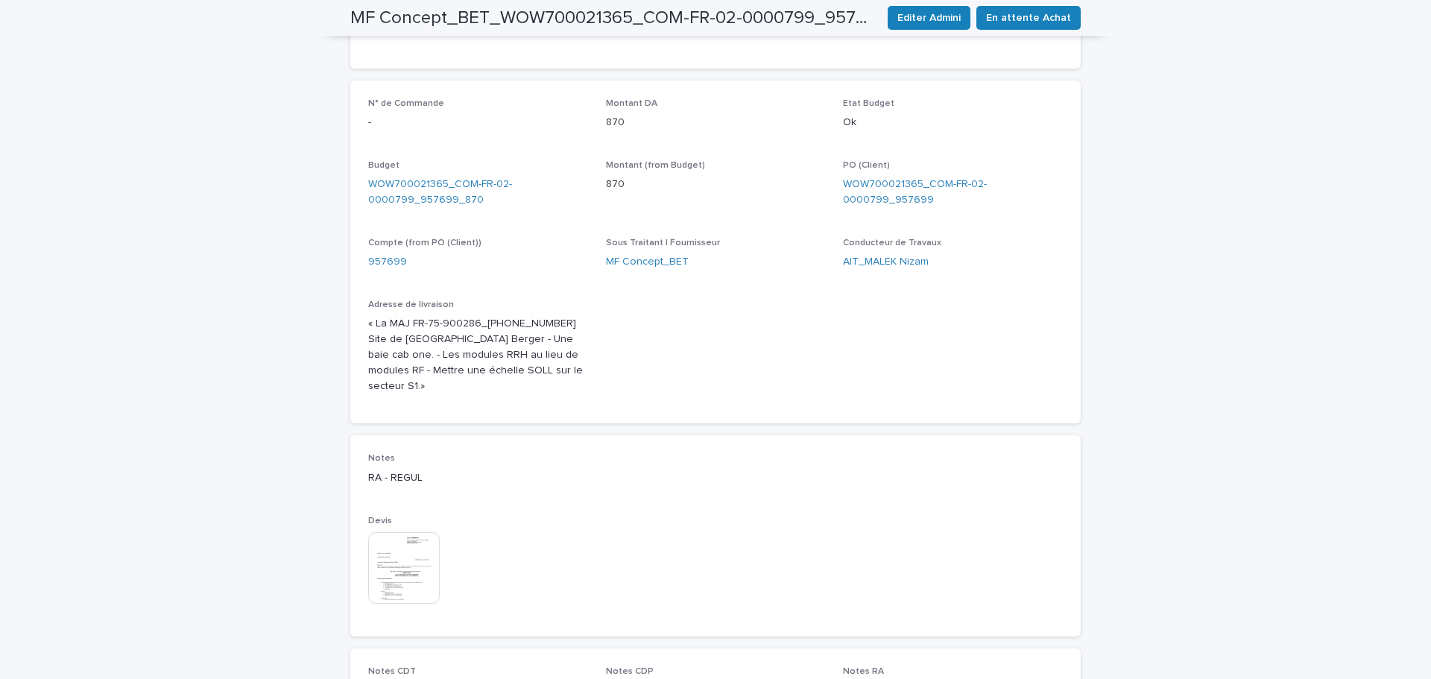
scroll to position [596, 0]
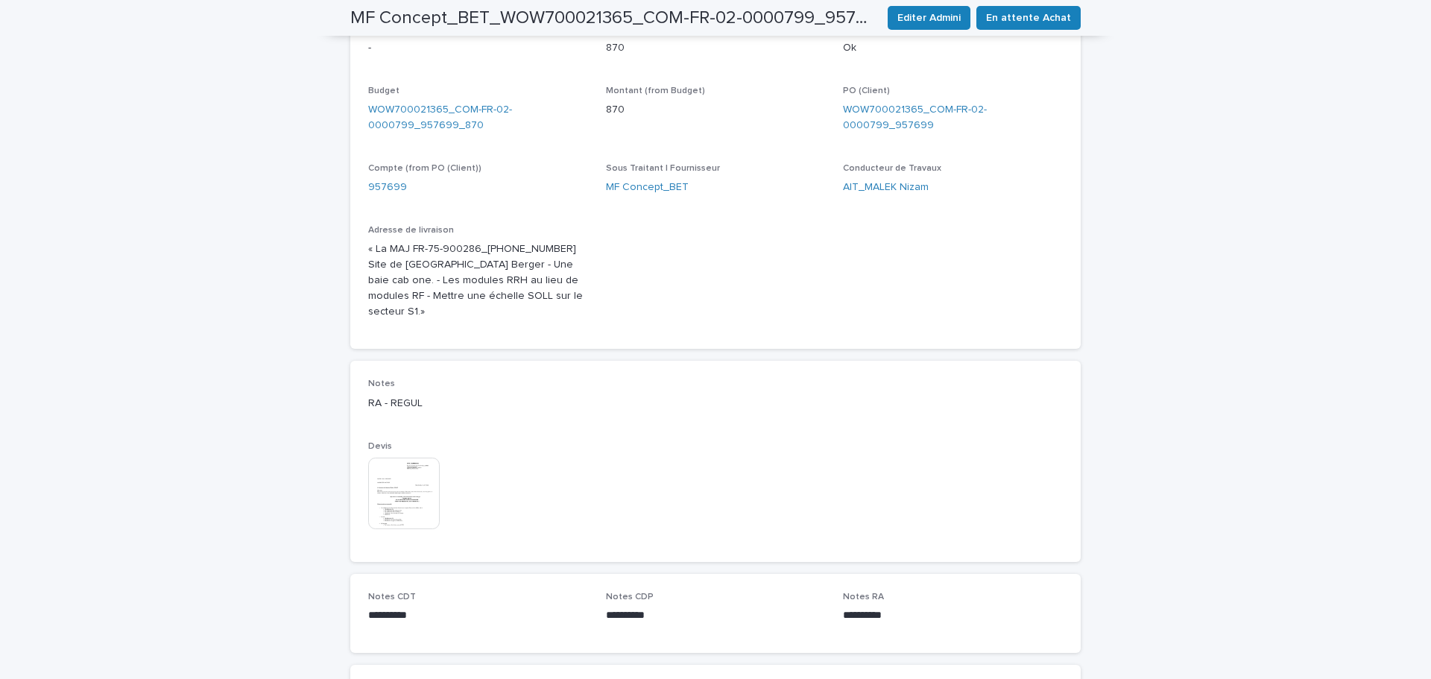
click at [417, 480] on img at bounding box center [404, 494] width 72 height 72
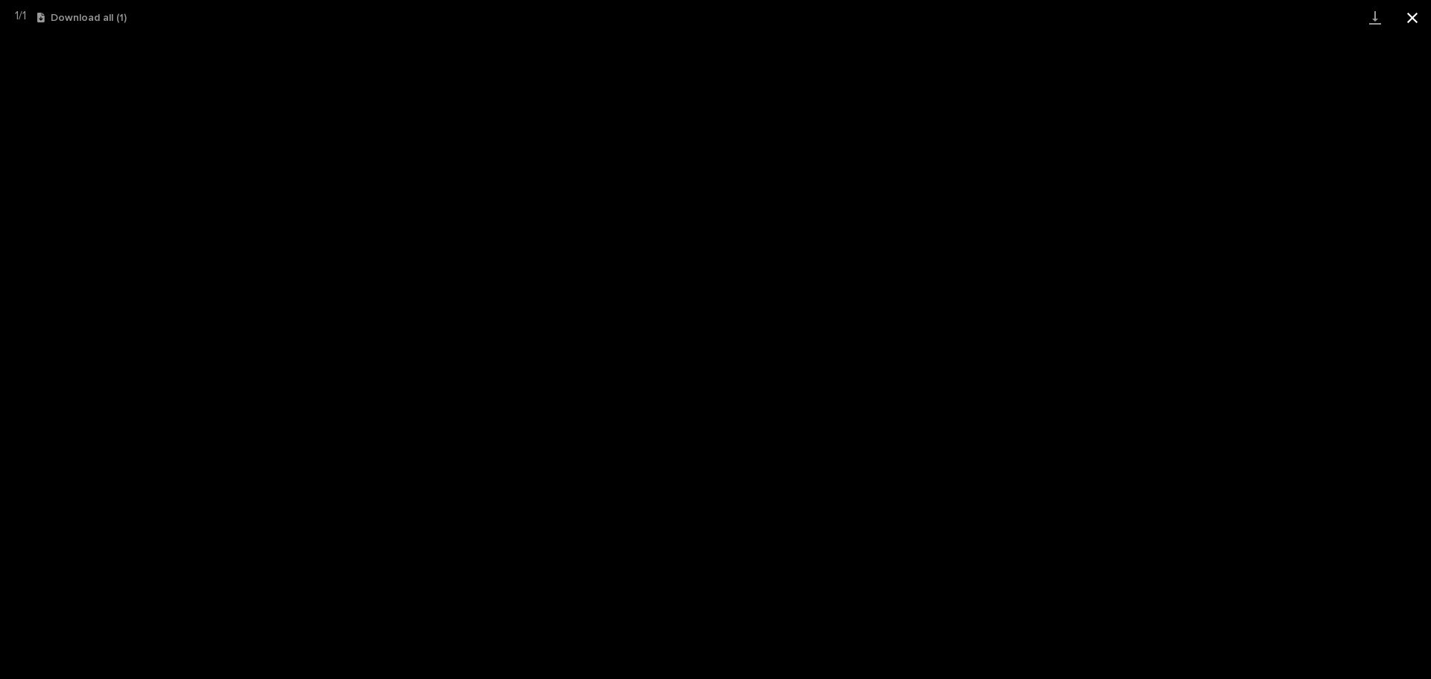
drag, startPoint x: 1407, startPoint y: 19, endPoint x: 1400, endPoint y: 28, distance: 11.2
click at [1407, 19] on button "Close gallery" at bounding box center [1412, 17] width 37 height 35
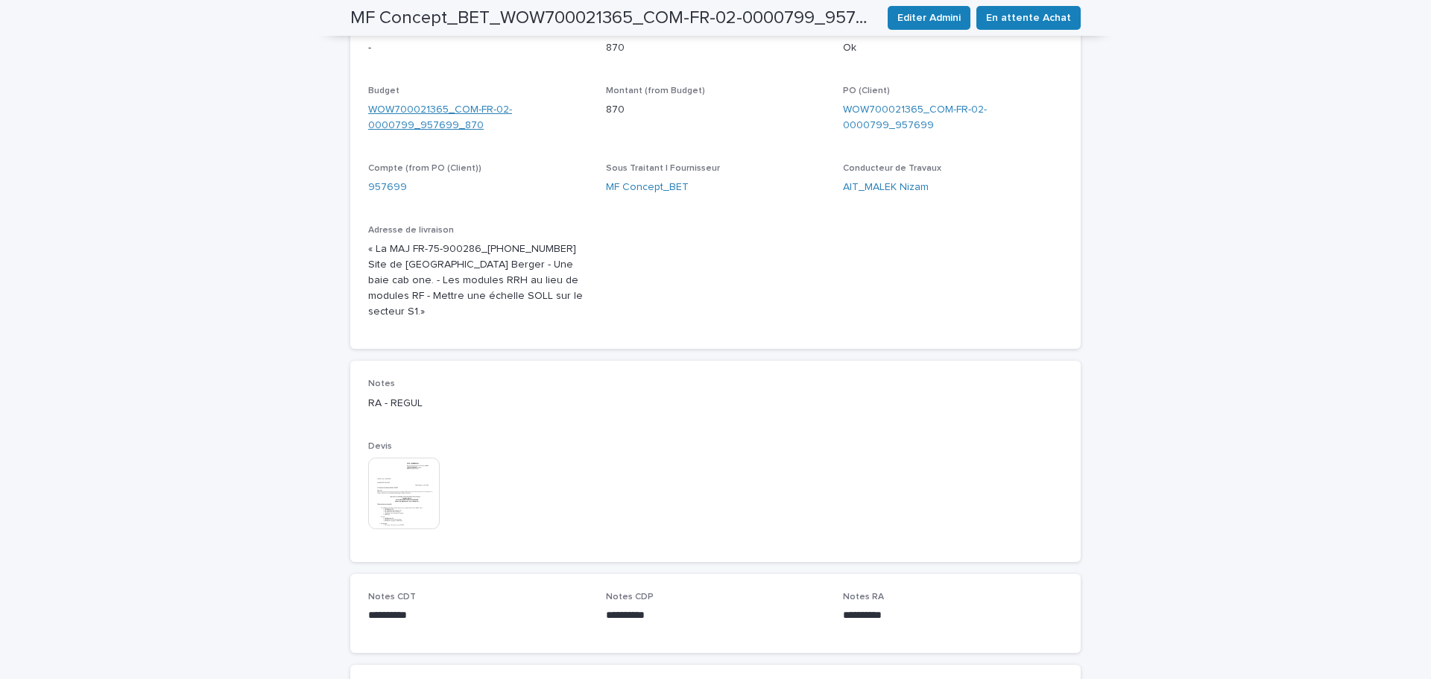
scroll to position [224, 0]
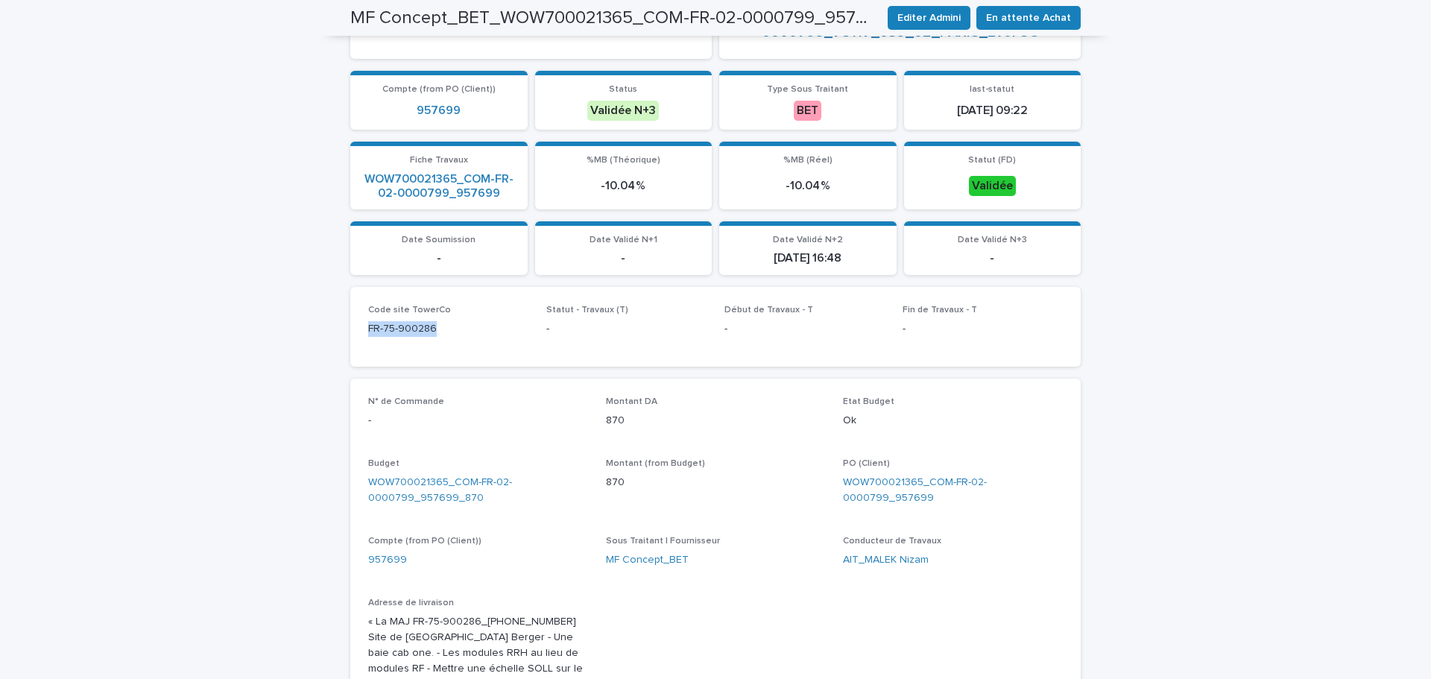
drag, startPoint x: 444, startPoint y: 334, endPoint x: 339, endPoint y: 333, distance: 105.1
click at [343, 333] on div "Loading... Saving… Loading... Saving… MF Concept_BET_WOW700021365_COM-FR-02-000…" at bounding box center [715, 497] width 745 height 1342
copy p "FR-75-900286"
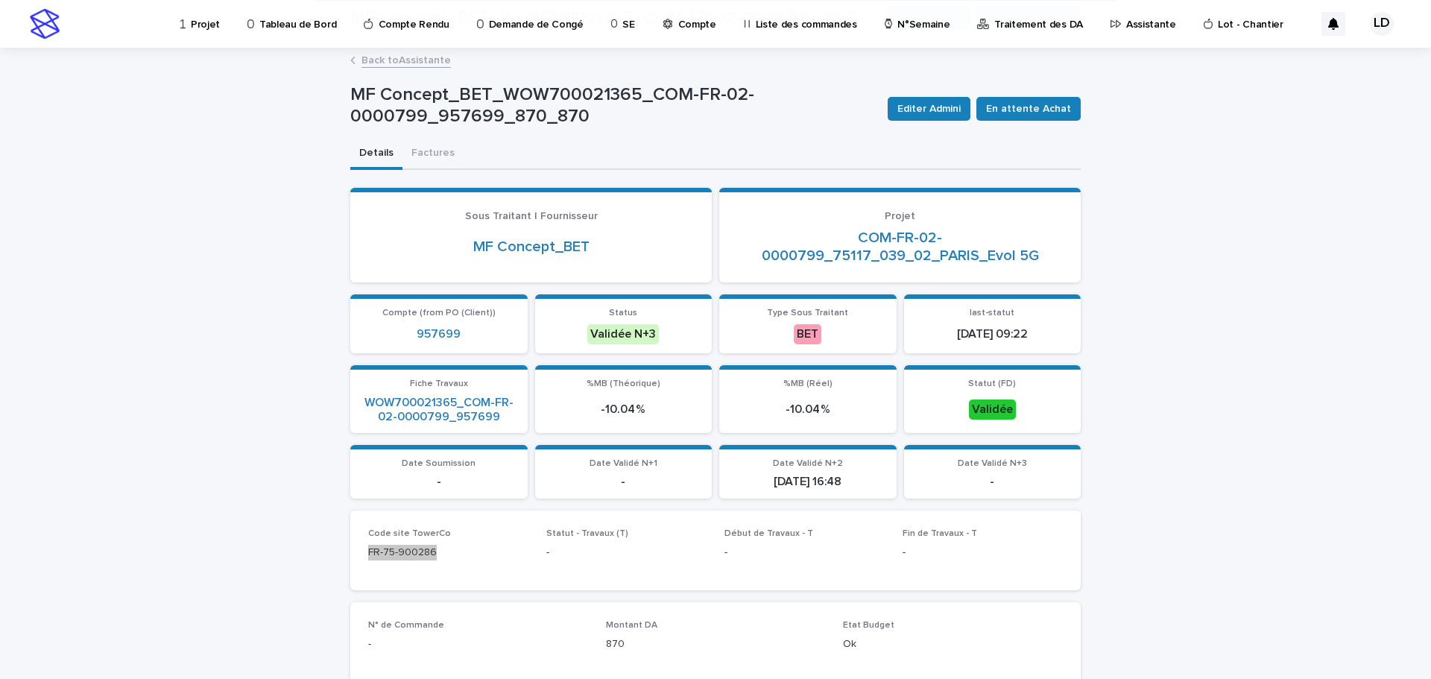
scroll to position [149, 0]
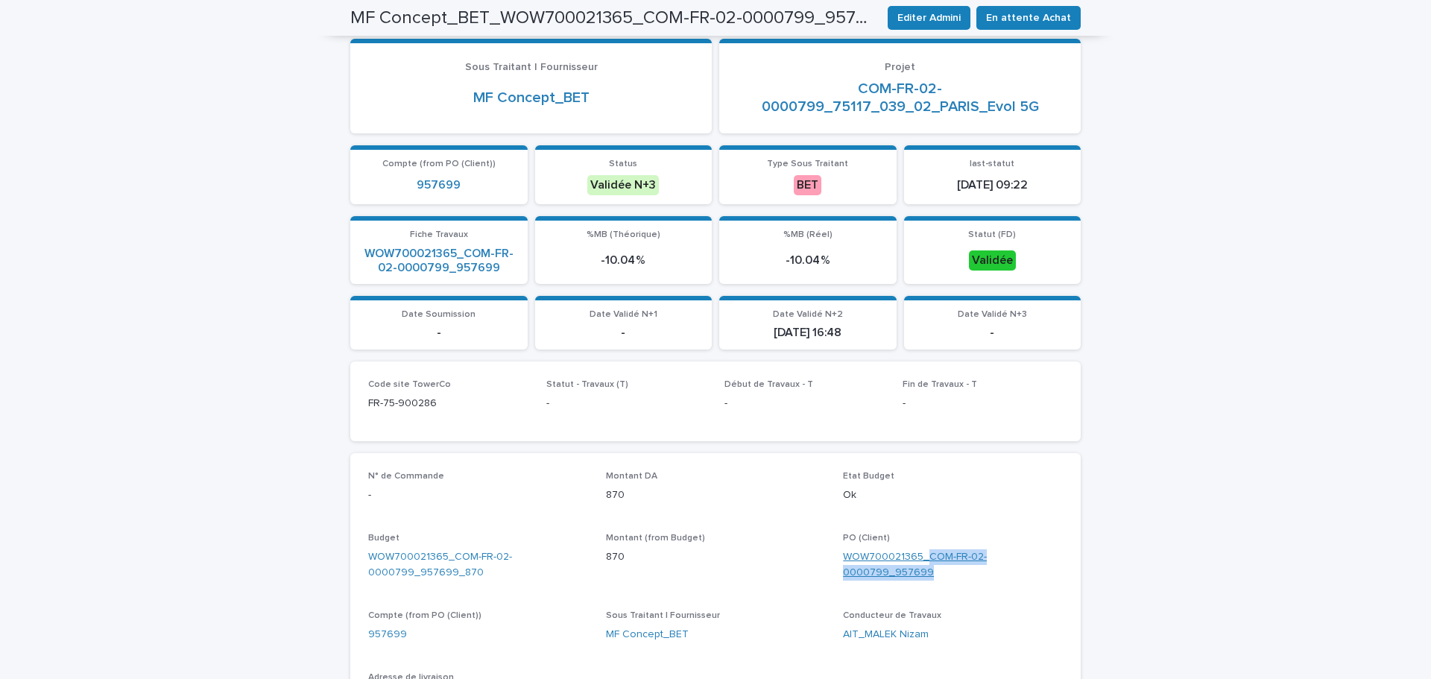
drag, startPoint x: 971, startPoint y: 587, endPoint x: 924, endPoint y: 549, distance: 60.4
click at [924, 549] on div "PO (Client) WOW700021365_COM-FR-02-0000799_957699" at bounding box center [953, 563] width 220 height 60
copy link "COM-FR-02-0000799_957699"
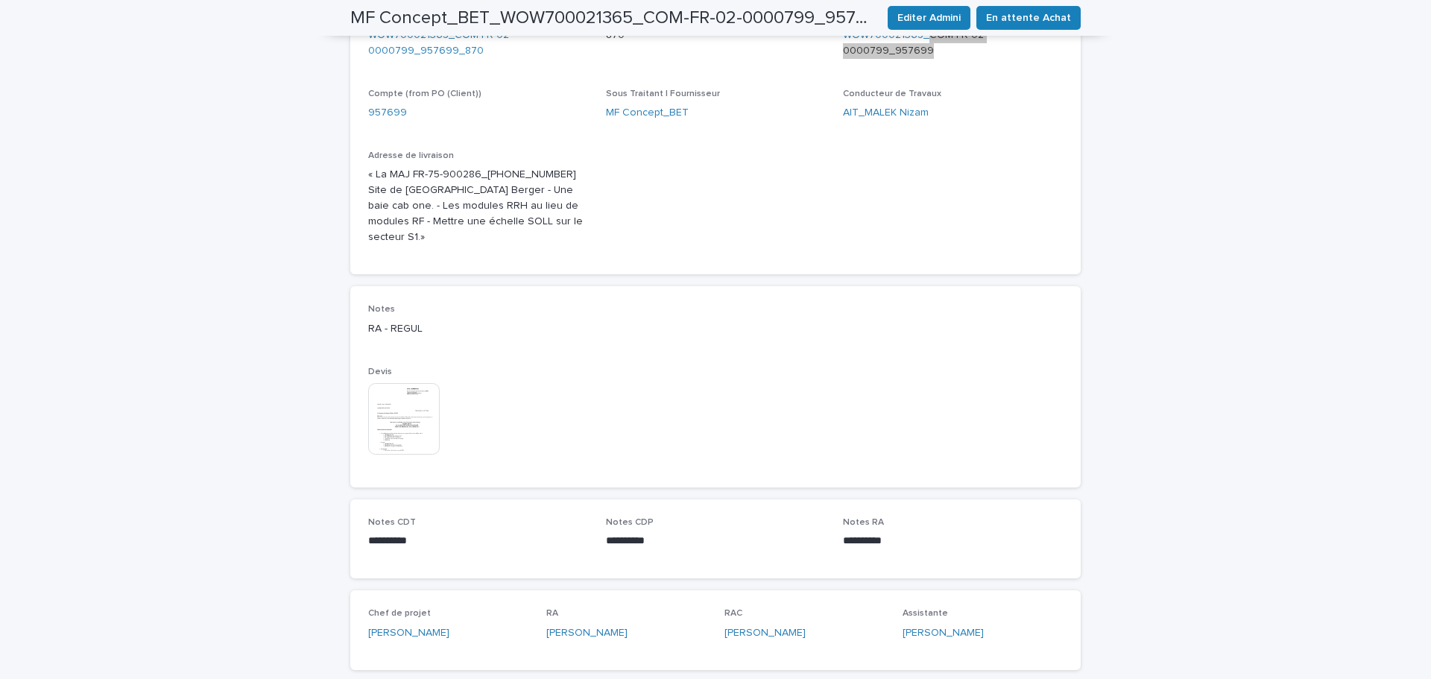
scroll to position [298, 0]
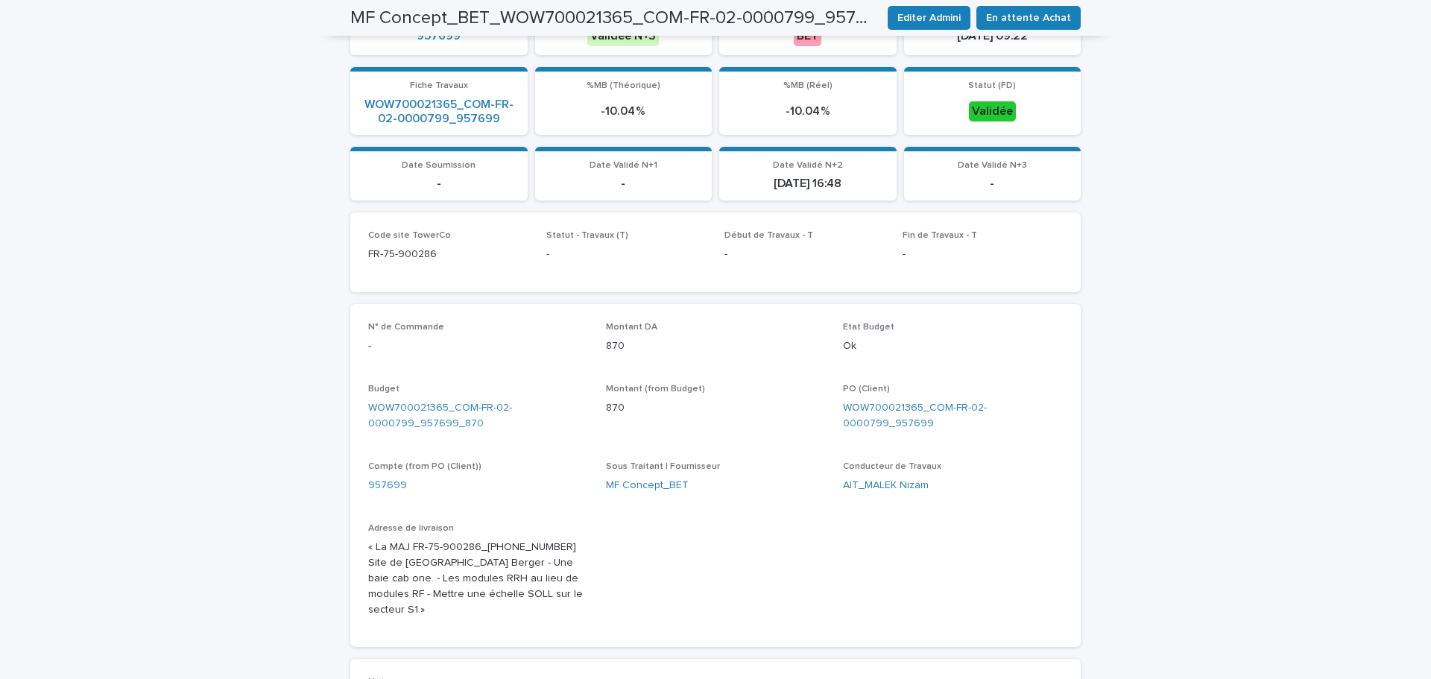
drag, startPoint x: 990, startPoint y: 480, endPoint x: 990, endPoint y: 450, distance: 30.6
click at [990, 480] on div "AIT_MALEK Nizam" at bounding box center [953, 486] width 220 height 16
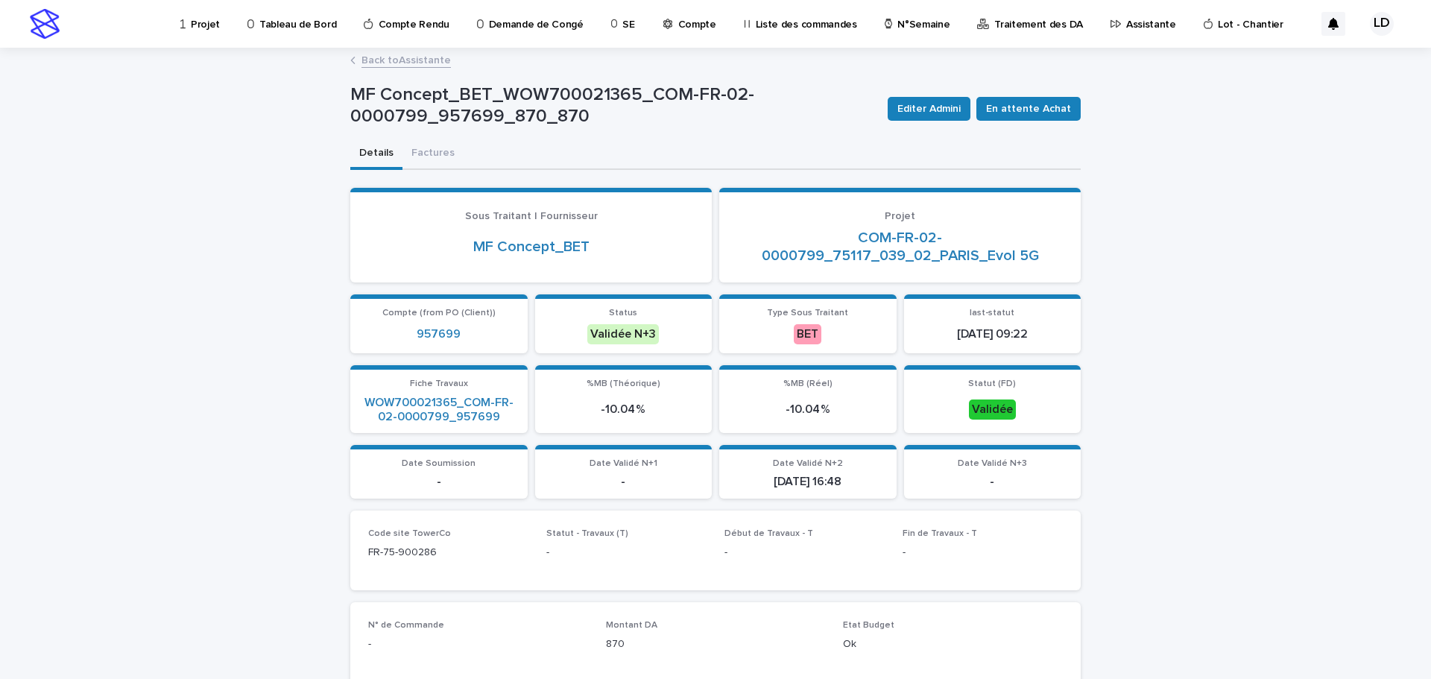
scroll to position [149, 0]
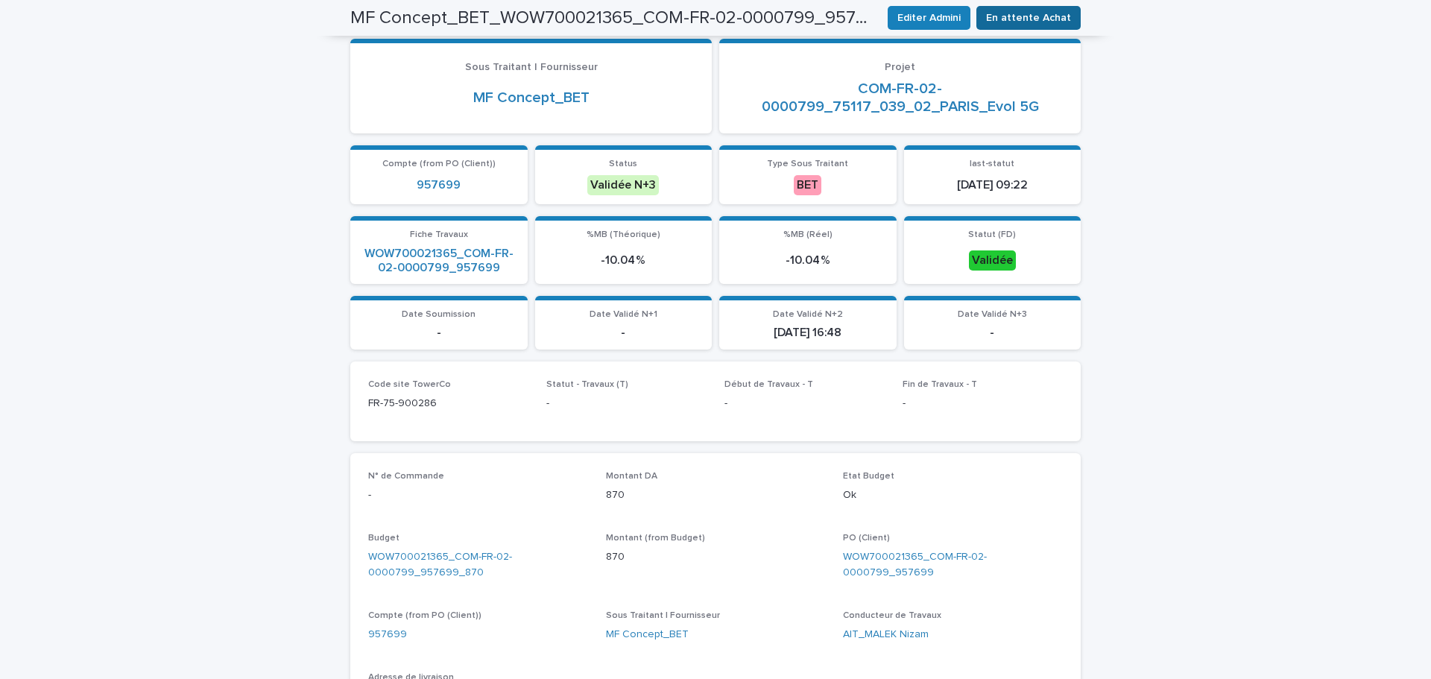
click at [1024, 16] on span "En attente Achat" at bounding box center [1028, 17] width 85 height 15
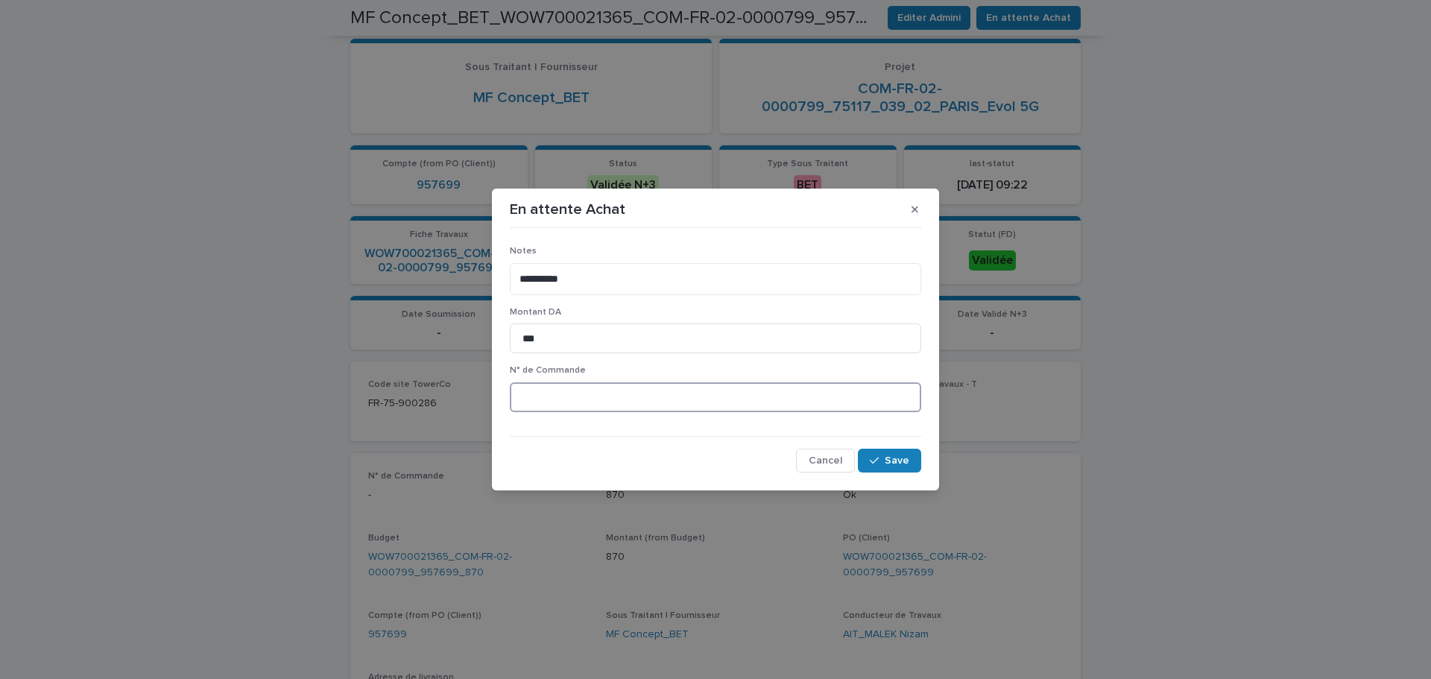
click at [571, 406] on input at bounding box center [716, 397] width 412 height 30
paste input "*******"
type input "********"
click at [905, 464] on span "Save" at bounding box center [897, 460] width 25 height 10
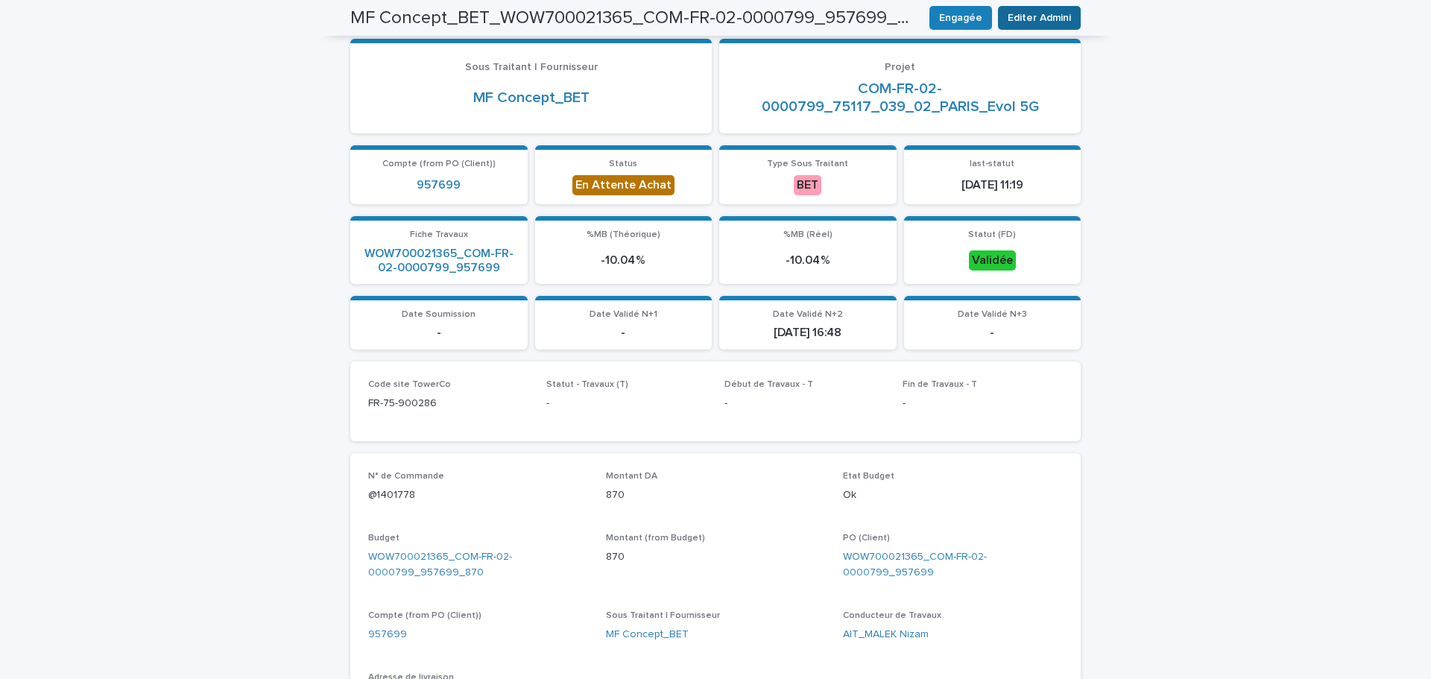
click at [1016, 19] on span "Editer Admini" at bounding box center [1039, 17] width 63 height 15
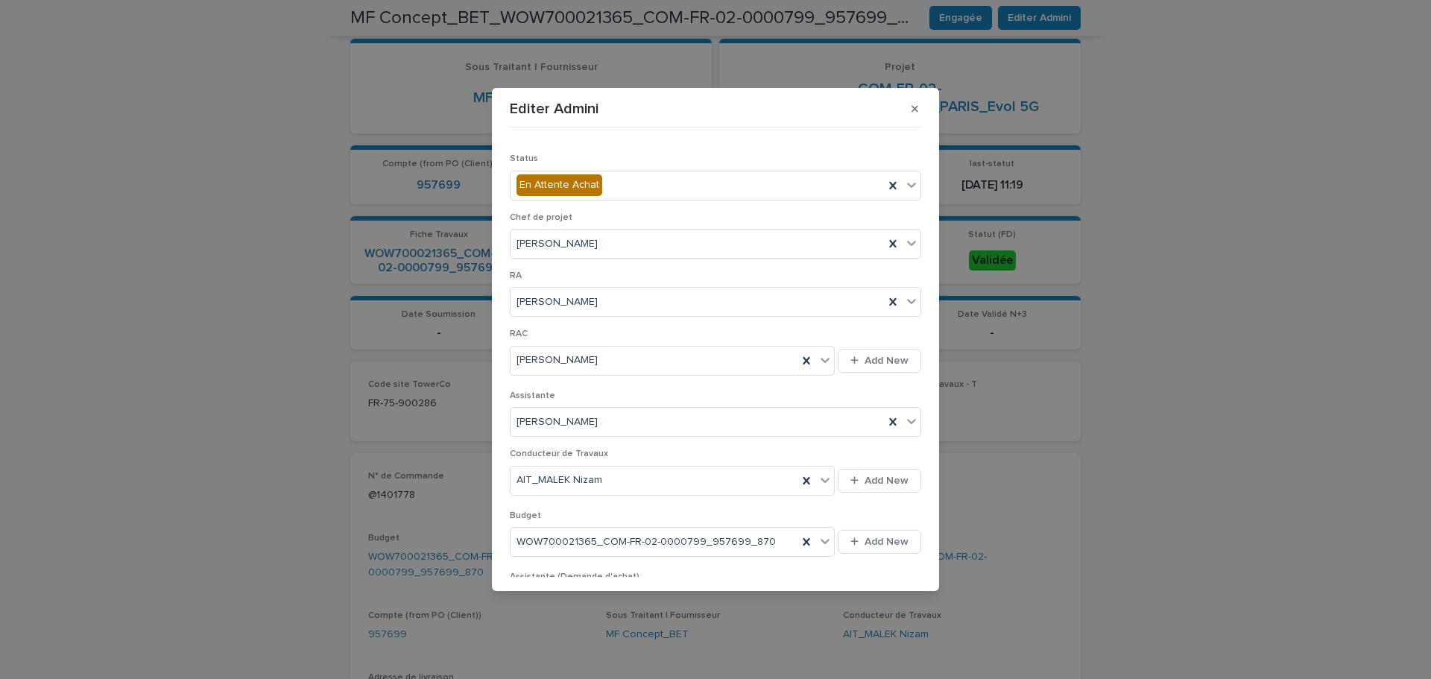
scroll to position [447, 0]
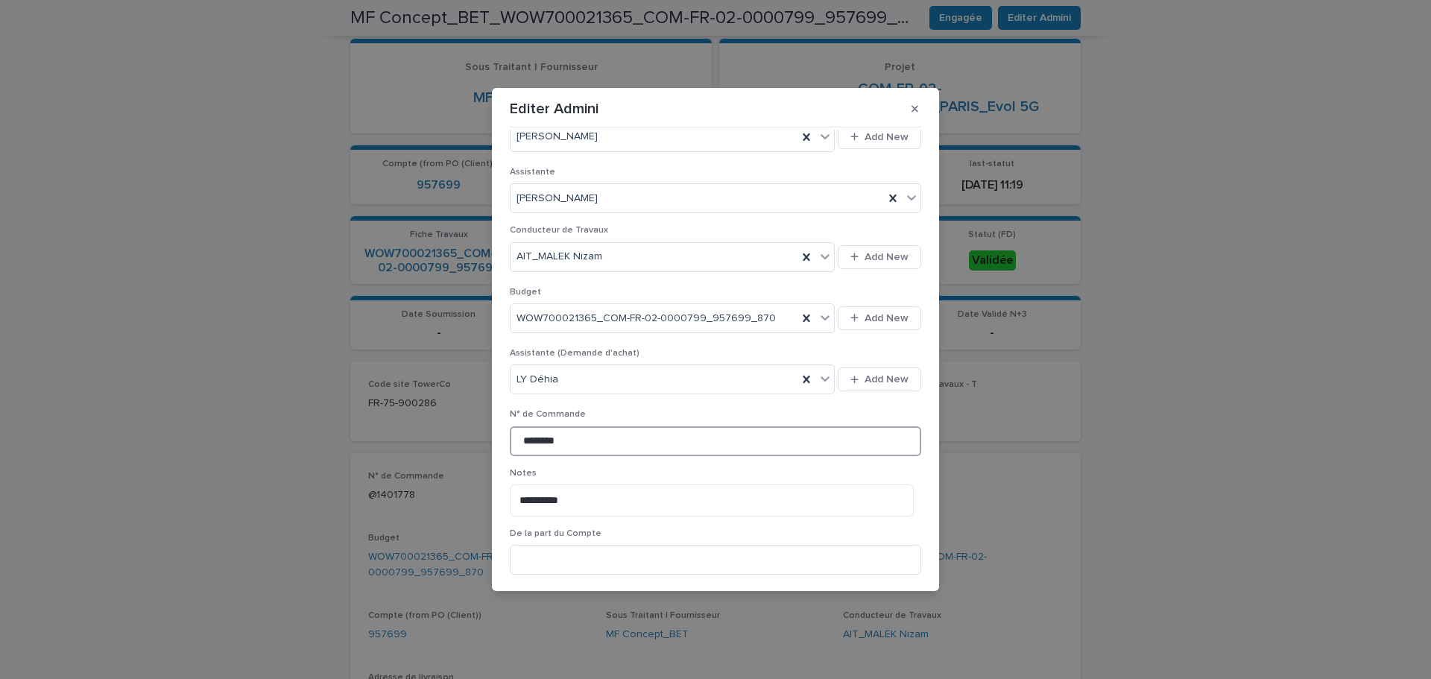
drag, startPoint x: 475, startPoint y: 441, endPoint x: 417, endPoint y: 444, distance: 58.2
click at [417, 444] on div "**********" at bounding box center [715, 339] width 1431 height 679
paste input
click at [523, 441] on input "*******" at bounding box center [716, 441] width 412 height 30
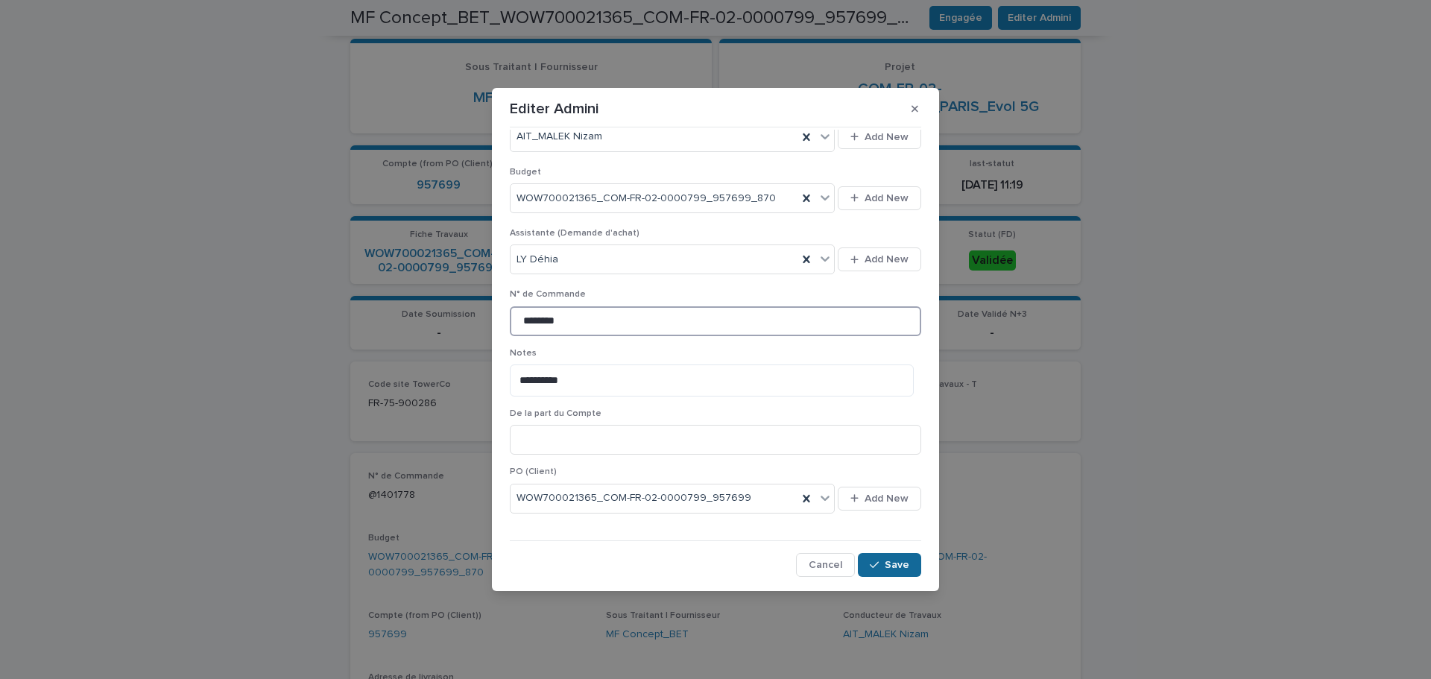
type input "********"
drag, startPoint x: 895, startPoint y: 566, endPoint x: 890, endPoint y: 559, distance: 8.5
click at [895, 567] on span "Save" at bounding box center [897, 565] width 25 height 10
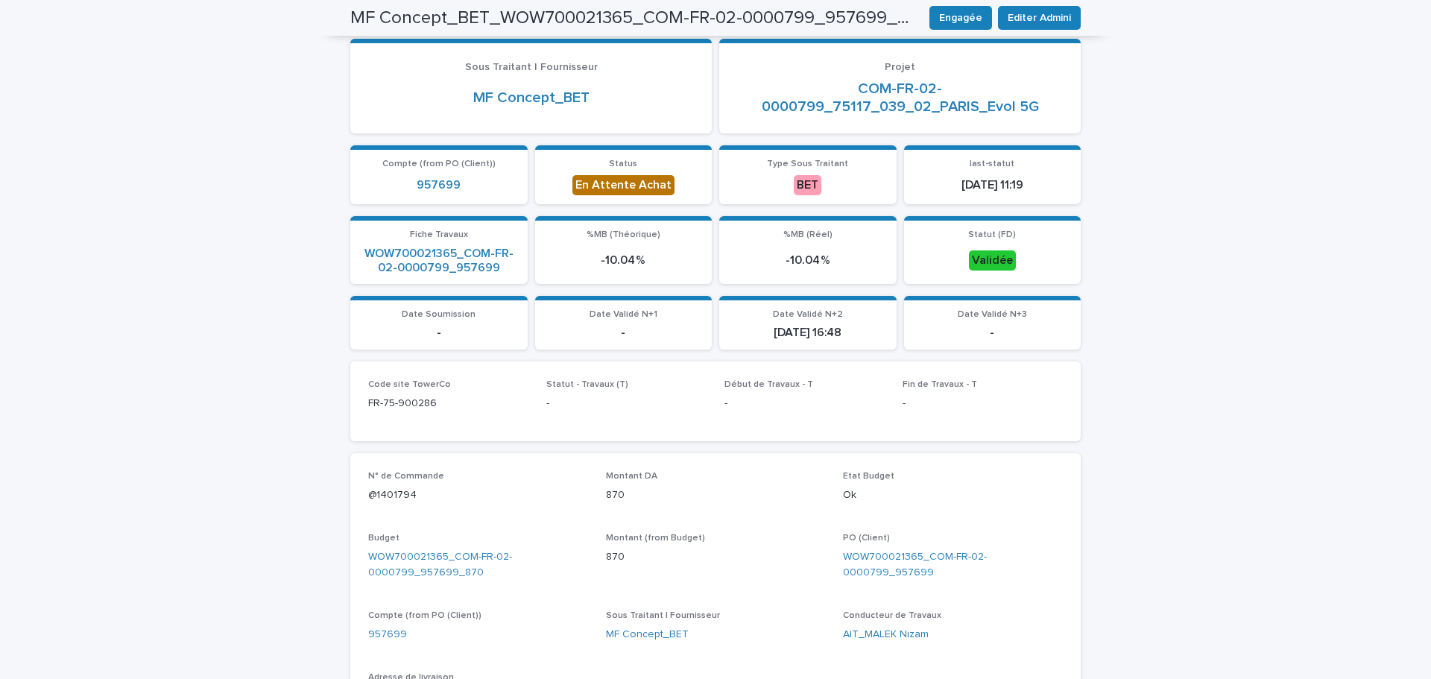
scroll to position [0, 0]
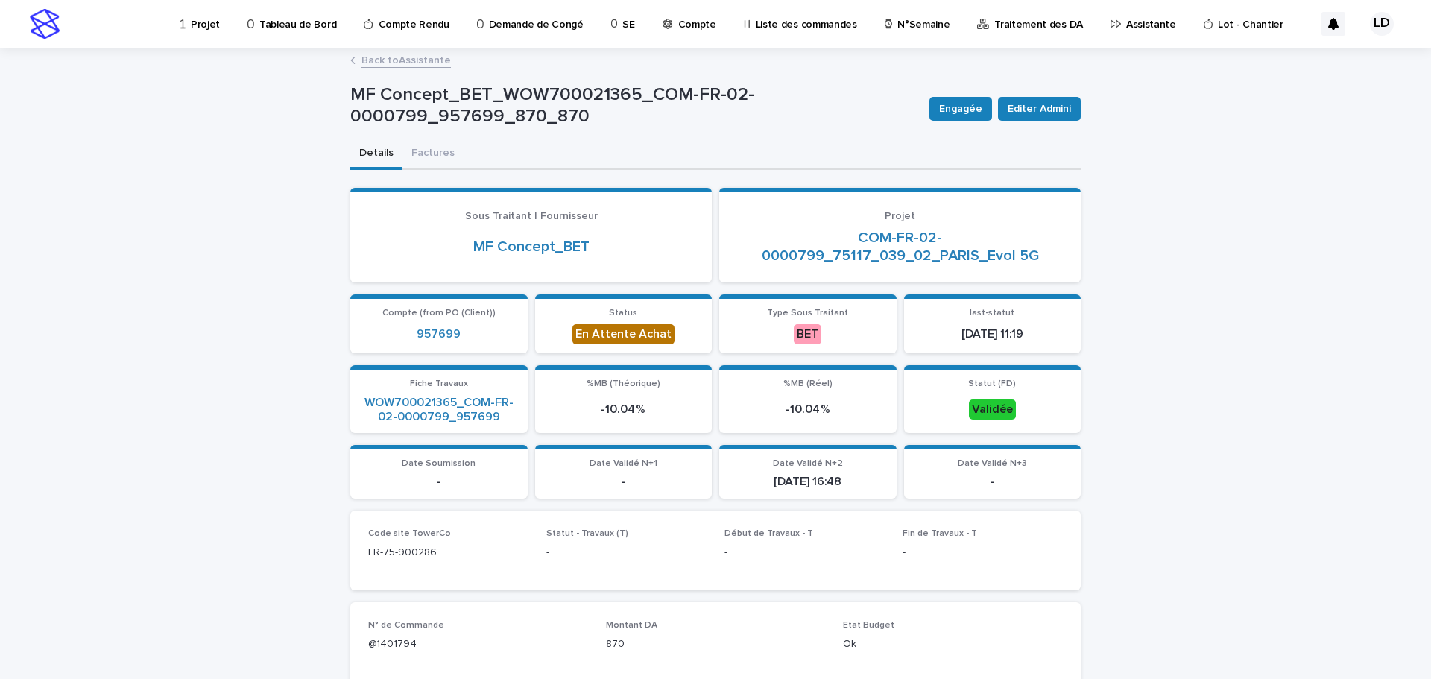
click at [399, 61] on link "Back to Assistante" at bounding box center [406, 59] width 89 height 17
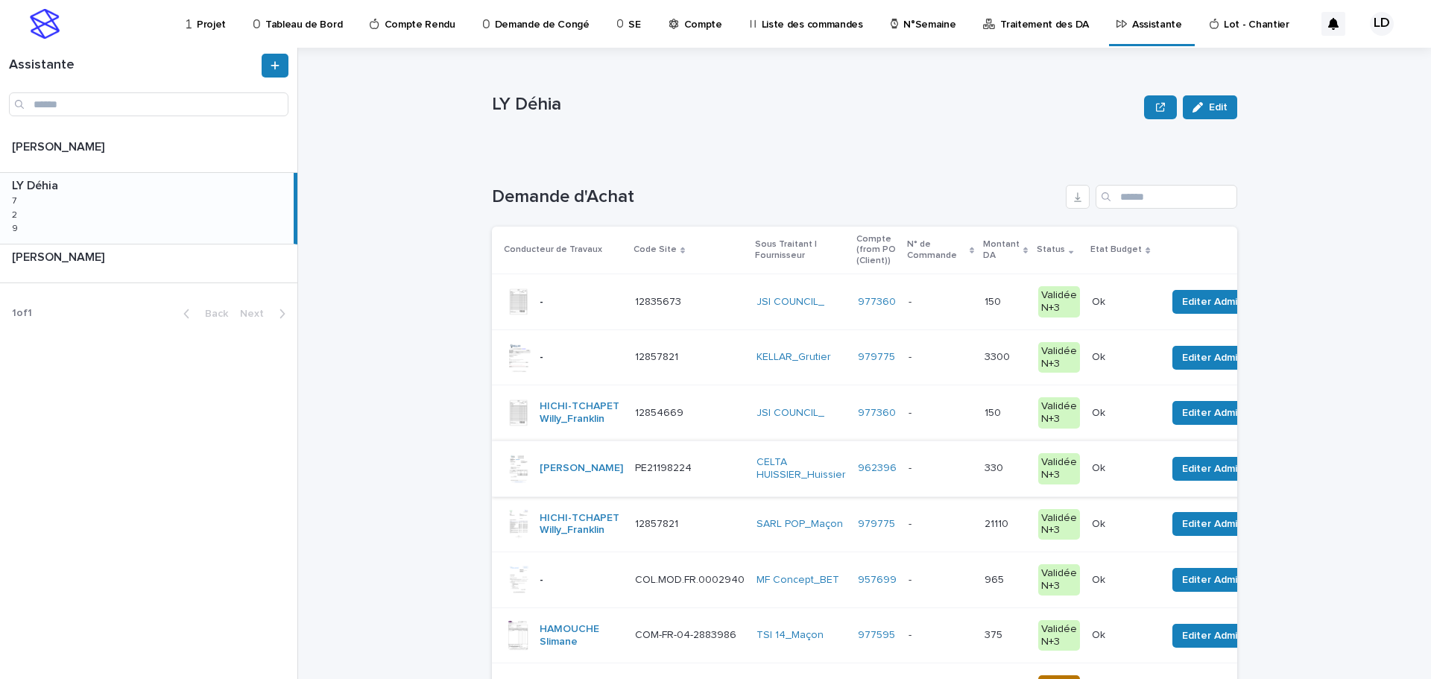
scroll to position [75, 0]
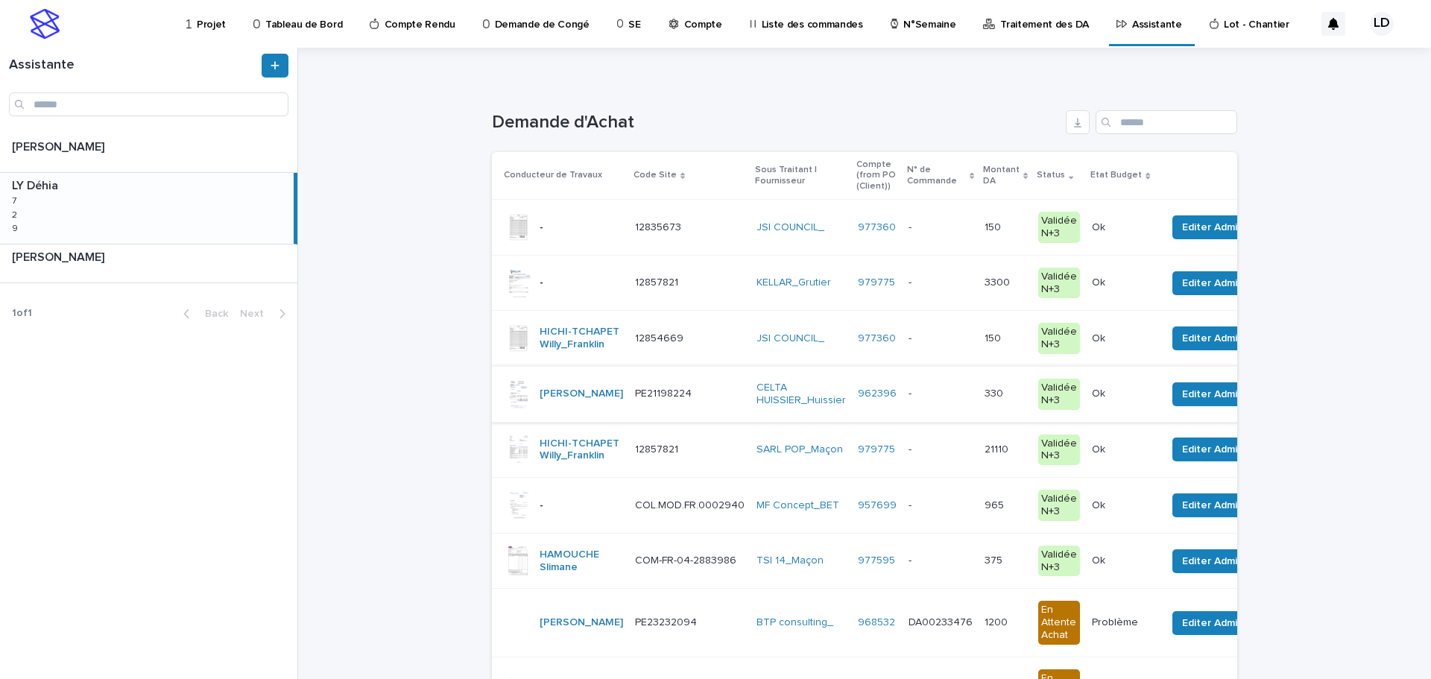
click at [758, 534] on td "MF Concept_BET" at bounding box center [801, 506] width 101 height 56
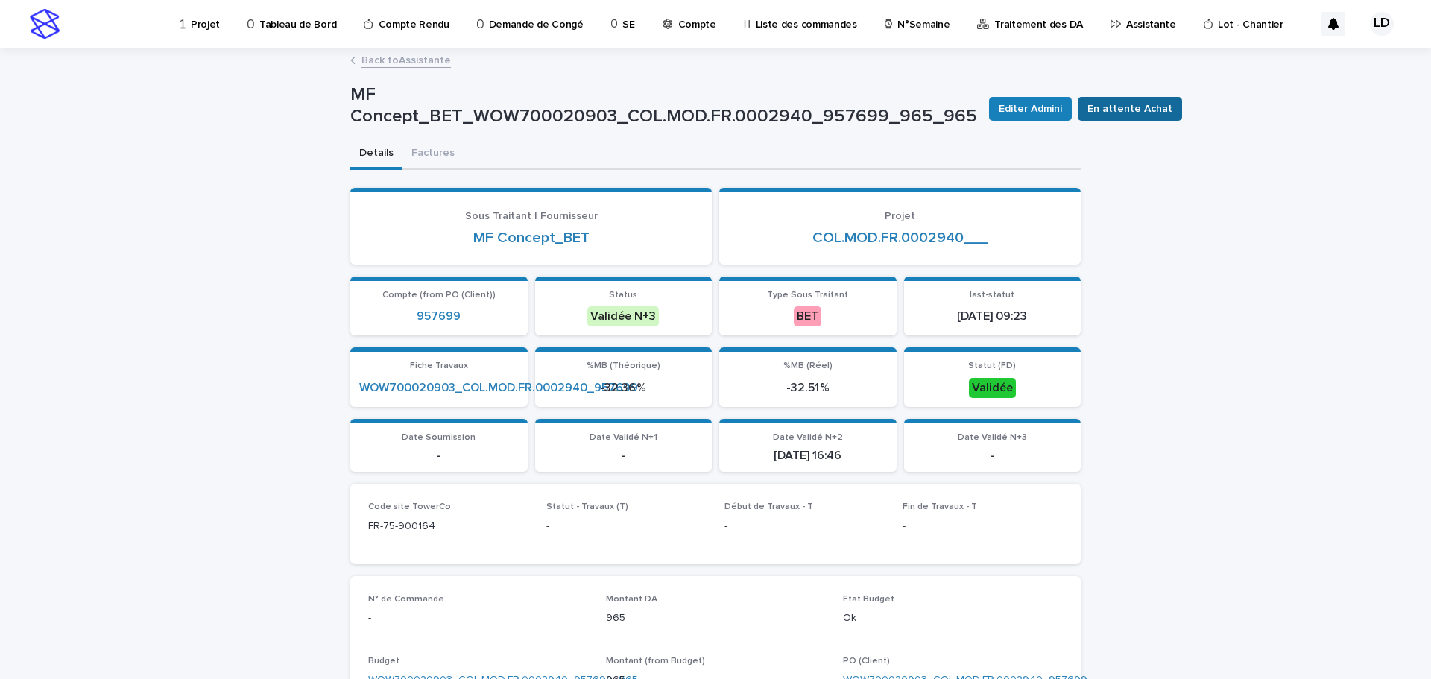
click at [1088, 109] on span "En attente Achat" at bounding box center [1130, 108] width 85 height 15
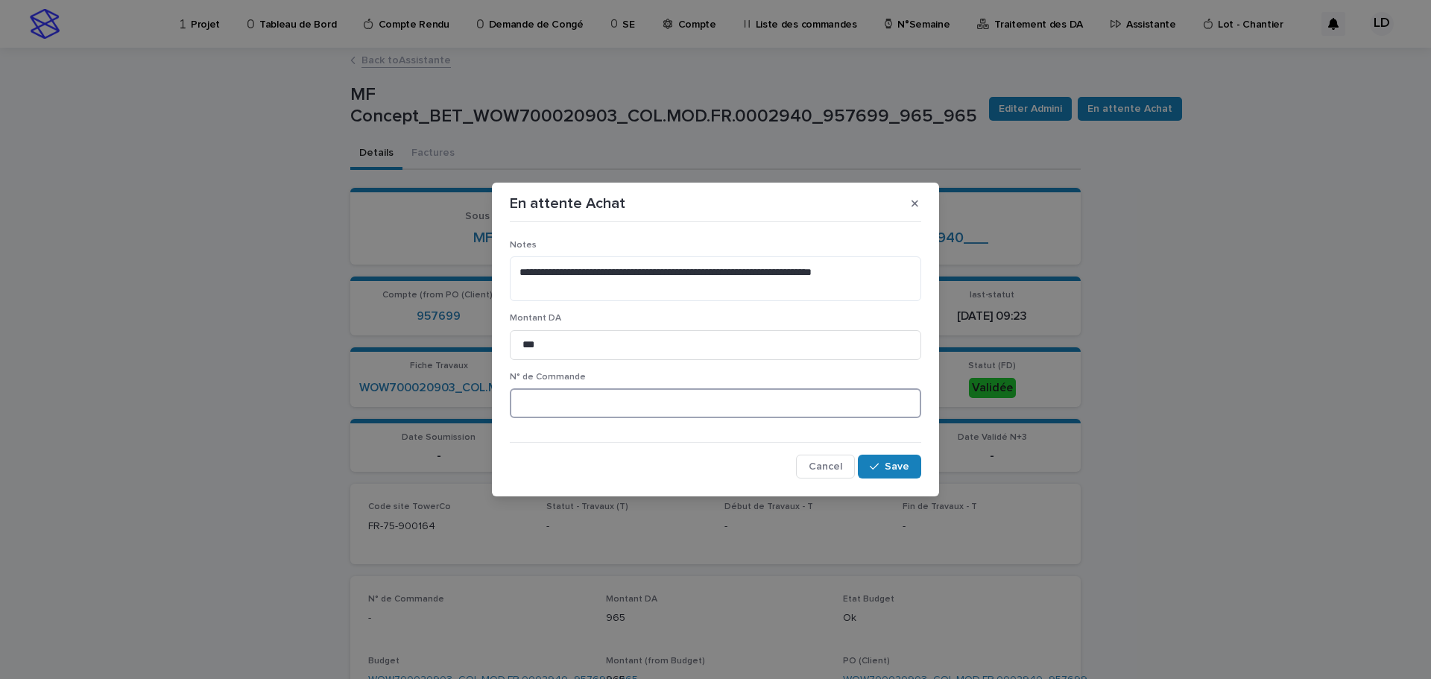
click at [536, 406] on input at bounding box center [716, 403] width 412 height 30
paste input "*******"
type input "********"
click at [904, 468] on span "Save" at bounding box center [897, 466] width 25 height 10
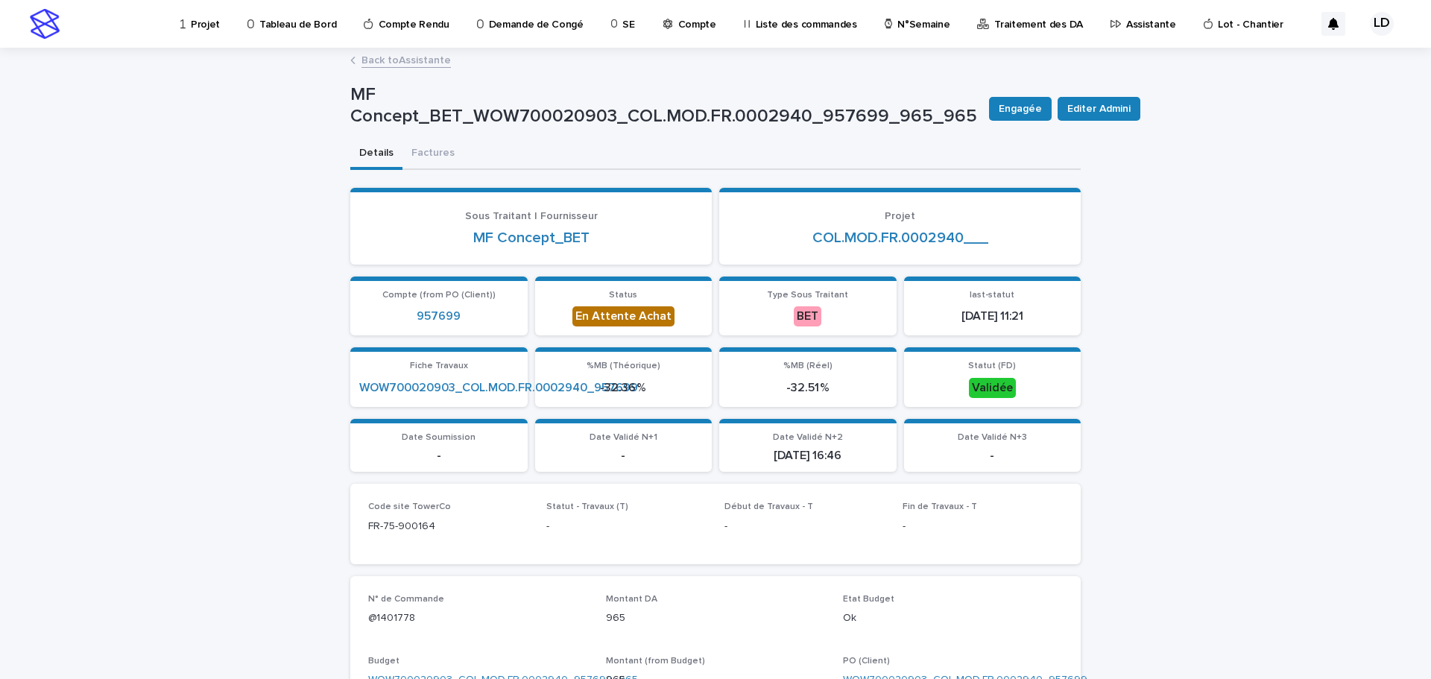
click at [1126, 25] on p "Assistante" at bounding box center [1151, 15] width 50 height 31
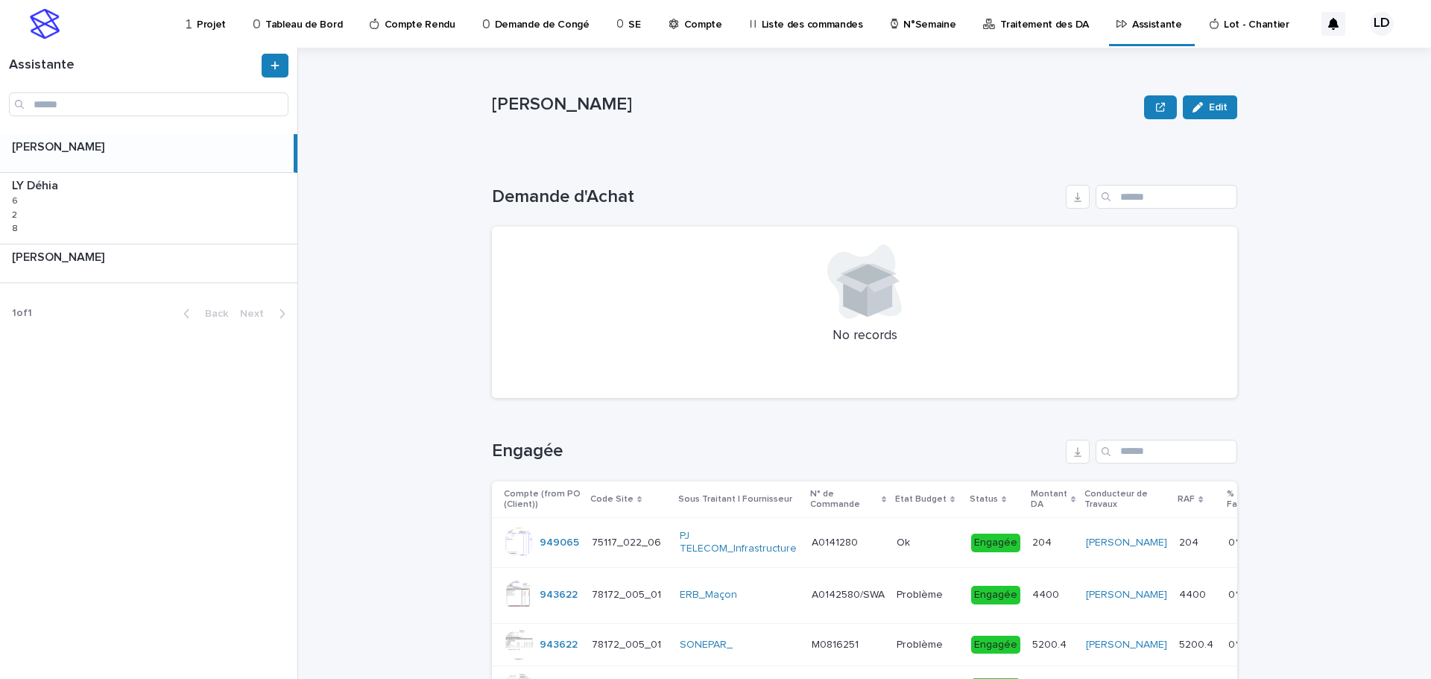
drag, startPoint x: 189, startPoint y: 202, endPoint x: 1420, endPoint y: 454, distance: 1257.0
click at [188, 202] on div "LY Déhia LY Déhia 6 6 2 2 8 8" at bounding box center [148, 208] width 297 height 70
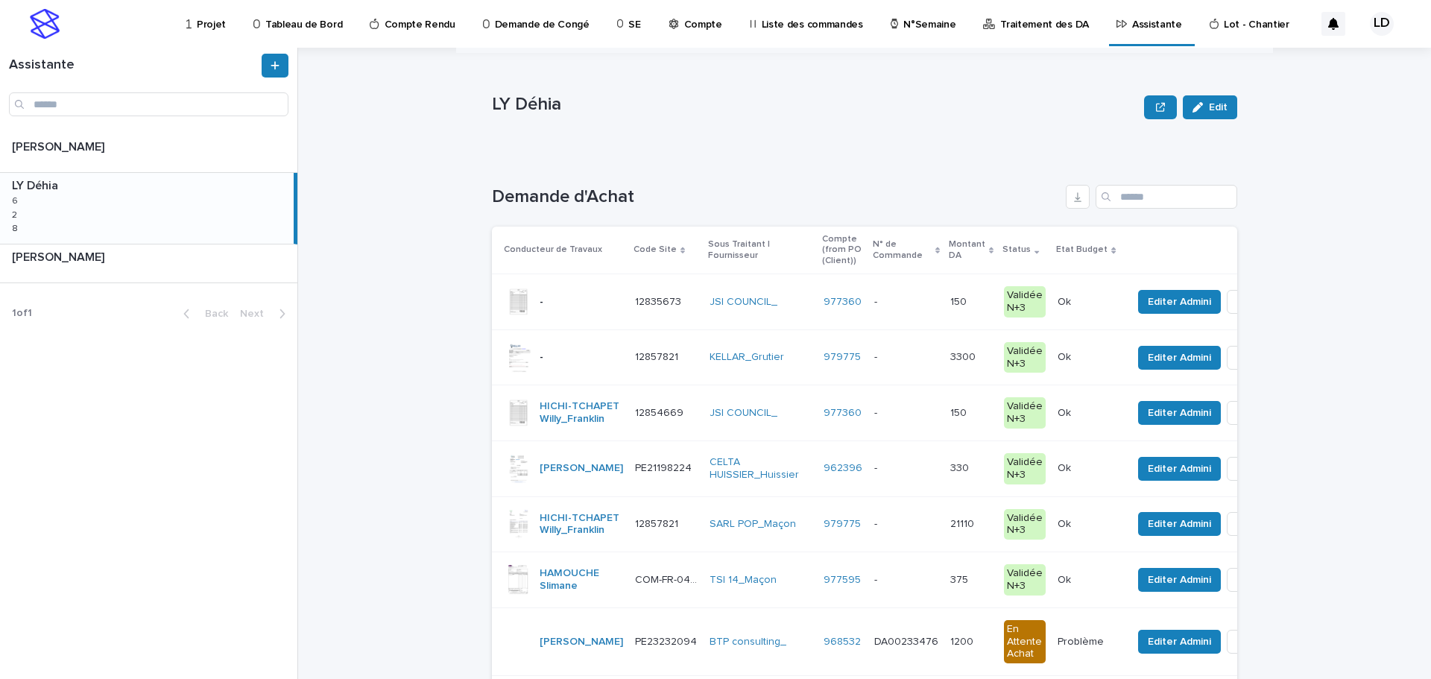
scroll to position [298, 0]
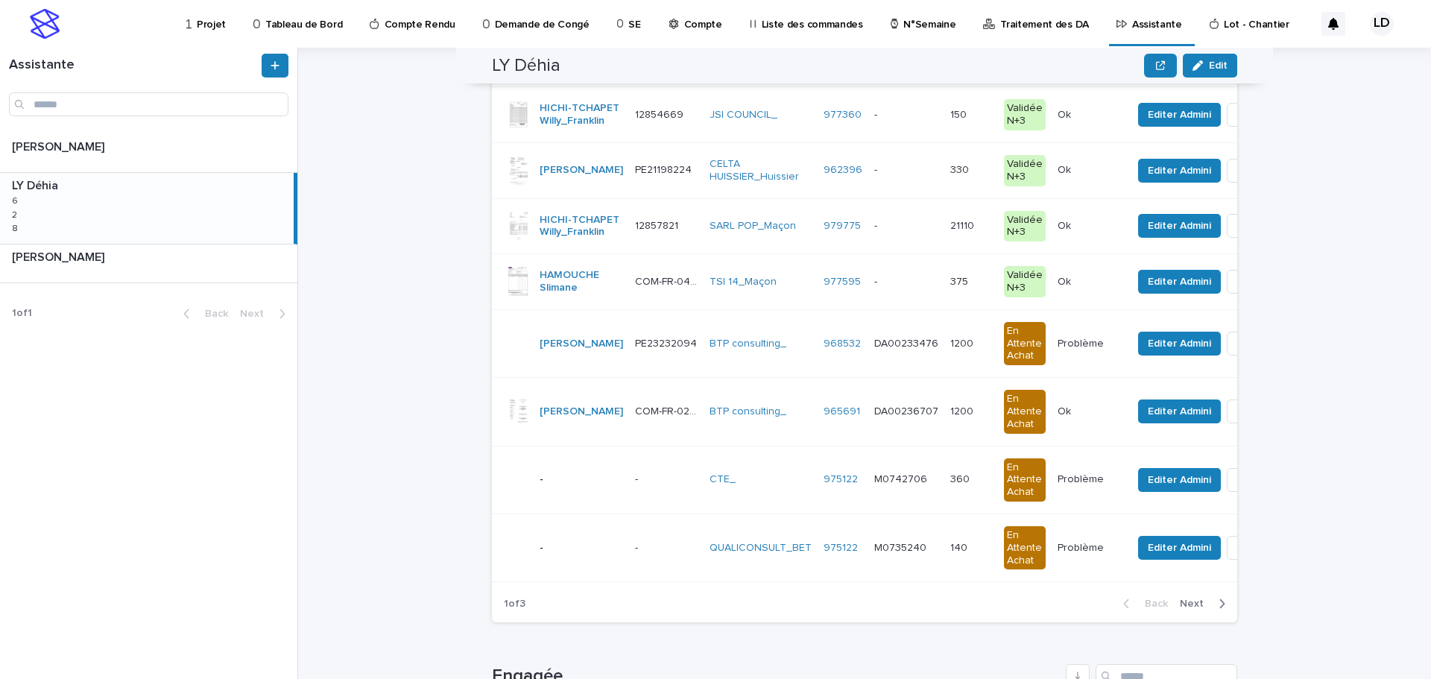
click at [1203, 609] on span "Next" at bounding box center [1196, 604] width 33 height 10
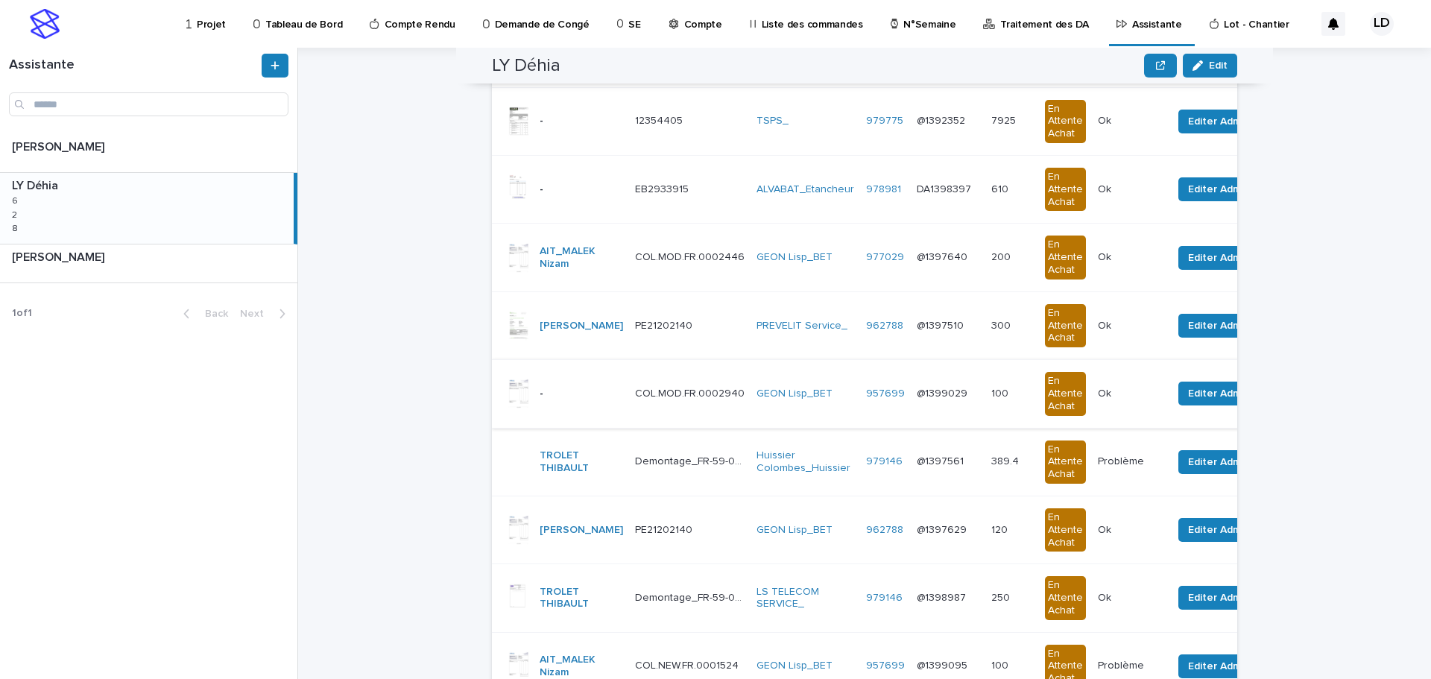
scroll to position [330, 0]
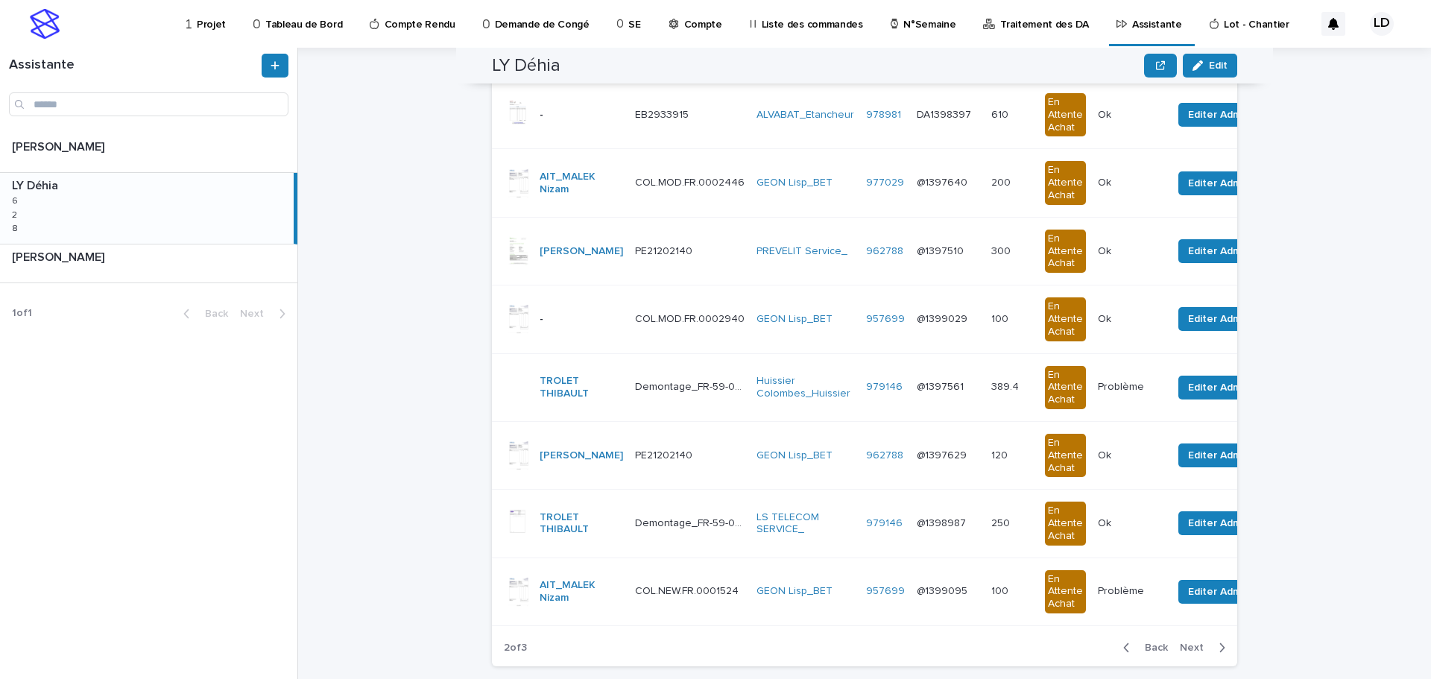
click at [1186, 653] on span "Next" at bounding box center [1196, 648] width 33 height 10
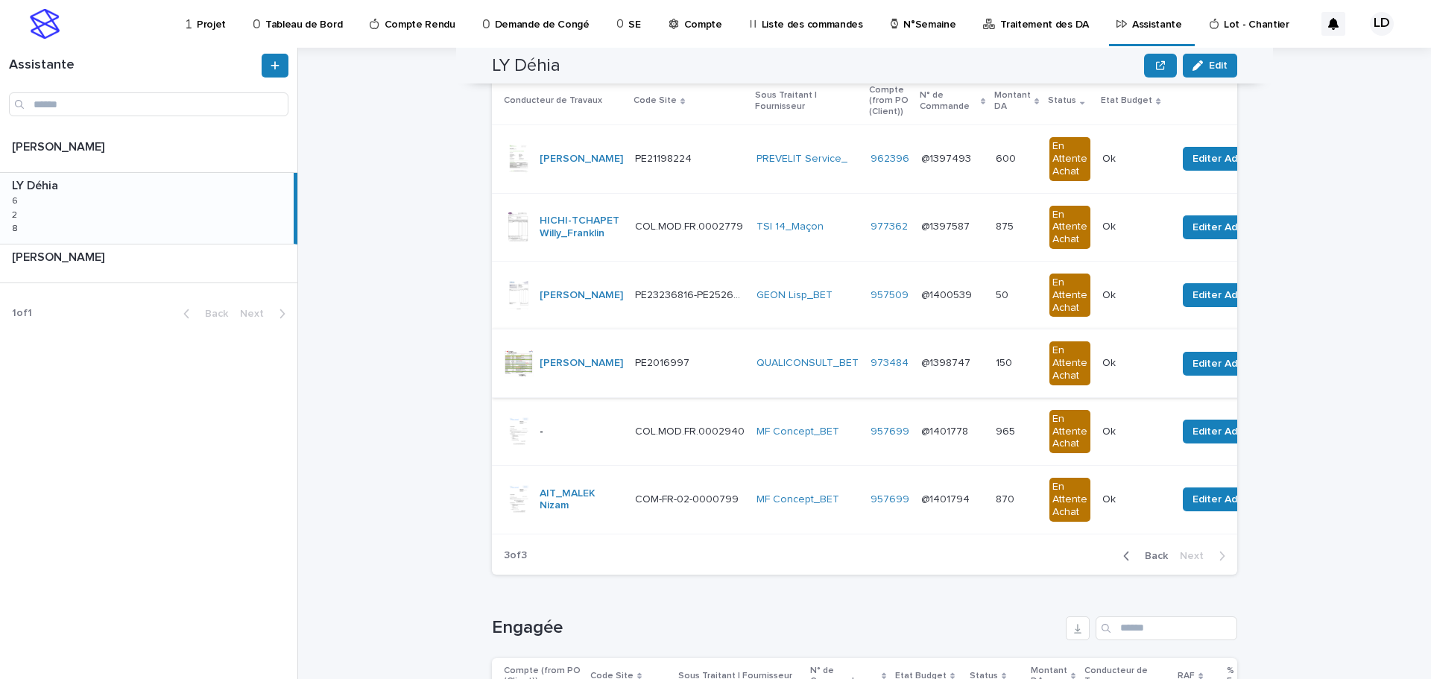
scroll to position [0, 0]
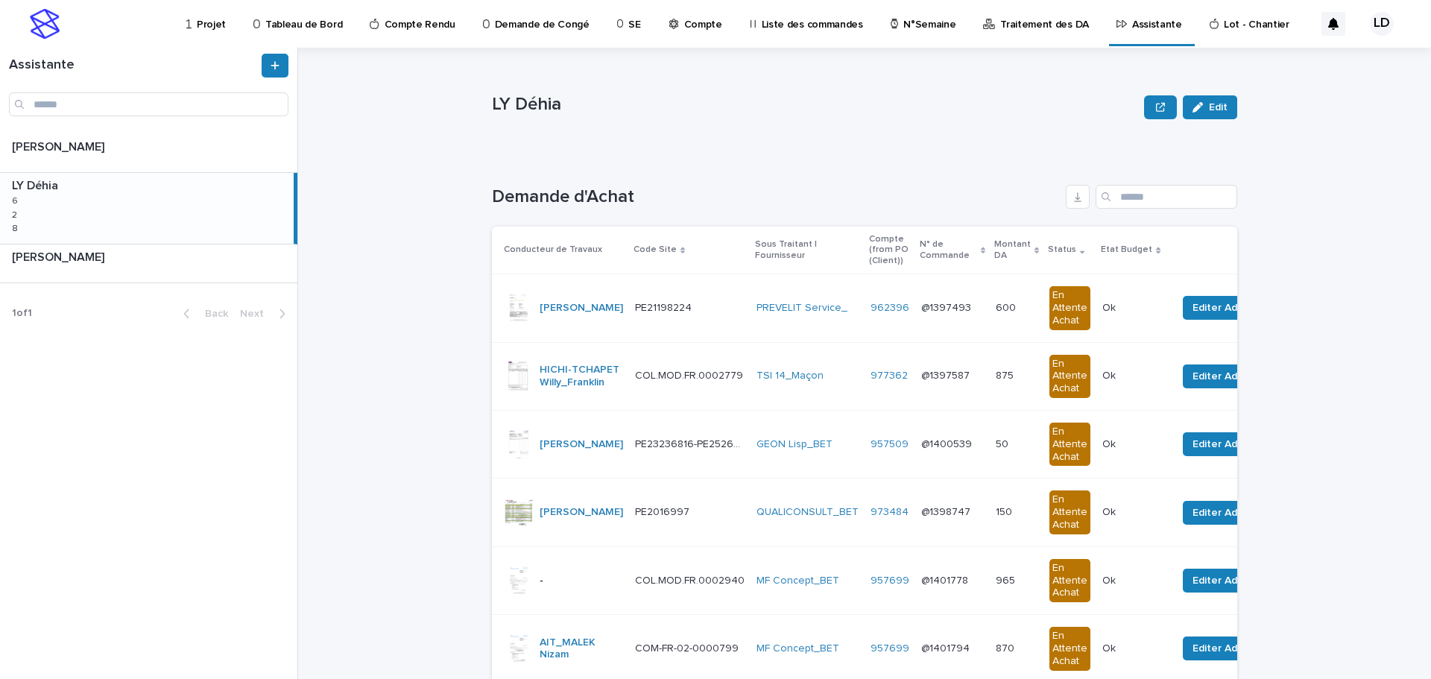
click at [145, 195] on div "LY Déhia LY Déhia 6 6 2 2 8 8" at bounding box center [147, 208] width 294 height 70
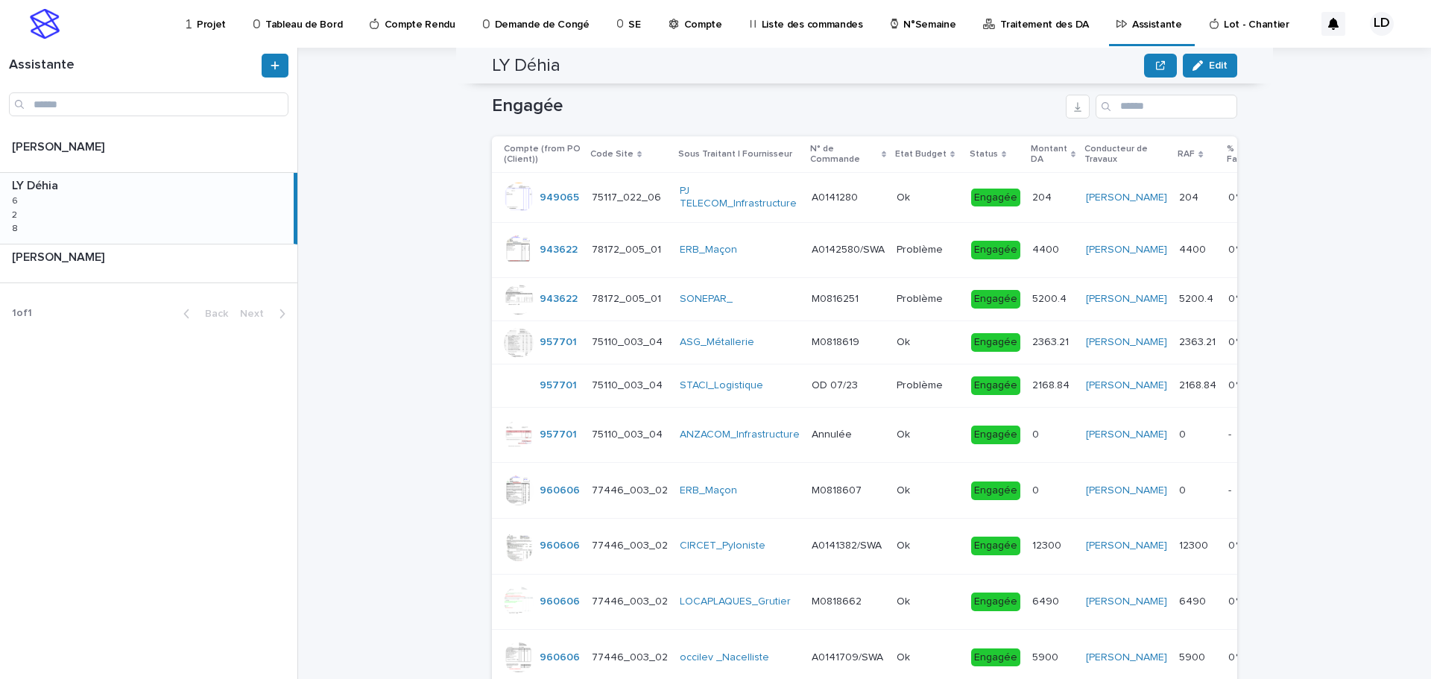
scroll to position [298, 0]
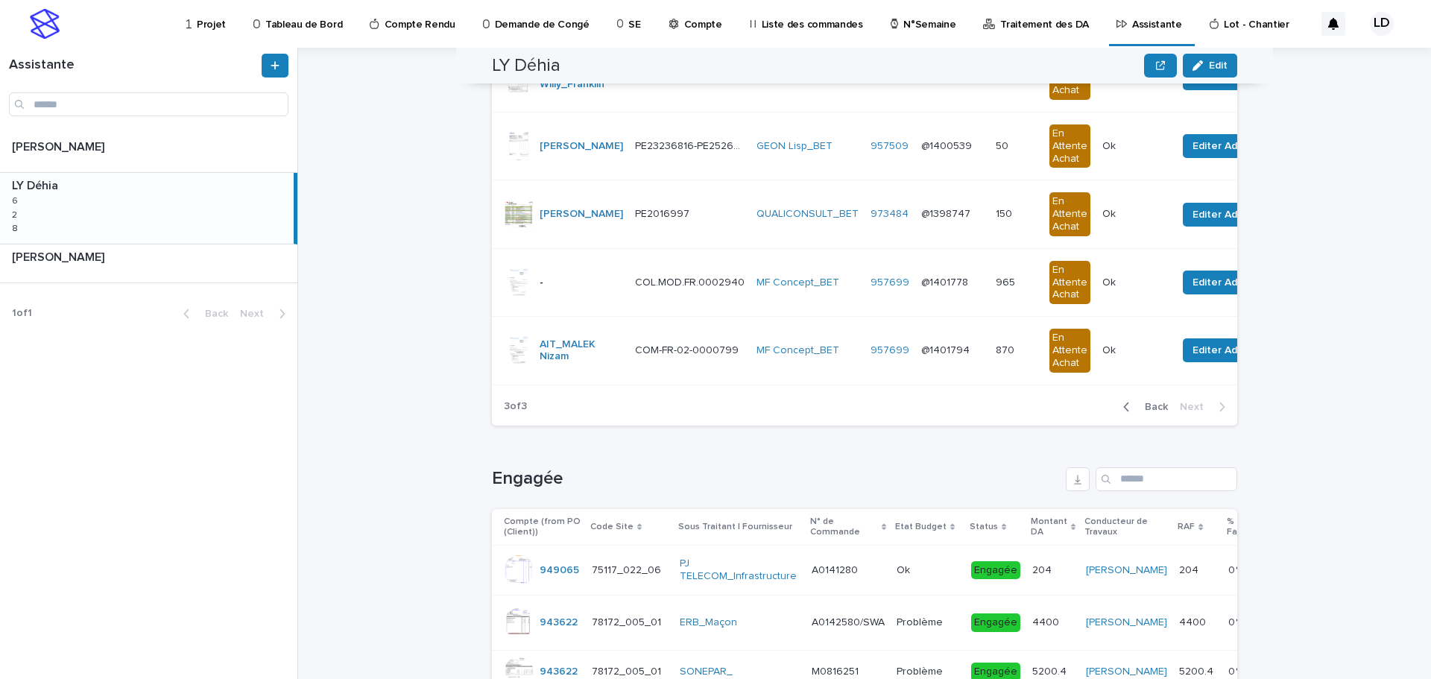
click at [1147, 412] on span "Back" at bounding box center [1152, 407] width 32 height 10
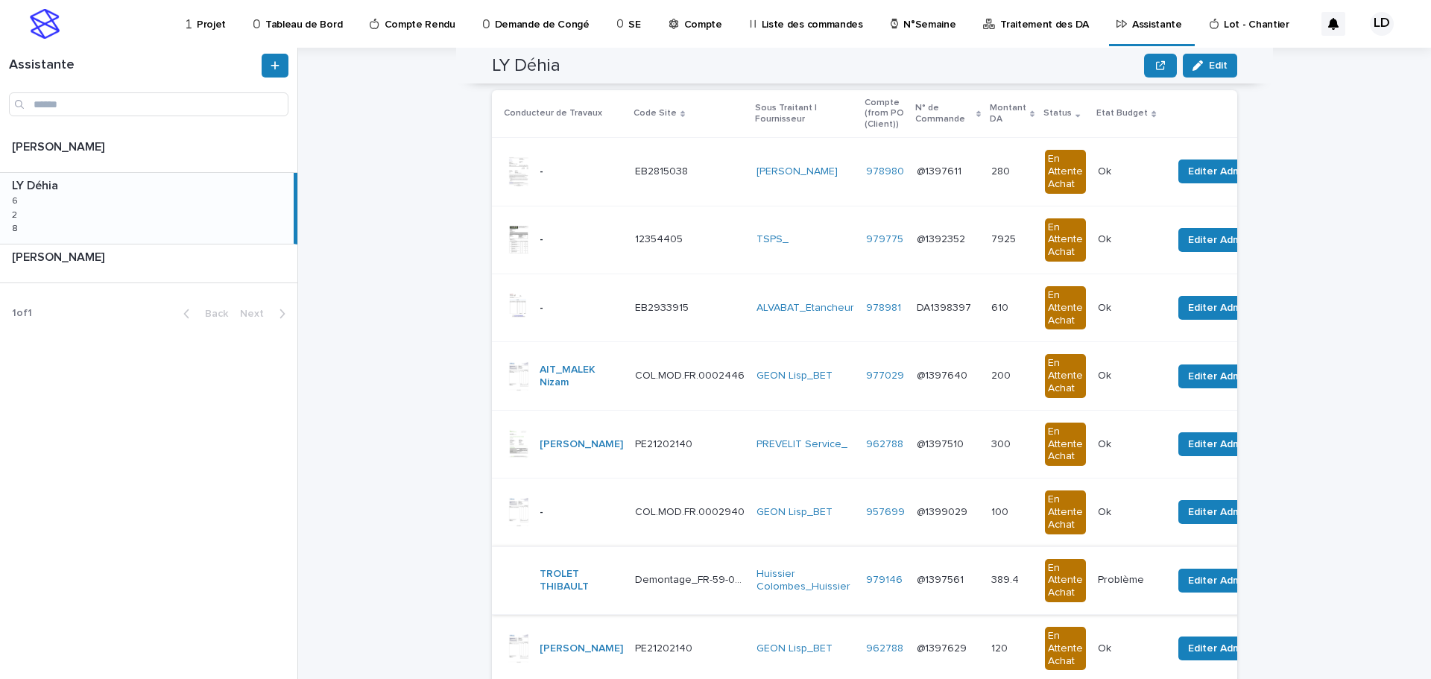
scroll to position [509, 0]
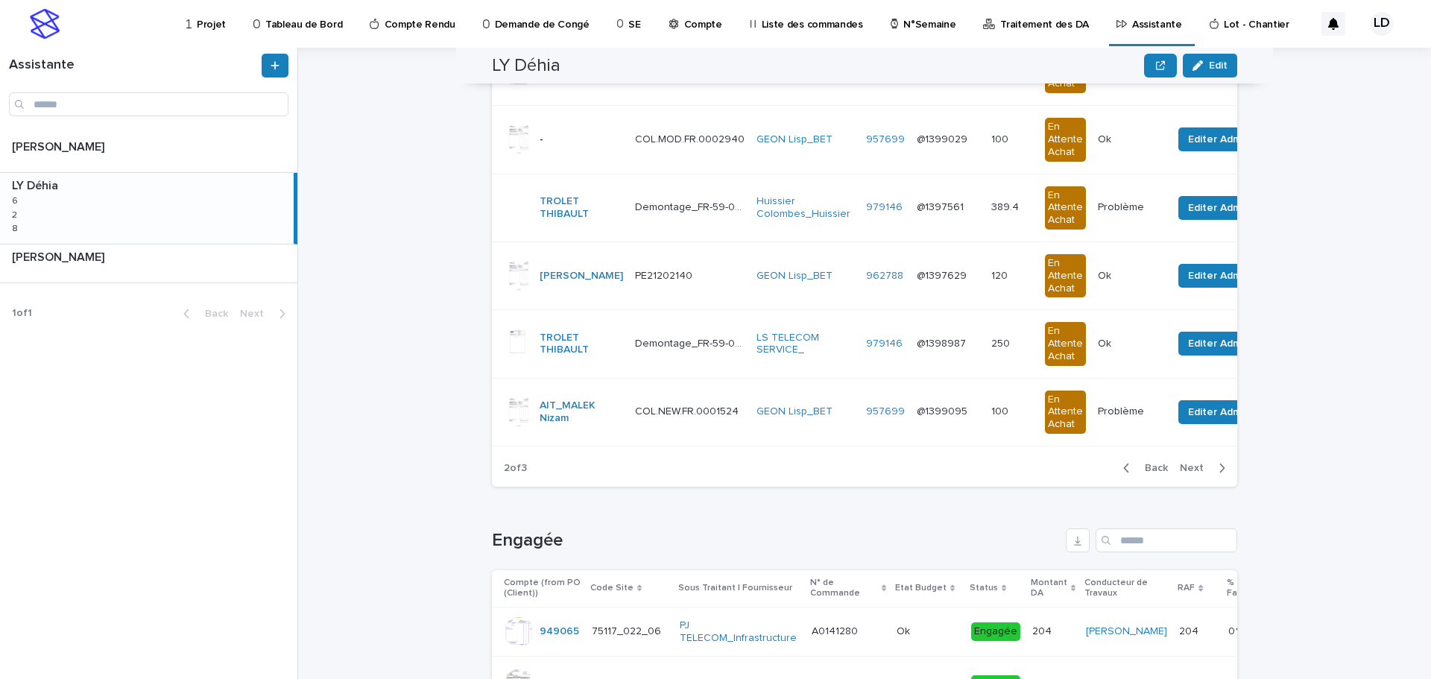
click at [1151, 473] on span "Back" at bounding box center [1152, 468] width 32 height 10
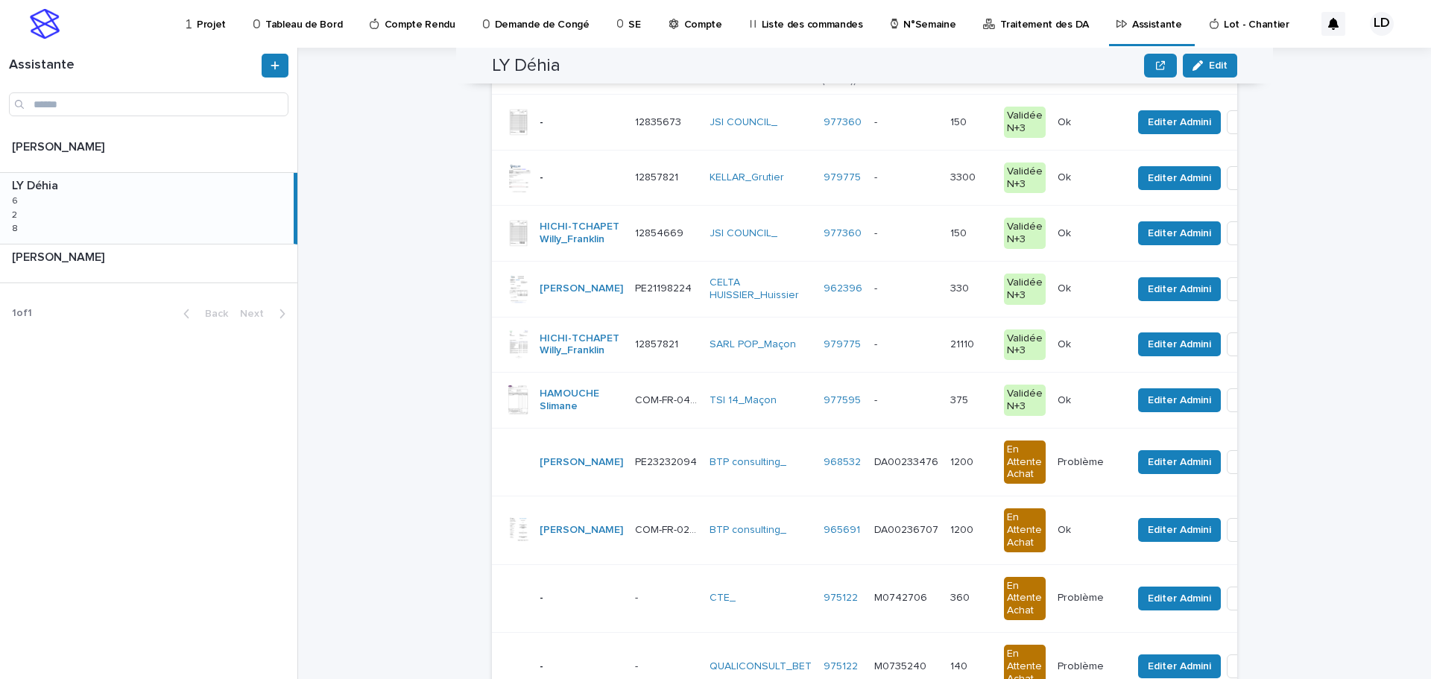
scroll to position [105, 0]
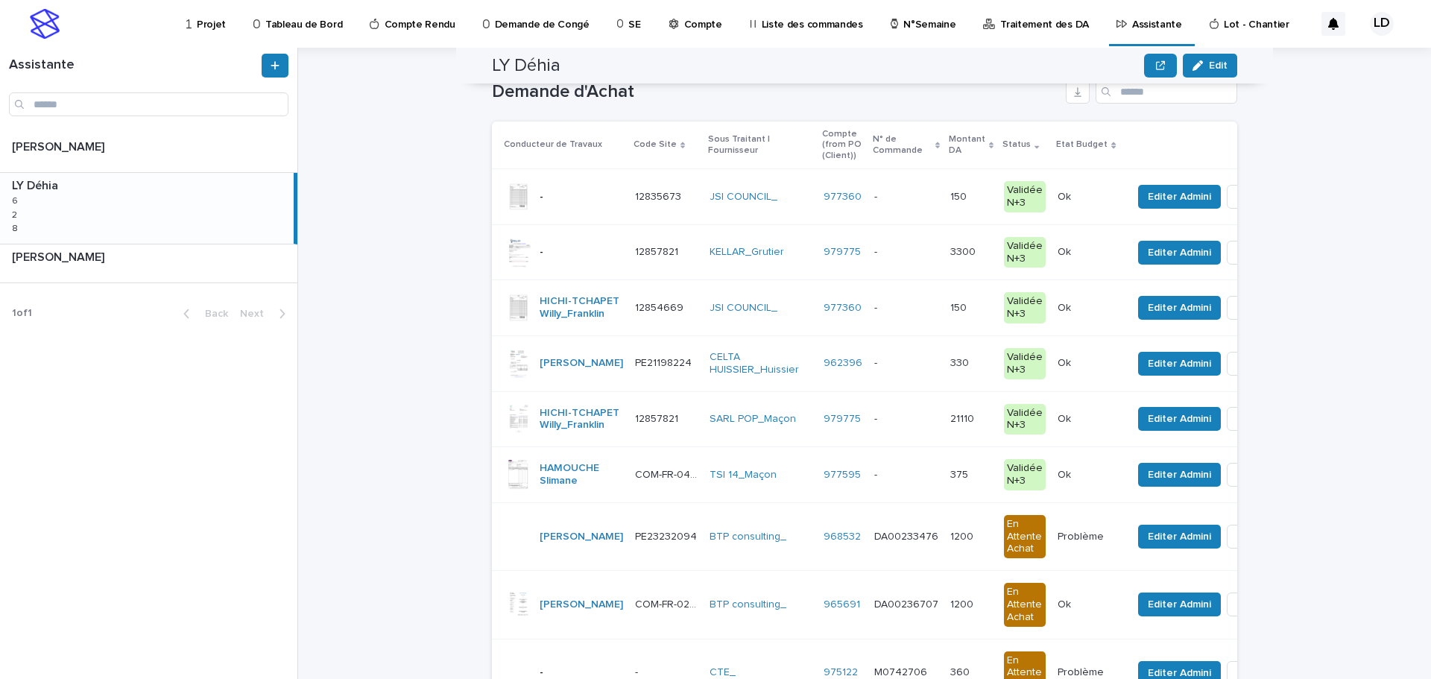
click at [711, 502] on td "TSI 14_Maçon" at bounding box center [761, 475] width 114 height 56
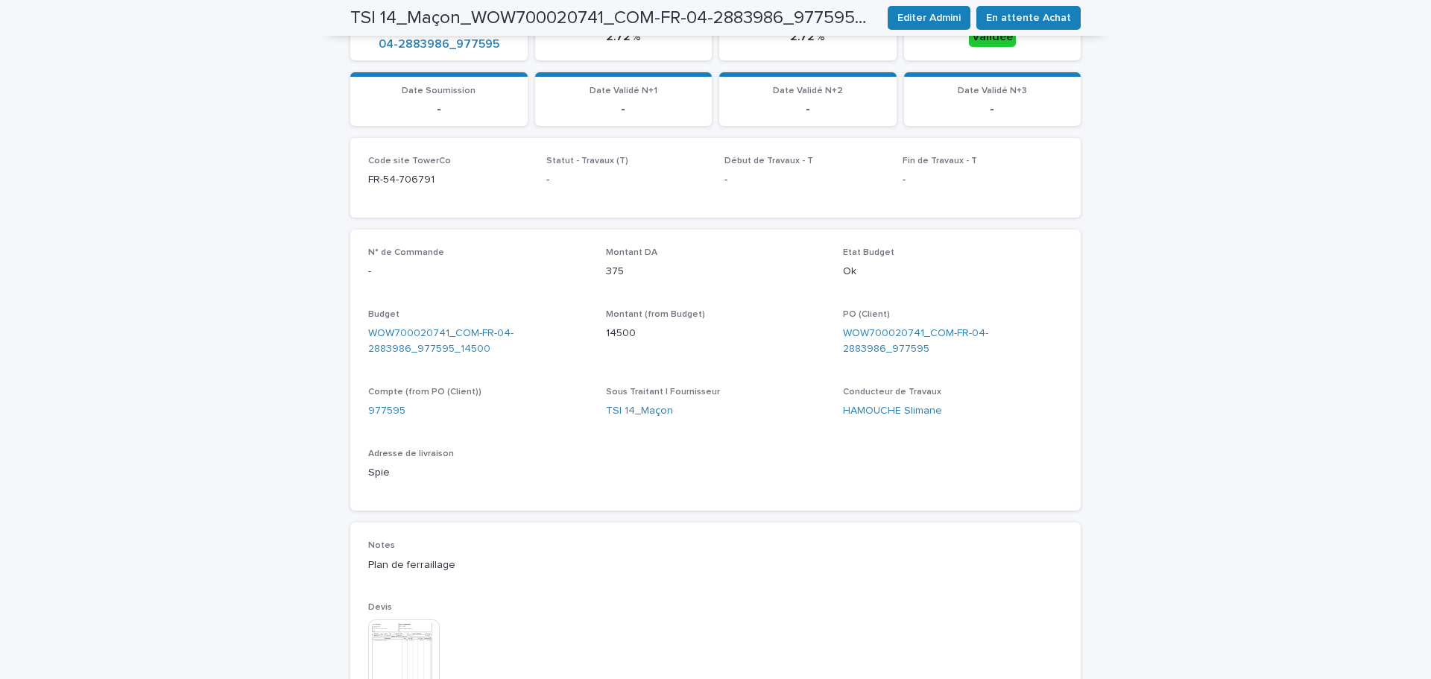
scroll to position [522, 0]
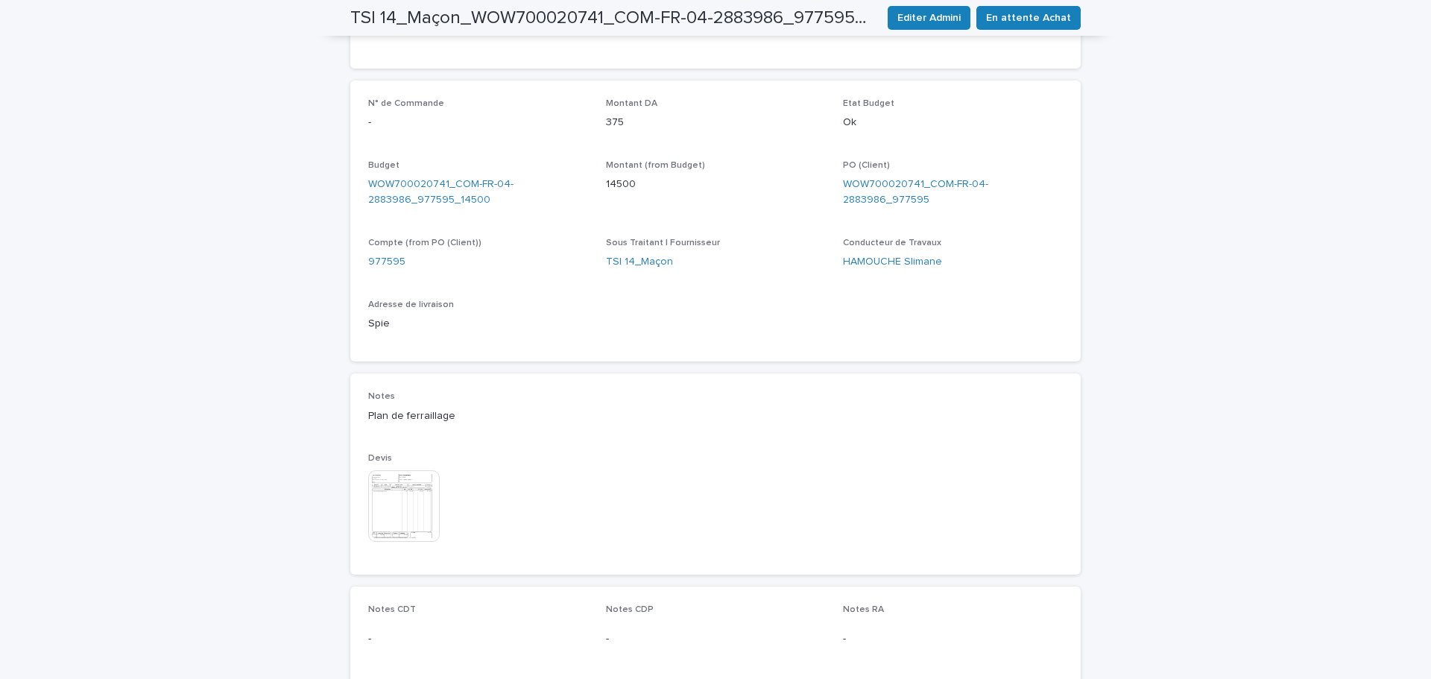
click at [415, 506] on img at bounding box center [404, 506] width 72 height 72
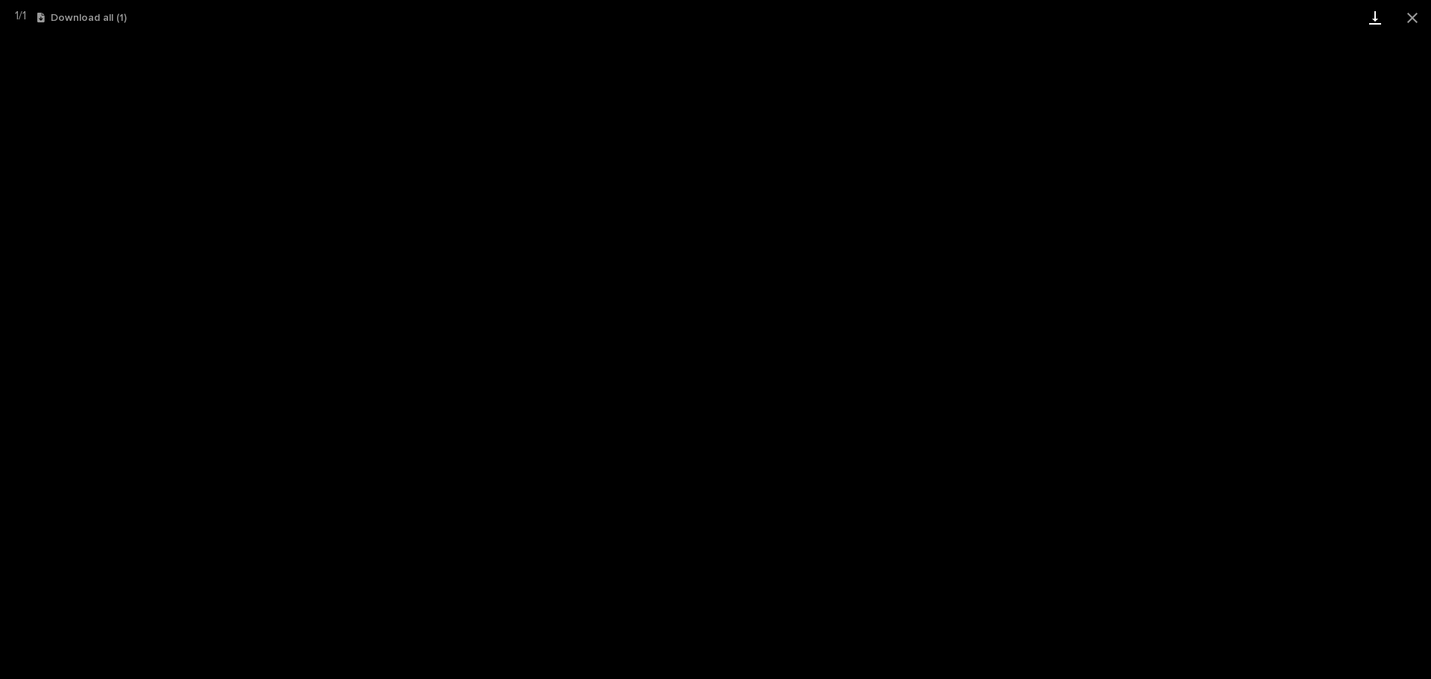
click at [1376, 15] on link "Download" at bounding box center [1375, 17] width 37 height 35
click at [1409, 12] on button "Close gallery" at bounding box center [1412, 17] width 37 height 35
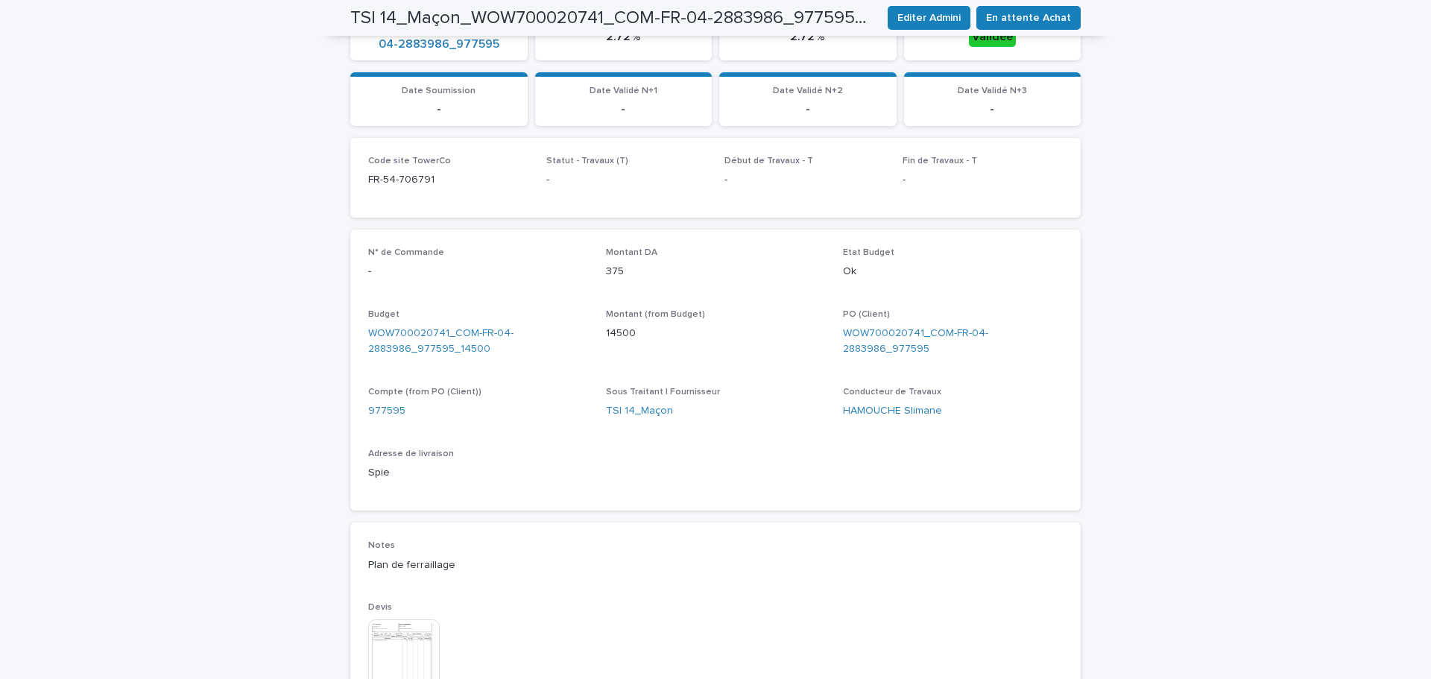
scroll to position [149, 0]
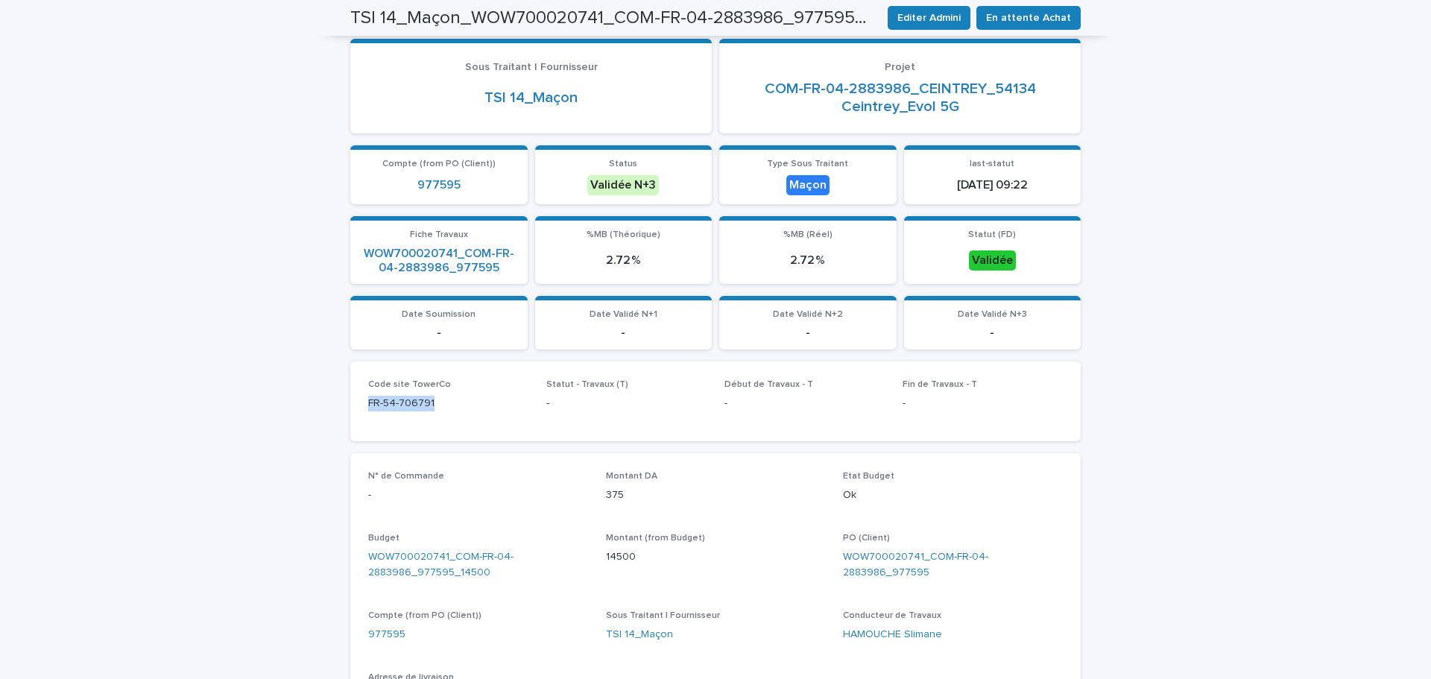
drag, startPoint x: 439, startPoint y: 400, endPoint x: 350, endPoint y: 409, distance: 90.0
click at [350, 409] on div "Code site TowerCo FR-54-706791 Statut - Travaux (T) - Début de Travaux - T - Fi…" at bounding box center [715, 402] width 731 height 80
copy p "FR-54-706791"
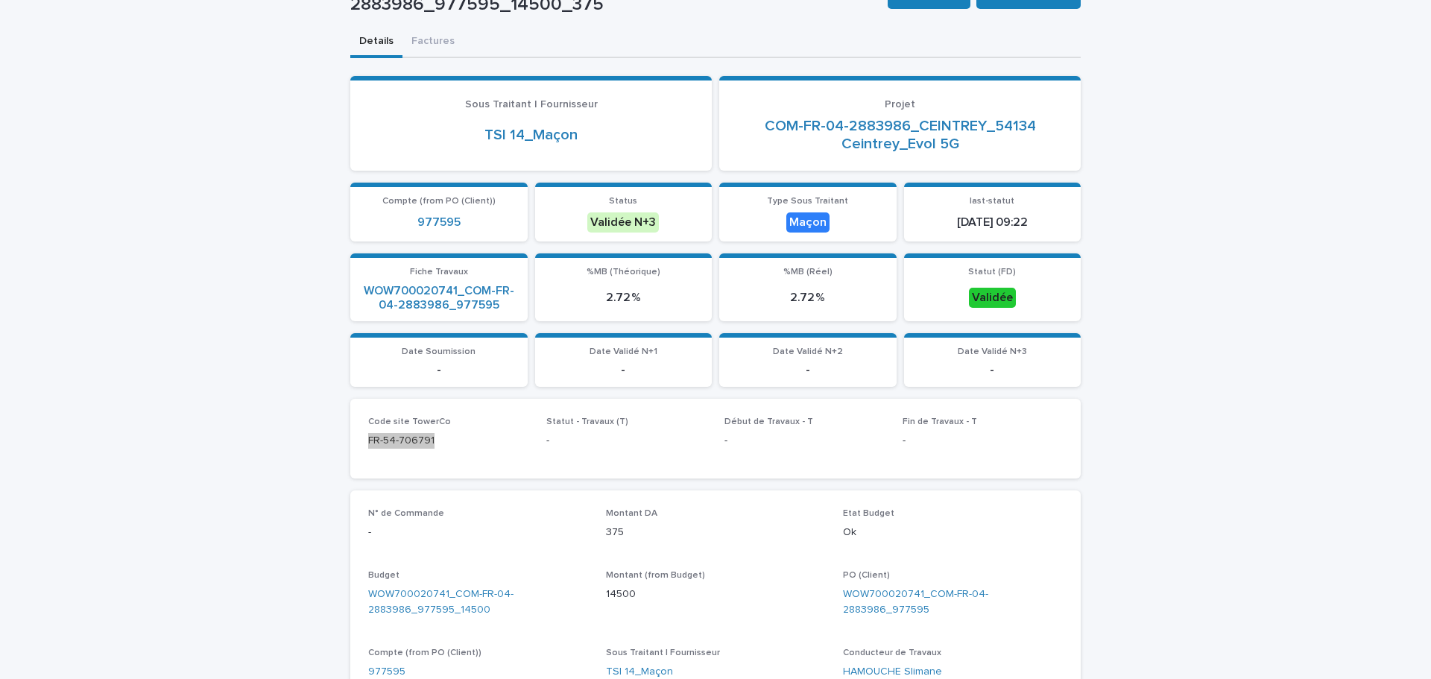
scroll to position [261, 0]
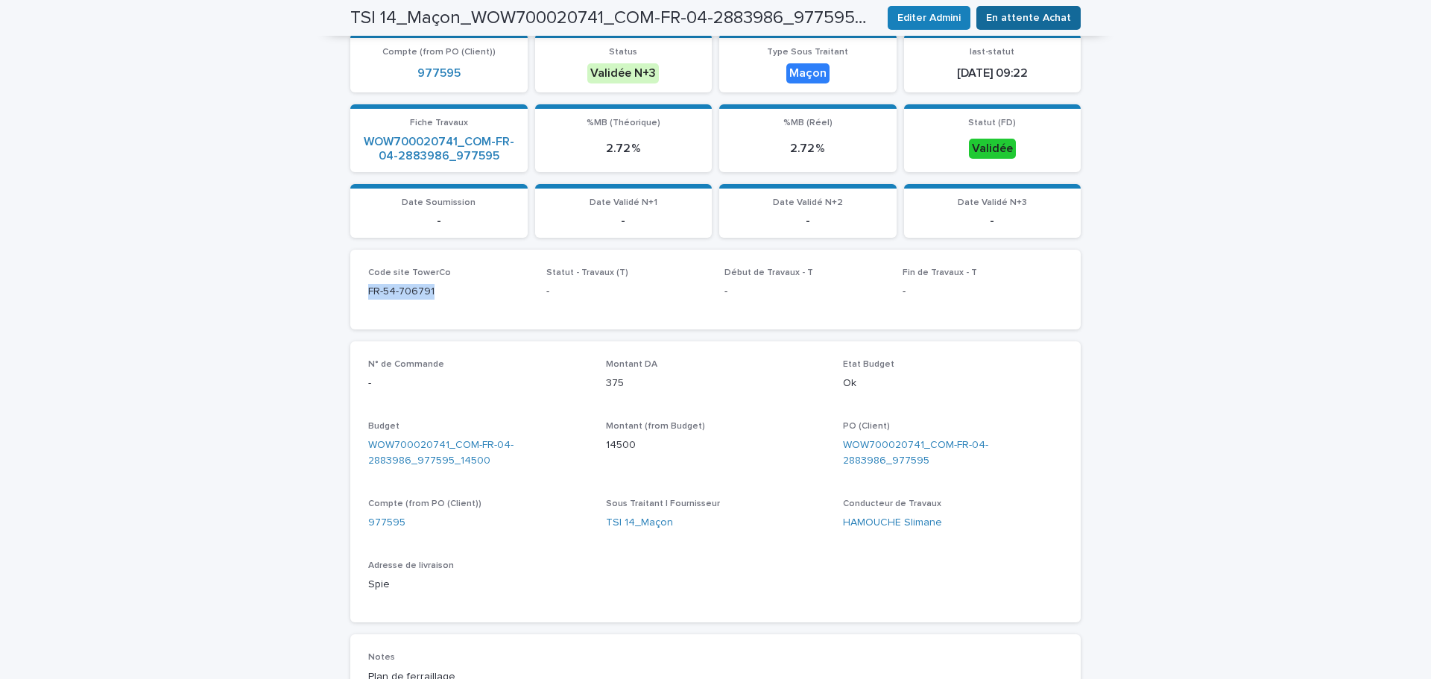
click at [1034, 16] on span "En attente Achat" at bounding box center [1028, 17] width 85 height 15
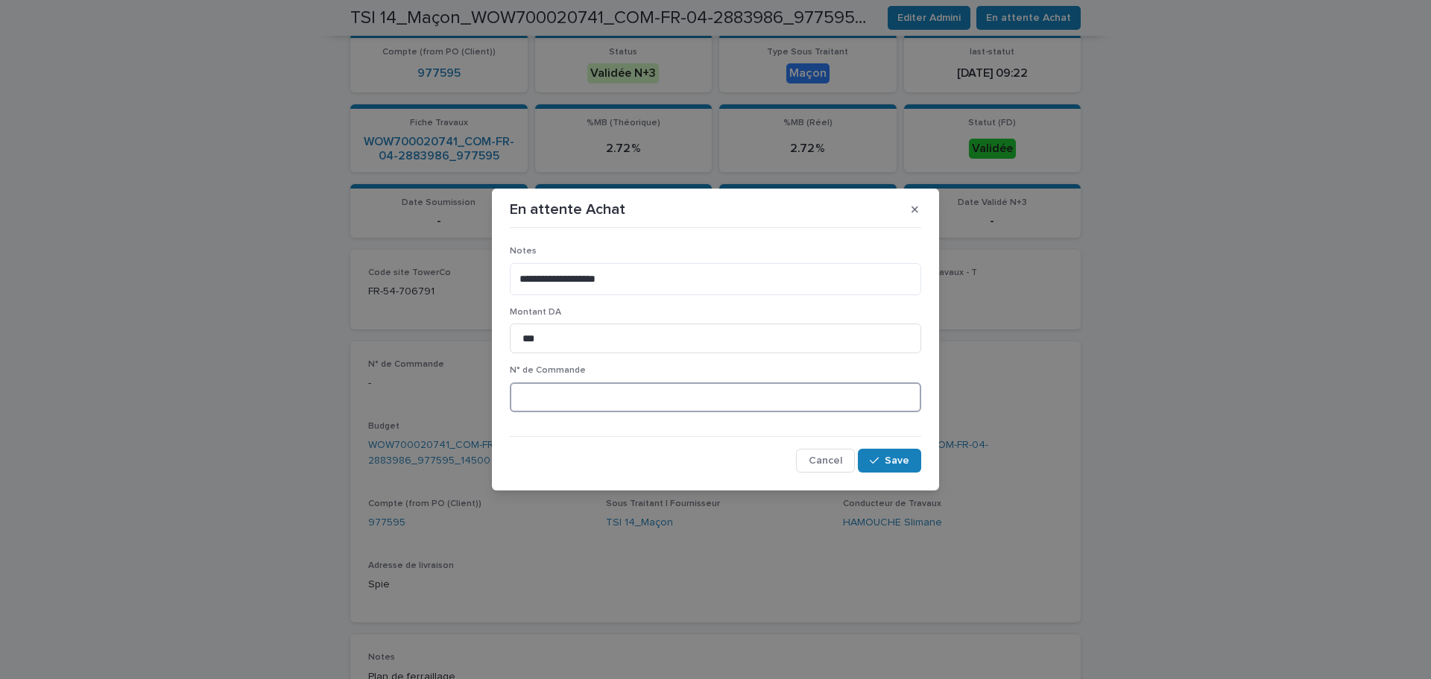
click at [648, 400] on input at bounding box center [716, 397] width 412 height 30
paste input "*******"
type input "********"
click at [887, 458] on span "Save" at bounding box center [897, 460] width 25 height 10
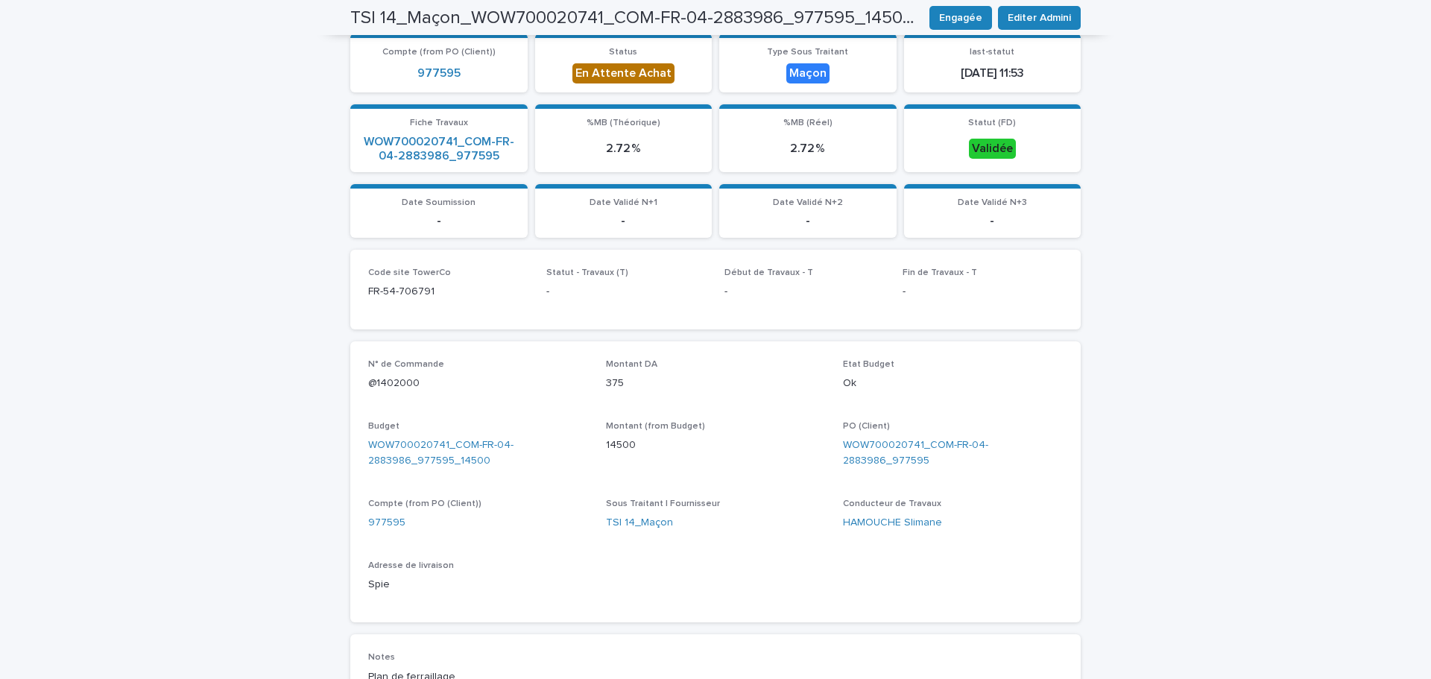
scroll to position [0, 0]
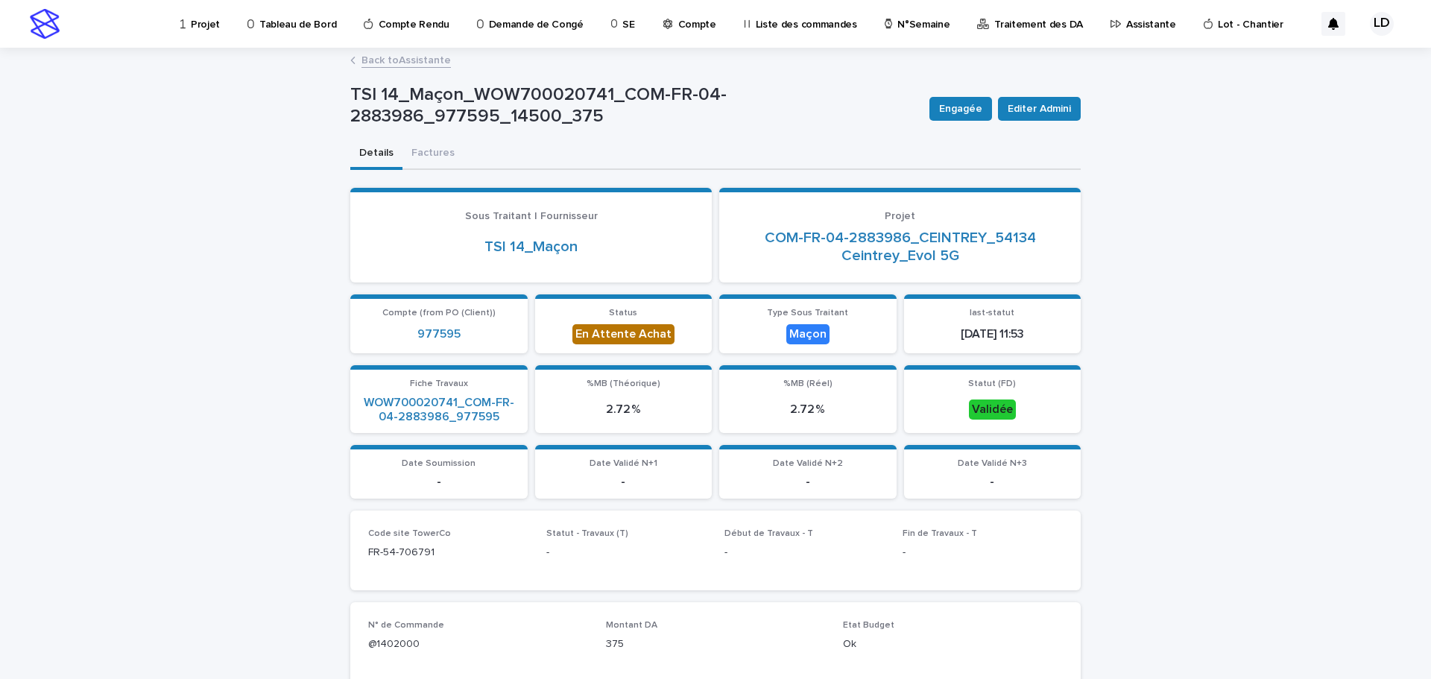
click at [1126, 29] on p "Assistante" at bounding box center [1151, 15] width 50 height 31
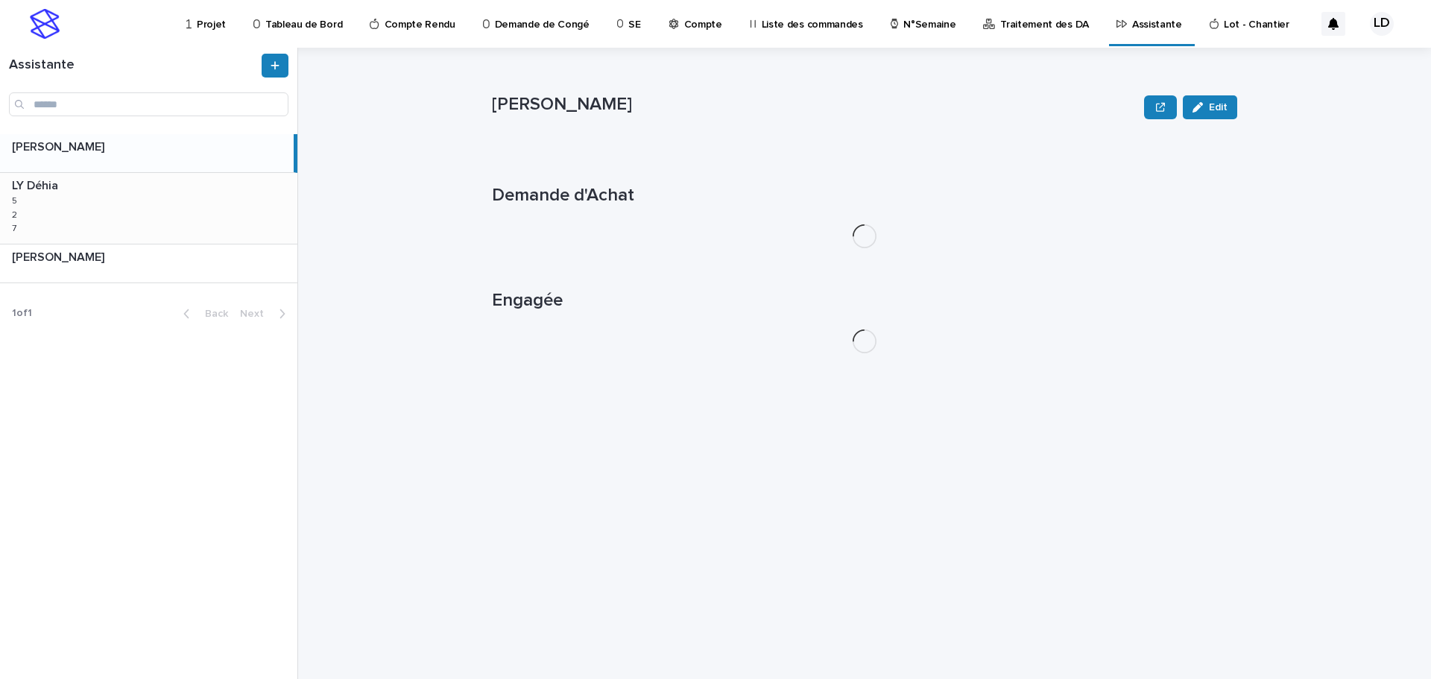
click at [179, 210] on div "LY Déhia LY Déhia 5 5 2 2 7 7" at bounding box center [148, 208] width 297 height 70
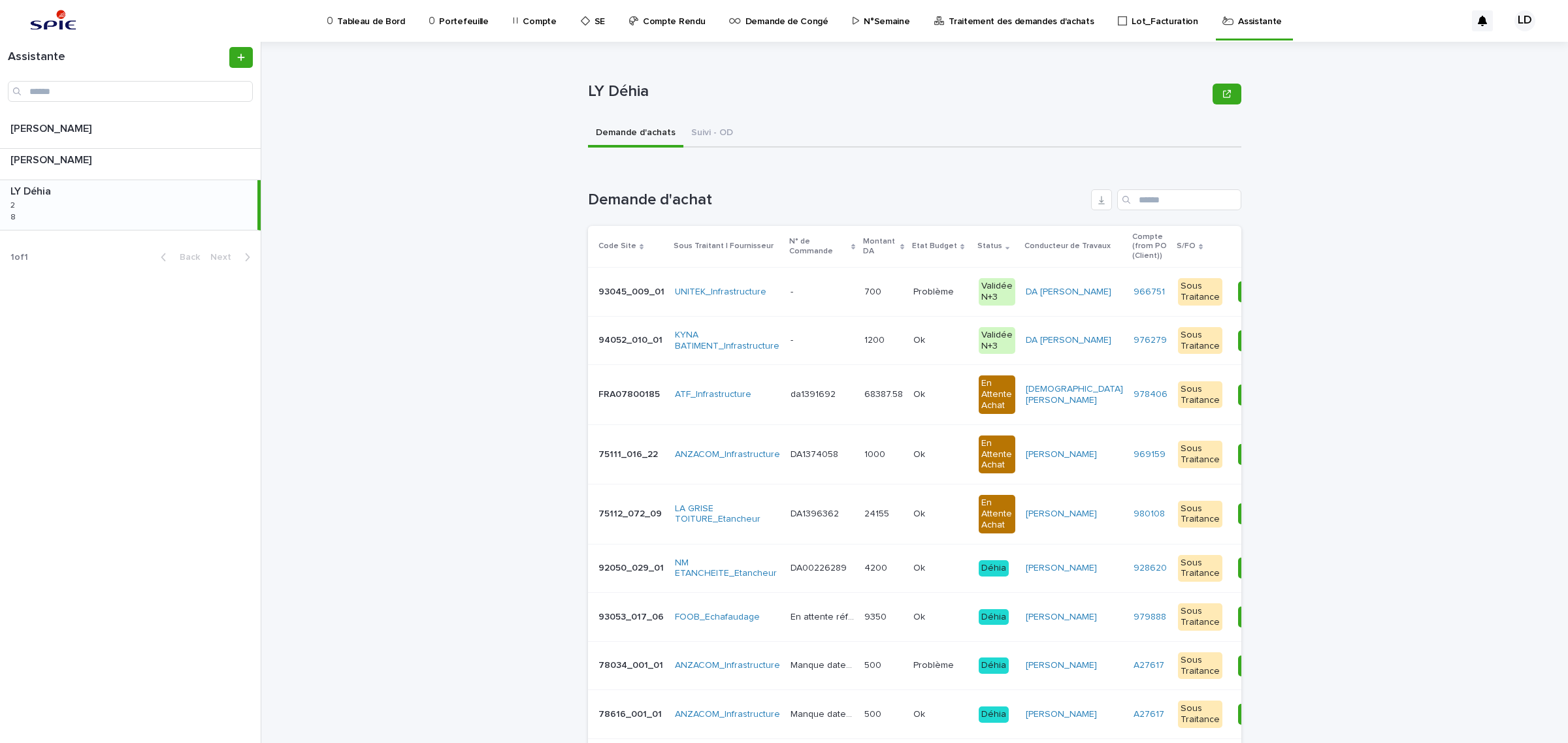
click at [792, 354] on td "- -" at bounding box center [822, 341] width 74 height 49
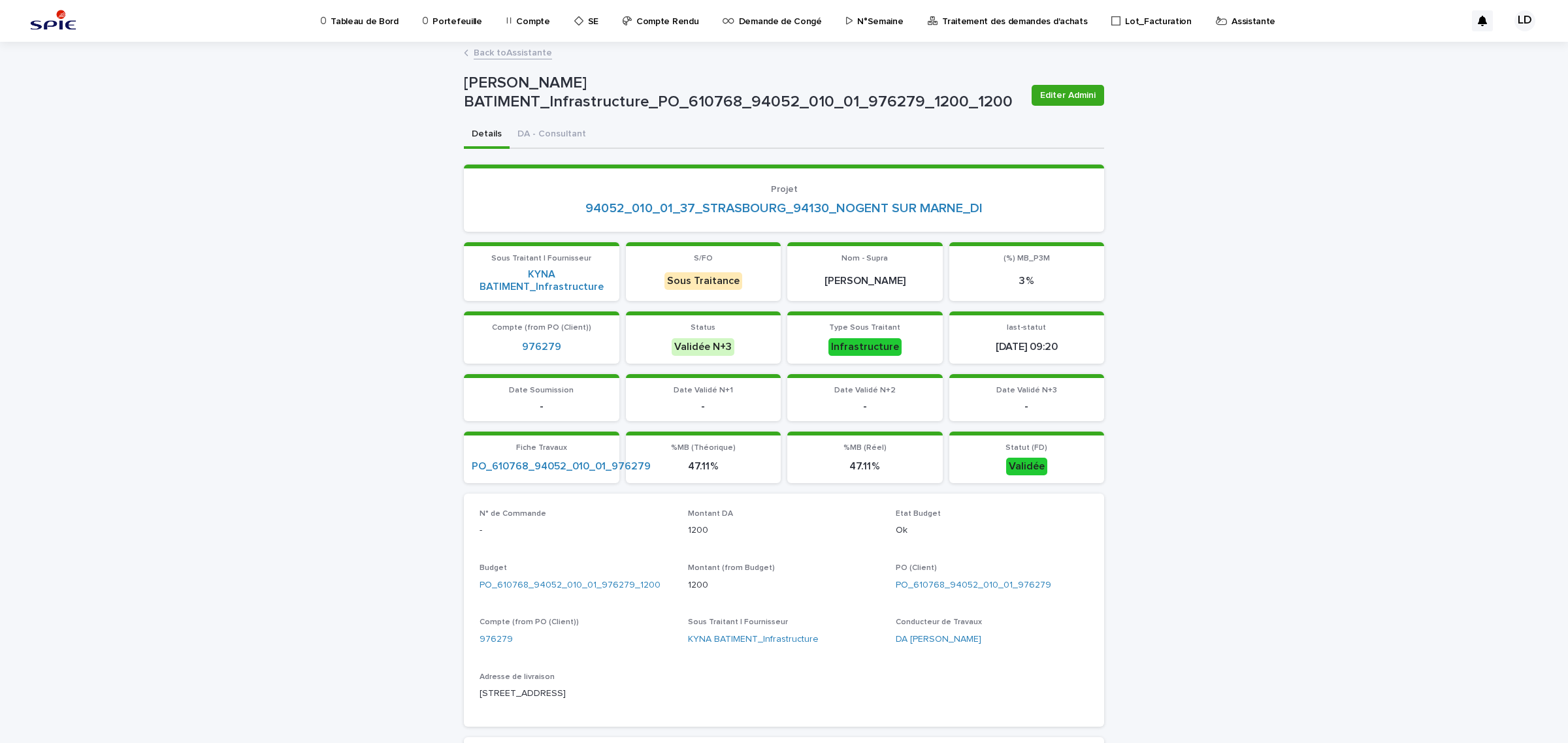
click at [513, 53] on link "Back to Assistante" at bounding box center [512, 52] width 78 height 15
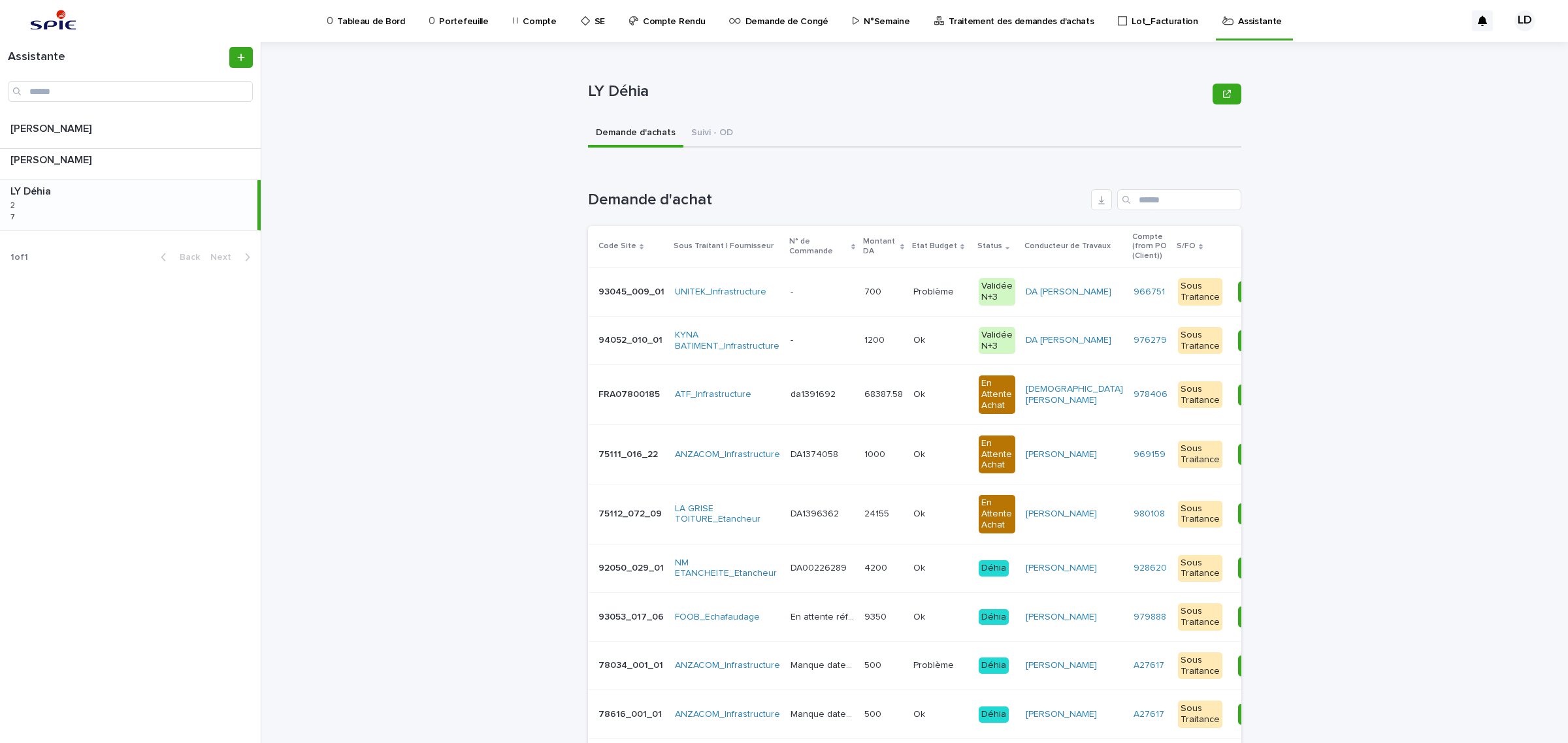
click at [795, 308] on td "- -" at bounding box center [822, 293] width 74 height 49
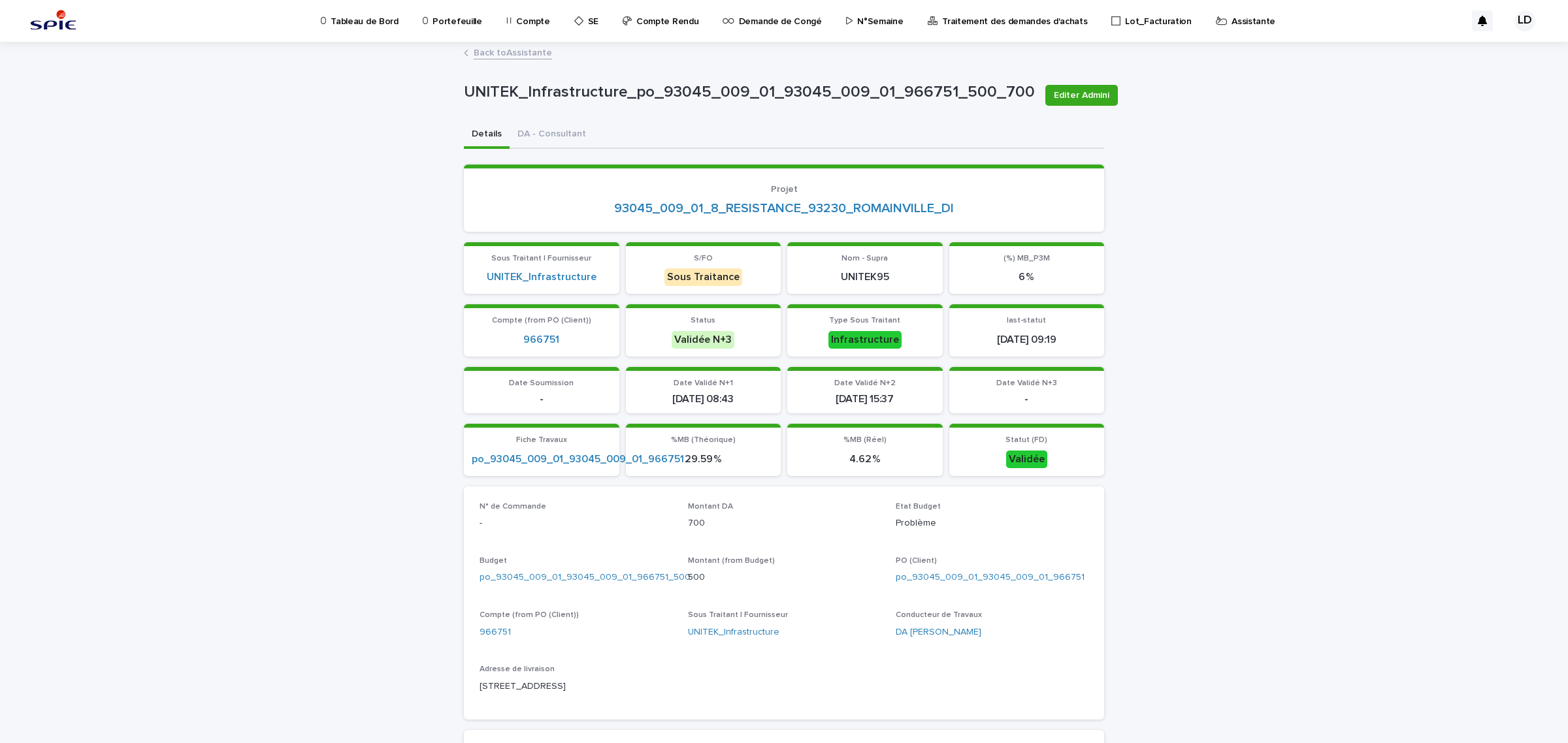
click at [502, 53] on link "Back to Assistante" at bounding box center [512, 52] width 78 height 15
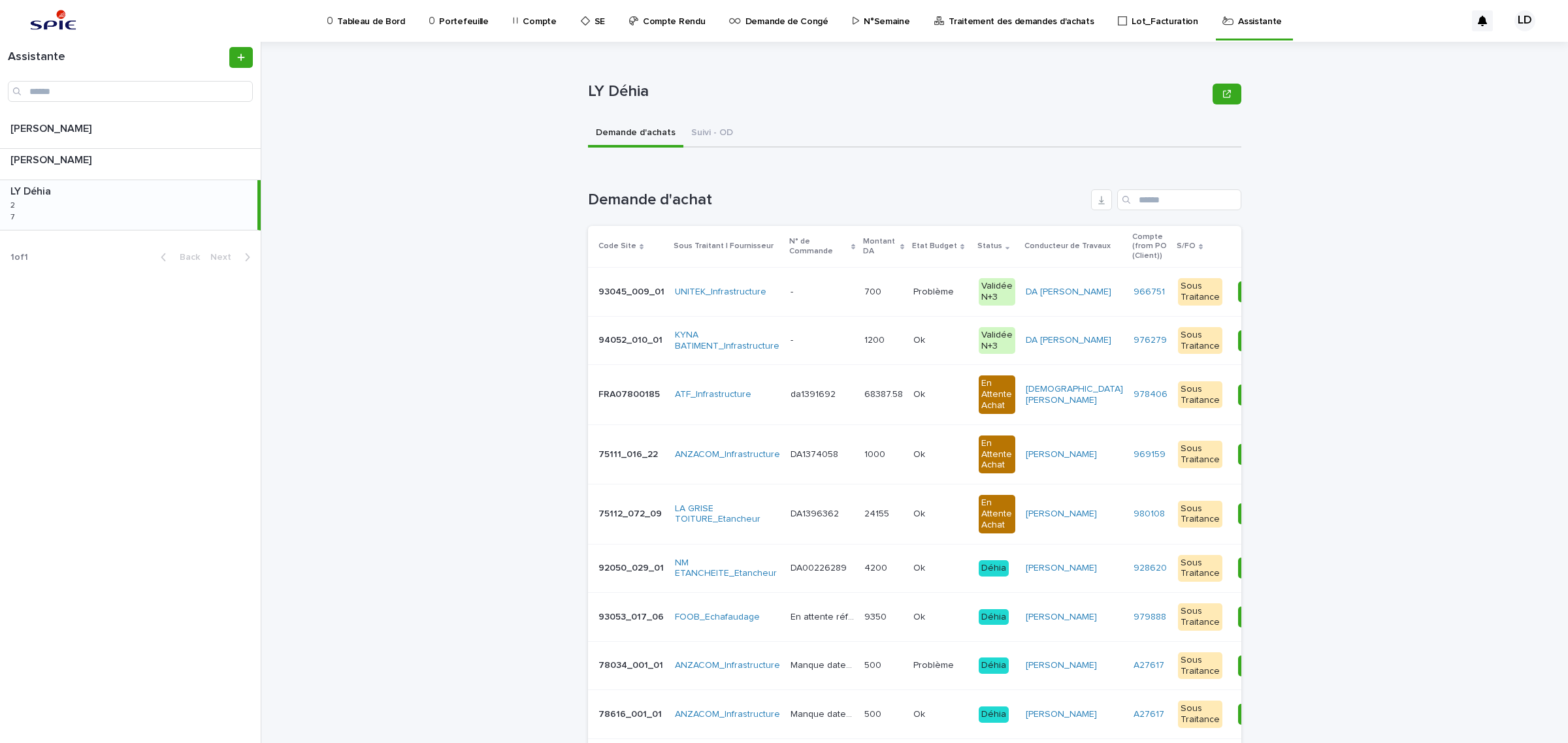
click at [805, 414] on td "da1391692 da1391692" at bounding box center [822, 395] width 74 height 60
